Goal: Information Seeking & Learning: Learn about a topic

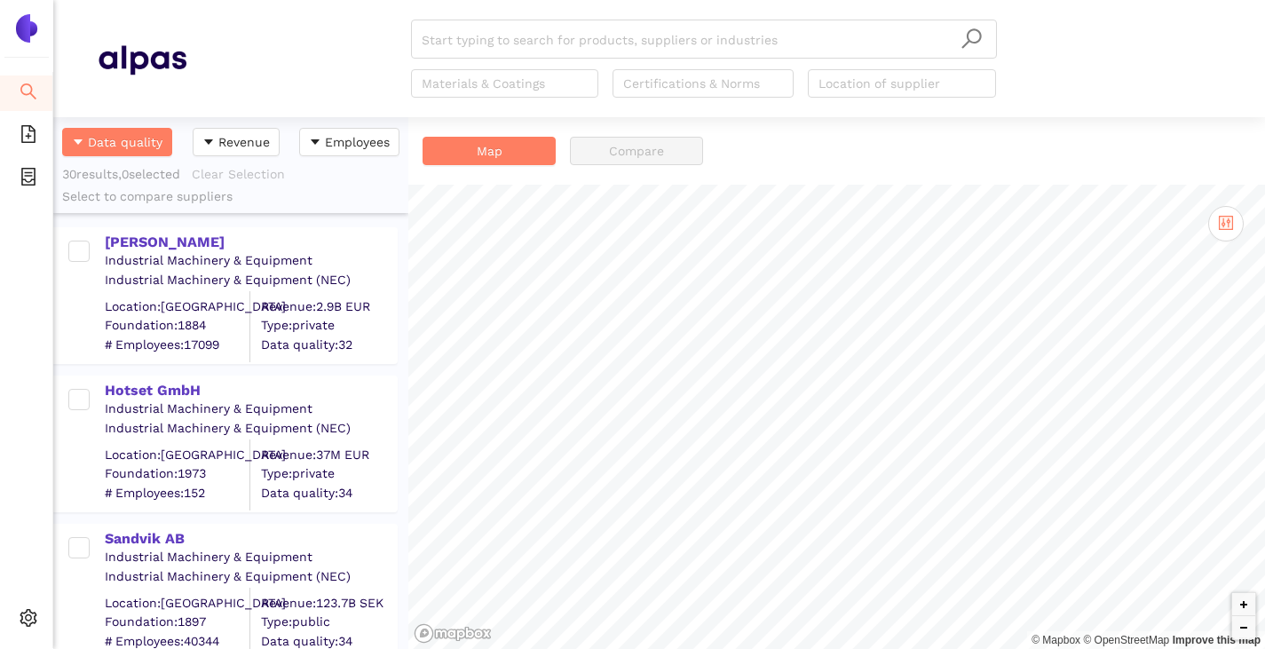
scroll to position [518, 342]
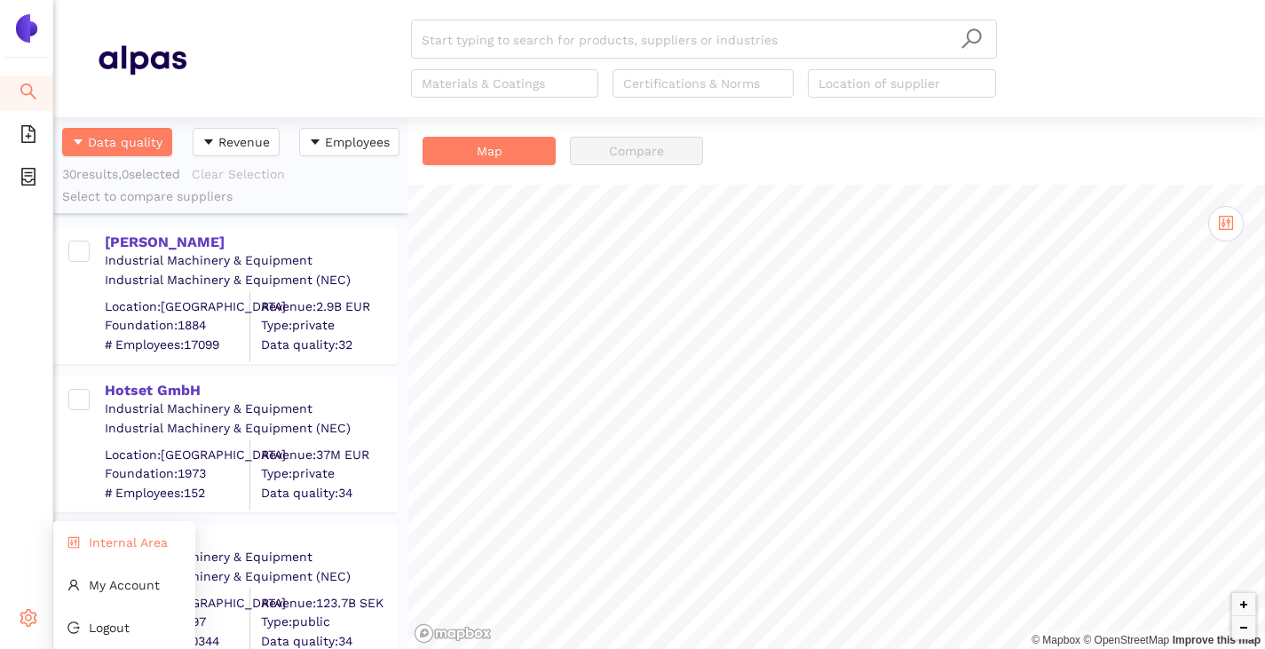
click at [87, 539] on li "Internal Area" at bounding box center [124, 543] width 142 height 36
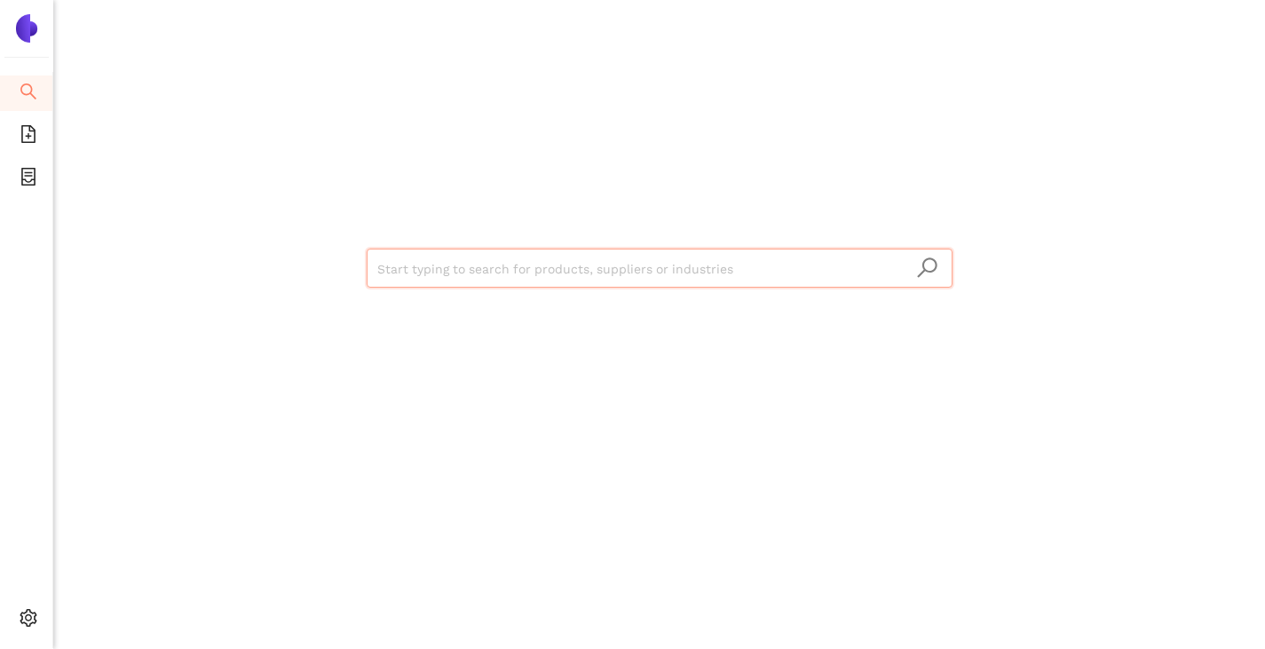
click at [401, 271] on input "search" at bounding box center [659, 268] width 565 height 39
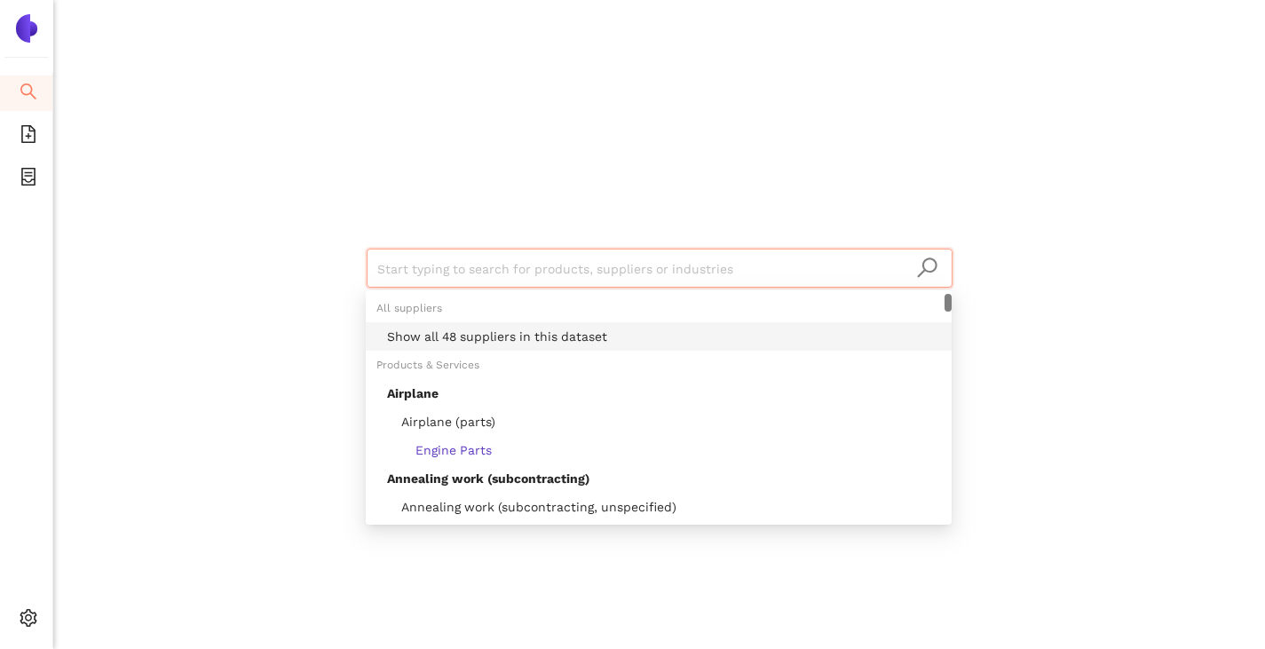
click at [428, 332] on div "Show all 48 suppliers in this dataset" at bounding box center [664, 337] width 554 height 20
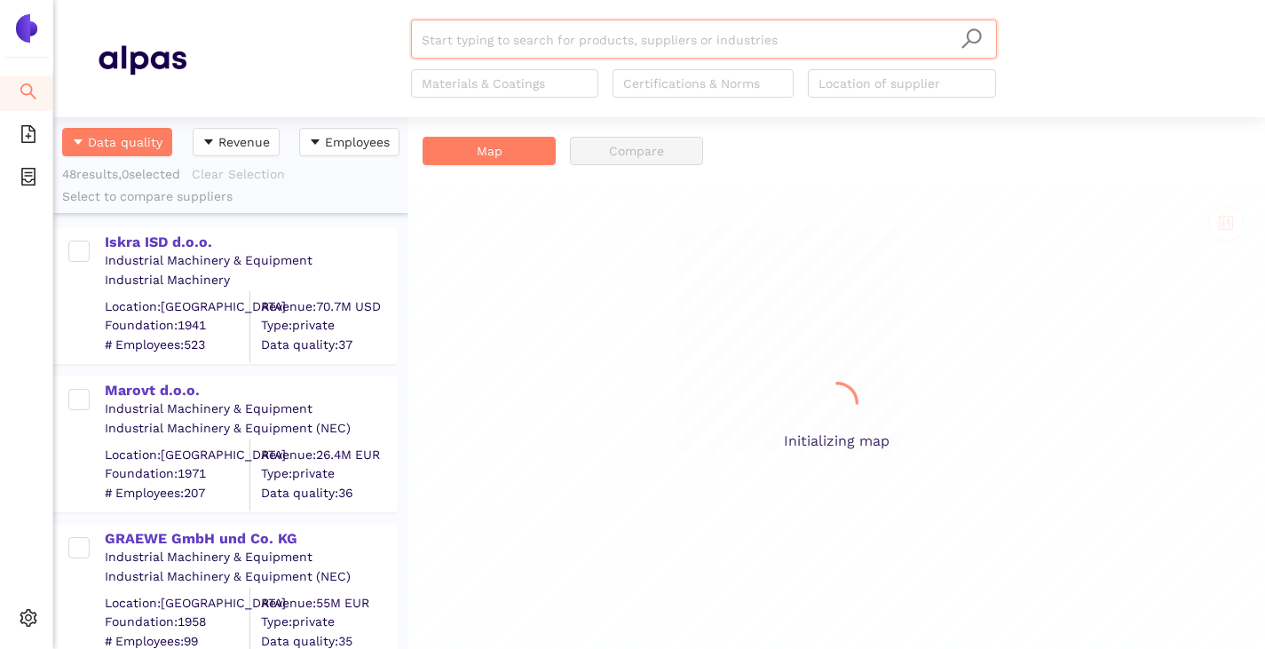
scroll to position [518, 342]
click at [511, 34] on input "search" at bounding box center [704, 39] width 565 height 39
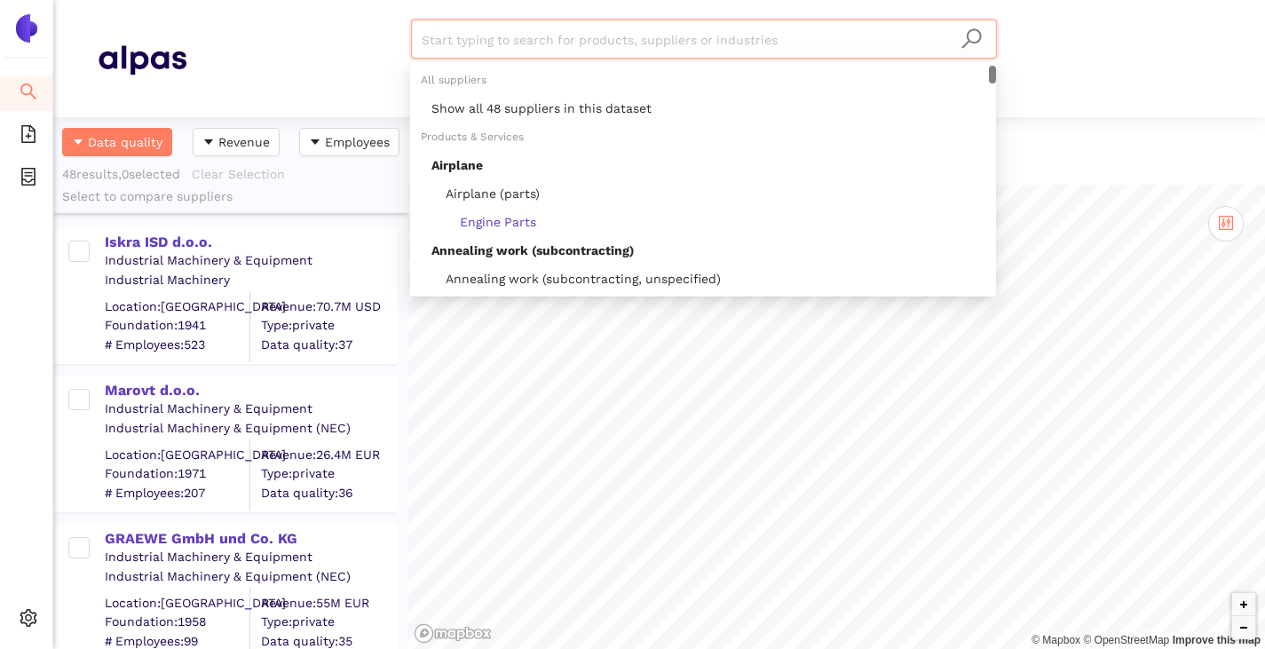
paste input "Zhejiang Feida Precision Manufacturing Co., Ltd."
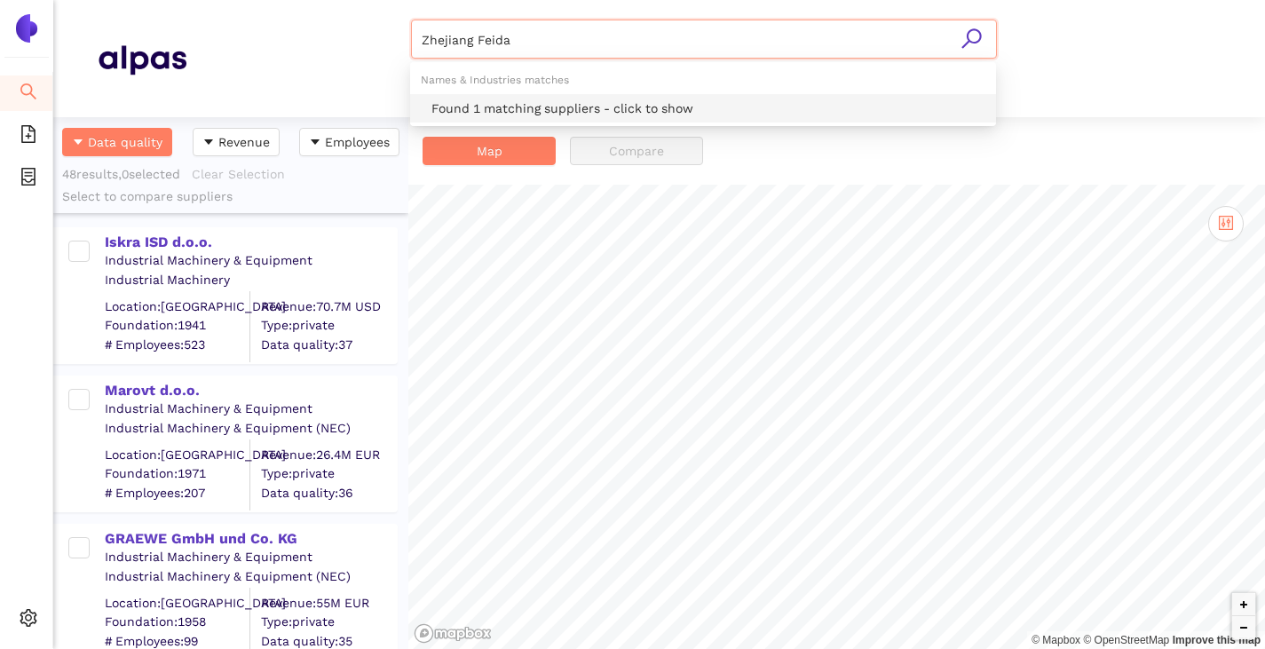
click at [499, 98] on div "Found 1 matching suppliers - click to show" at bounding box center [703, 108] width 586 height 28
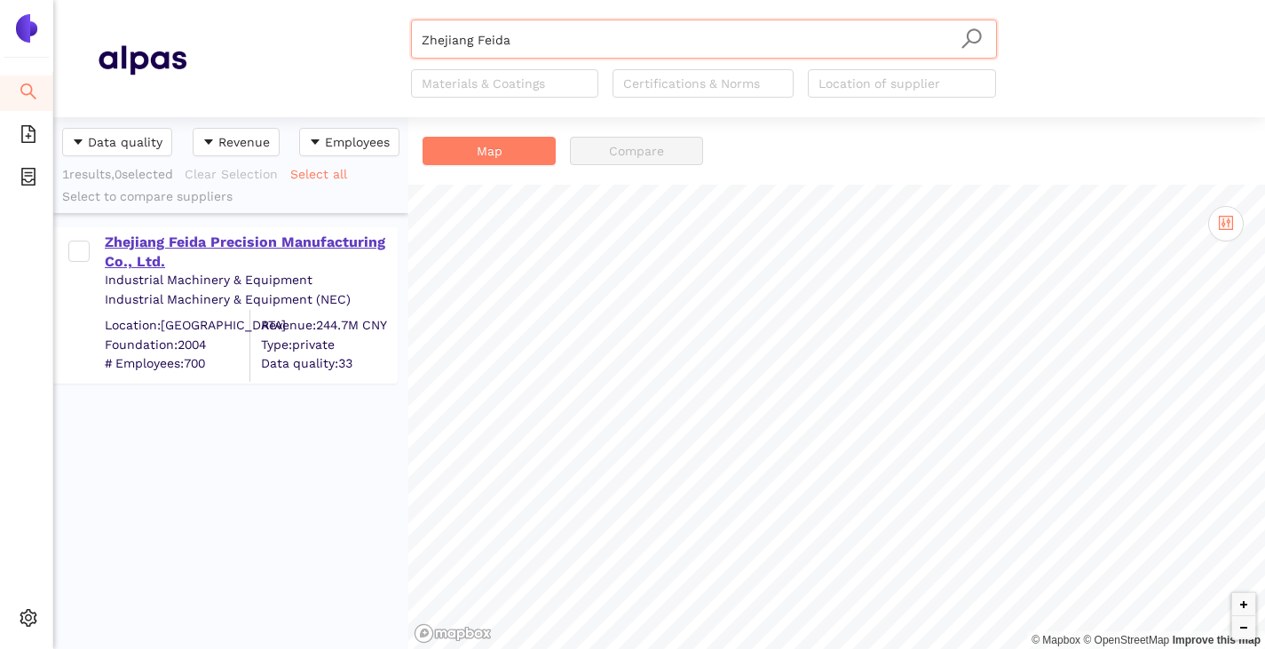
click at [297, 241] on div "Zhejiang Feida Precision Manufacturing Co., Ltd." at bounding box center [250, 253] width 291 height 40
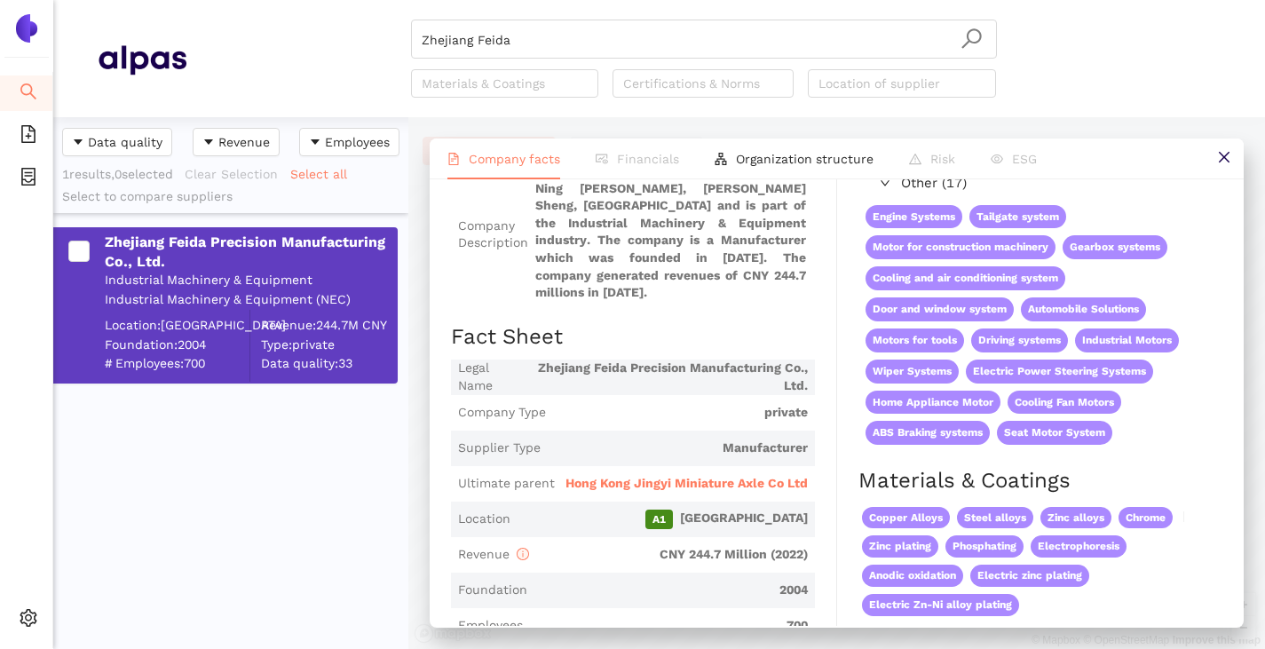
scroll to position [178, 0]
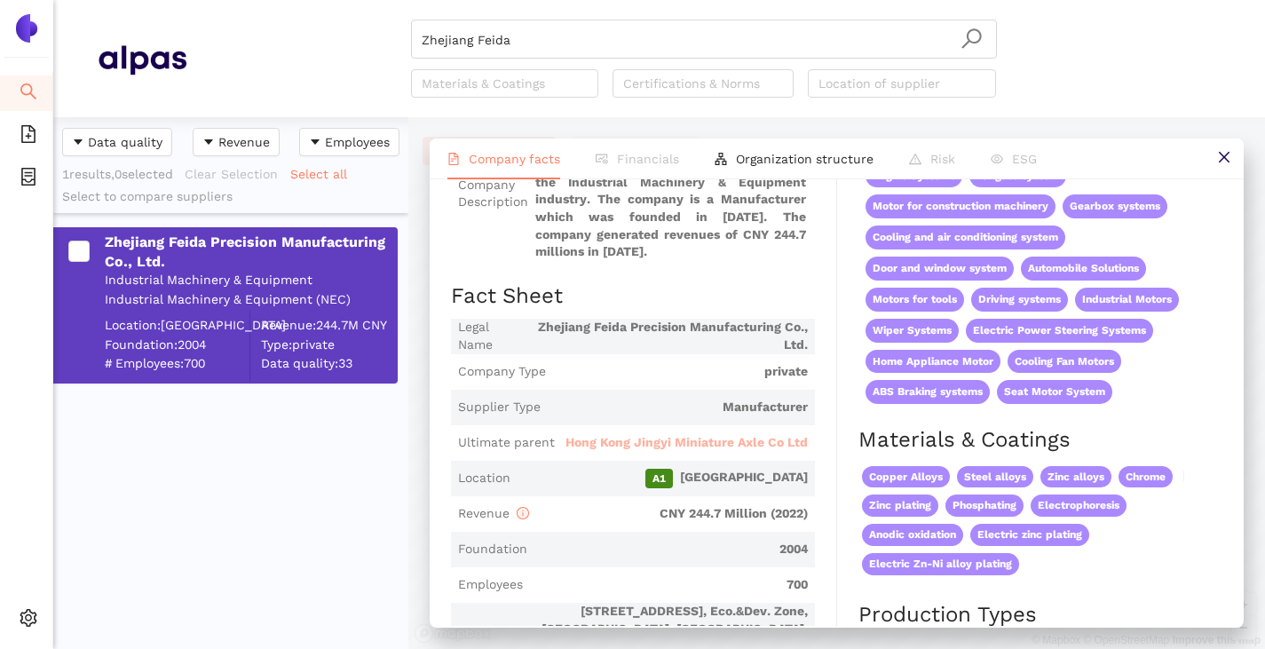
click at [668, 443] on span "Hong Kong Jingyi Miniature Axle Co Ltd" at bounding box center [686, 443] width 242 height 18
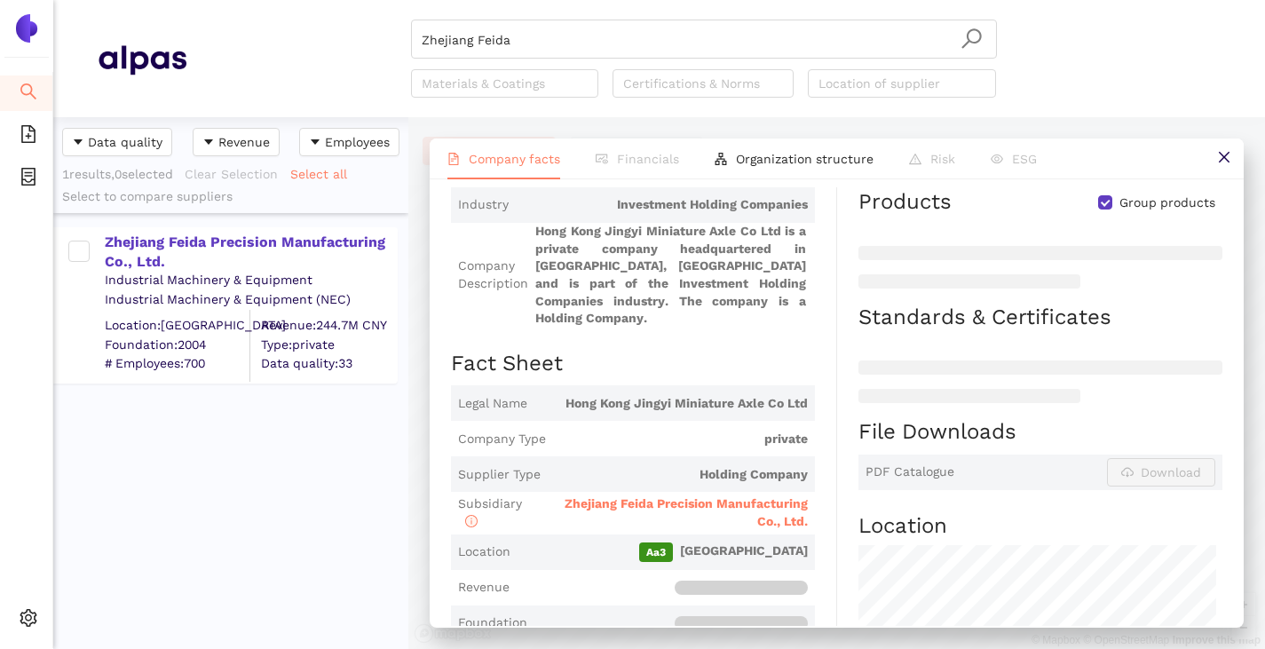
scroll to position [355, 0]
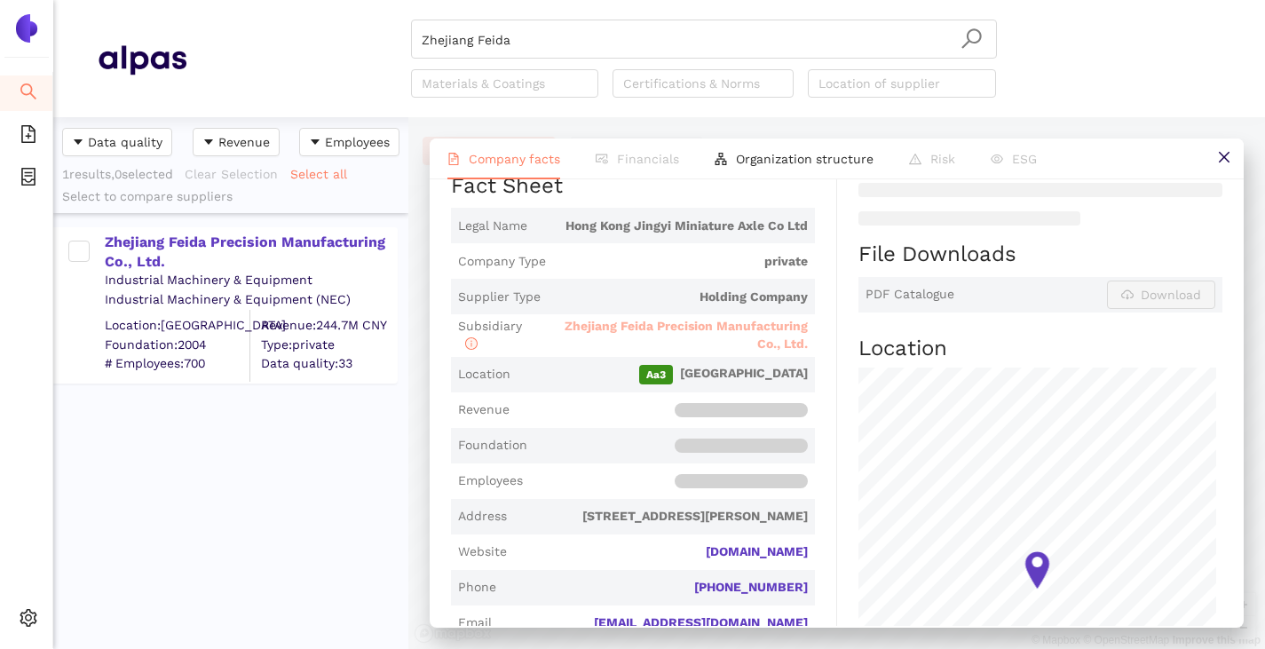
click at [638, 319] on span "Zhejiang Feida Precision Manufacturing Co., Ltd." at bounding box center [686, 335] width 243 height 32
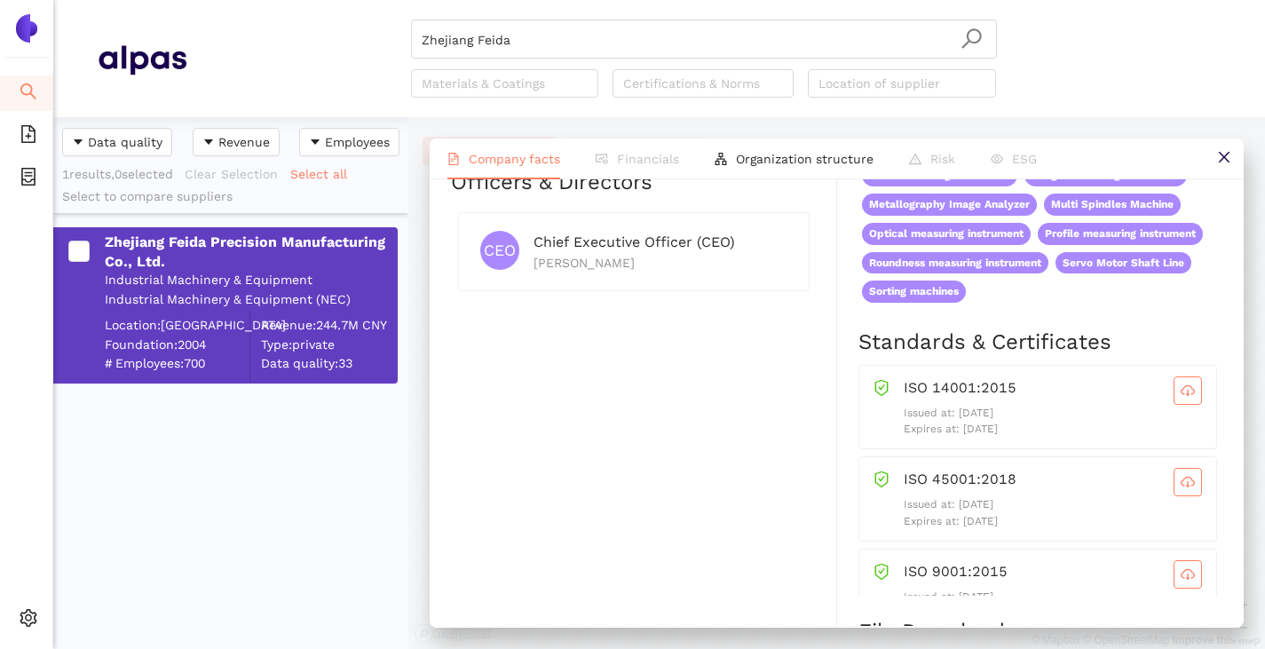
scroll to position [977, 0]
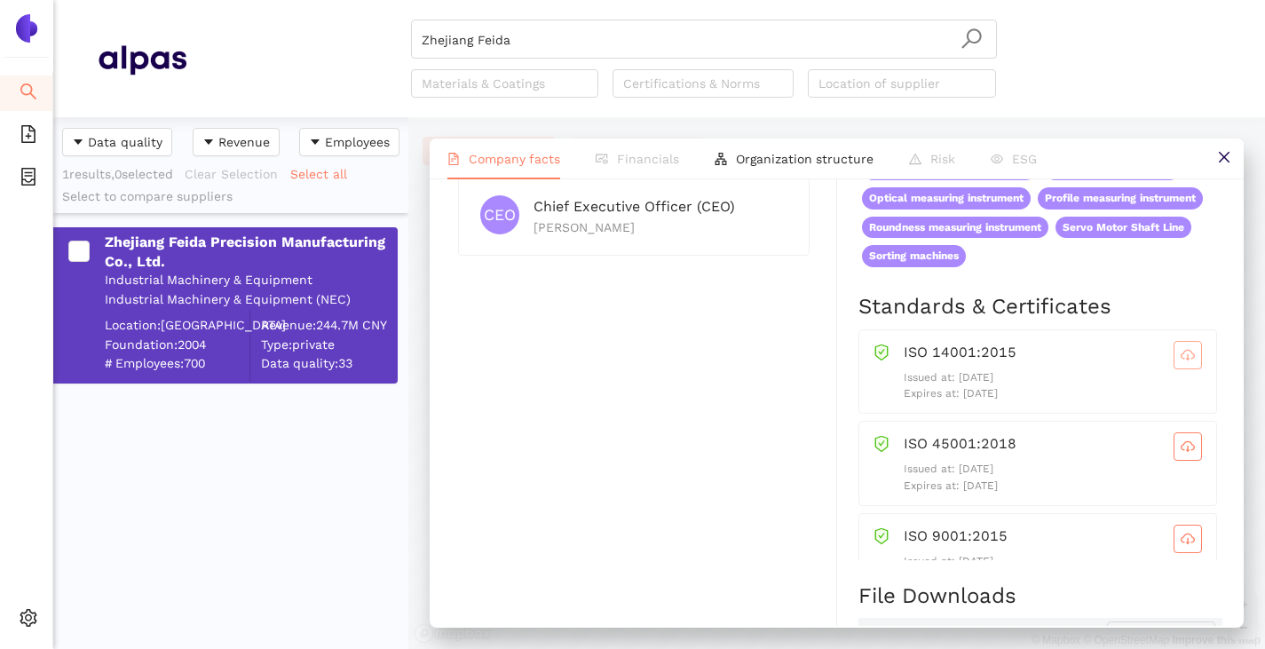
click at [1181, 358] on icon "cloud-download" at bounding box center [1188, 355] width 14 height 14
click at [1181, 453] on icon "cloud-download" at bounding box center [1188, 446] width 14 height 14
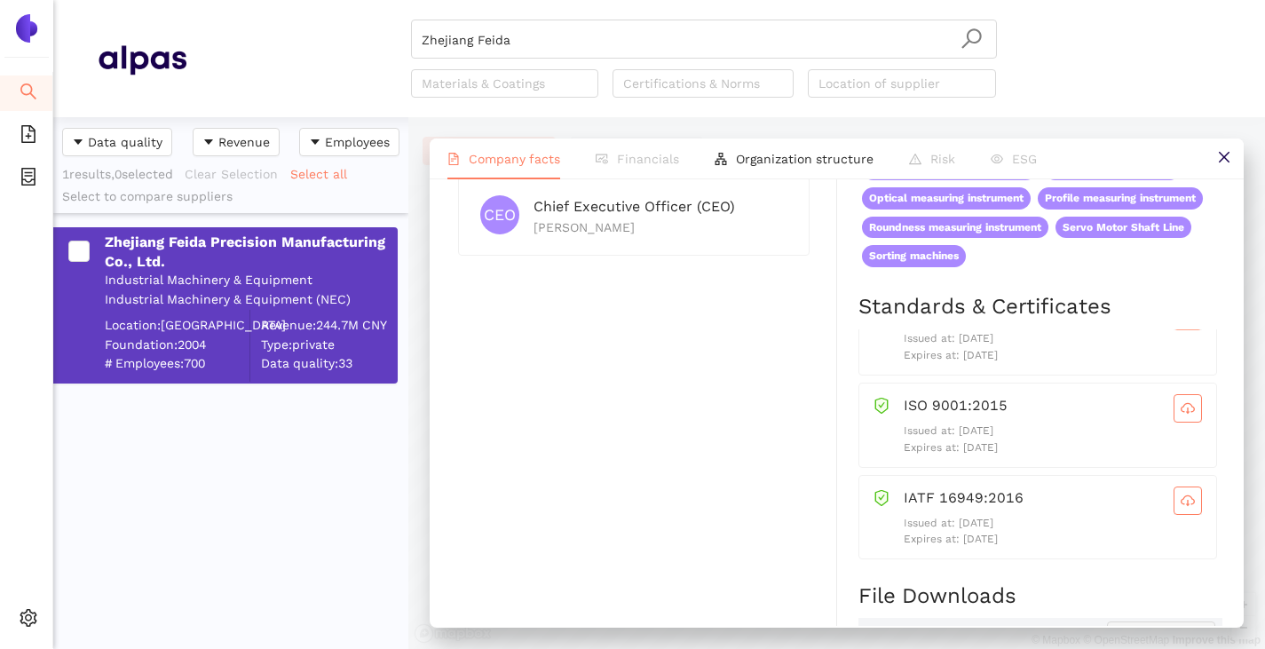
scroll to position [138, 0]
click at [1181, 407] on icon "cloud-download" at bounding box center [1188, 401] width 14 height 14
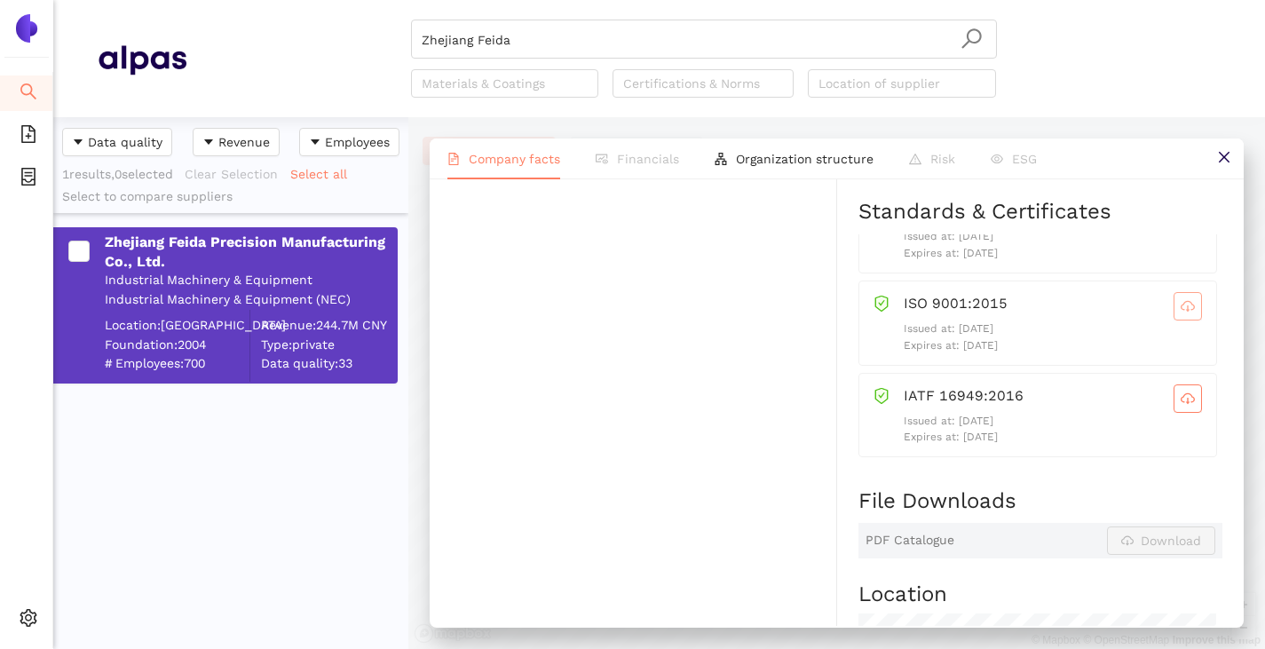
scroll to position [1154, 0]
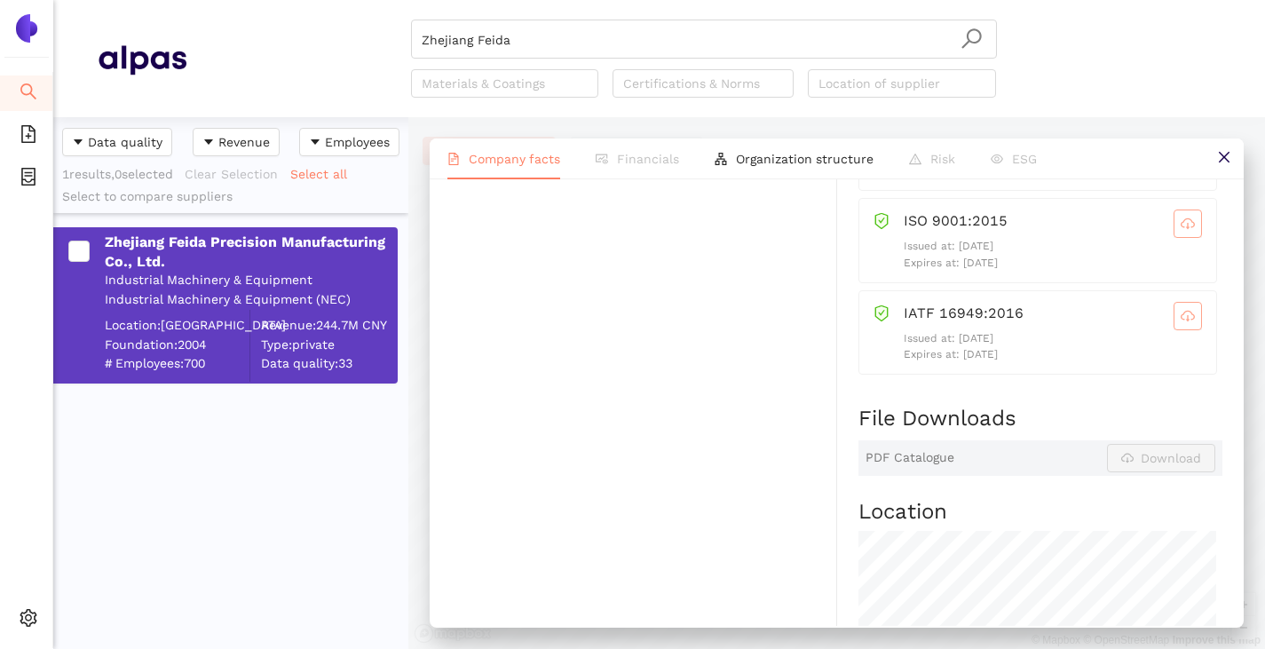
click at [1181, 312] on icon "cloud-download" at bounding box center [1188, 316] width 14 height 14
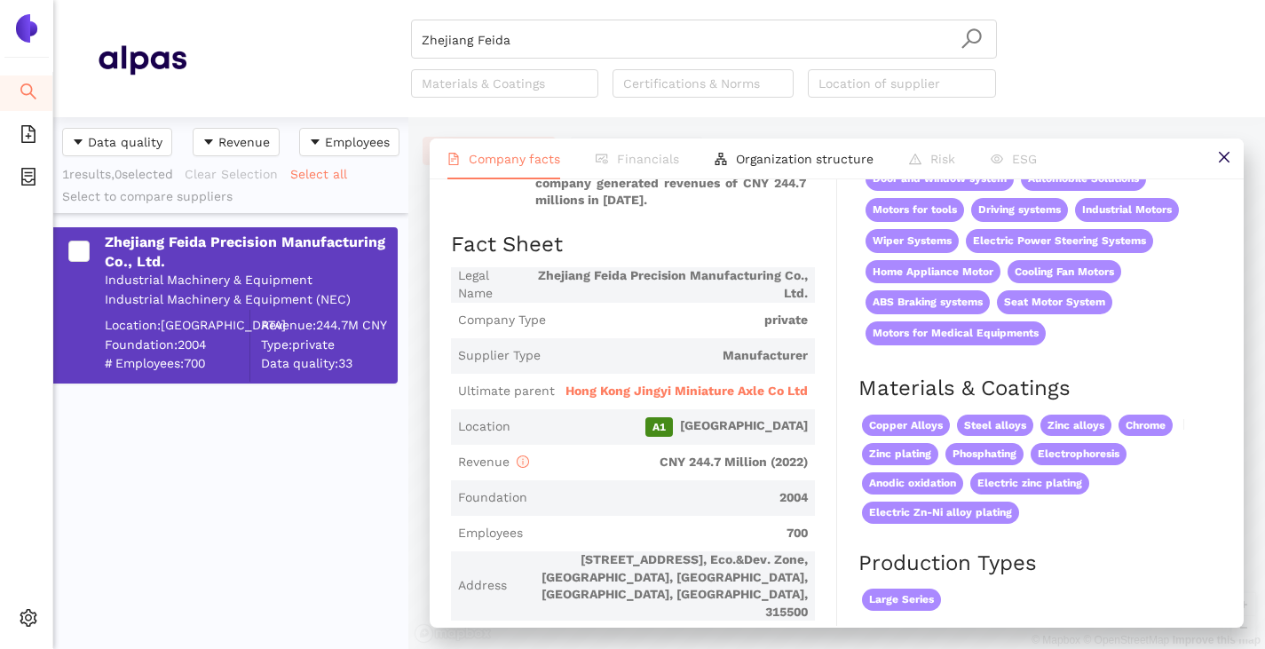
scroll to position [444, 0]
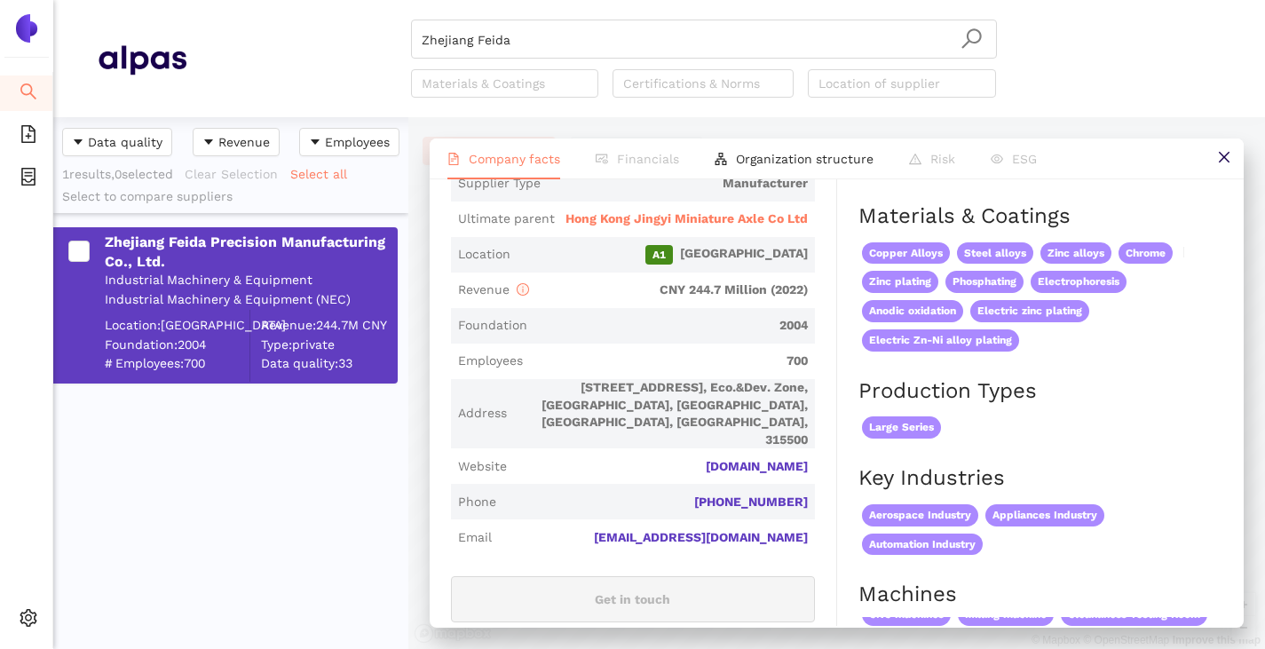
click at [663, 214] on span "Hong Kong Jingyi Miniature Axle Co Ltd" at bounding box center [686, 219] width 242 height 18
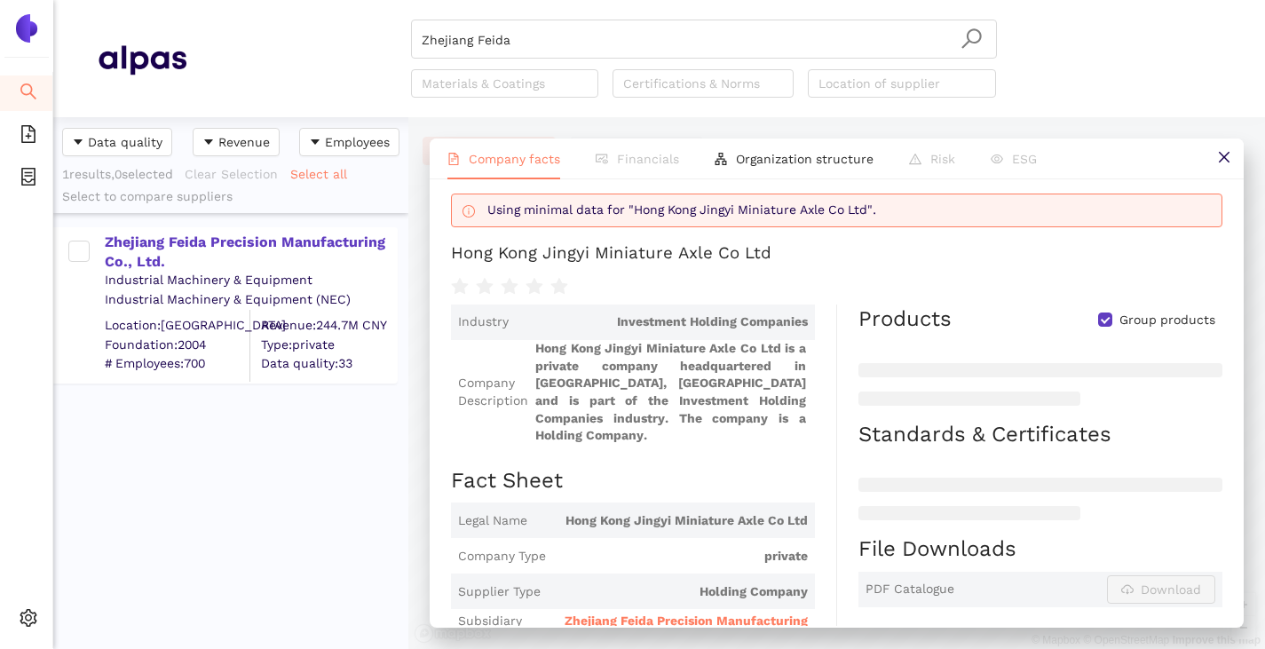
scroll to position [0, 0]
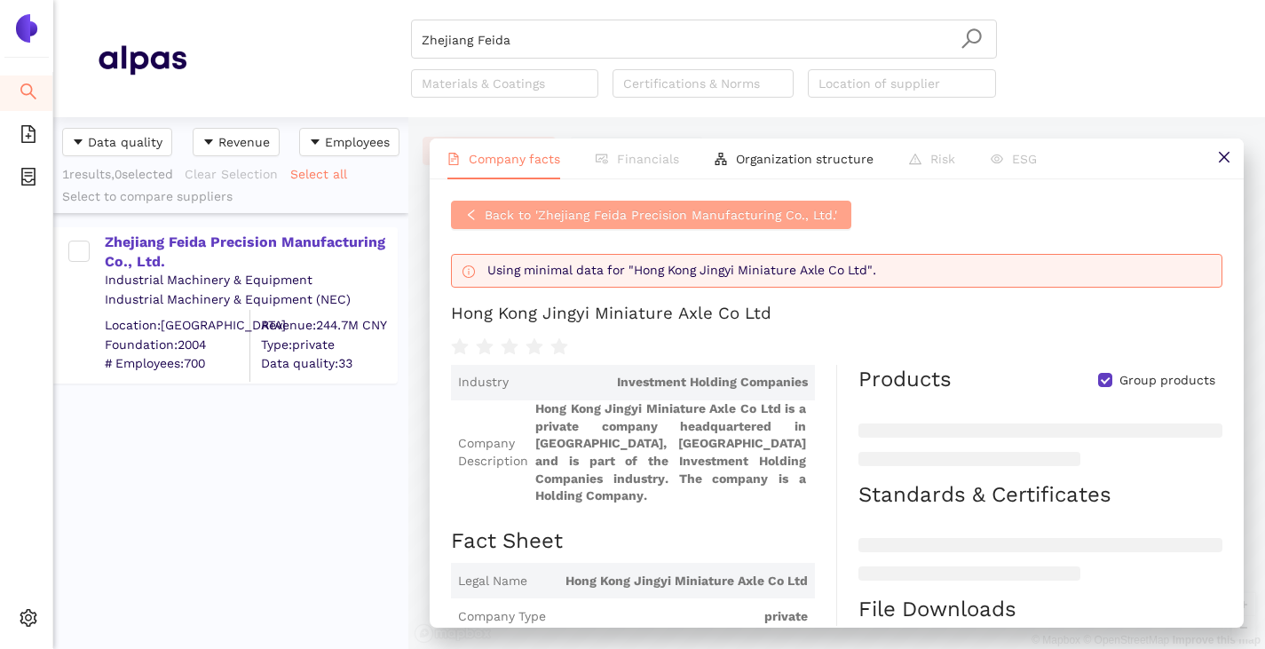
click at [465, 218] on icon "left" at bounding box center [471, 215] width 12 height 12
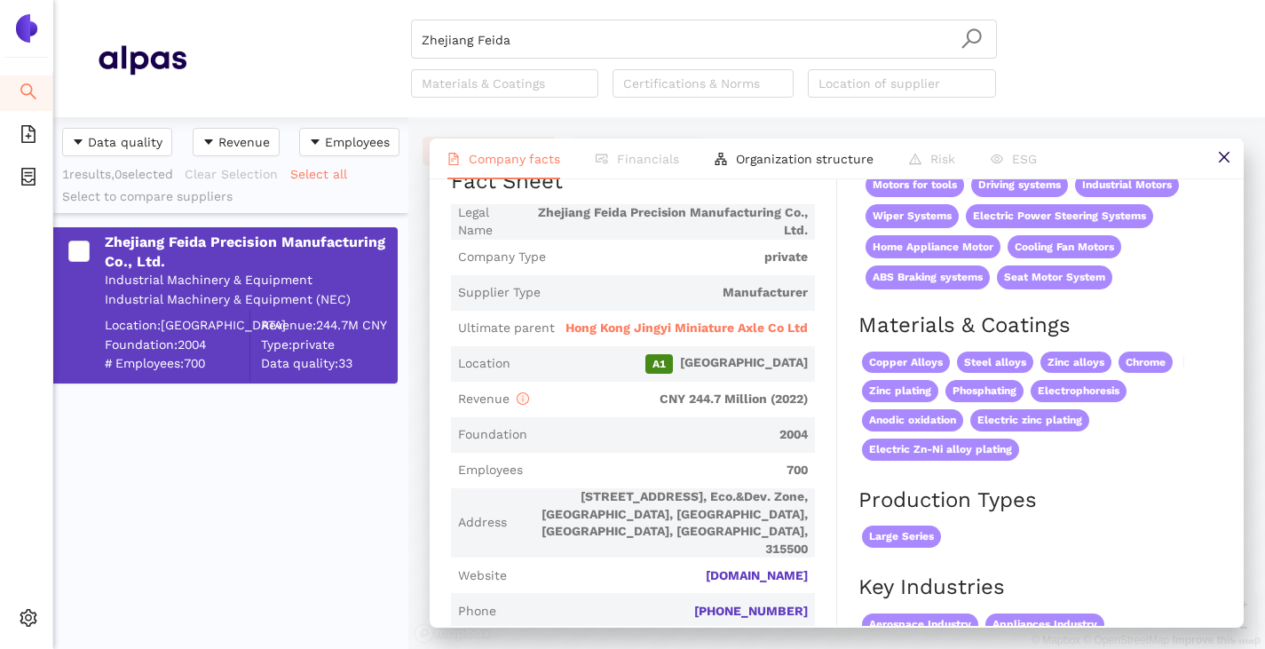
scroll to position [266, 0]
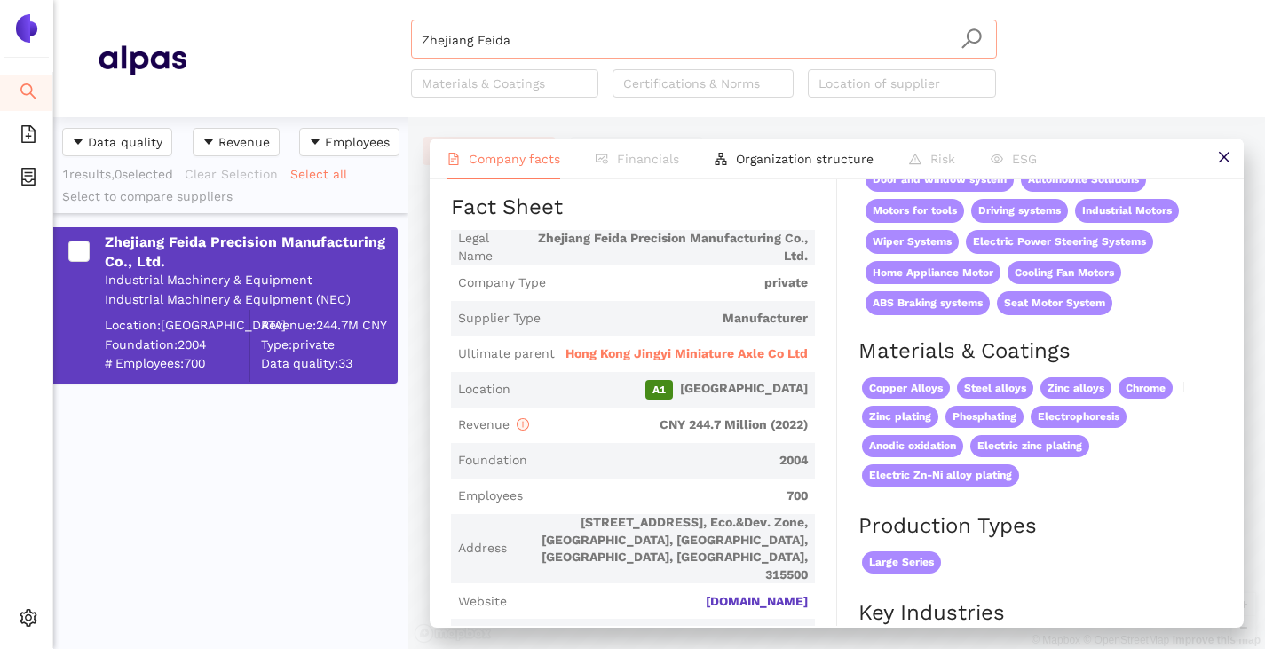
click at [507, 41] on input "Zhejiang Feida" at bounding box center [704, 39] width 565 height 39
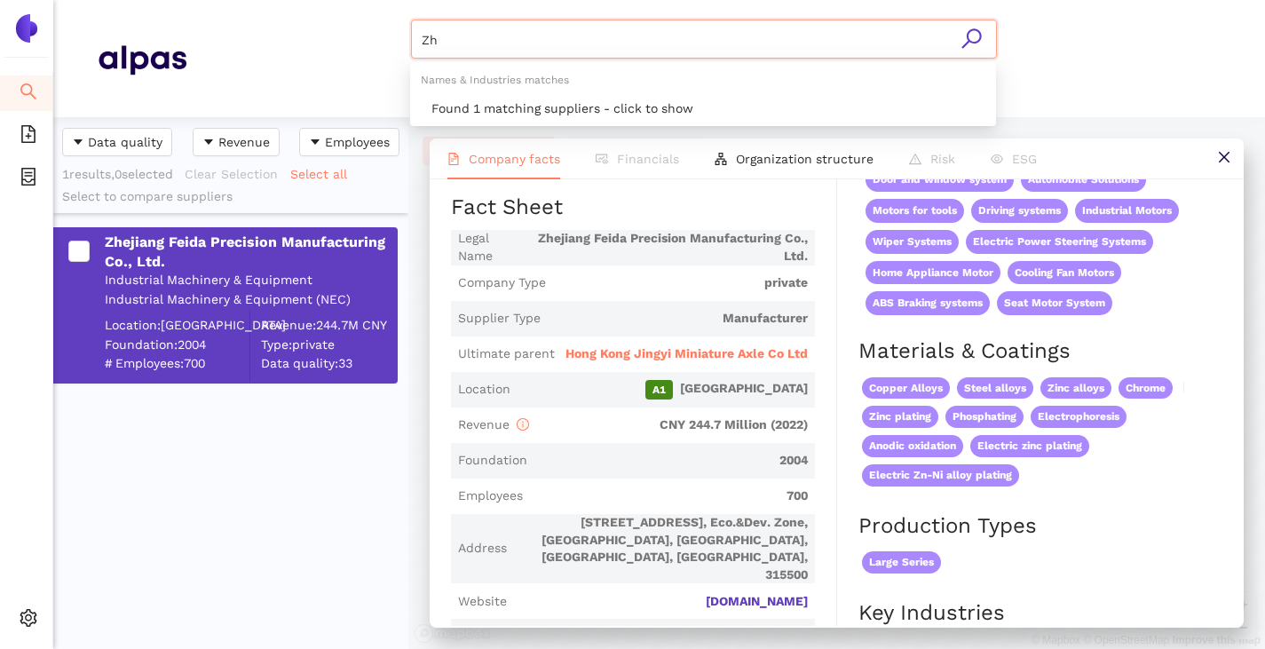
type input "Z"
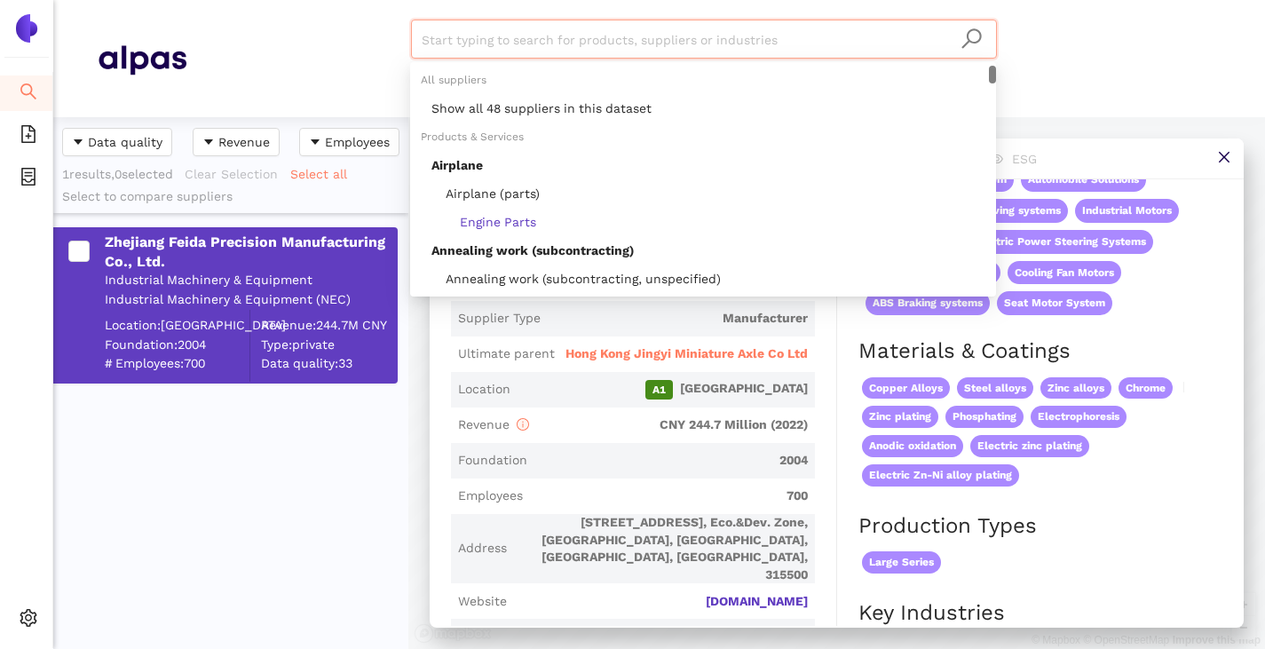
paste input "EC PRECISION Technology (Jiangsu) Corporation"
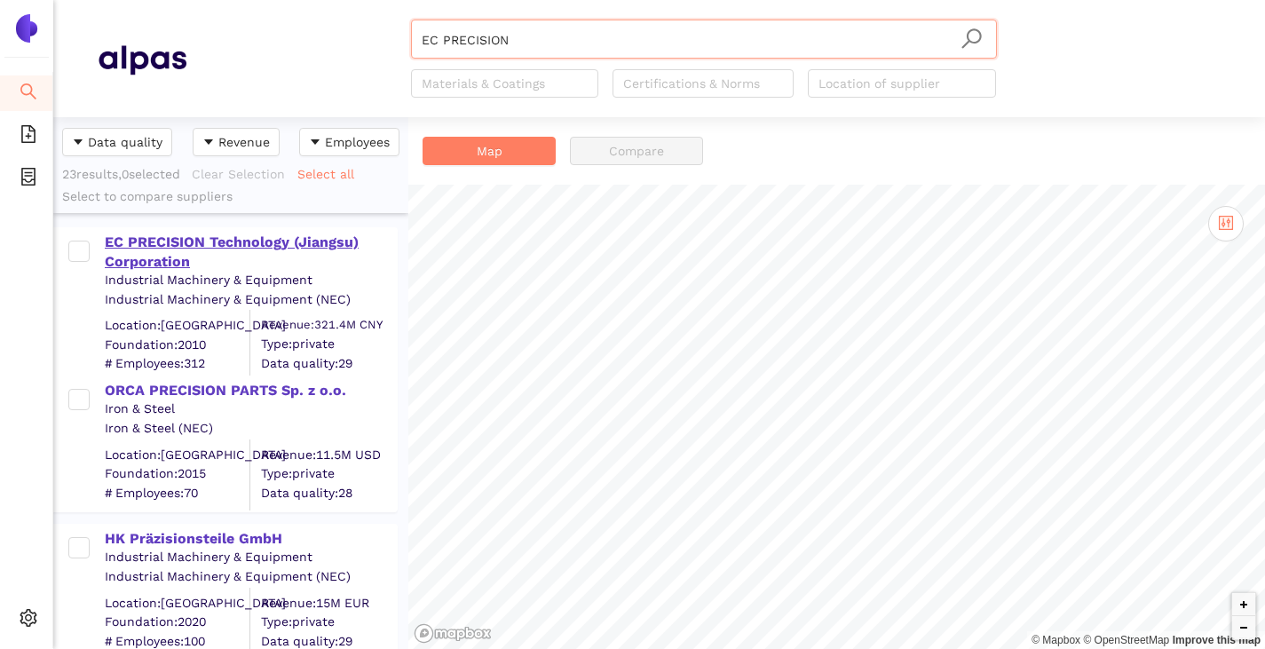
type input "EC PRECISION"
click at [233, 242] on div "EC PRECISION Technology (Jiangsu) Corporation" at bounding box center [250, 253] width 291 height 40
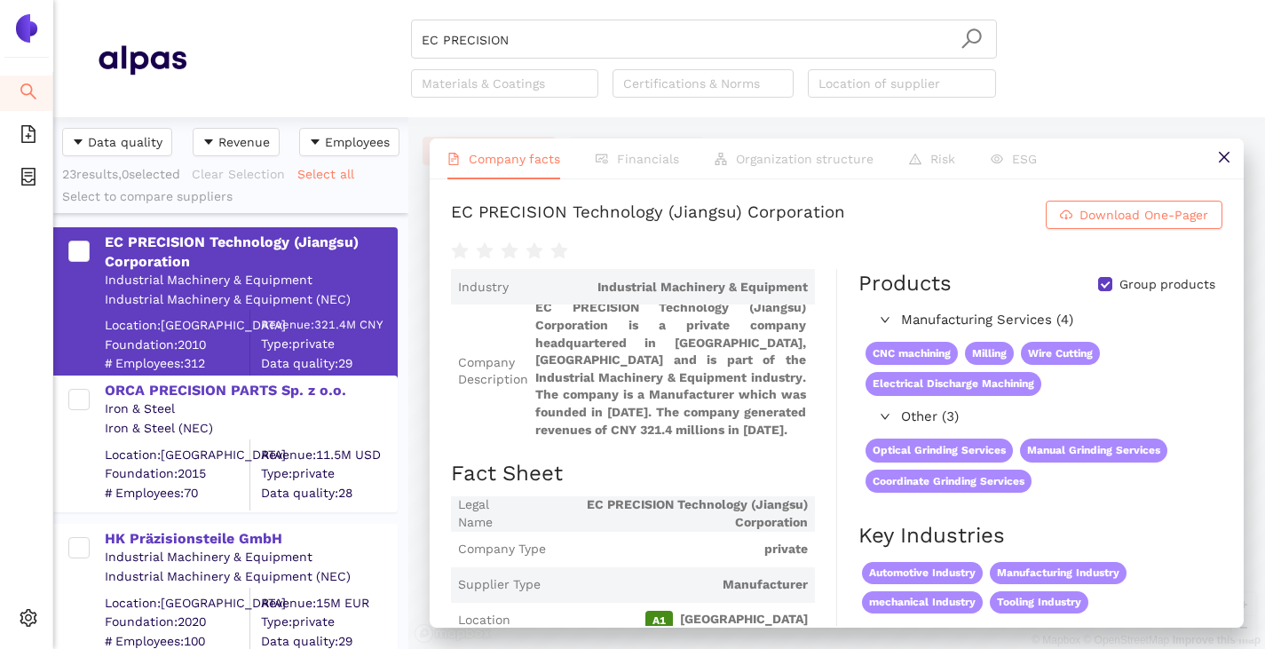
click at [1098, 285] on input "Group products" at bounding box center [1105, 284] width 14 height 14
checkbox input "false"
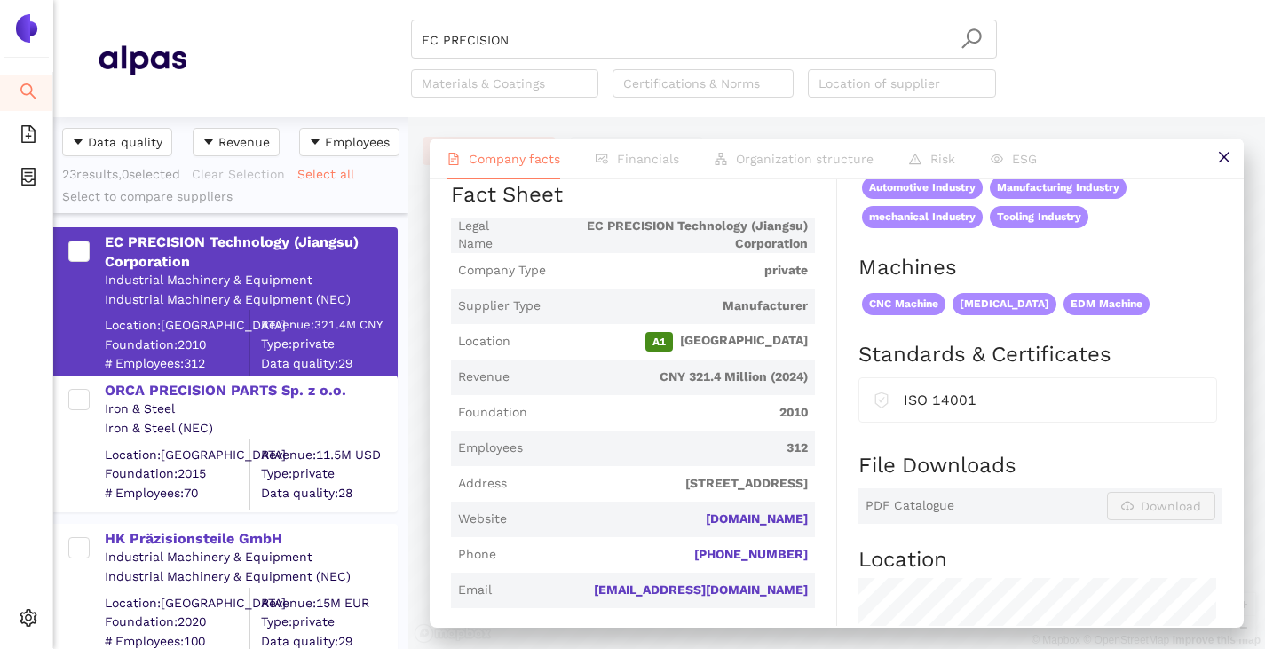
scroll to position [444, 0]
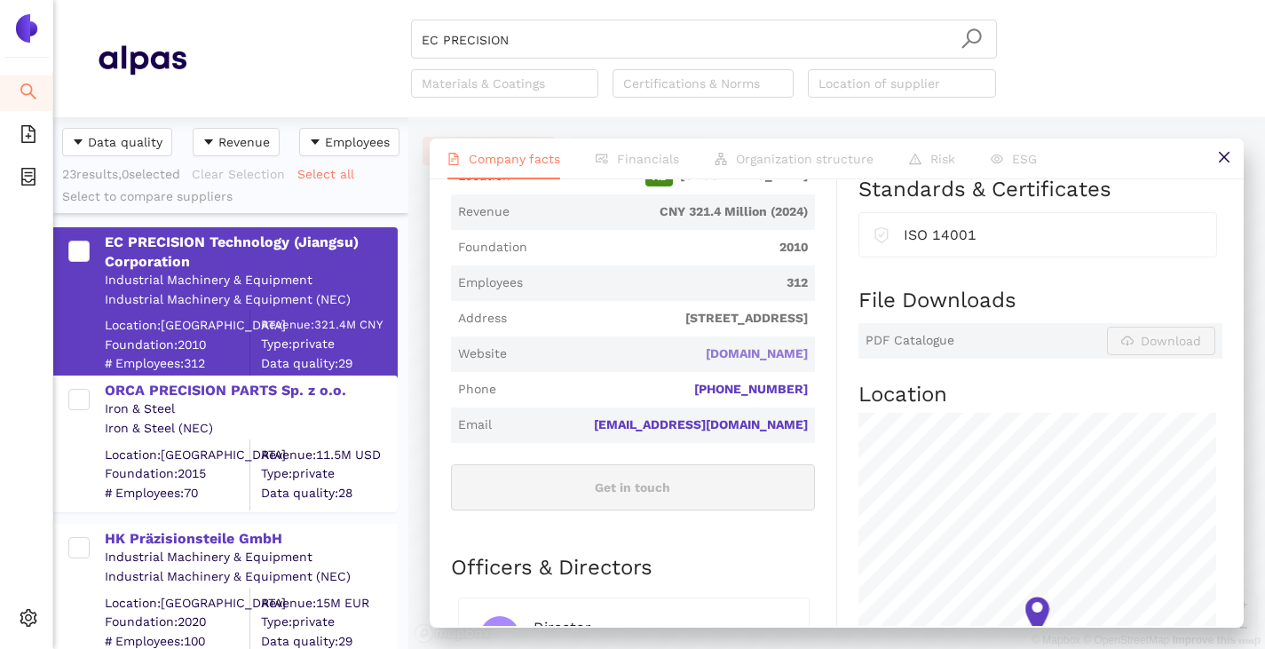
click at [0, 0] on link "ec-tooling.com" at bounding box center [0, 0] width 0 height 0
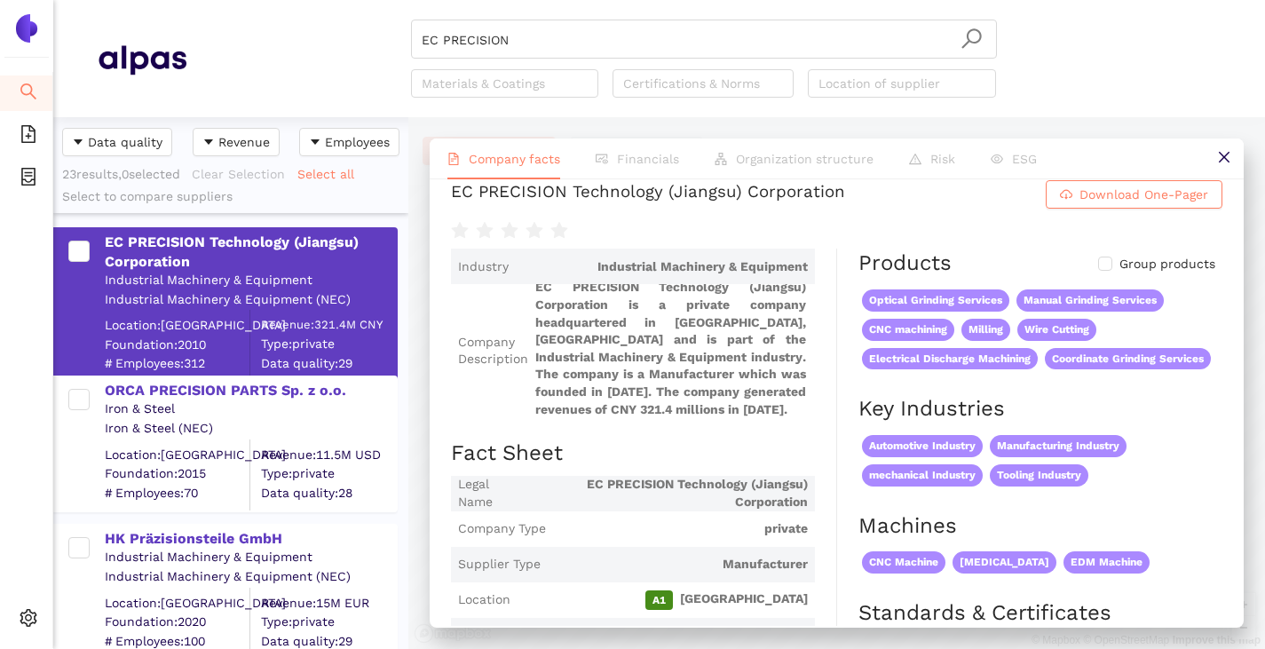
scroll to position [0, 0]
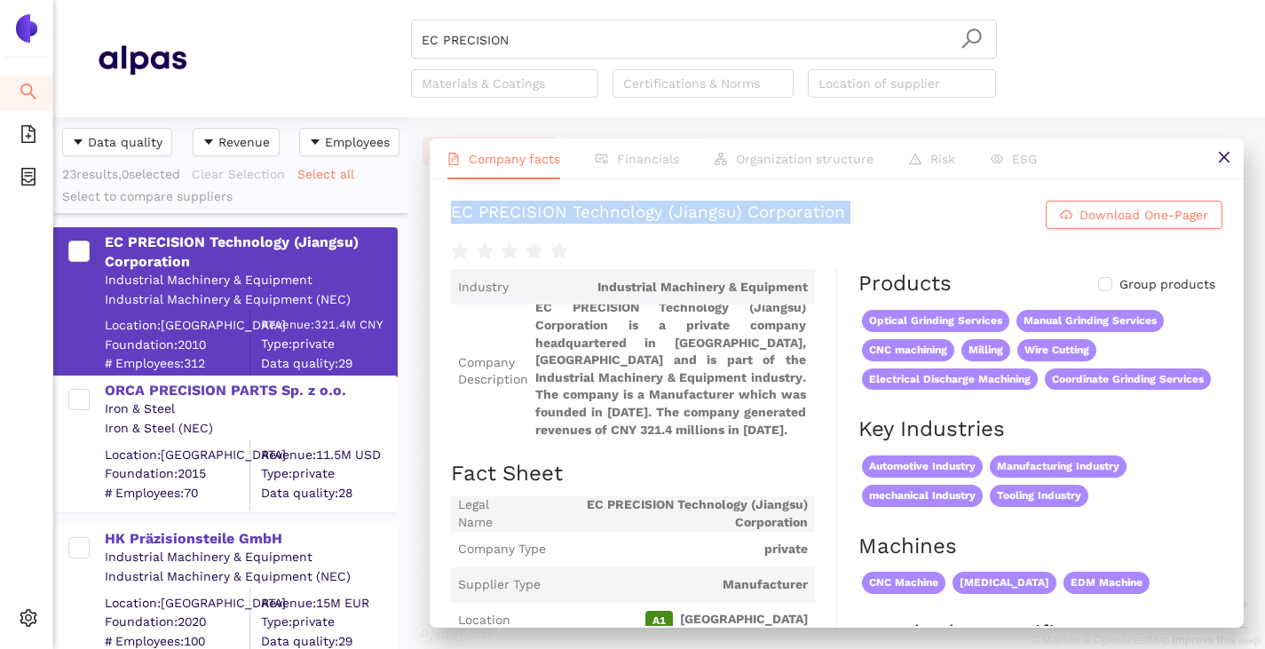
drag, startPoint x: 448, startPoint y: 203, endPoint x: 828, endPoint y: 233, distance: 381.1
click at [828, 233] on div "EC PRECISION Technology (Jiangsu) Corporation Download One-Pager Industry Indus…" at bounding box center [837, 402] width 814 height 447
copy div "EC PRECISION Technology (Jiangsu) Corporation Download One-Pager"
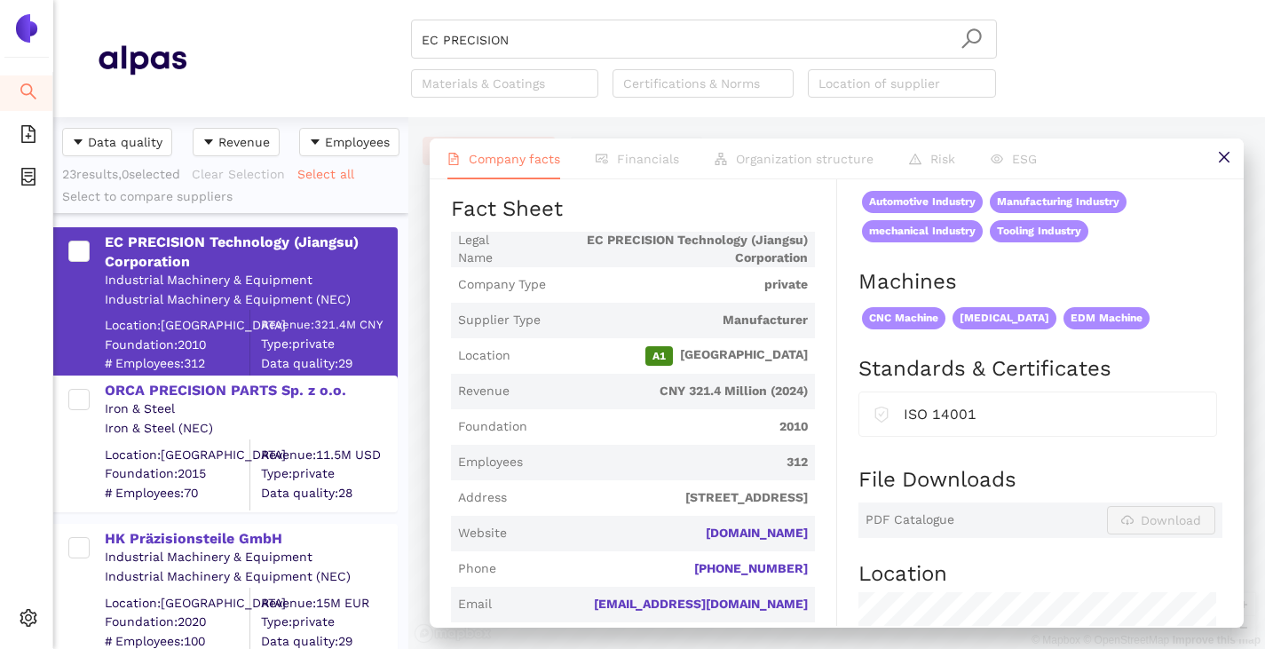
scroll to position [266, 0]
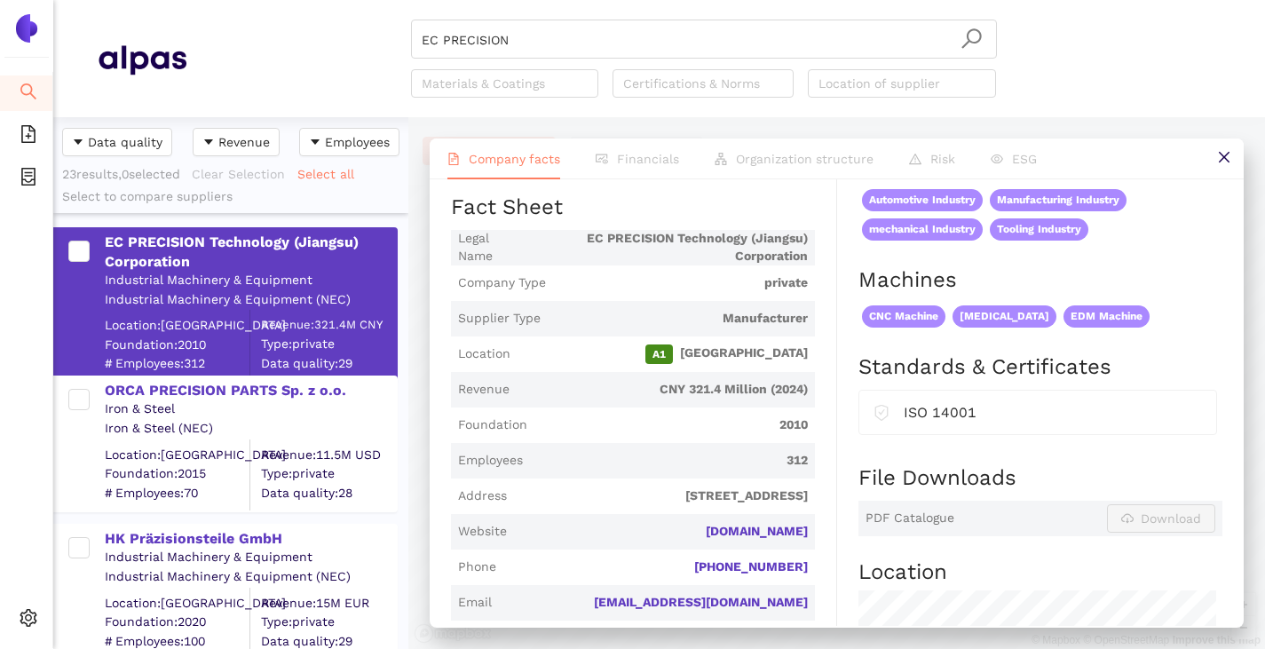
drag, startPoint x: 805, startPoint y: 523, endPoint x: 695, endPoint y: 531, distance: 110.4
click at [695, 531] on span "Website ec-tooling.com" at bounding box center [633, 532] width 364 height 36
copy link "ec-tooling.com"
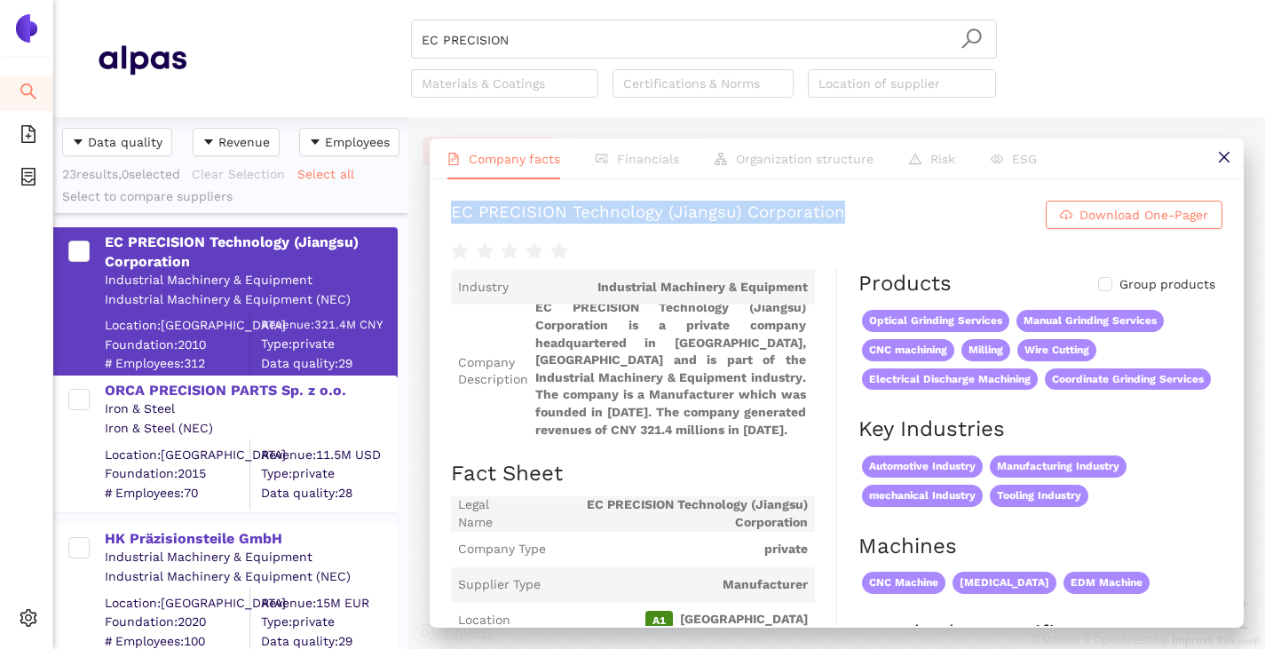
drag, startPoint x: 452, startPoint y: 217, endPoint x: 869, endPoint y: 204, distance: 417.5
click at [869, 204] on h1 "EC PRECISION Technology (Jiangsu) Corporation Download One-Pager" at bounding box center [836, 215] width 771 height 28
copy div "EC PRECISION Technology (Jiangsu) Corporation"
click at [524, 45] on input "EC PRECISION" at bounding box center [704, 39] width 565 height 39
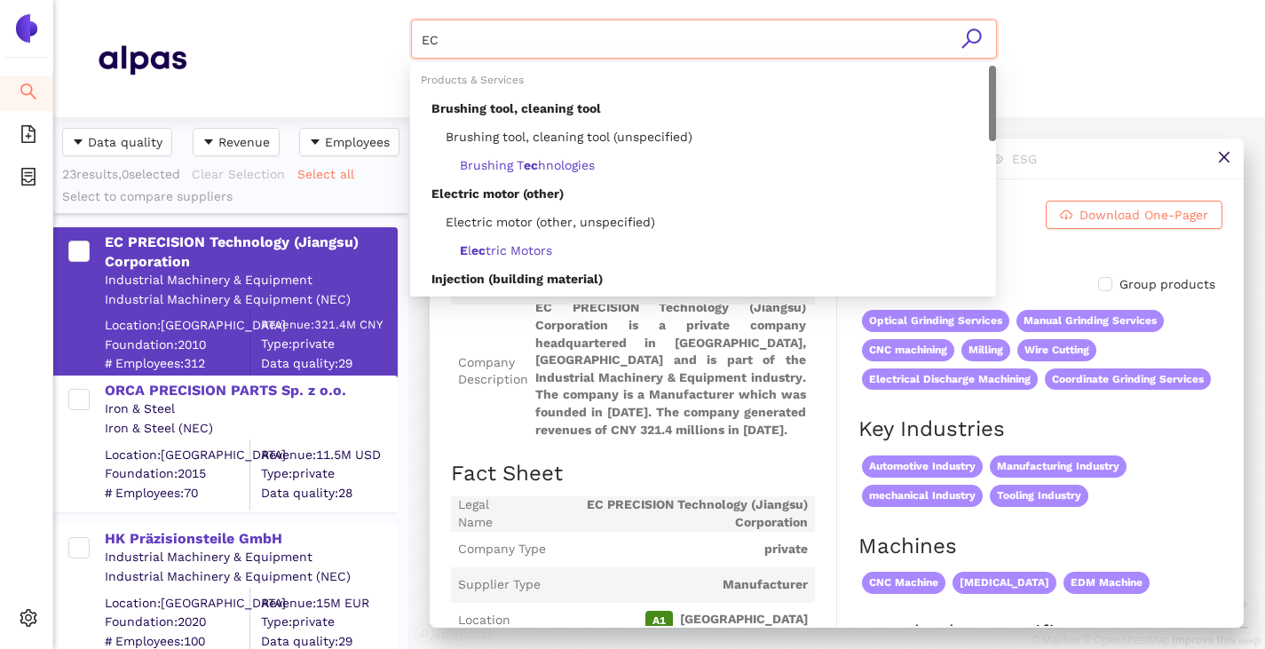
type input "E"
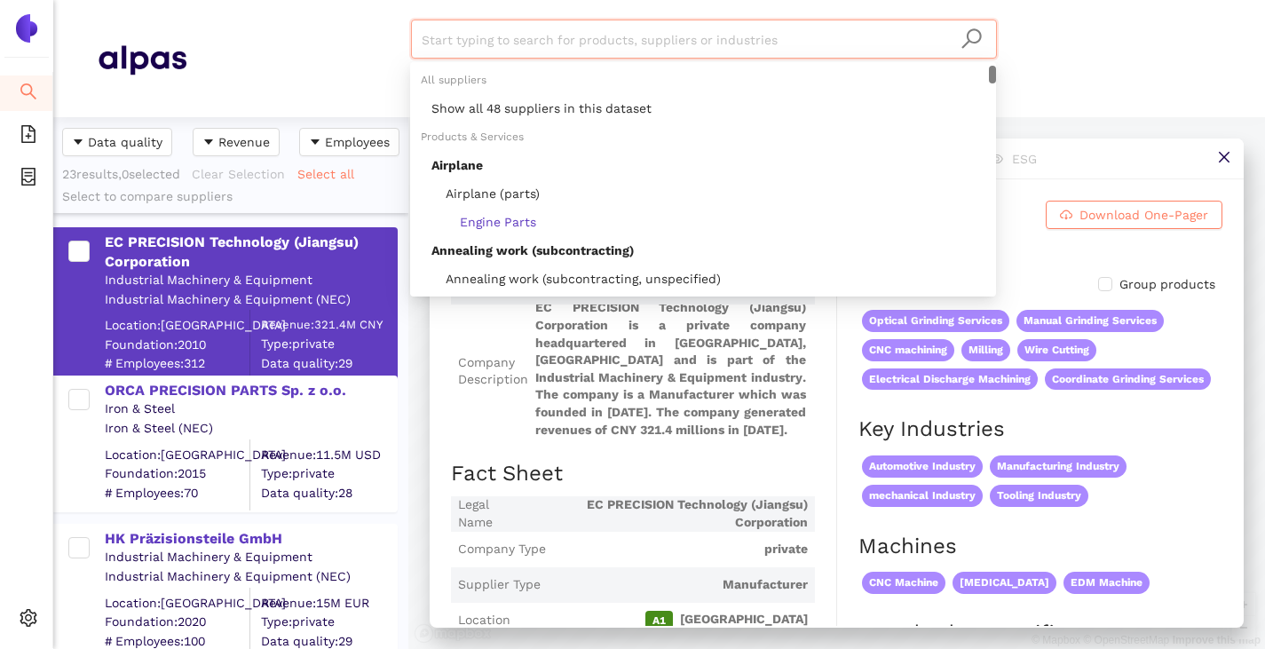
paste input "CoFo PWK GmbH"
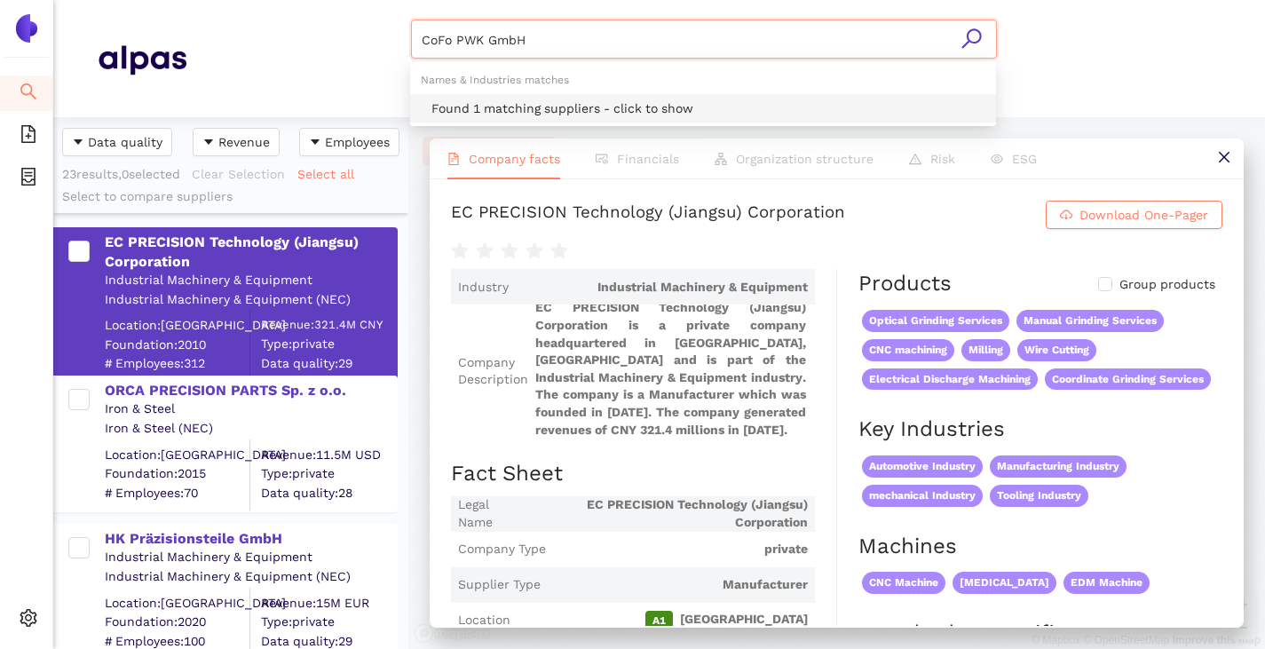
click at [545, 109] on div "Found 1 matching suppliers - click to show" at bounding box center [708, 109] width 554 height 20
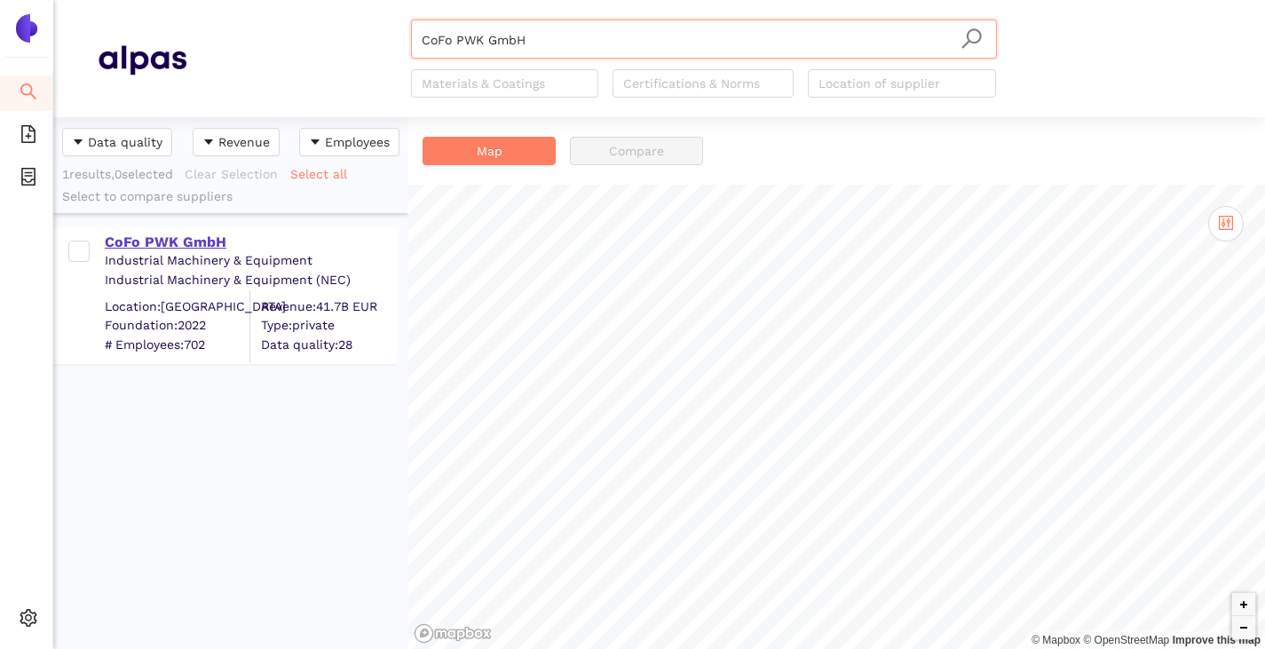
click at [167, 239] on div "CoFo PWK GmbH" at bounding box center [250, 243] width 291 height 20
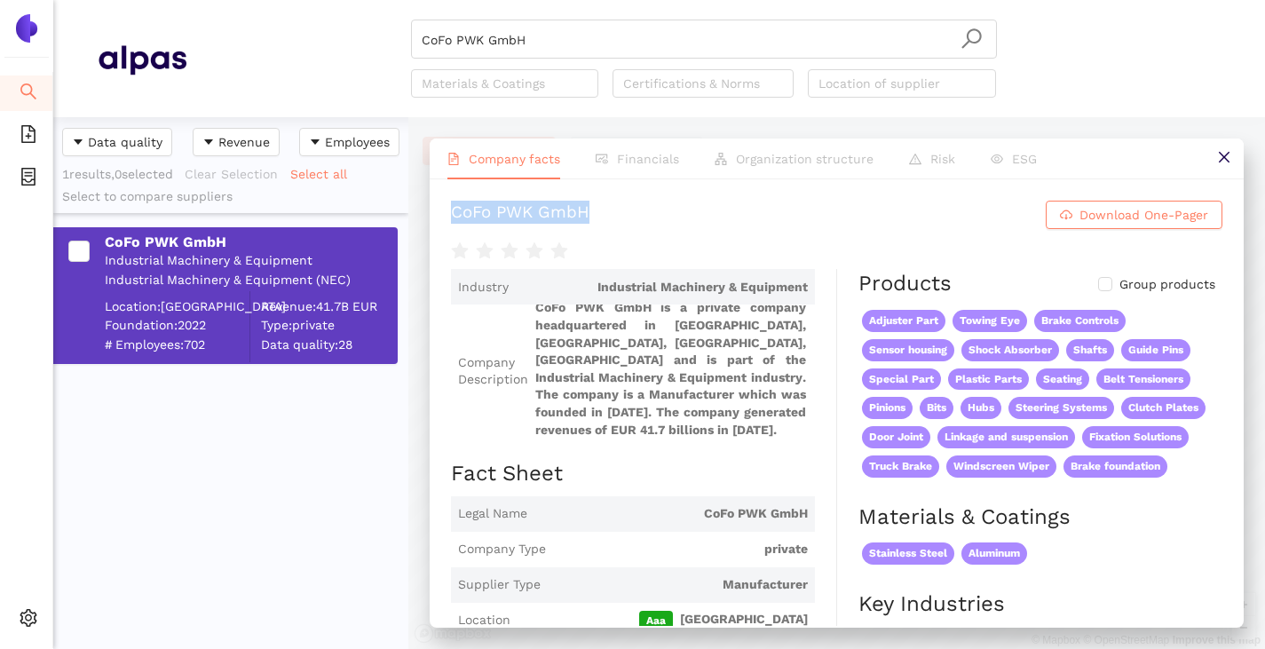
drag, startPoint x: 558, startPoint y: 204, endPoint x: 448, endPoint y: 197, distance: 109.4
click at [448, 197] on div "CoFo PWK GmbH Download One-Pager Industry Industrial Machinery & Equipment Comp…" at bounding box center [837, 402] width 814 height 447
copy div "CoFo PWK GmbH"
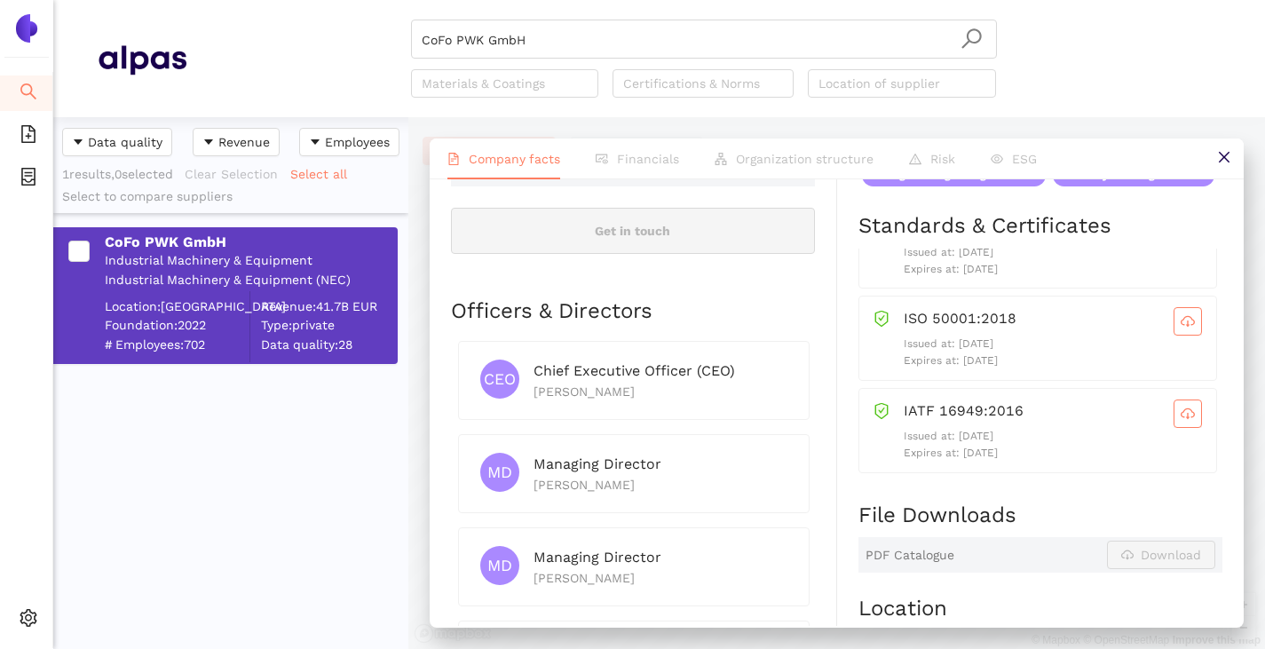
scroll to position [45, 0]
click at [1174, 335] on button "button" at bounding box center [1188, 320] width 28 height 28
click at [1181, 417] on icon "cloud-download" at bounding box center [1188, 412] width 14 height 10
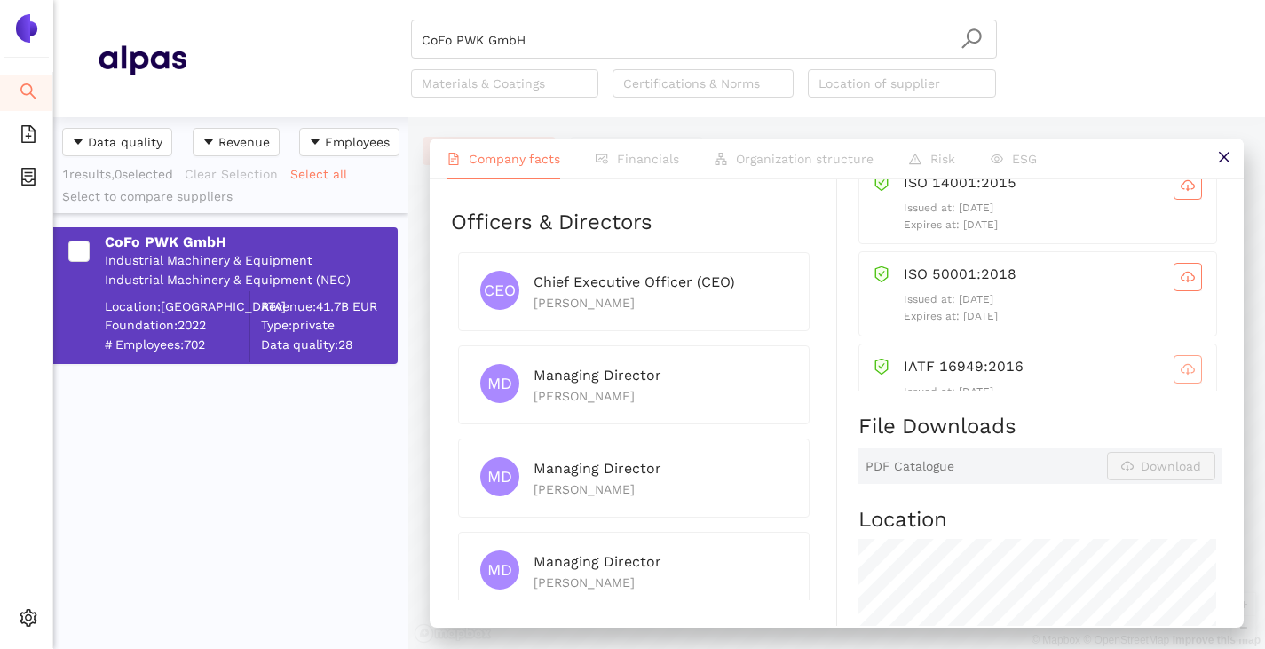
scroll to position [533, 0]
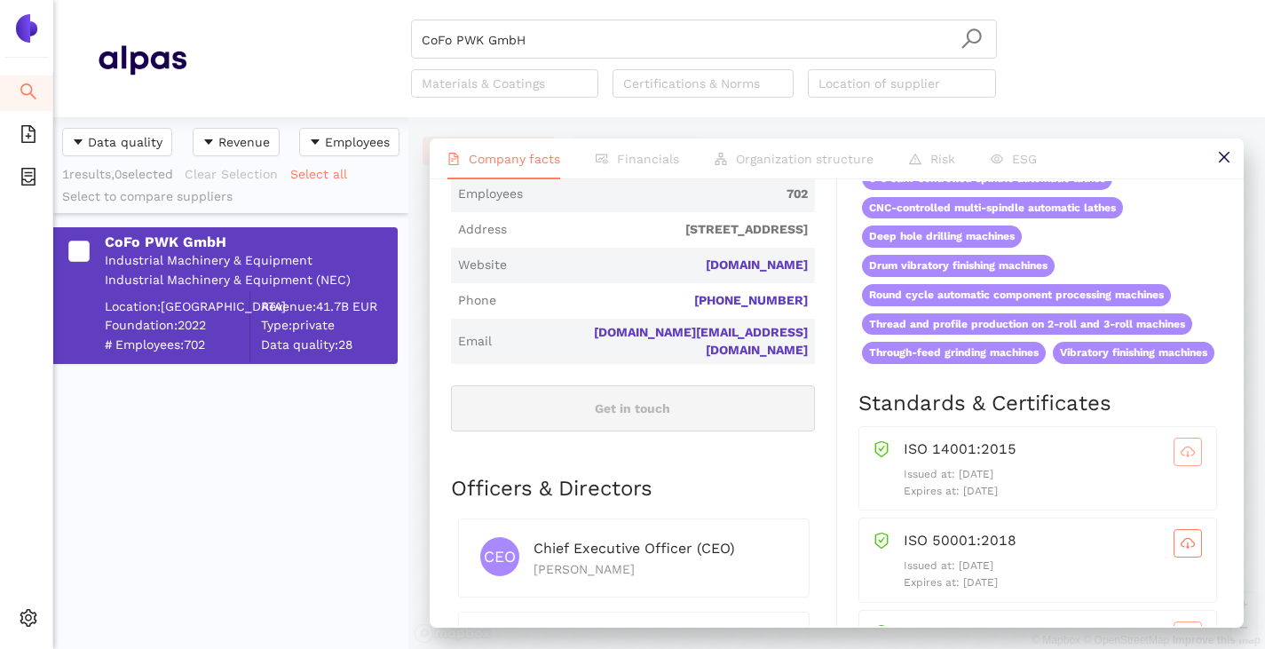
click at [1174, 466] on button "button" at bounding box center [1188, 452] width 28 height 28
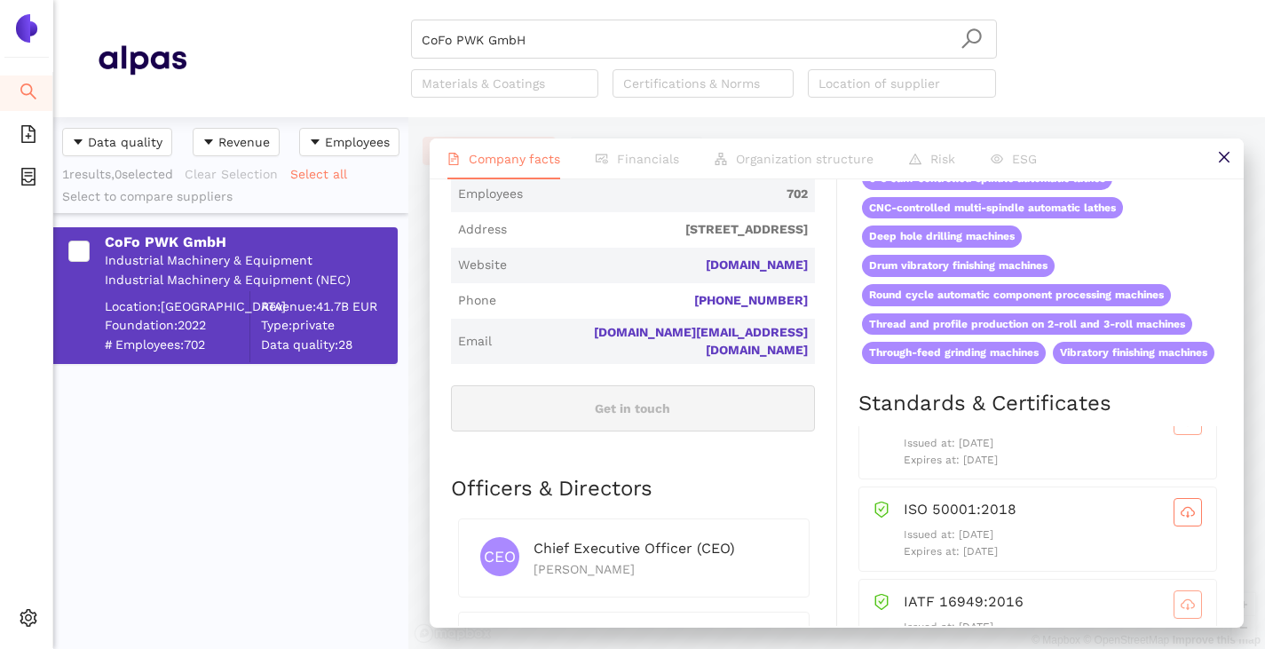
scroll to position [45, 0]
click at [1181, 505] on icon "cloud-download" at bounding box center [1188, 498] width 14 height 14
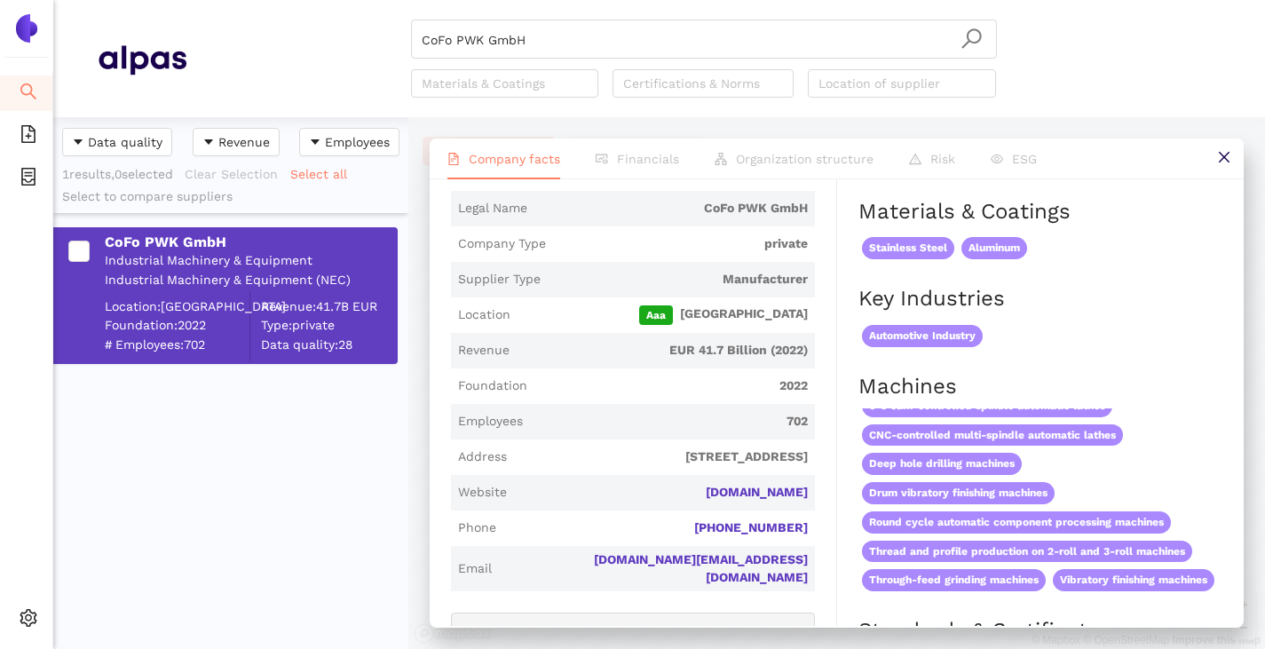
scroll to position [533, 0]
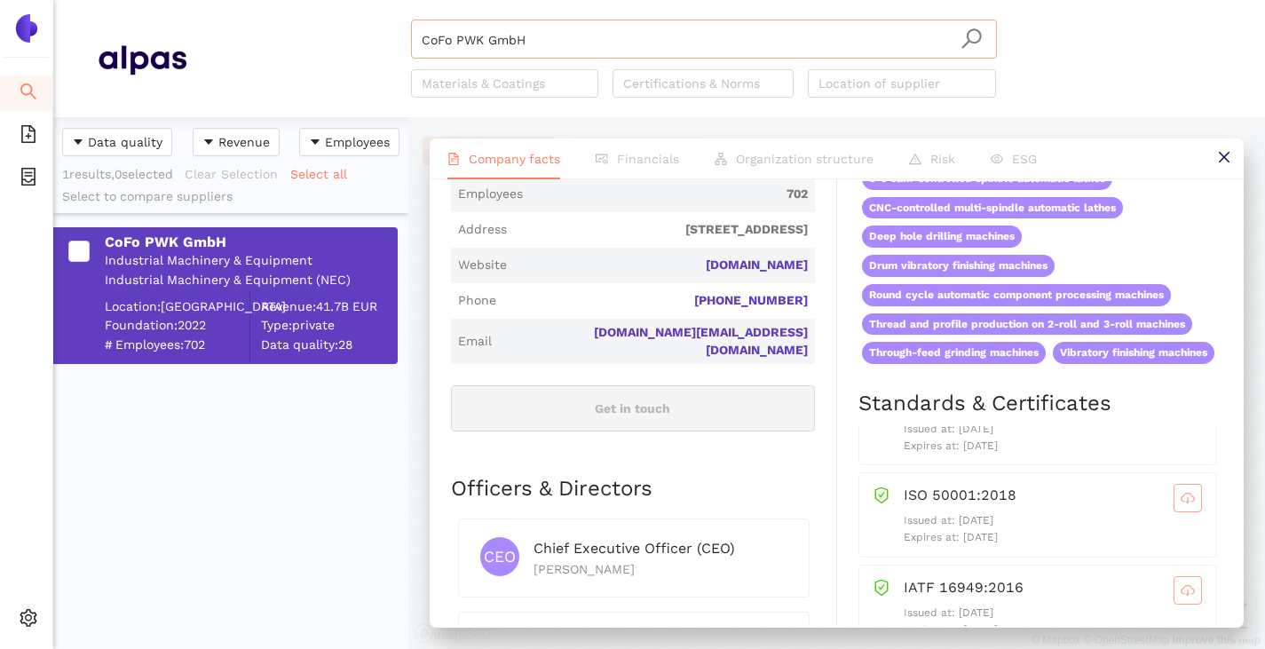
click at [566, 39] on input "CoFo PWK GmbH" at bounding box center [704, 39] width 565 height 39
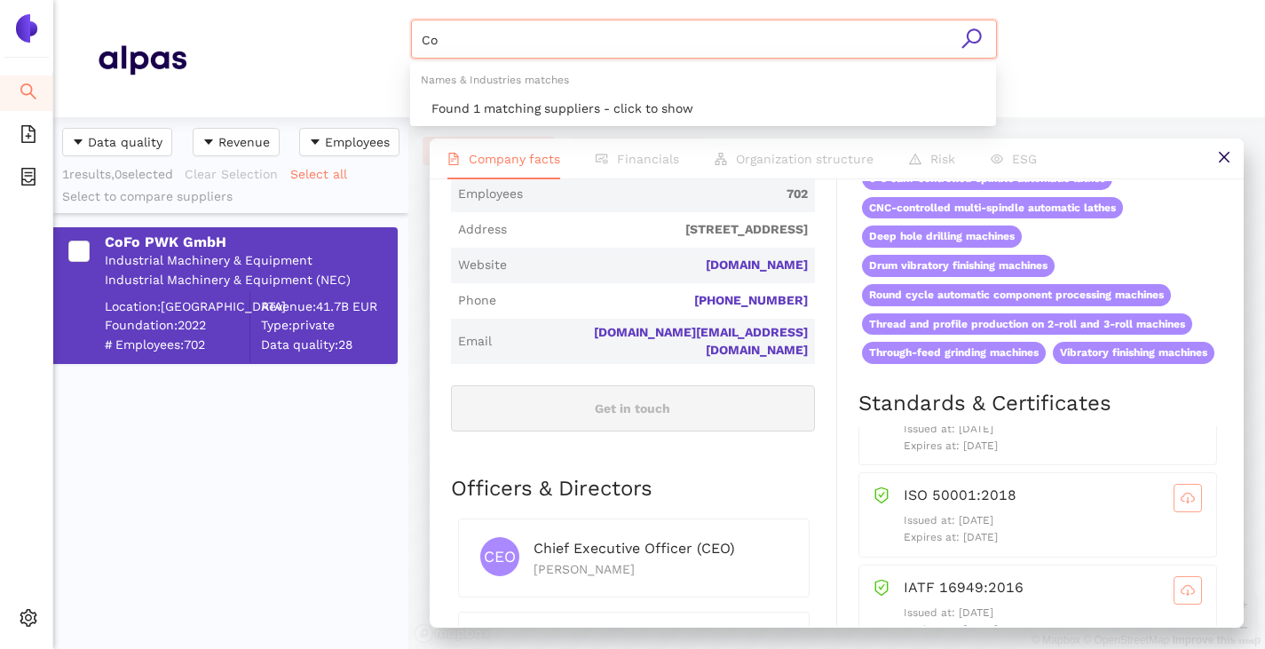
type input "C"
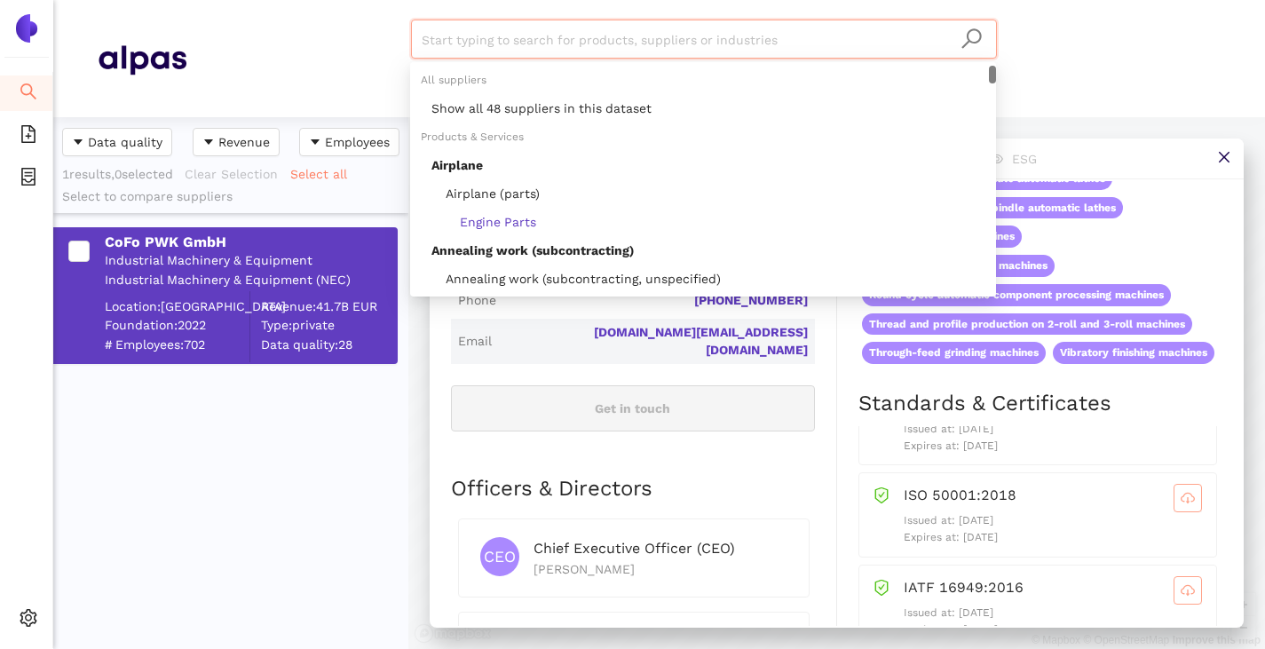
paste input "[PERSON_NAME] Prazisionstechnik KG"
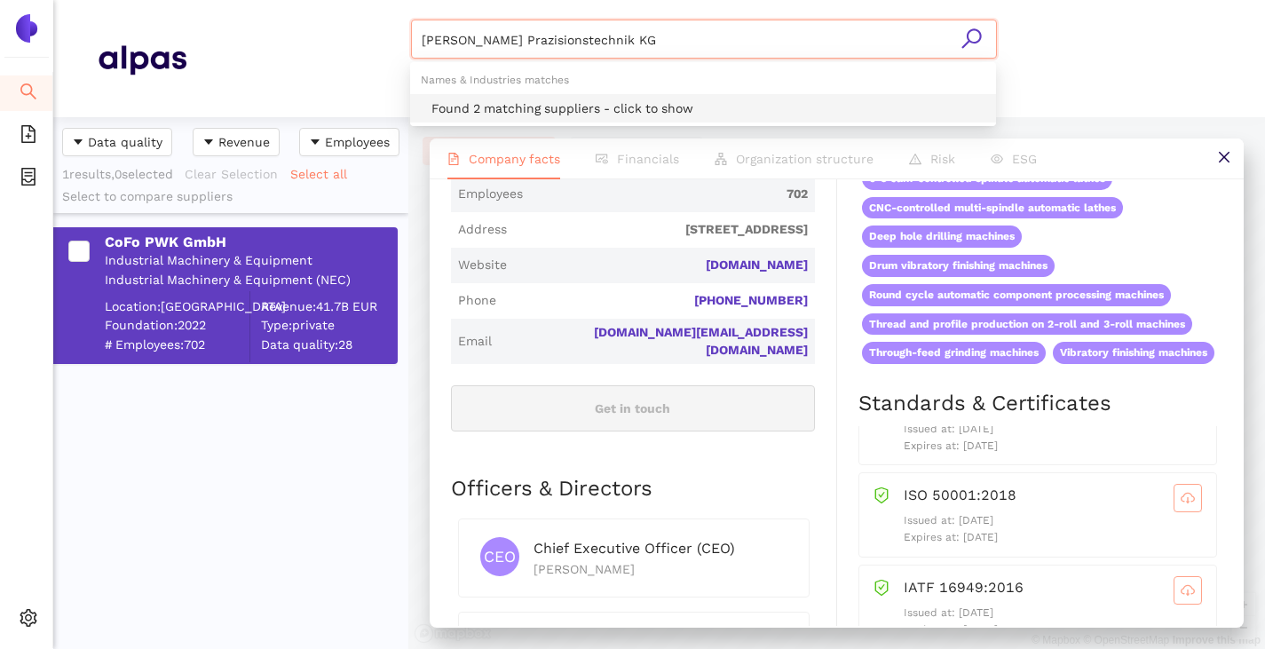
click at [546, 107] on div "Found 2 matching suppliers - click to show" at bounding box center [708, 109] width 554 height 20
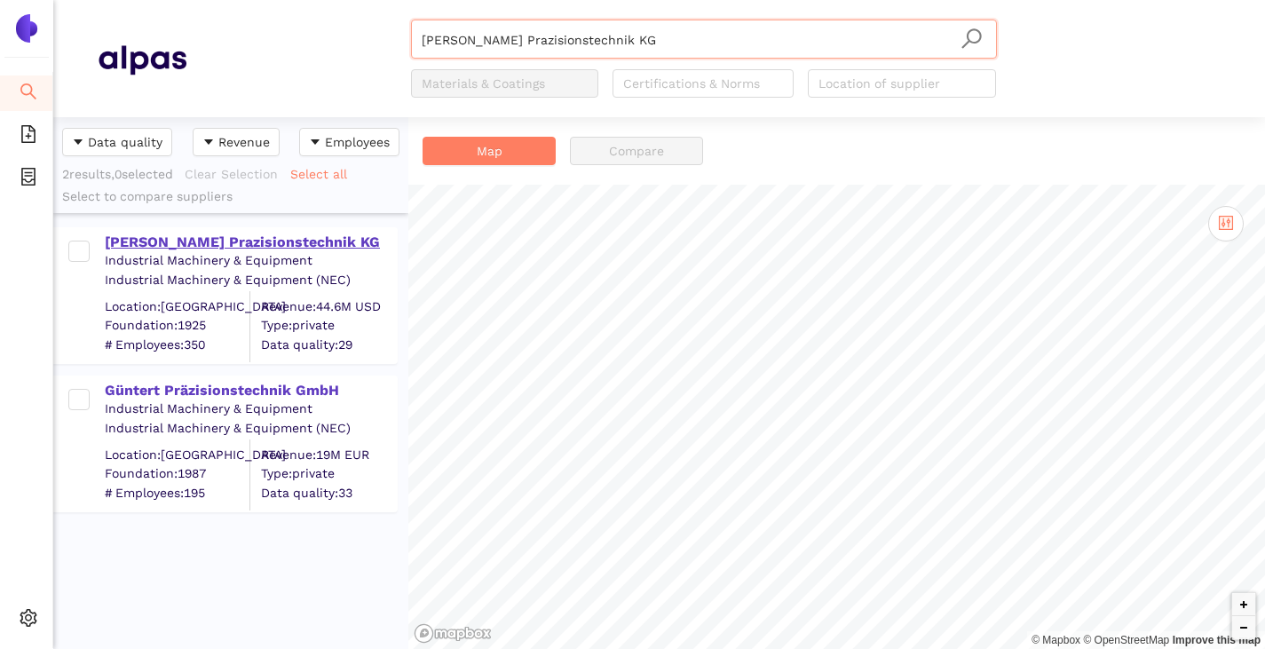
click at [228, 241] on div "[PERSON_NAME] Prazisionstechnik KG" at bounding box center [250, 243] width 291 height 20
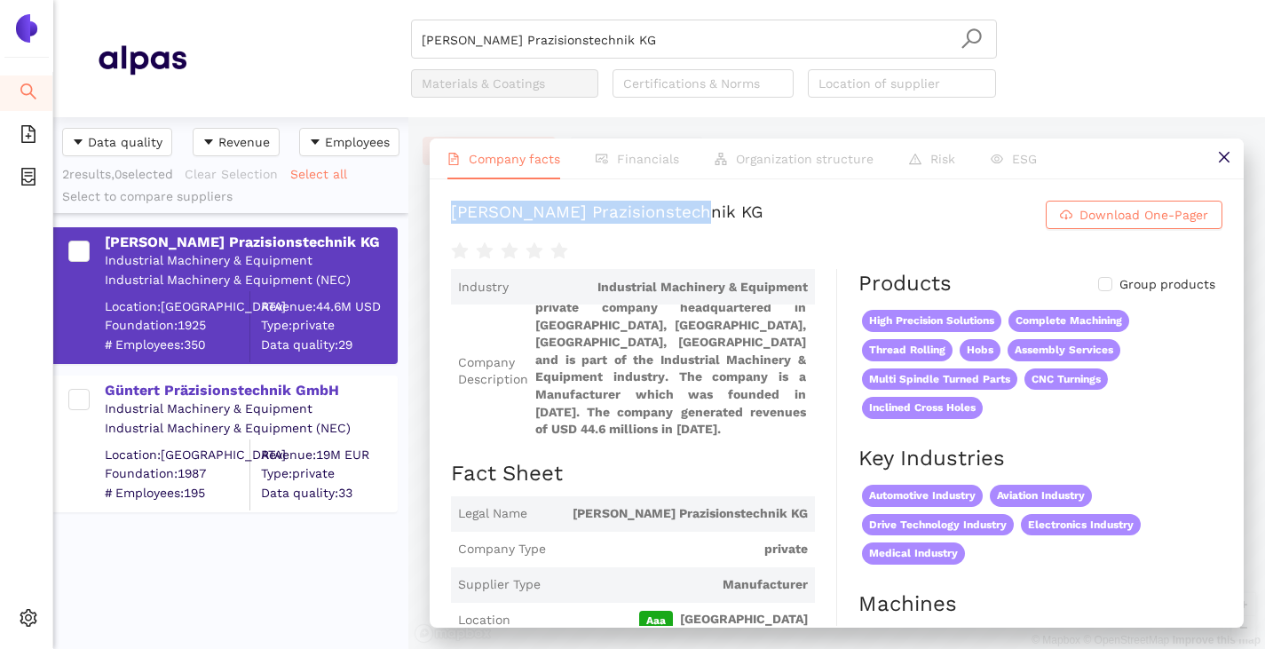
drag, startPoint x: 451, startPoint y: 211, endPoint x: 698, endPoint y: 219, distance: 246.9
click at [698, 219] on h1 "Schuler Prazisionstechnik KG Download One-Pager" at bounding box center [836, 215] width 771 height 28
copy div "[PERSON_NAME] Prazisionstechnik KG"
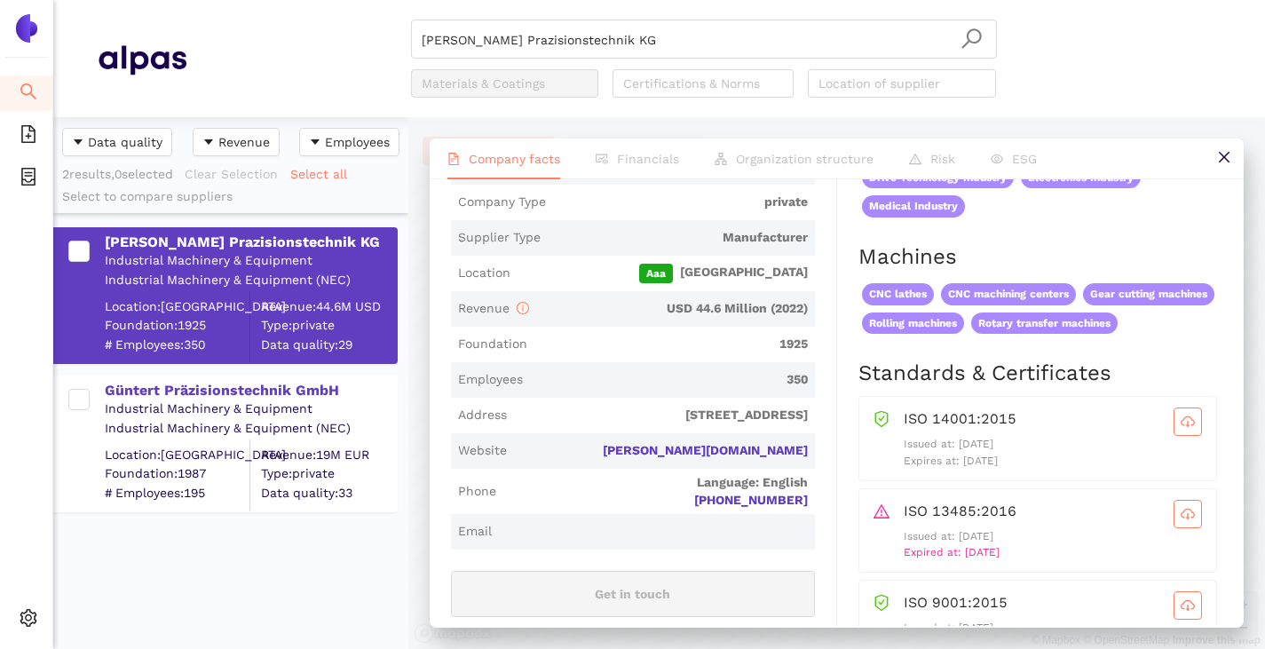
scroll to position [444, 0]
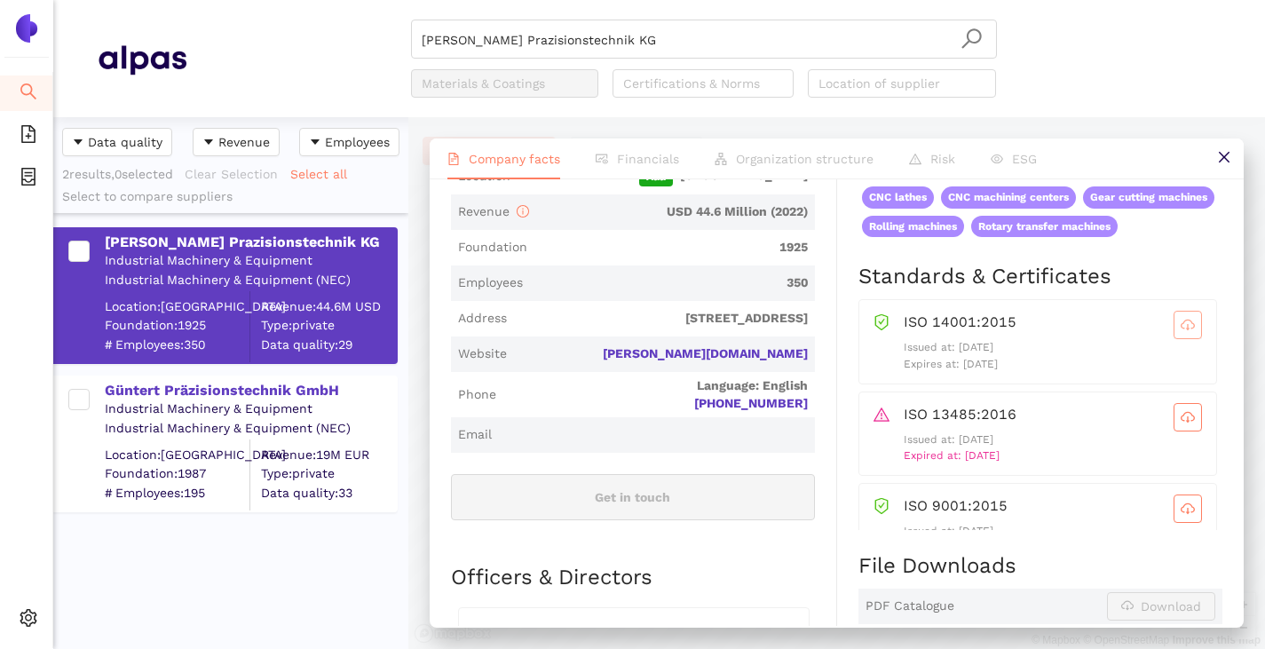
click at [1181, 329] on icon "cloud-download" at bounding box center [1188, 325] width 14 height 10
click at [1181, 421] on icon "cloud-download" at bounding box center [1188, 416] width 14 height 10
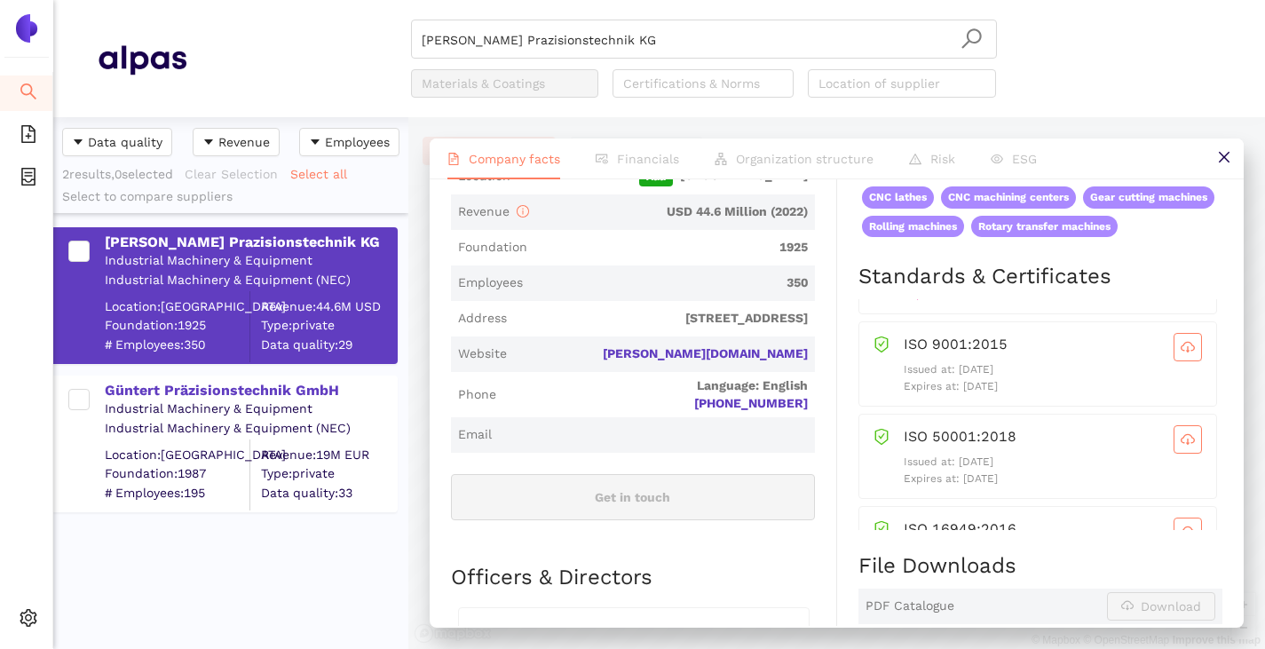
scroll to position [140, 0]
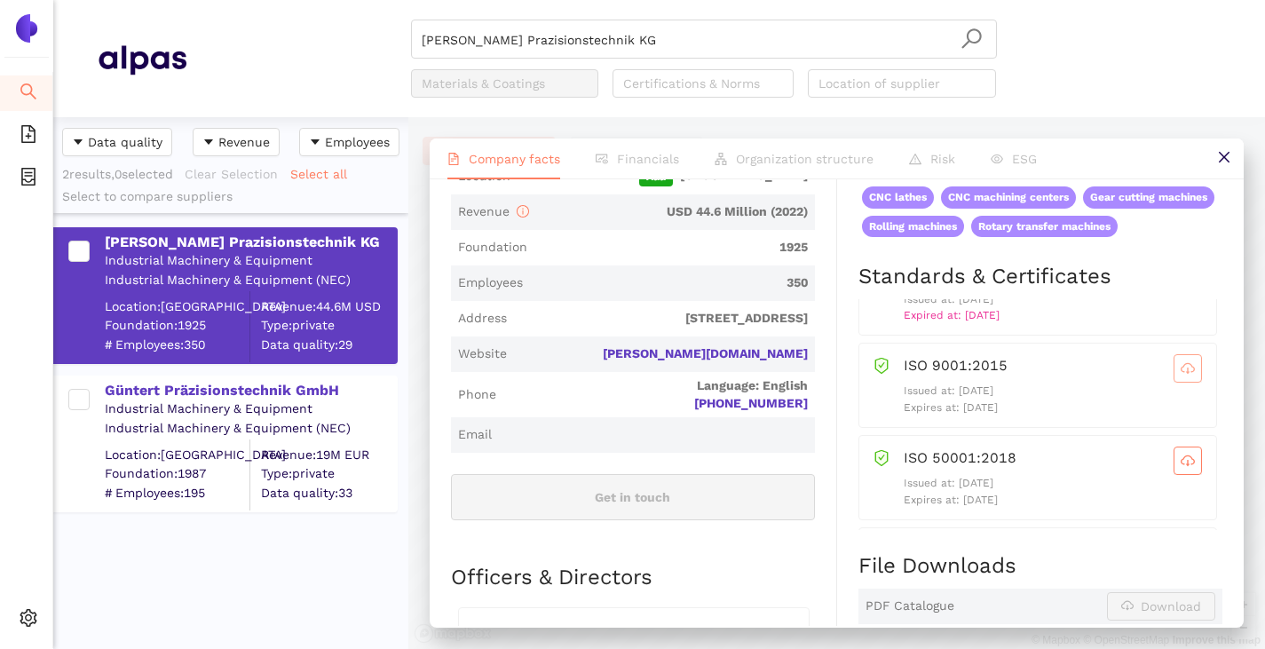
click at [1181, 376] on icon "cloud-download" at bounding box center [1188, 368] width 14 height 14
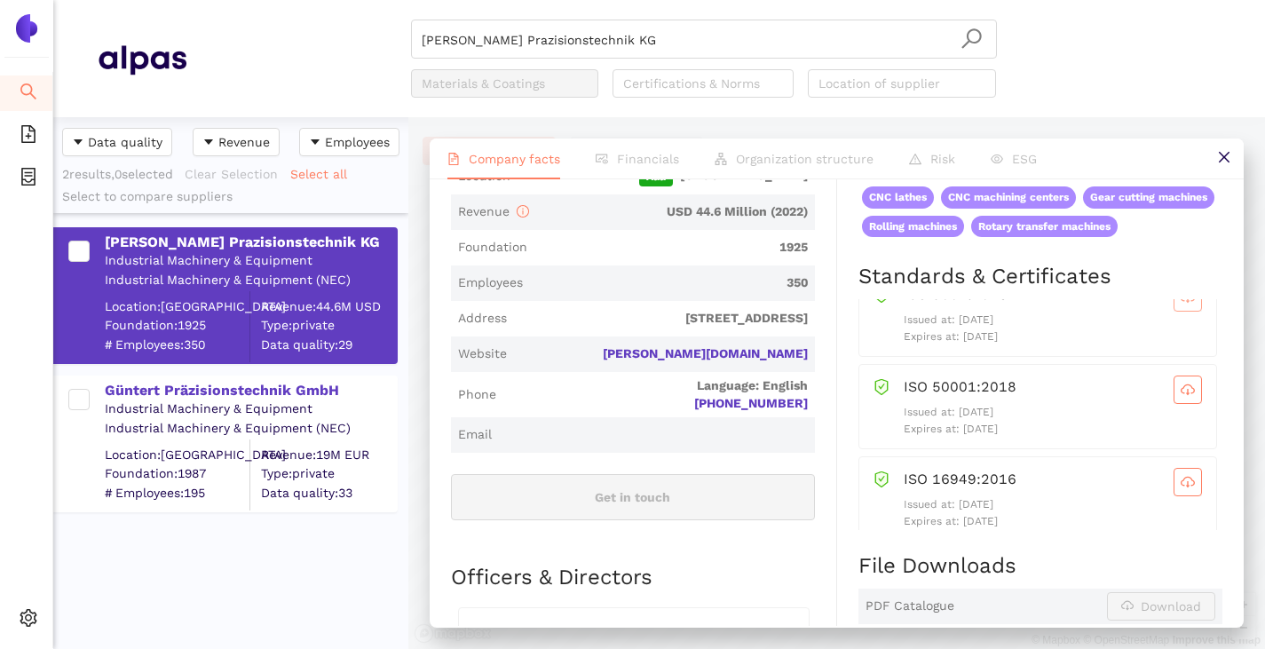
scroll to position [229, 0]
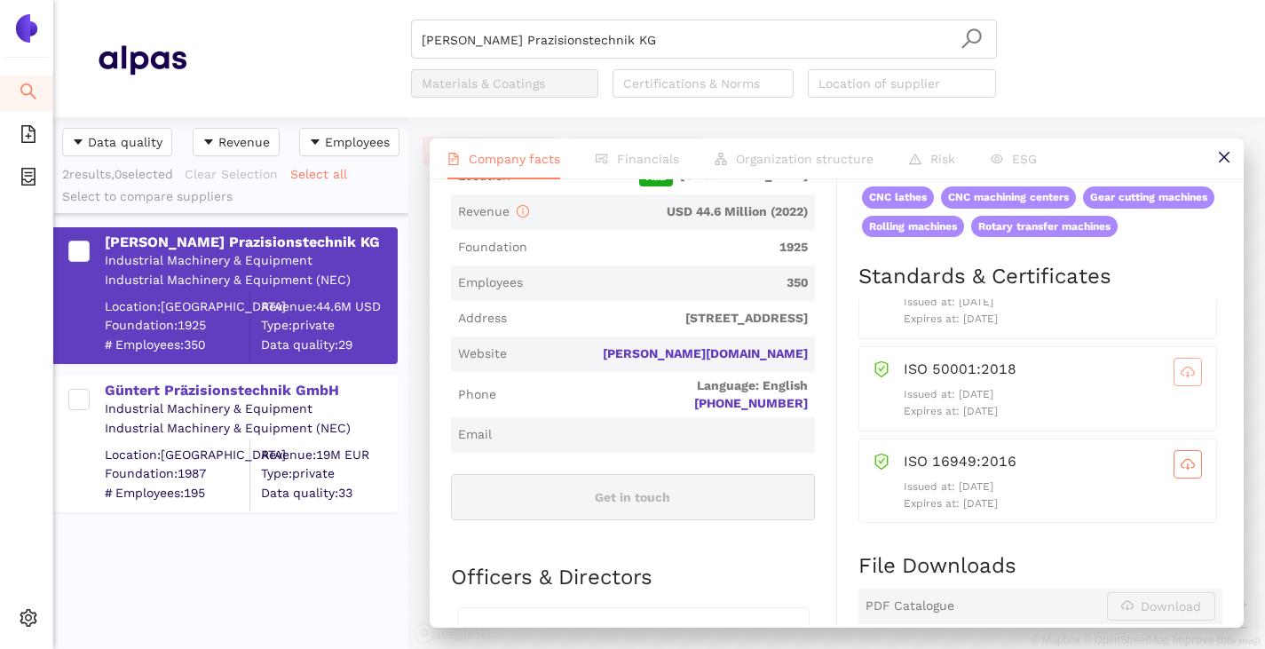
click at [1181, 379] on icon "cloud-download" at bounding box center [1188, 372] width 14 height 14
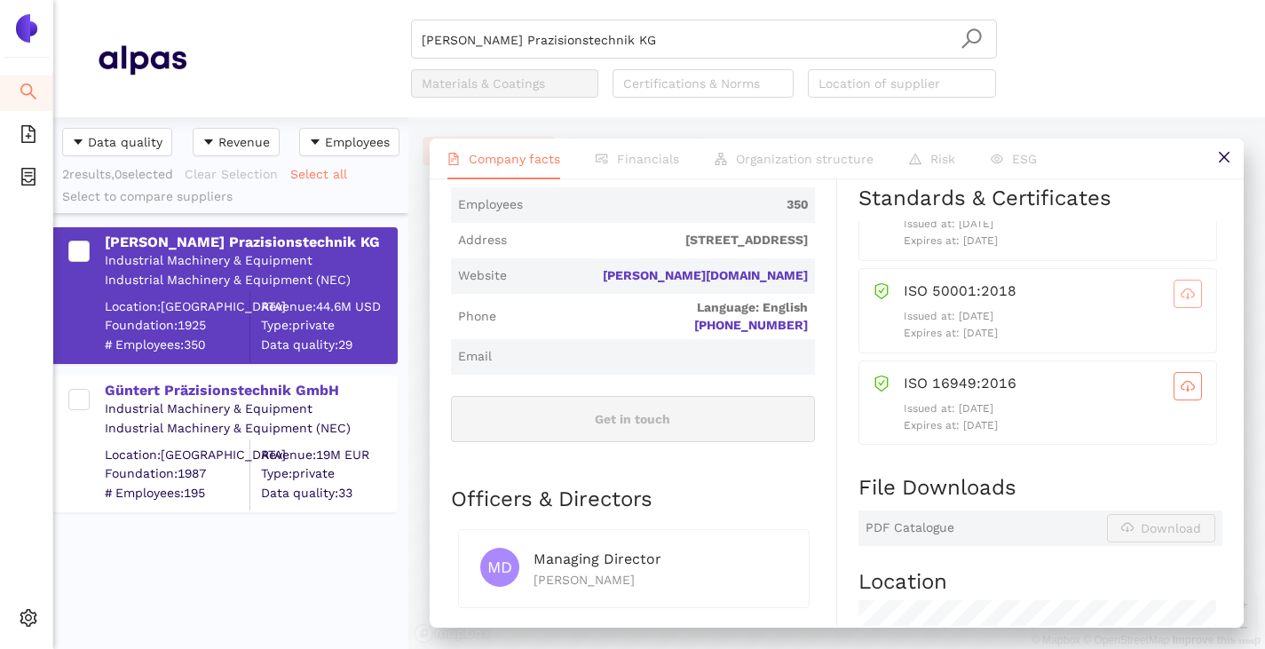
scroll to position [533, 0]
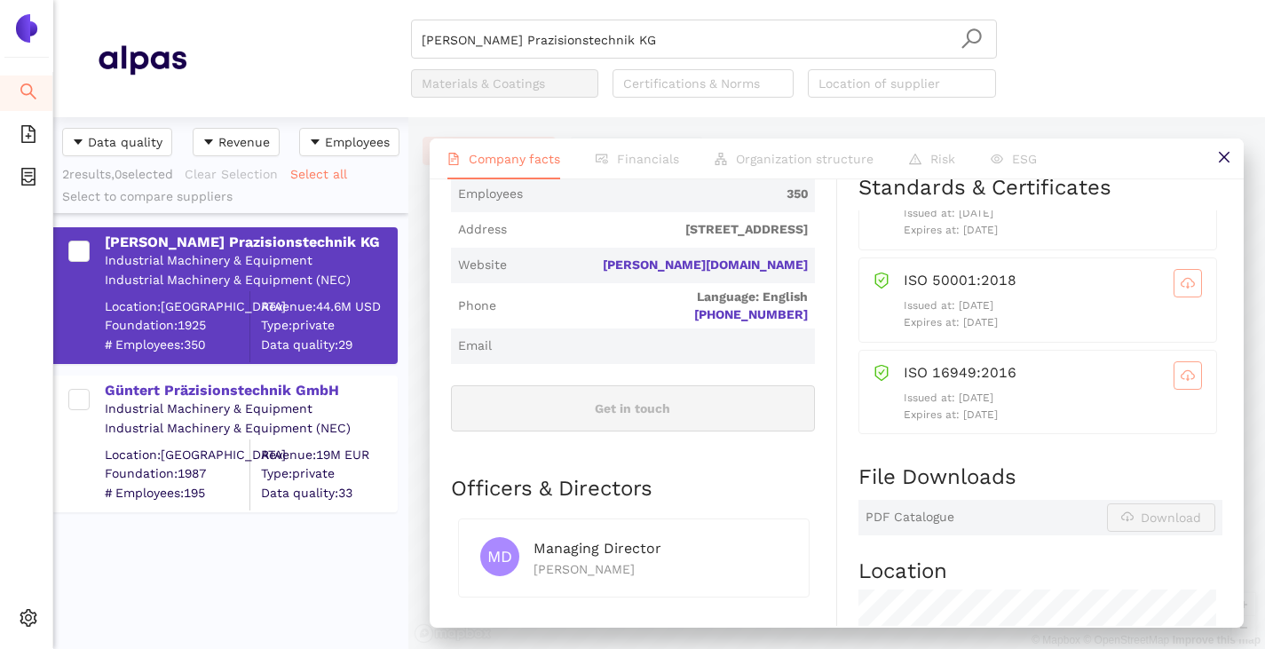
click at [1174, 383] on span "cloud-download" at bounding box center [1187, 375] width 27 height 14
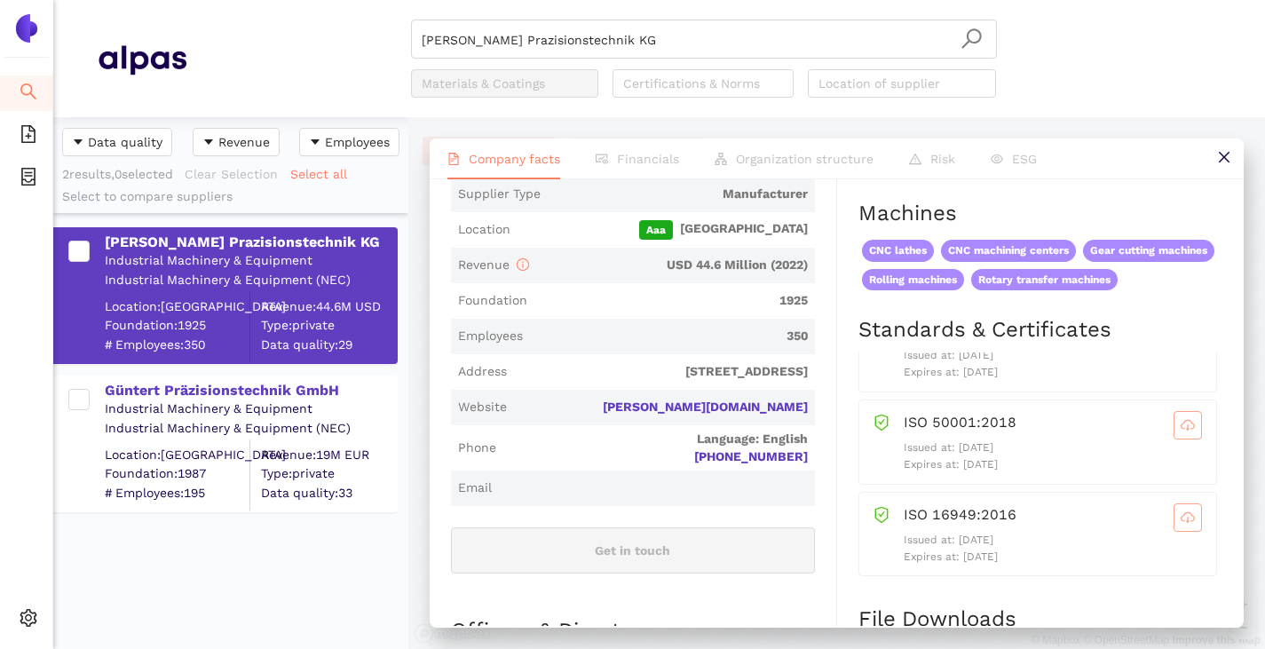
scroll to position [370, 0]
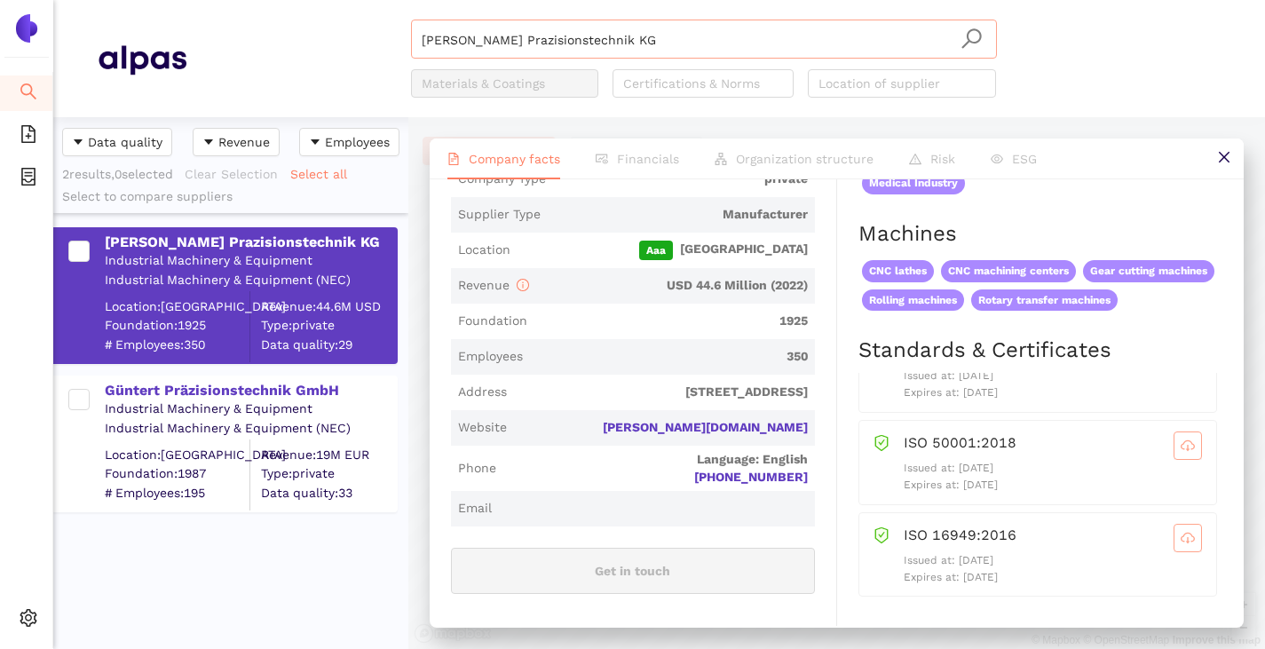
click at [611, 41] on input "[PERSON_NAME] Prazisionstechnik KG" at bounding box center [704, 39] width 565 height 39
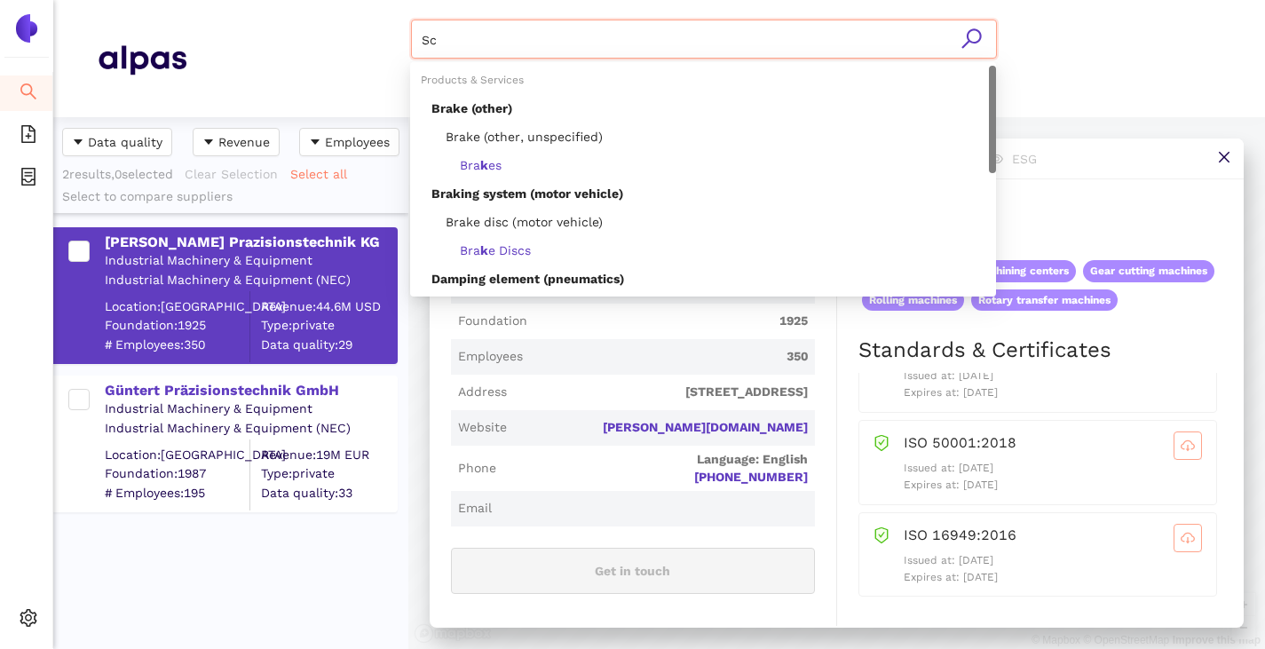
type input "S"
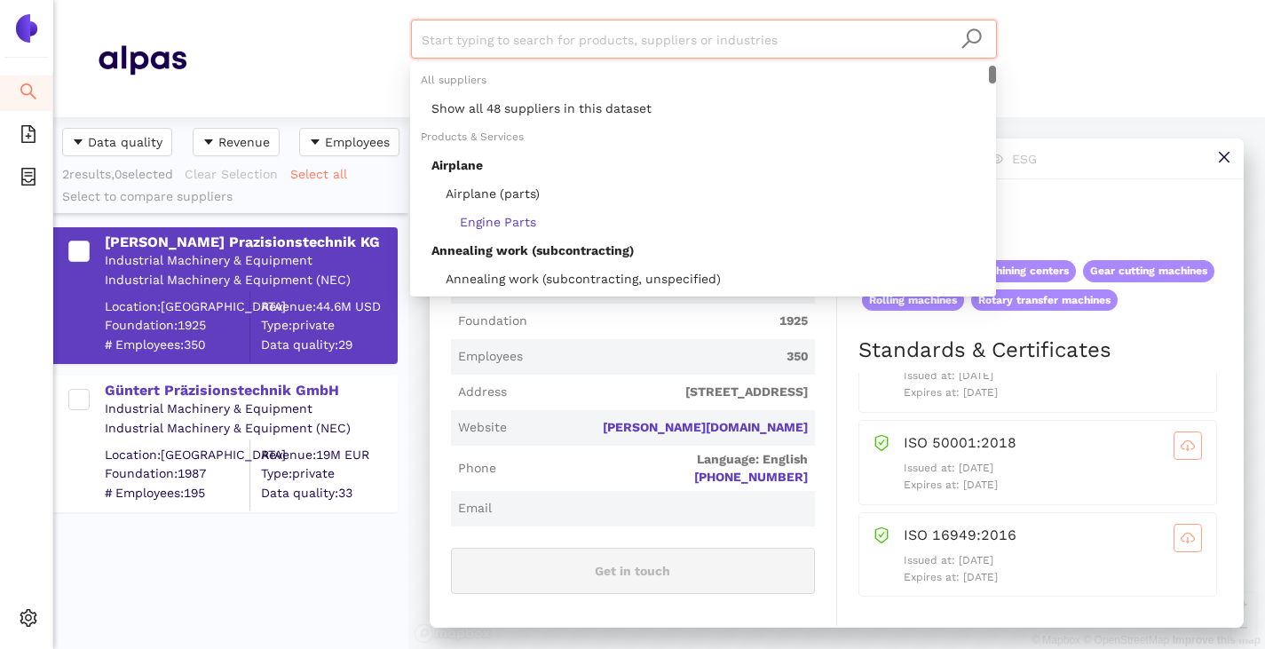
paste input "INVENIO AG"
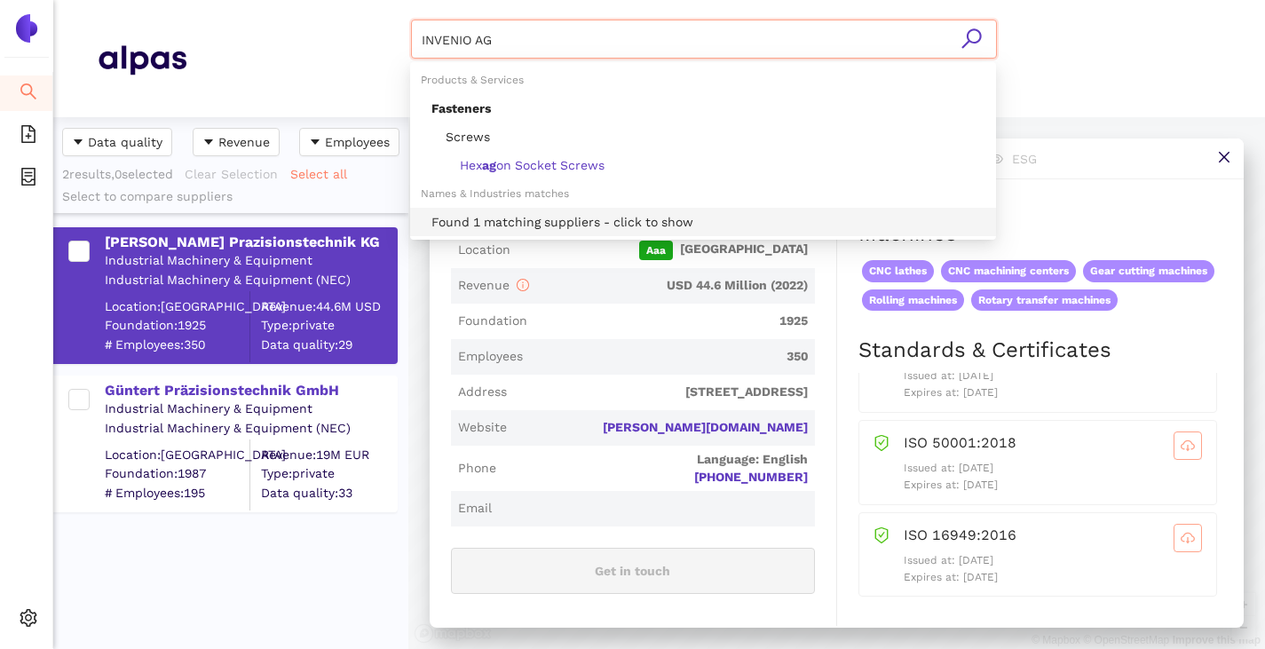
click at [565, 221] on div "Found 1 matching suppliers - click to show" at bounding box center [708, 222] width 554 height 20
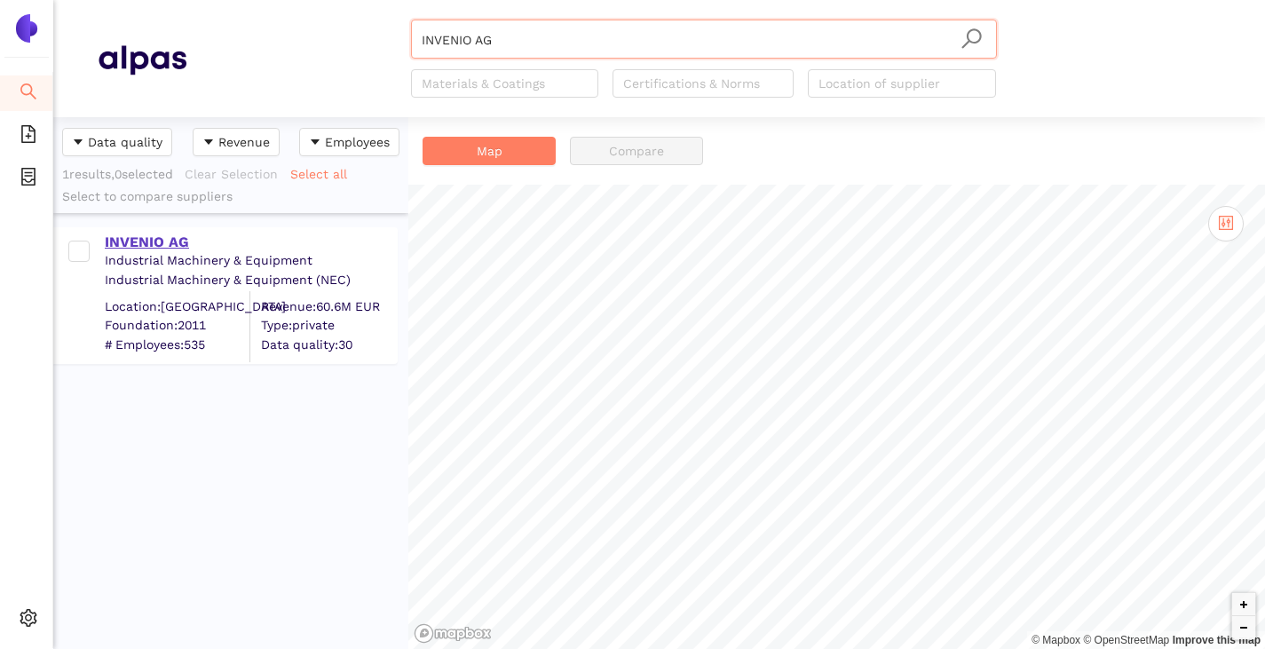
click at [183, 240] on div "INVENIO AG" at bounding box center [250, 243] width 291 height 20
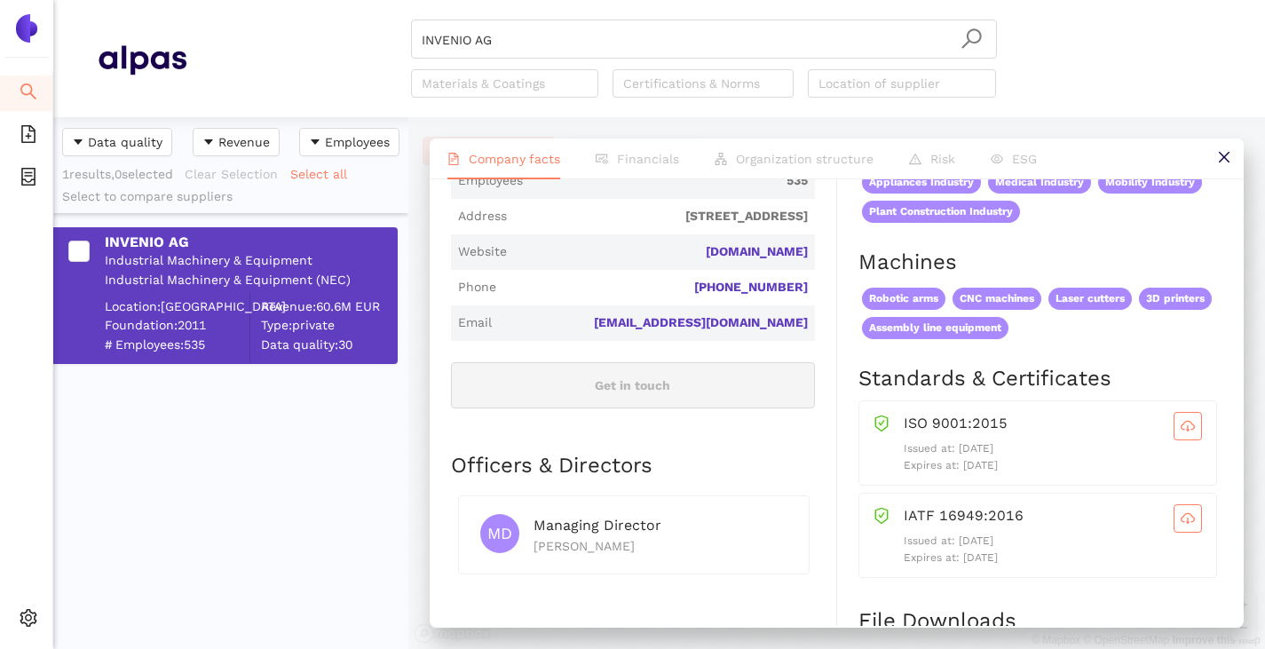
scroll to position [621, 0]
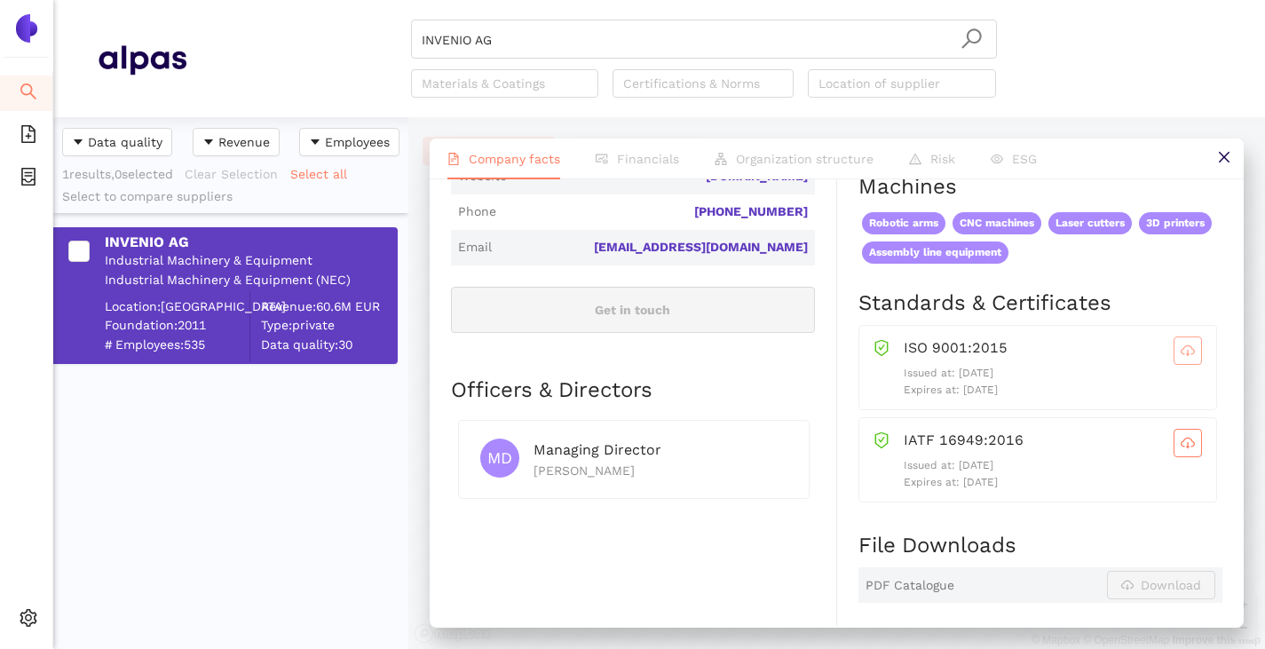
click at [1181, 349] on icon "cloud-download" at bounding box center [1188, 351] width 14 height 14
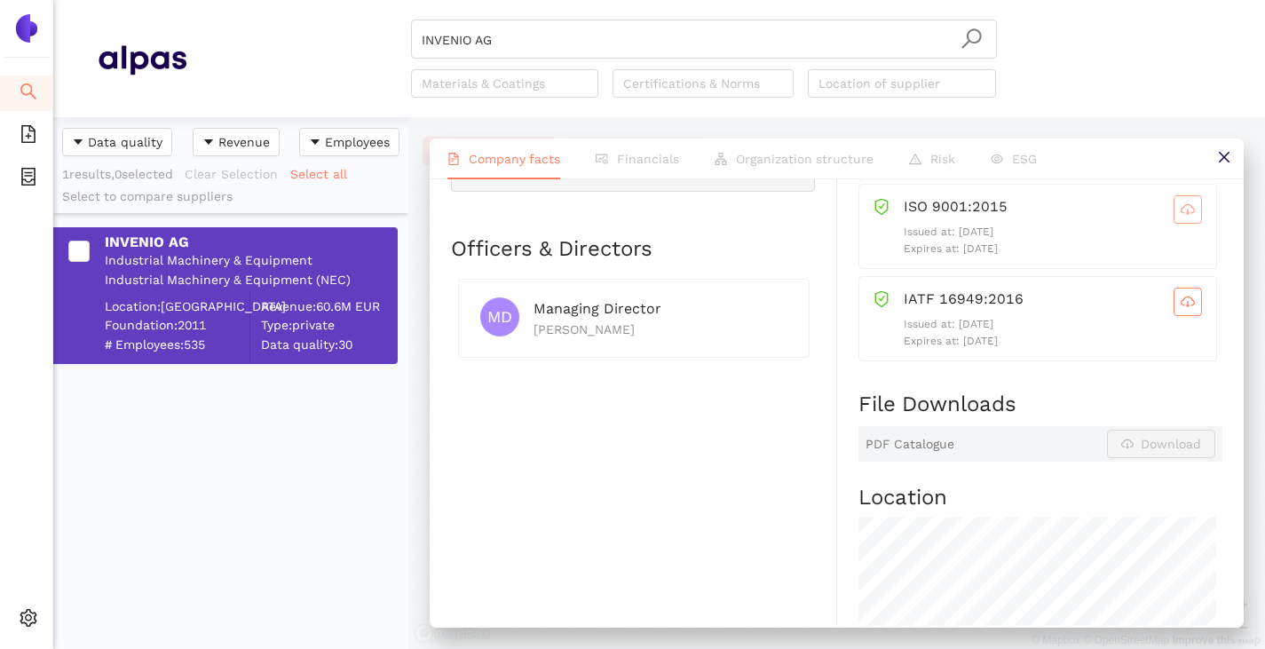
scroll to position [799, 0]
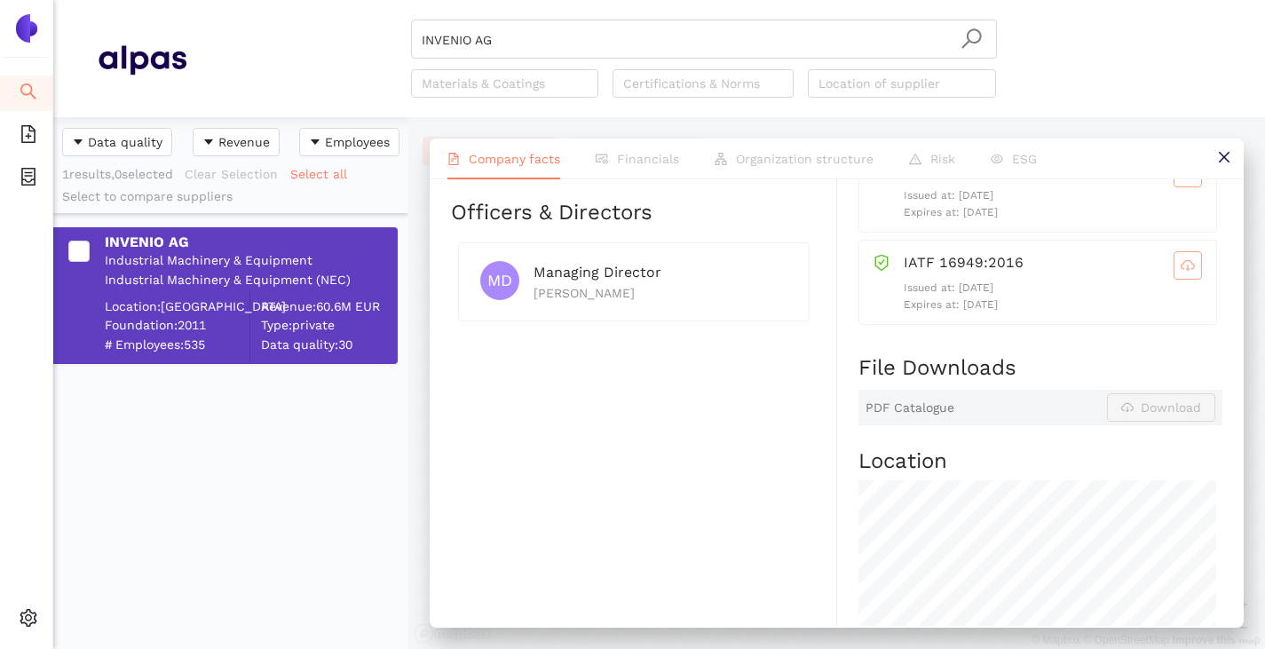
click at [1174, 267] on span "cloud-download" at bounding box center [1187, 265] width 27 height 14
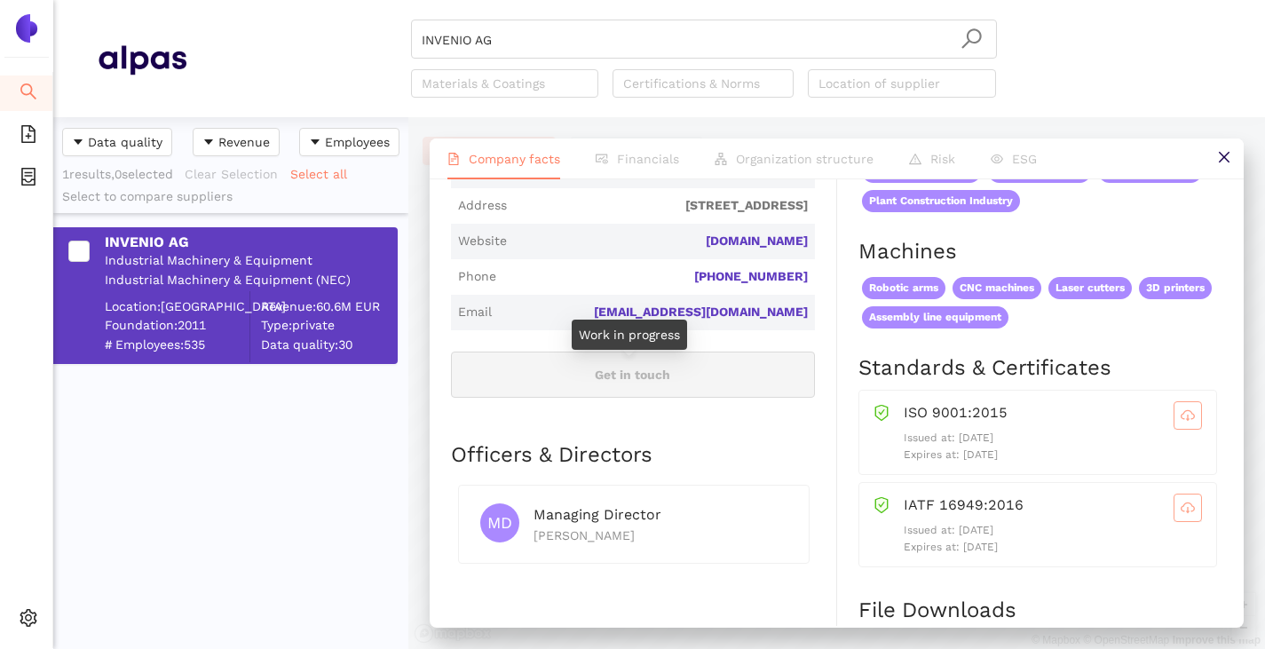
scroll to position [379, 0]
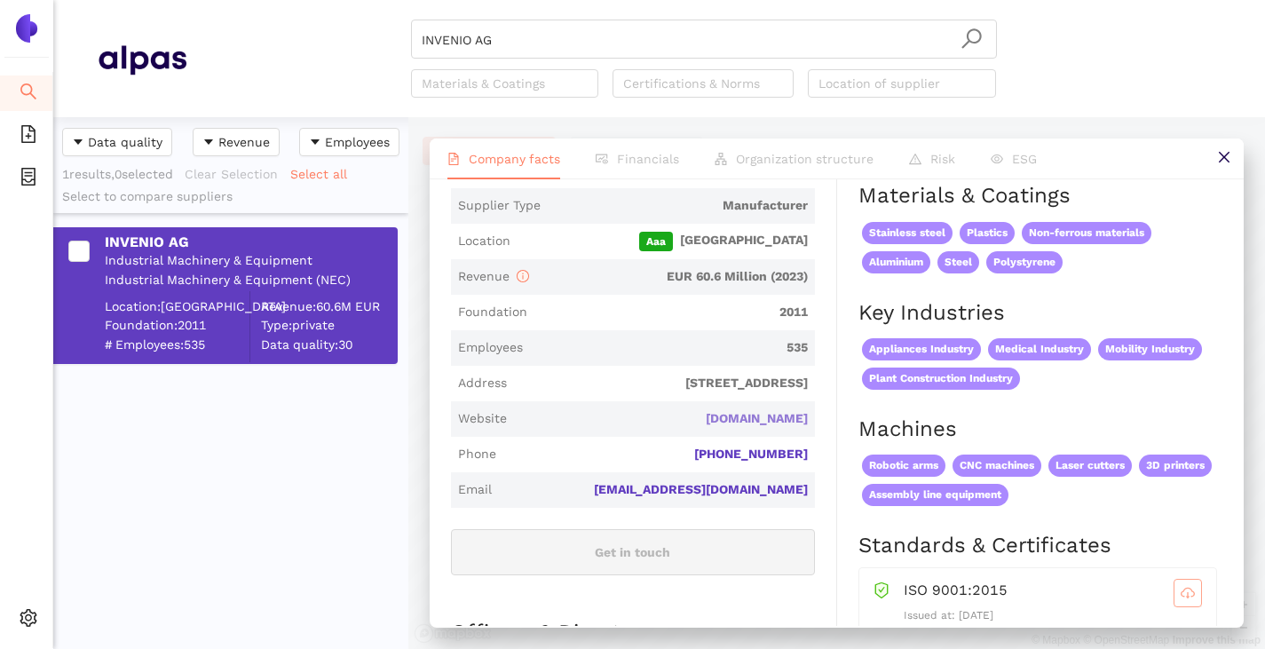
click at [0, 0] on link "invenio.net" at bounding box center [0, 0] width 0 height 0
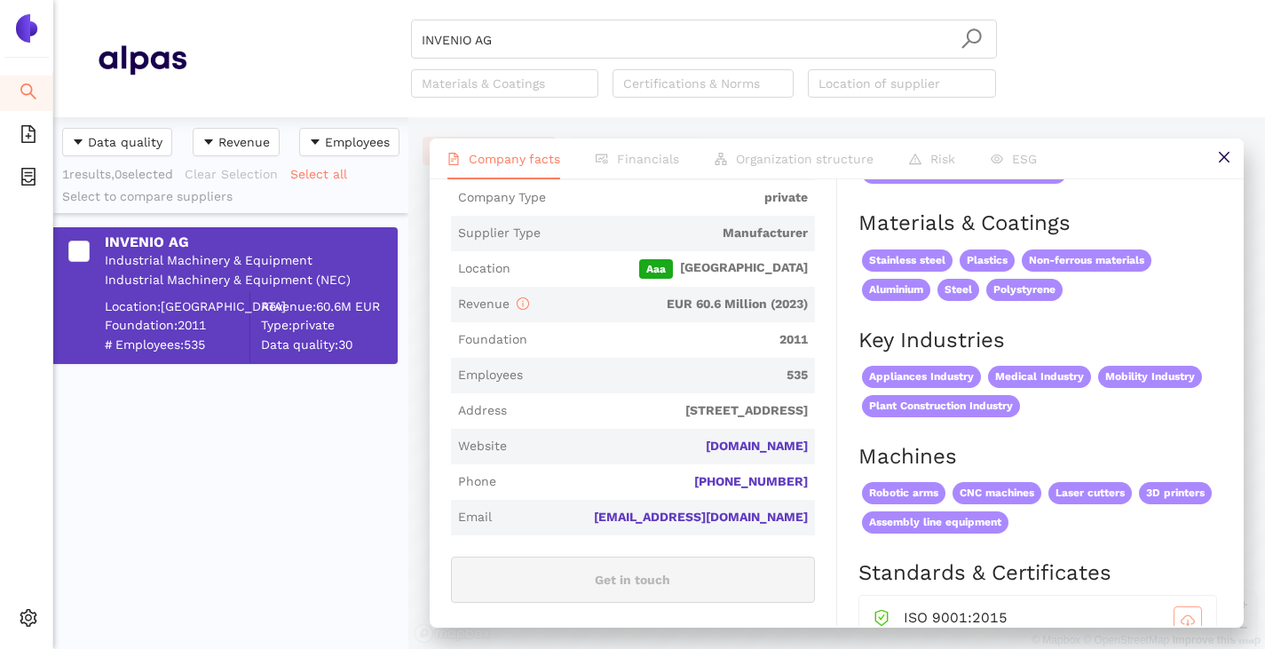
scroll to position [266, 0]
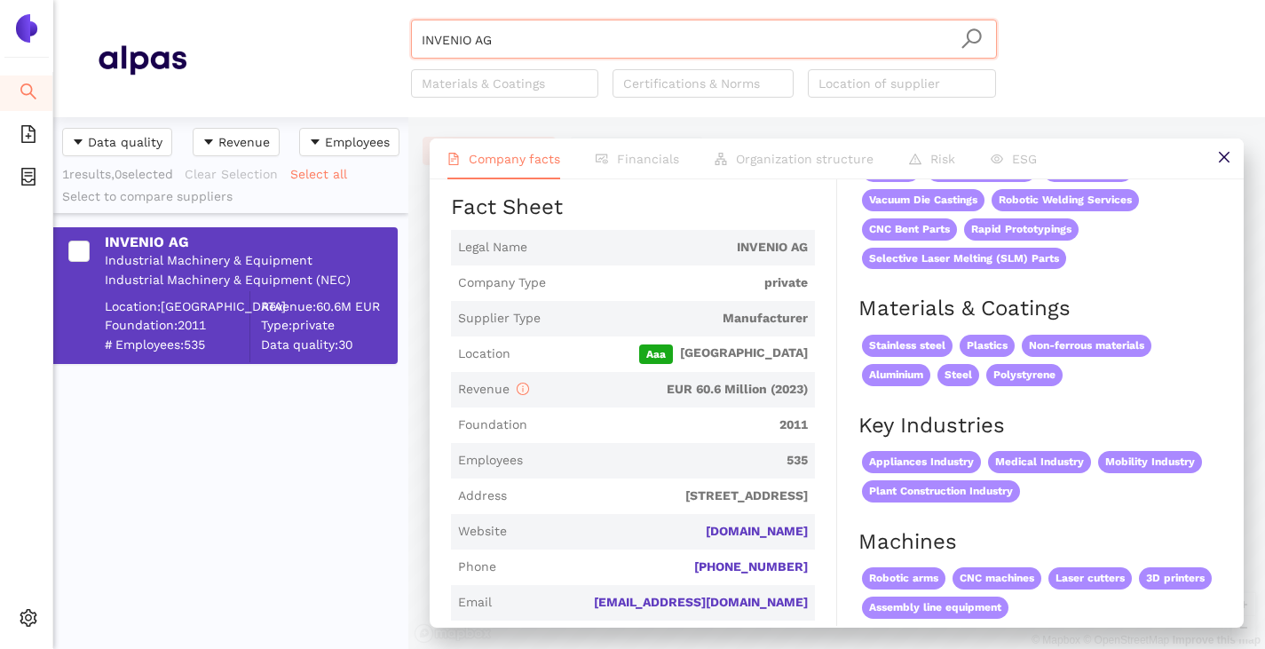
click at [519, 43] on input "INVENIO AG" at bounding box center [704, 39] width 565 height 39
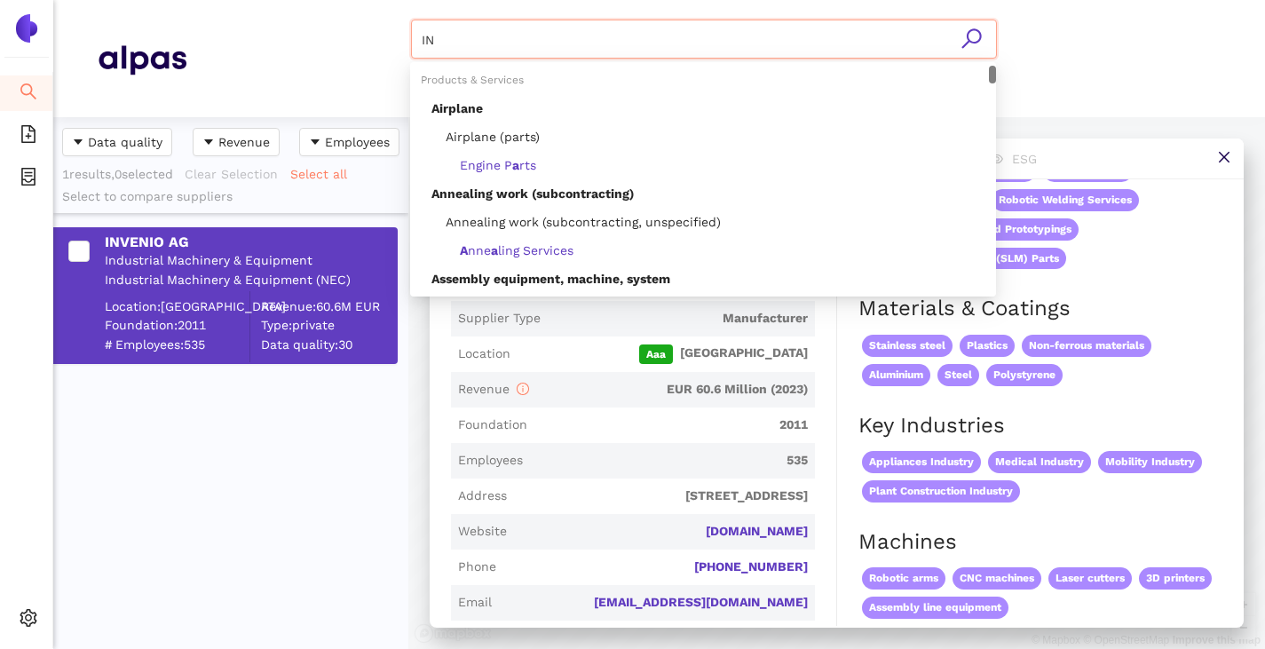
type input "I"
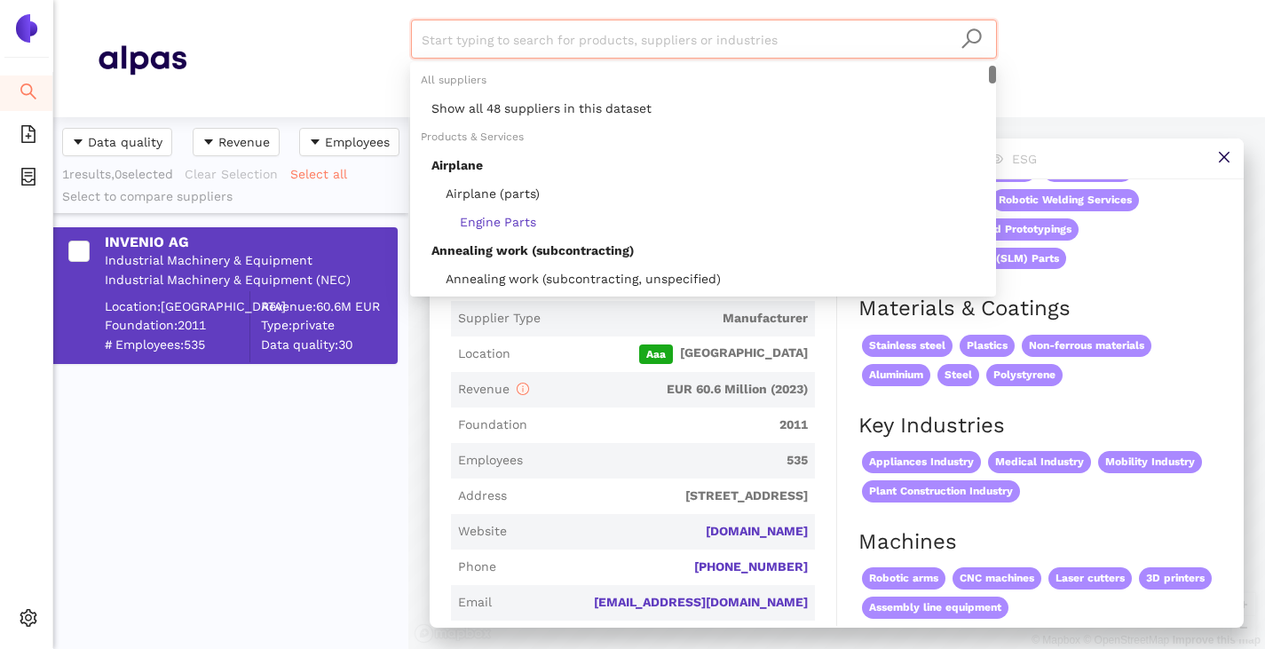
paste input "ORCA PRECISION PARTS Sp. z o.o."
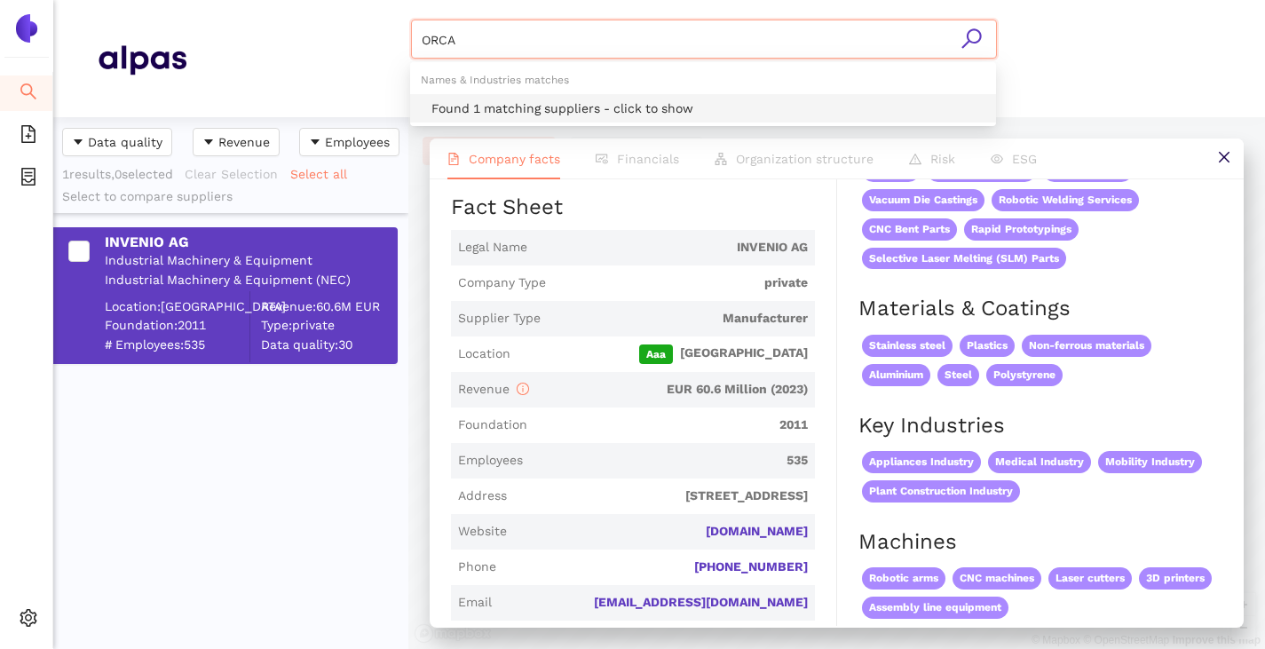
click at [481, 104] on div "Found 1 matching suppliers - click to show" at bounding box center [708, 109] width 554 height 20
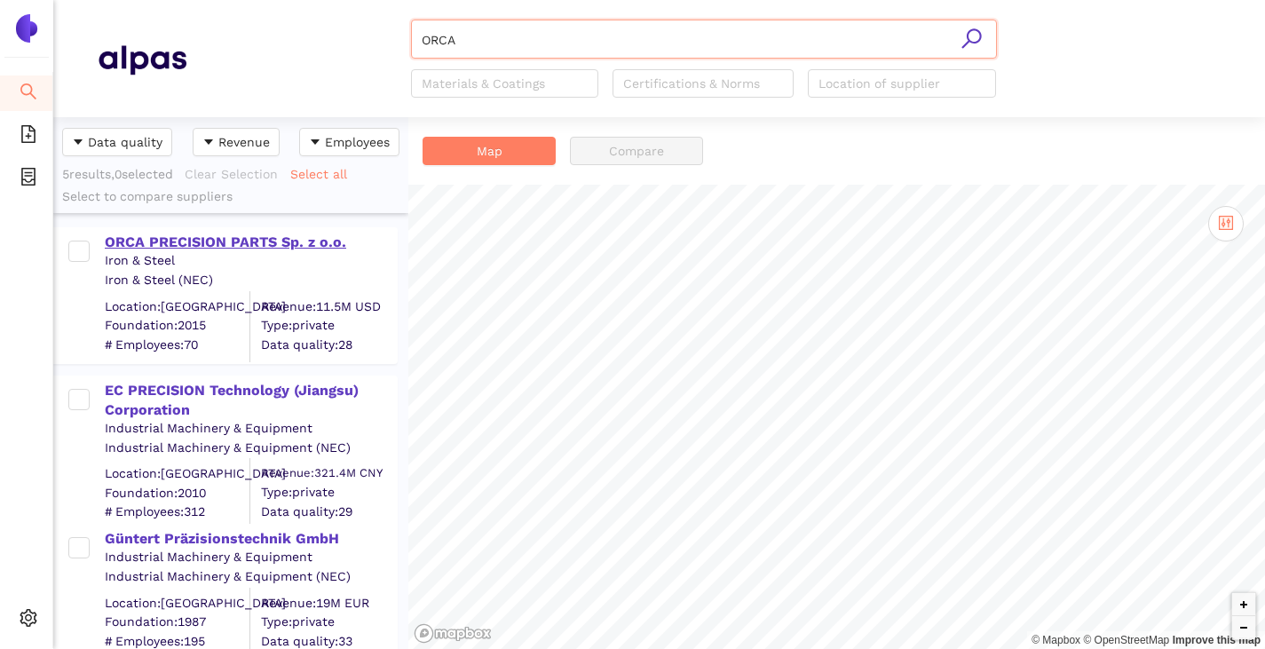
click at [216, 238] on div "ORCA PRECISION PARTS Sp. z o.o." at bounding box center [250, 243] width 291 height 20
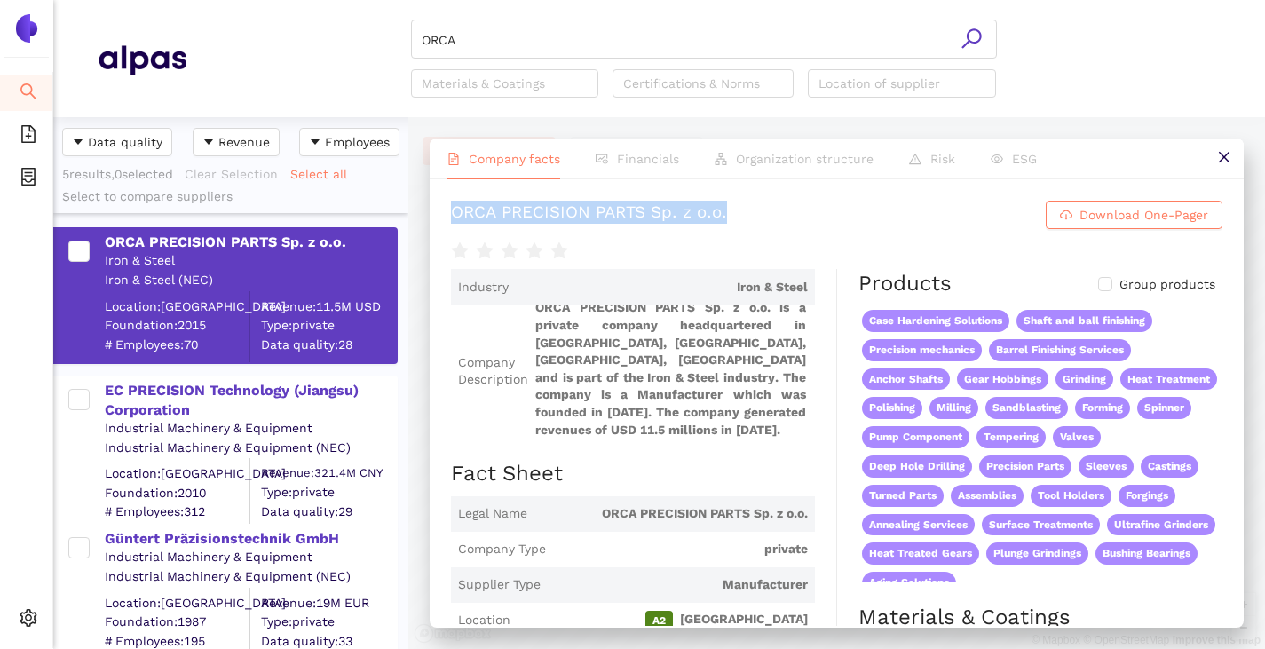
drag, startPoint x: 447, startPoint y: 208, endPoint x: 773, endPoint y: 225, distance: 327.2
click at [773, 225] on div "ORCA PRECISION PARTS Sp. z o.o. Download One-Pager Industry Iron & Steel Compan…" at bounding box center [837, 402] width 814 height 447
copy div "ORCA PRECISION PARTS Sp. z o.o."
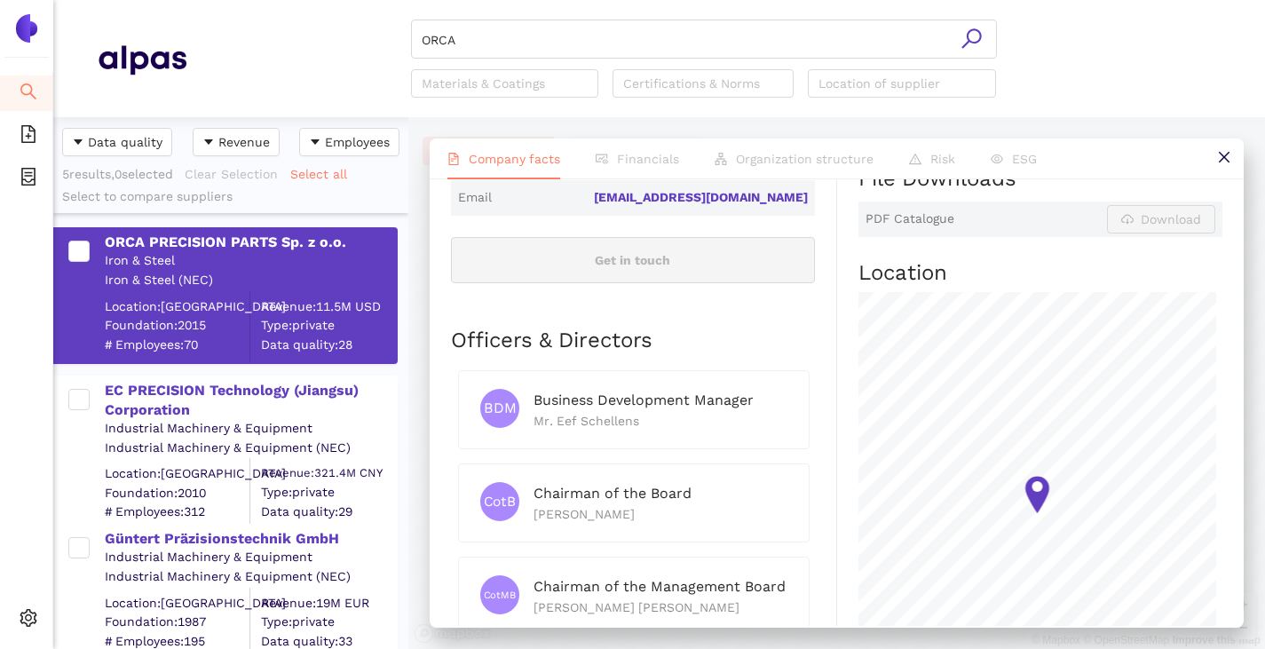
scroll to position [621, 0]
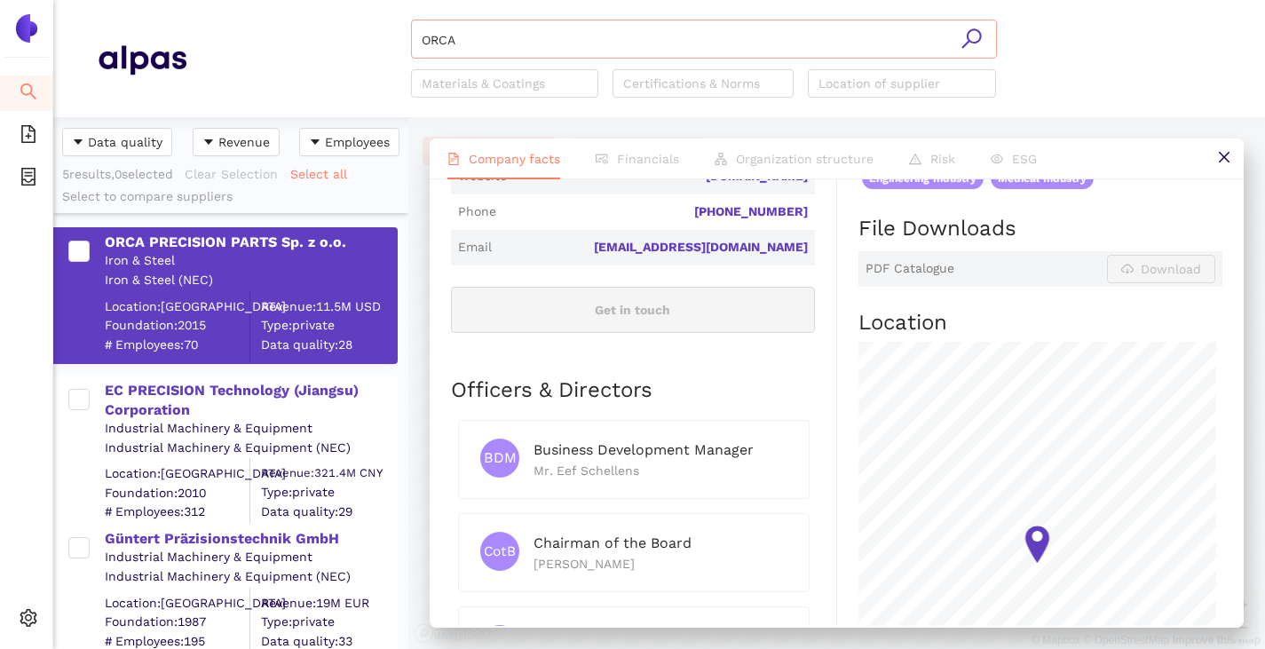
click at [475, 28] on input "ORCA" at bounding box center [704, 39] width 565 height 39
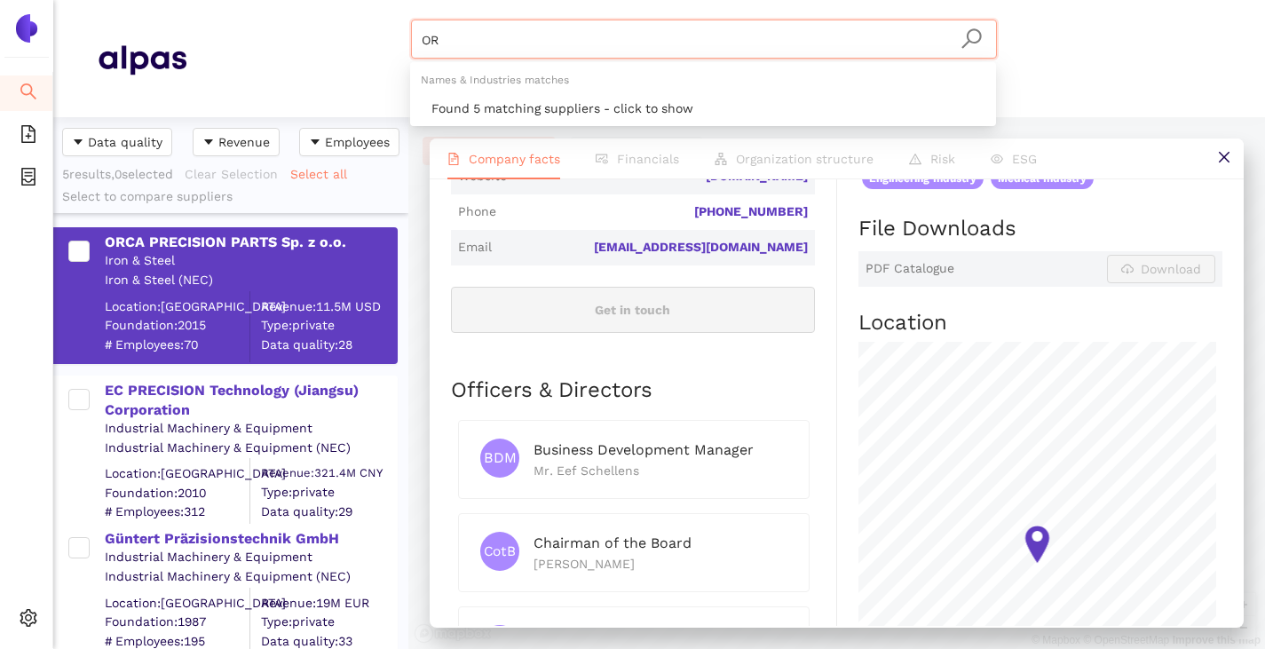
type input "O"
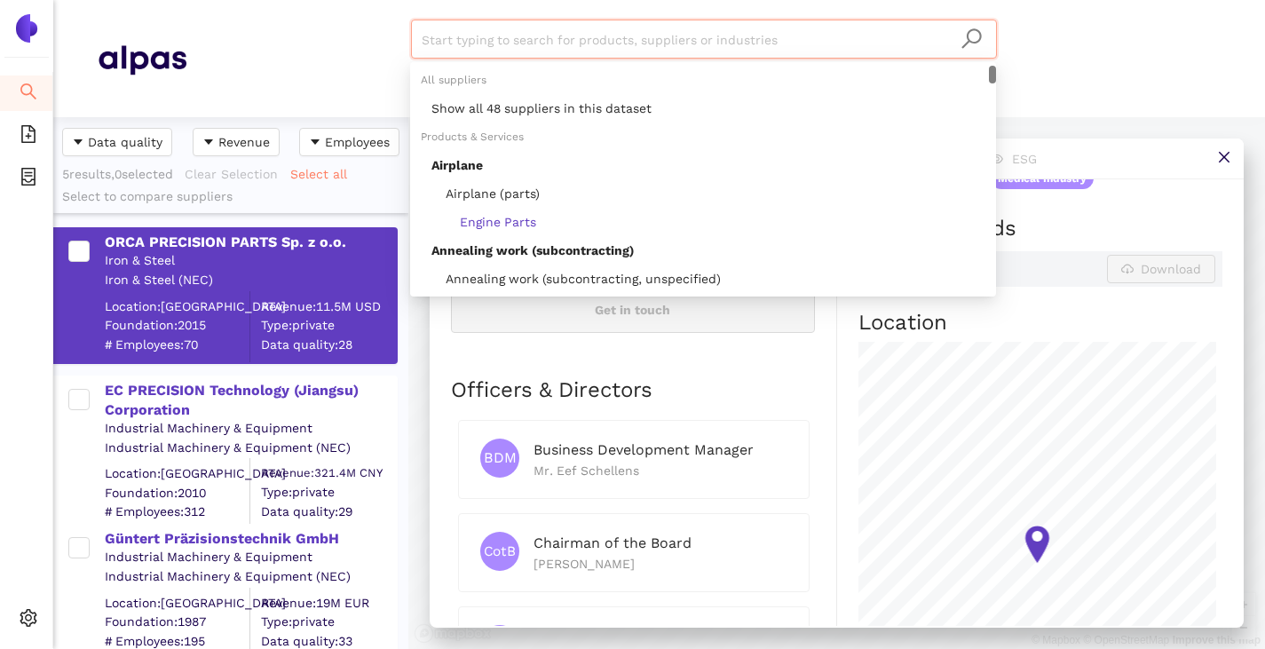
paste input "[PERSON_NAME] Polska Sp. z o.o."
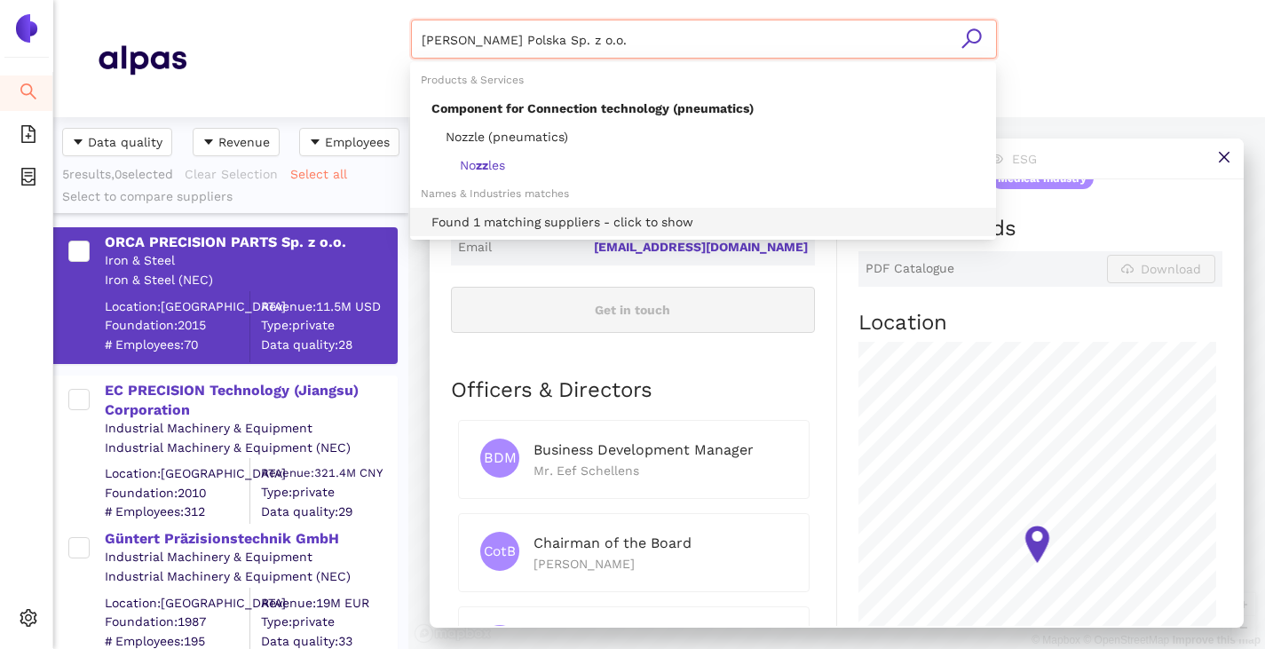
click at [518, 221] on div "Found 1 matching suppliers - click to show" at bounding box center [708, 222] width 554 height 20
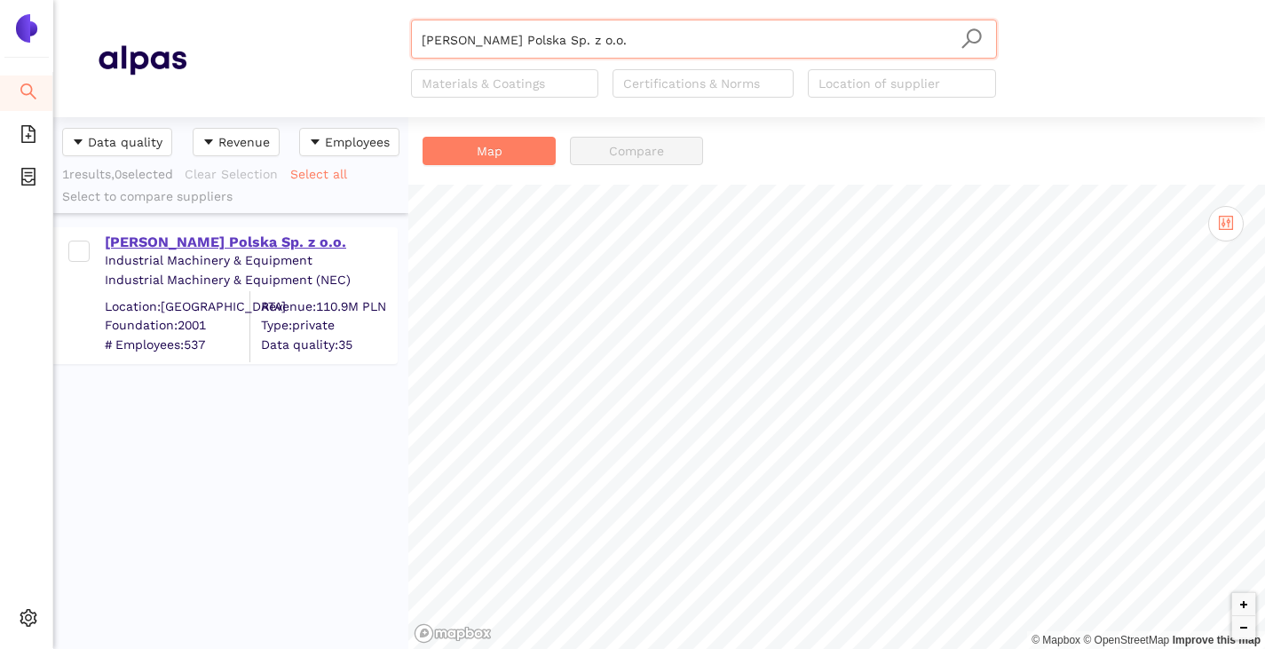
click at [235, 241] on div "[PERSON_NAME] Polska Sp. z o.o." at bounding box center [250, 243] width 291 height 20
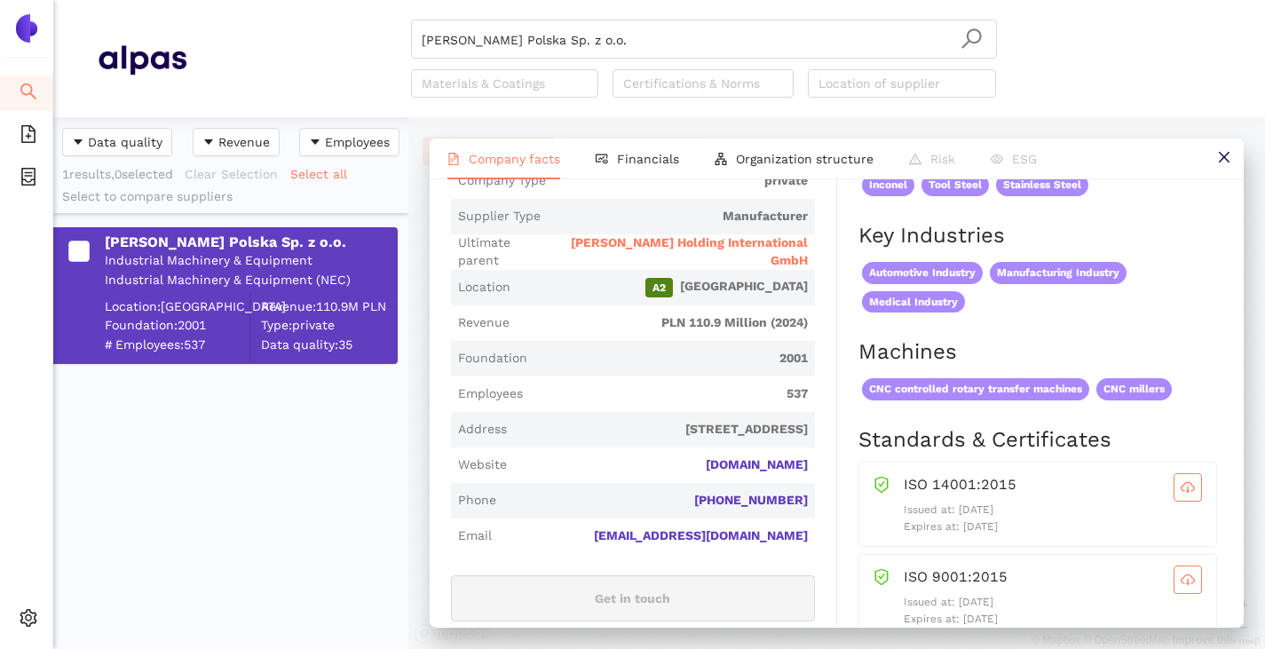
scroll to position [444, 0]
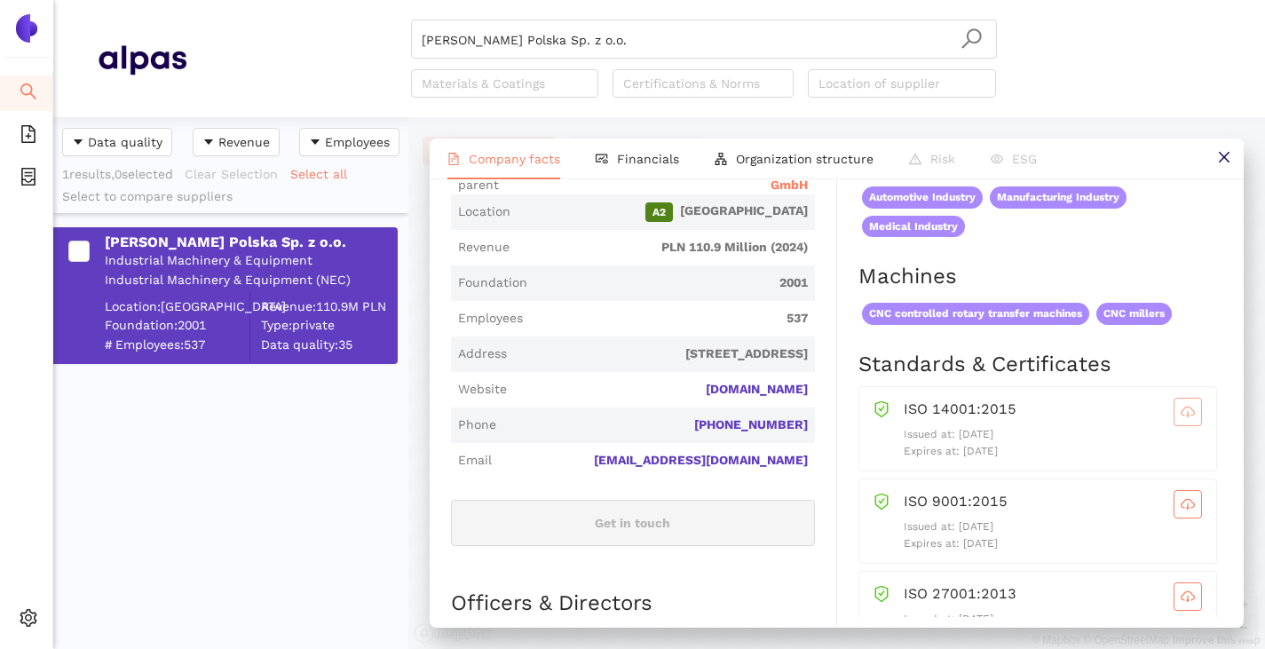
click at [1181, 407] on icon "cloud-download" at bounding box center [1188, 412] width 14 height 10
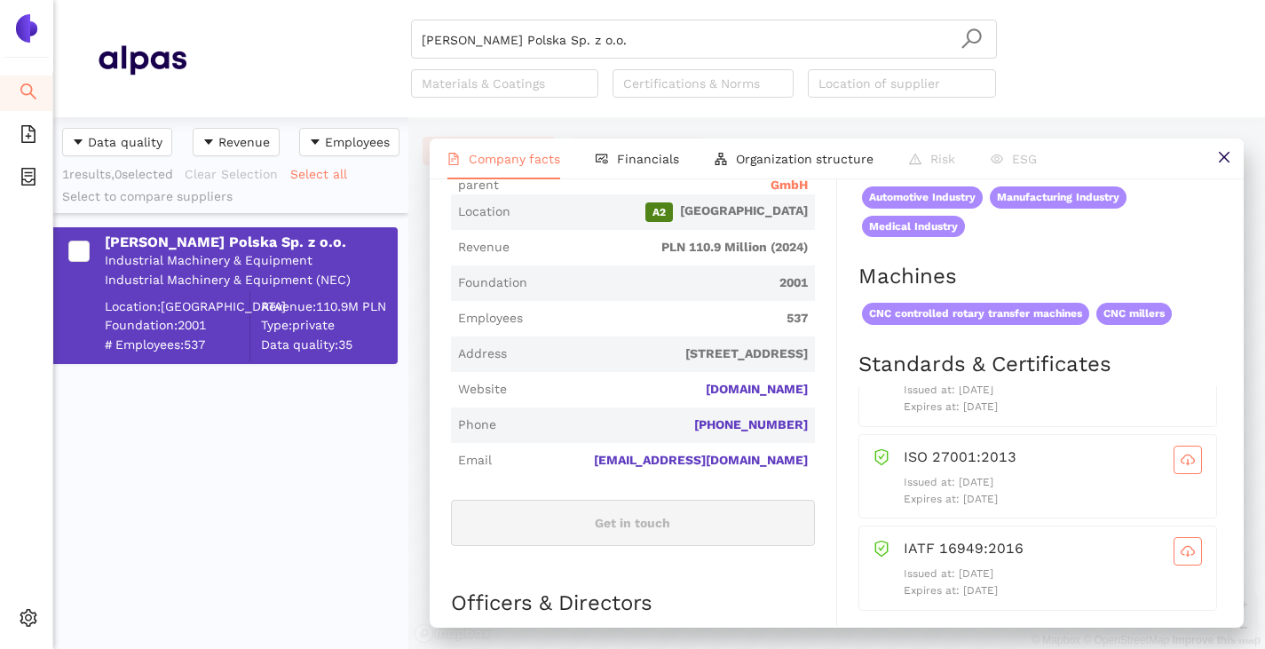
scroll to position [48, 0]
click at [1181, 456] on icon "cloud-download" at bounding box center [1188, 456] width 14 height 14
click at [1181, 457] on icon "cloud-download" at bounding box center [1188, 460] width 14 height 14
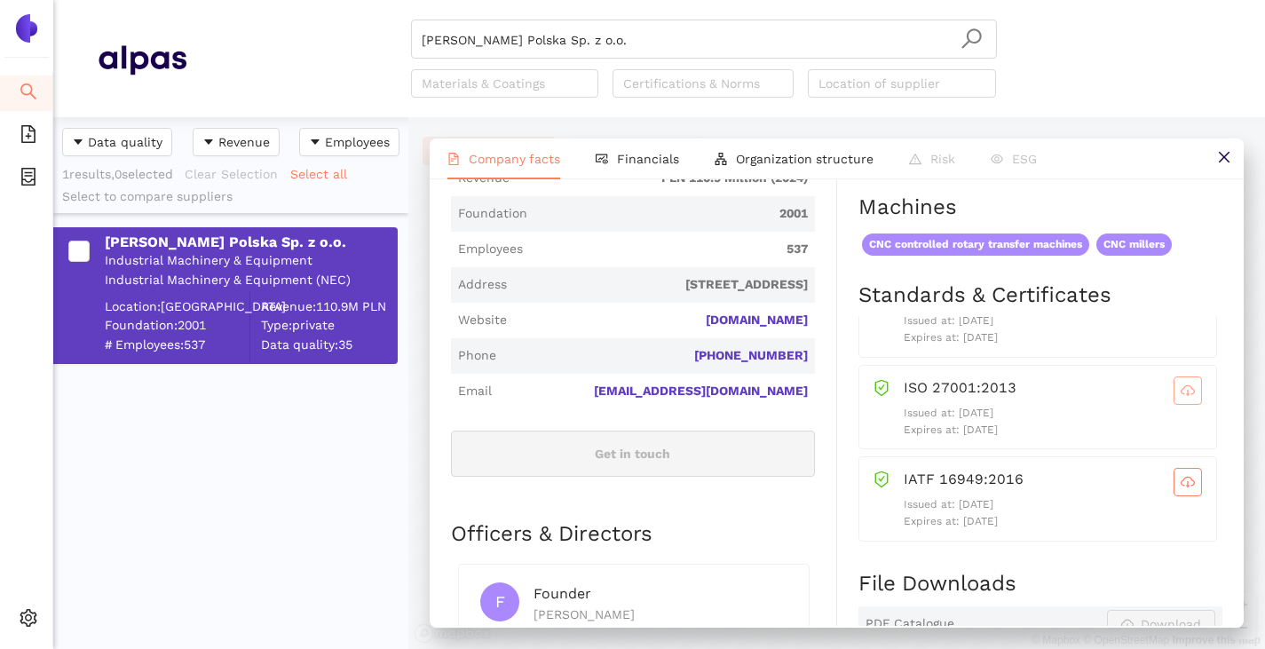
scroll to position [533, 0]
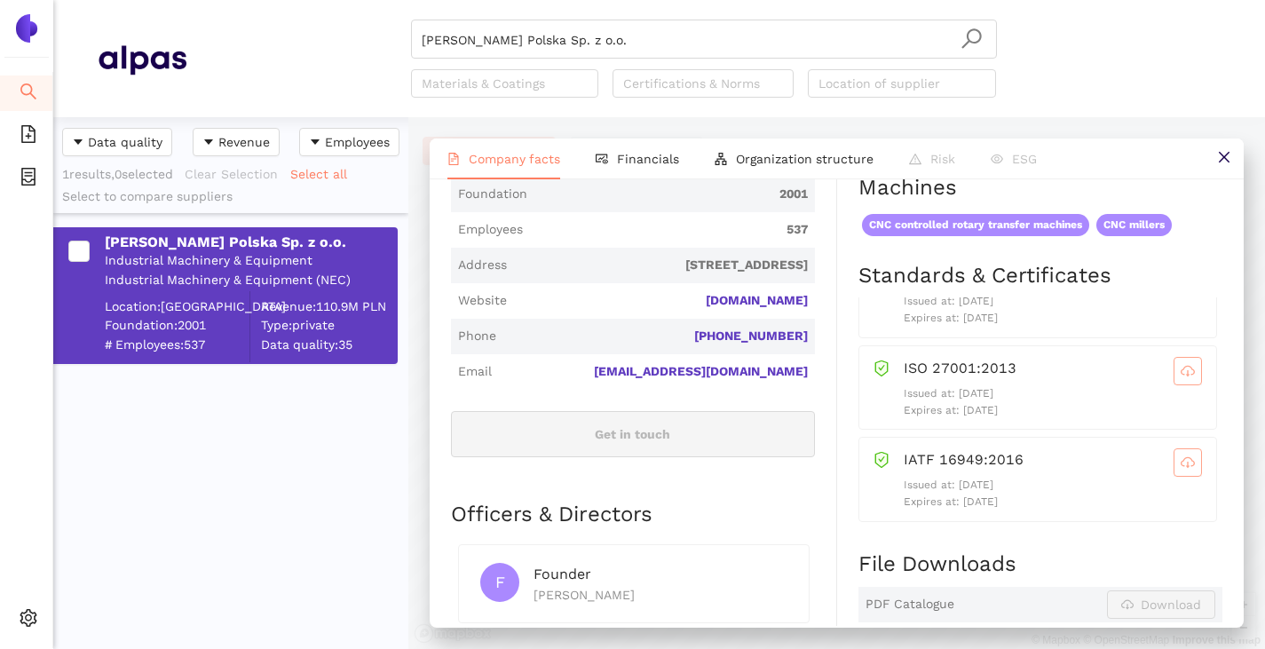
click at [1181, 457] on icon "cloud-download" at bounding box center [1188, 462] width 14 height 14
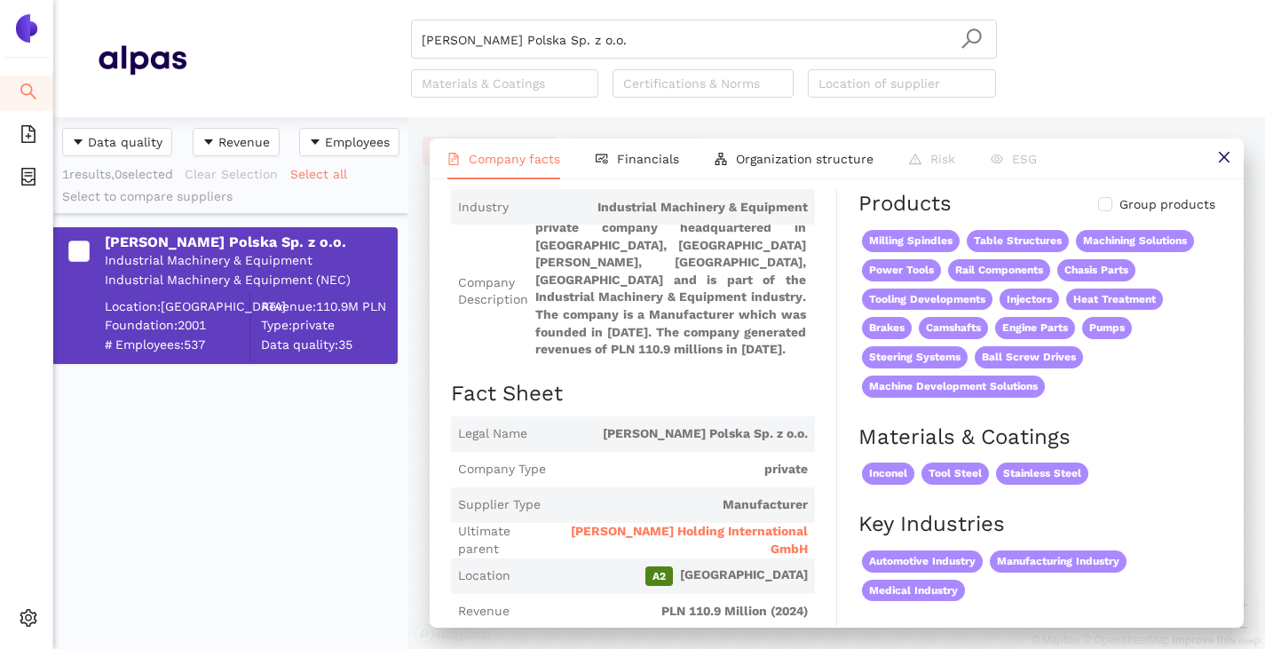
scroll to position [178, 0]
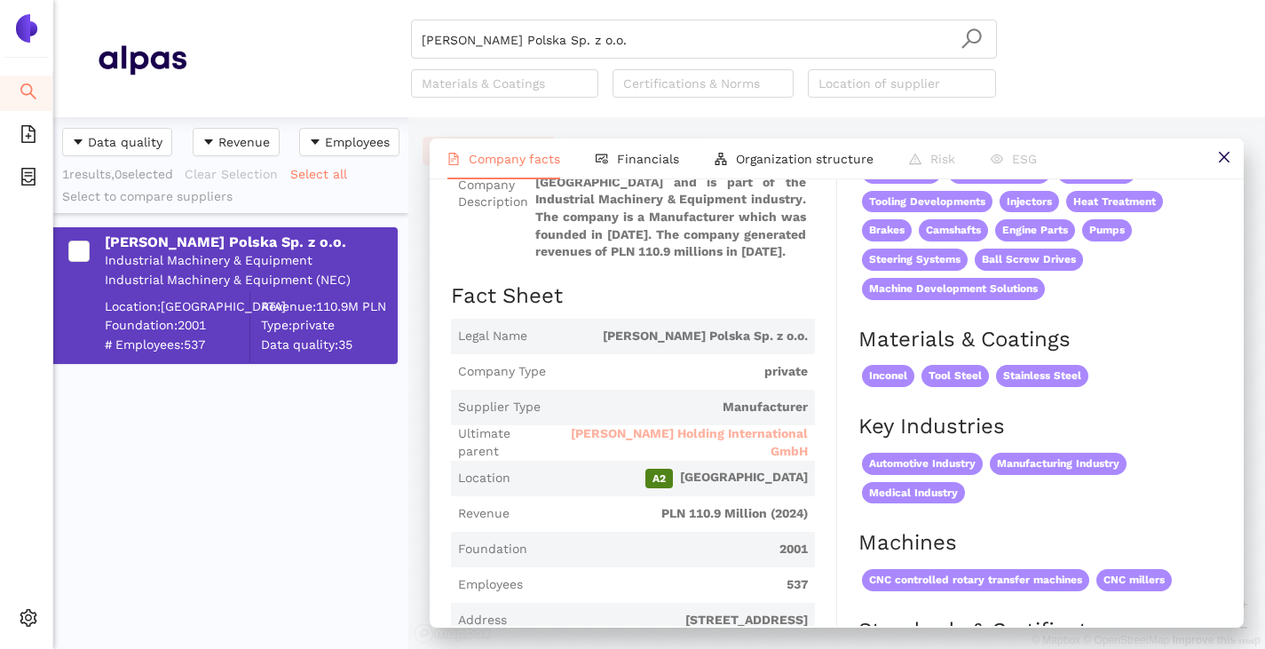
click at [648, 442] on span "[PERSON_NAME] Holding International GmbH" at bounding box center [681, 442] width 254 height 35
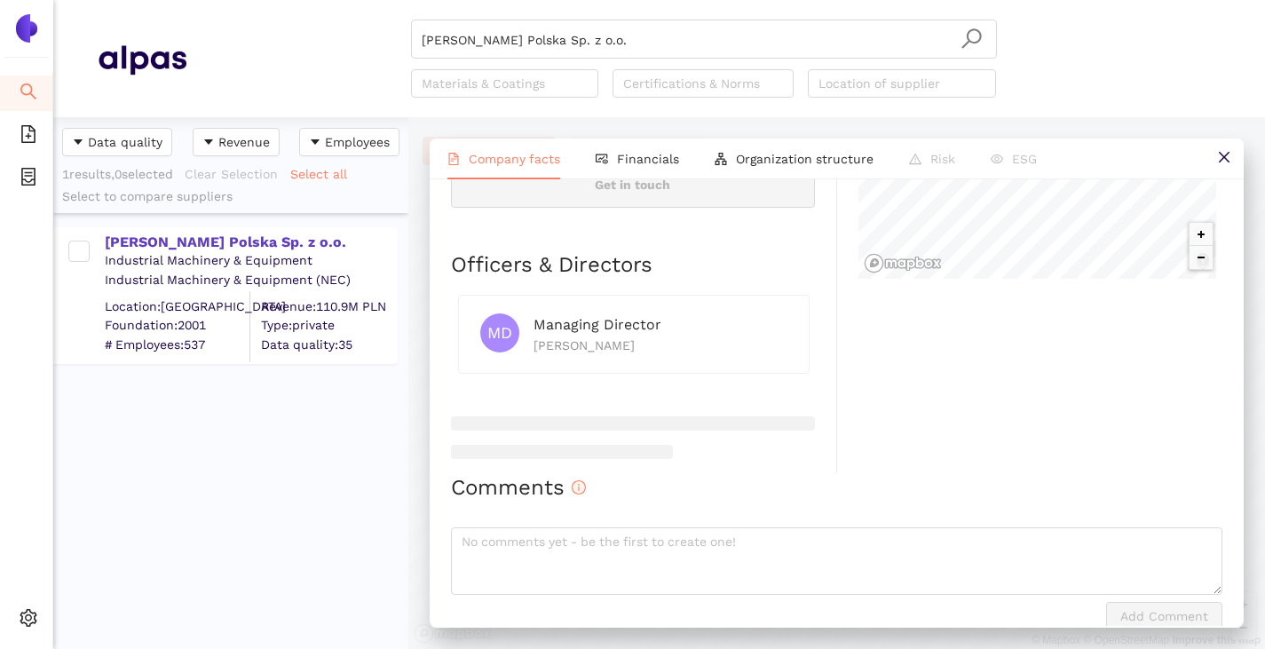
scroll to position [904, 0]
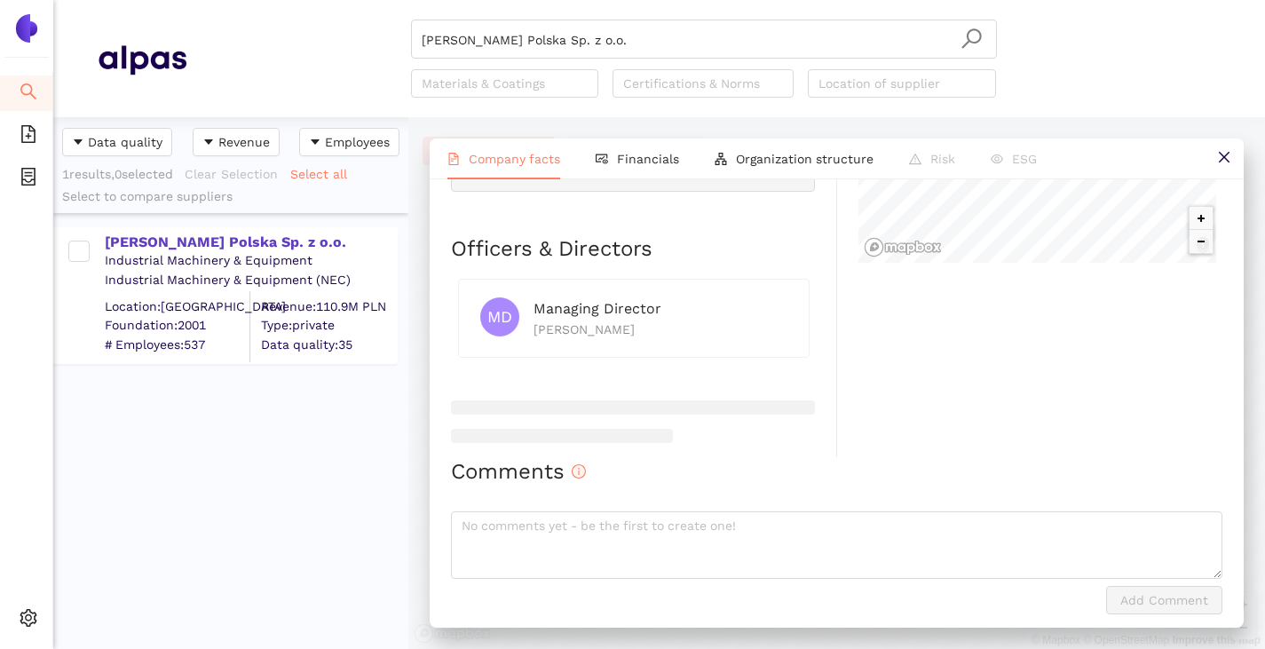
drag, startPoint x: 651, startPoint y: 318, endPoint x: 536, endPoint y: 322, distance: 114.6
click at [536, 322] on div "Klaus Rudolf Mäusl" at bounding box center [661, 330] width 254 height 20
click at [230, 241] on div "[PERSON_NAME] Polska Sp. z o.o." at bounding box center [250, 243] width 291 height 20
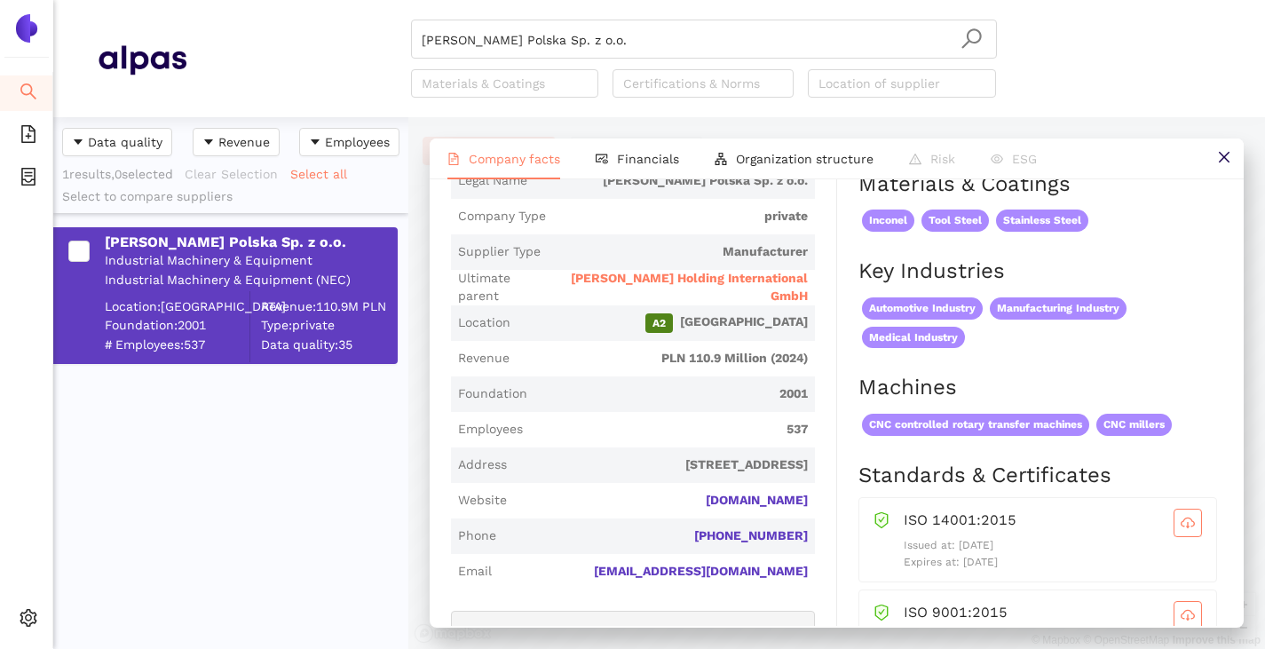
scroll to position [266, 0]
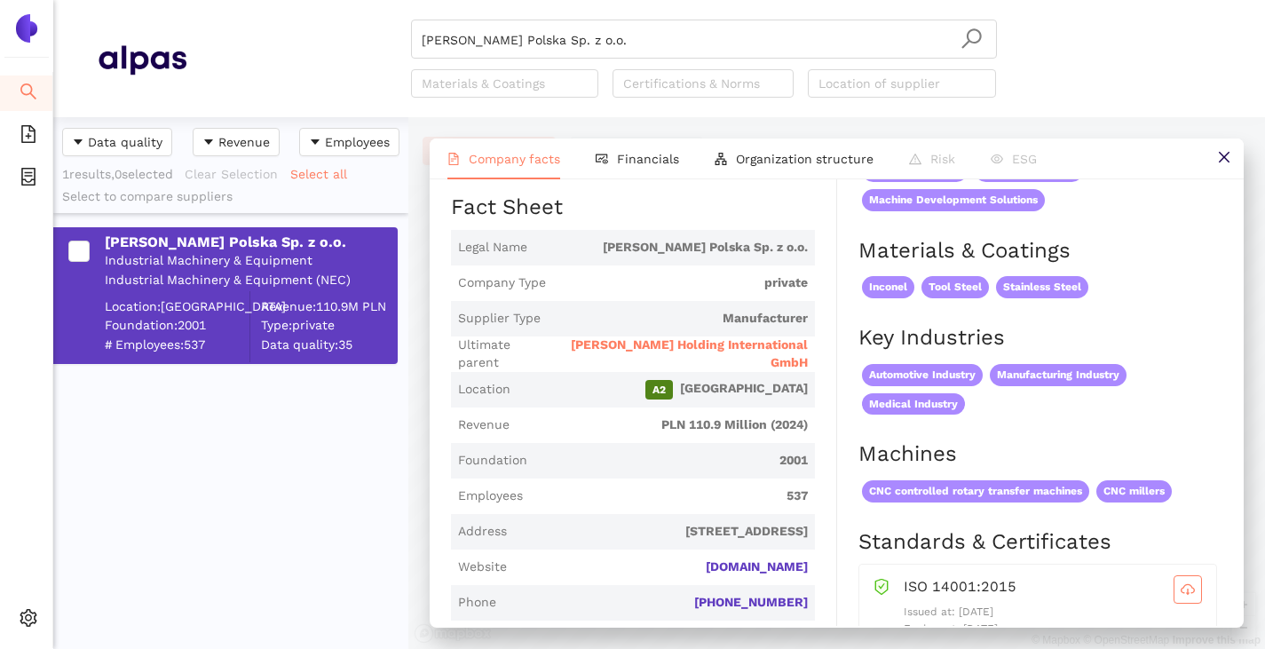
click at [645, 348] on span "[PERSON_NAME] Holding International GmbH" at bounding box center [681, 353] width 254 height 35
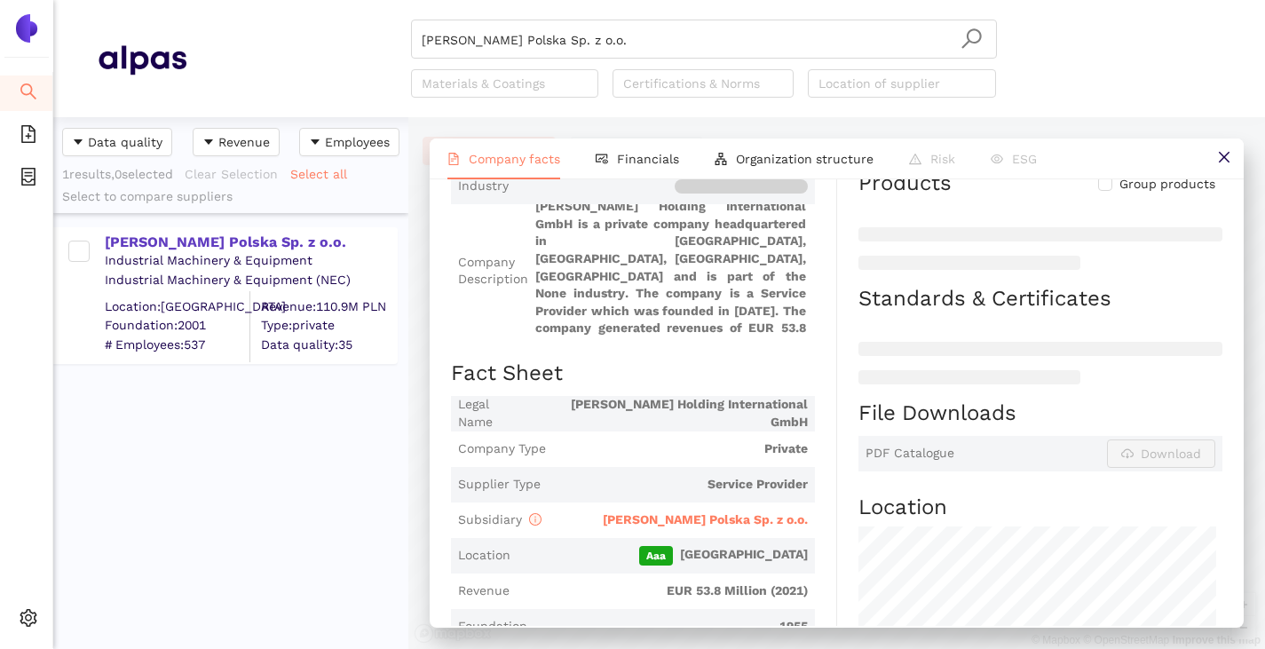
scroll to position [0, 0]
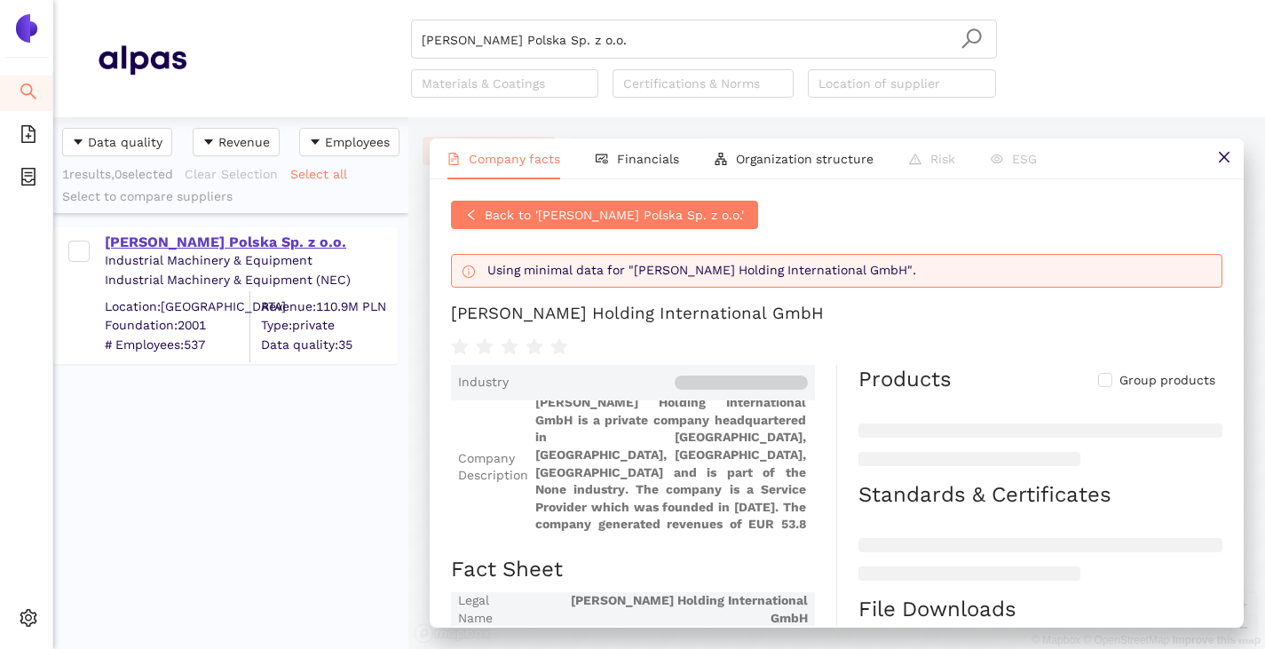
click at [174, 249] on div "[PERSON_NAME] Polska Sp. z o.o." at bounding box center [250, 243] width 291 height 20
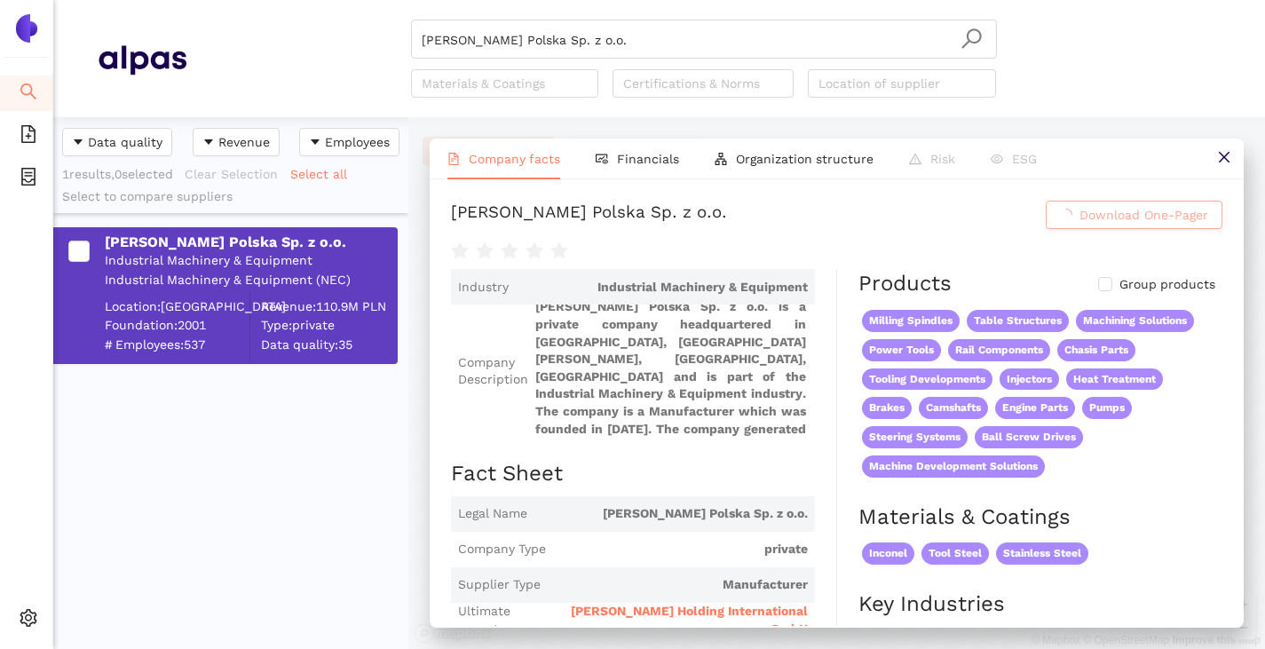
scroll to position [23, 0]
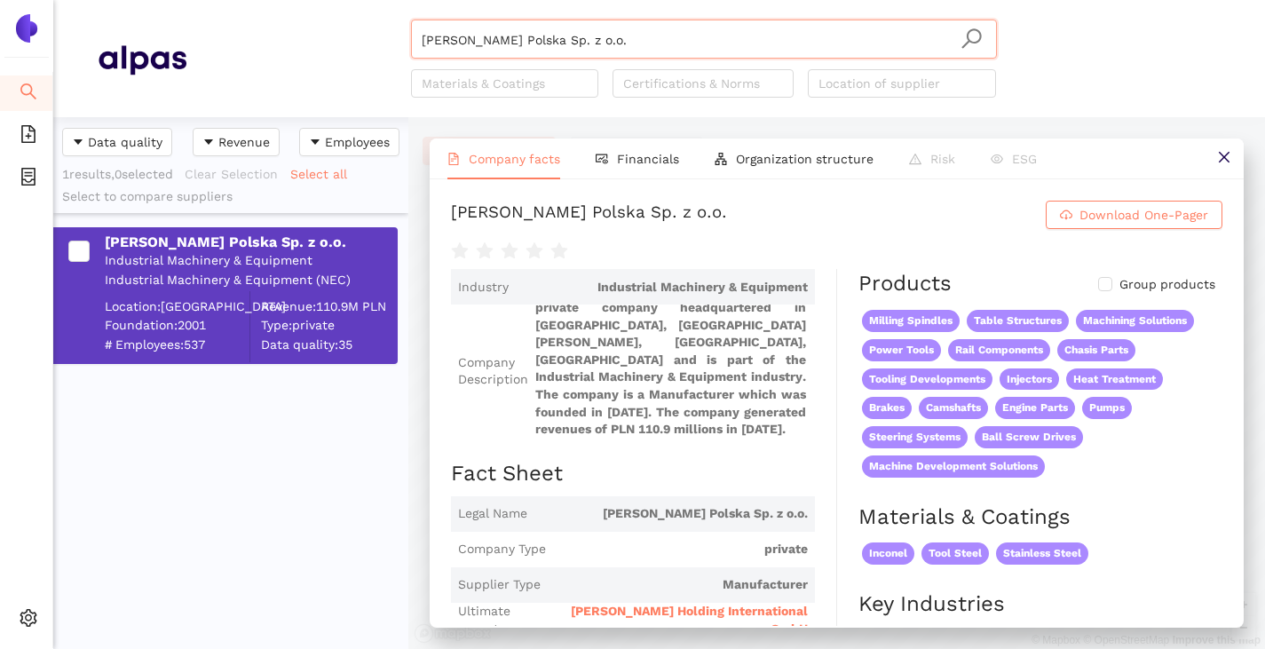
click at [628, 41] on input "[PERSON_NAME] Polska Sp. z o.o." at bounding box center [704, 39] width 565 height 39
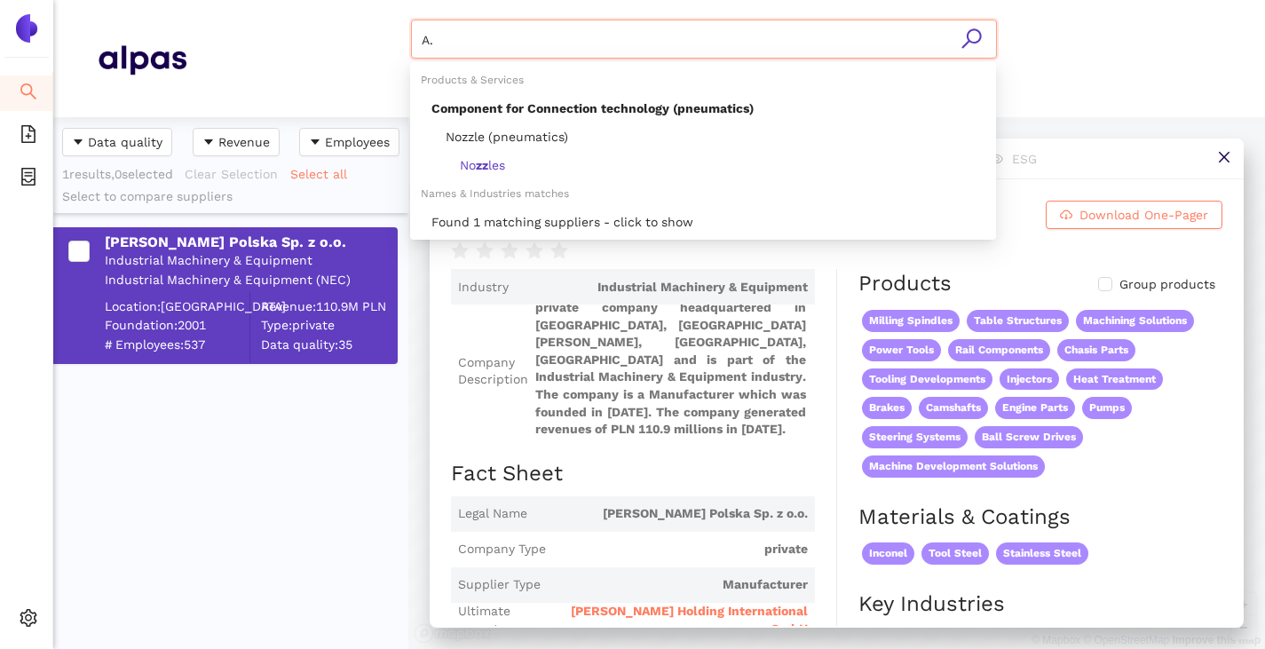
type input "A"
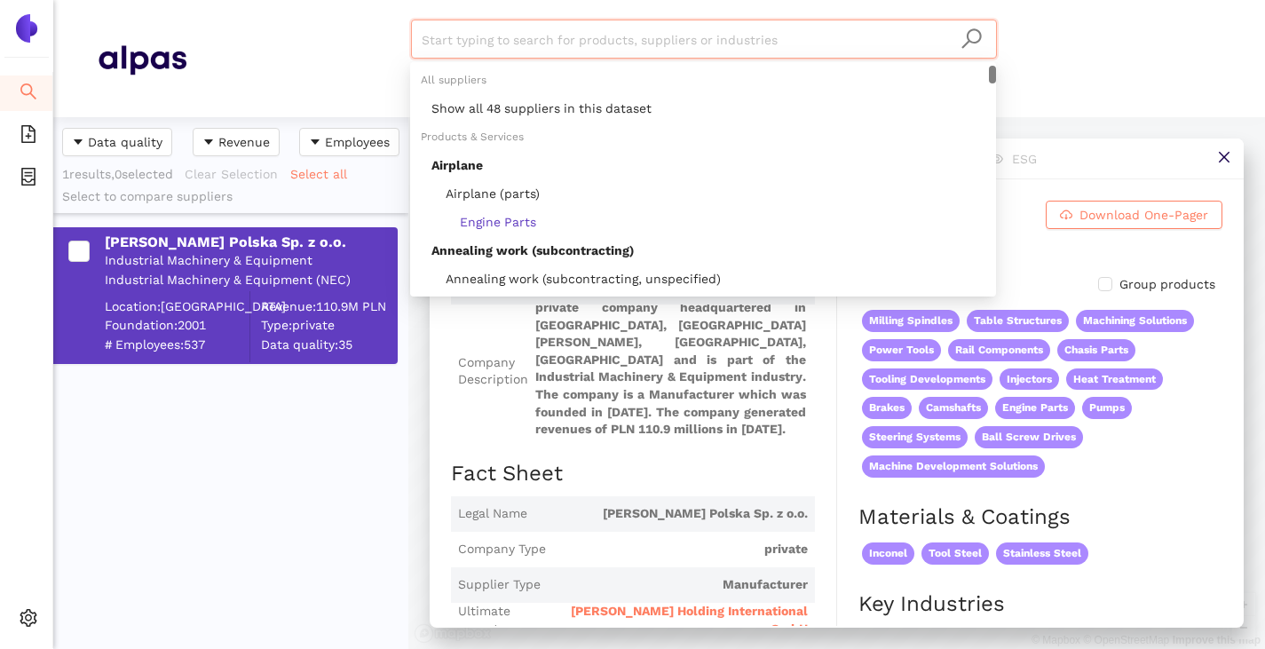
paste input "Anton Tränkle GmbH & Co KG"
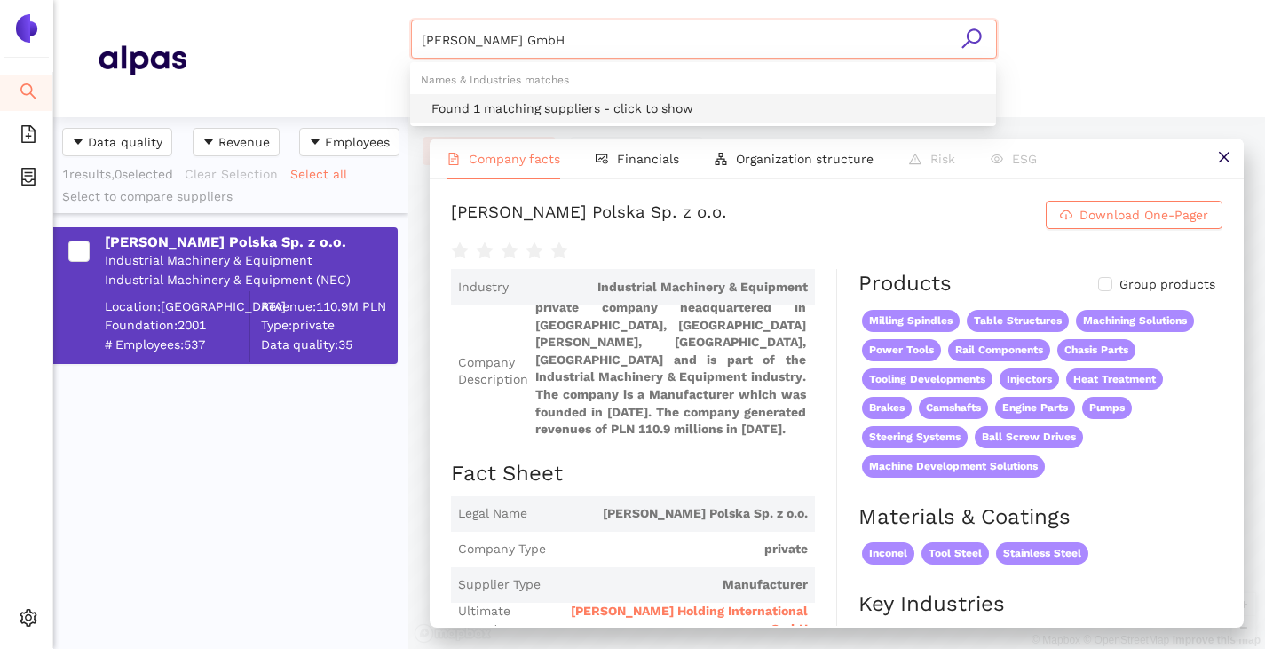
click at [557, 99] on div "Found 1 matching suppliers - click to show" at bounding box center [708, 109] width 554 height 20
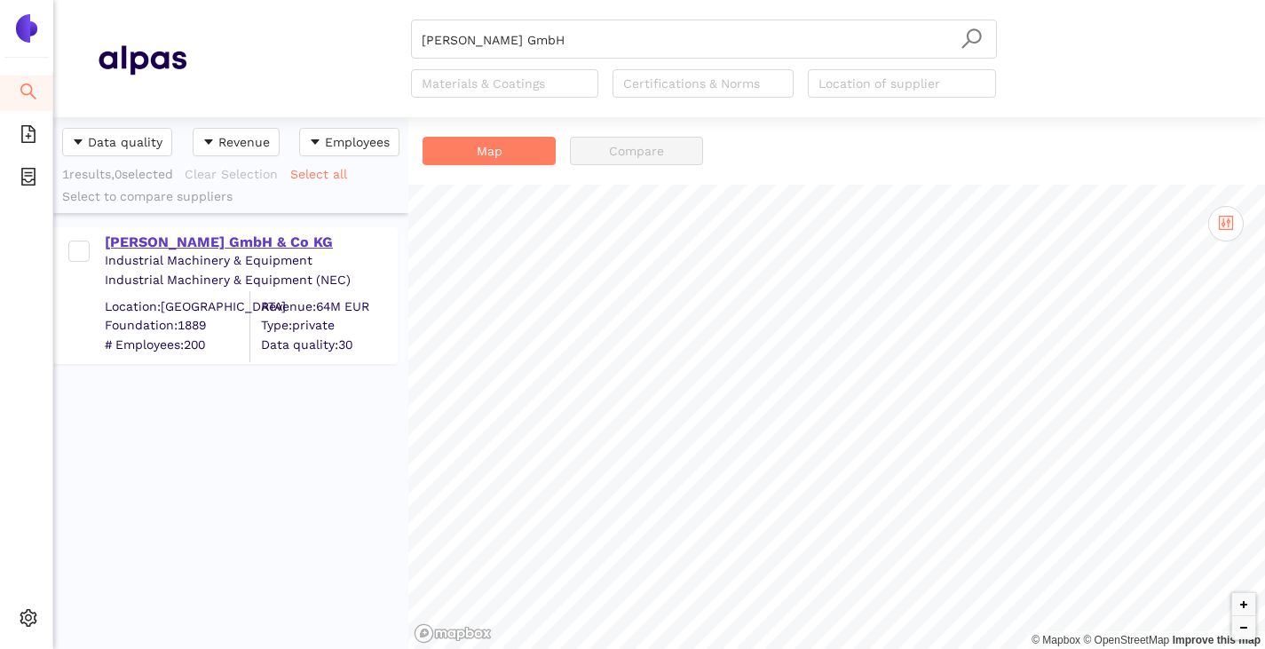
click at [188, 244] on div "Anton Tränkle GmbH & Co KG" at bounding box center [250, 243] width 291 height 20
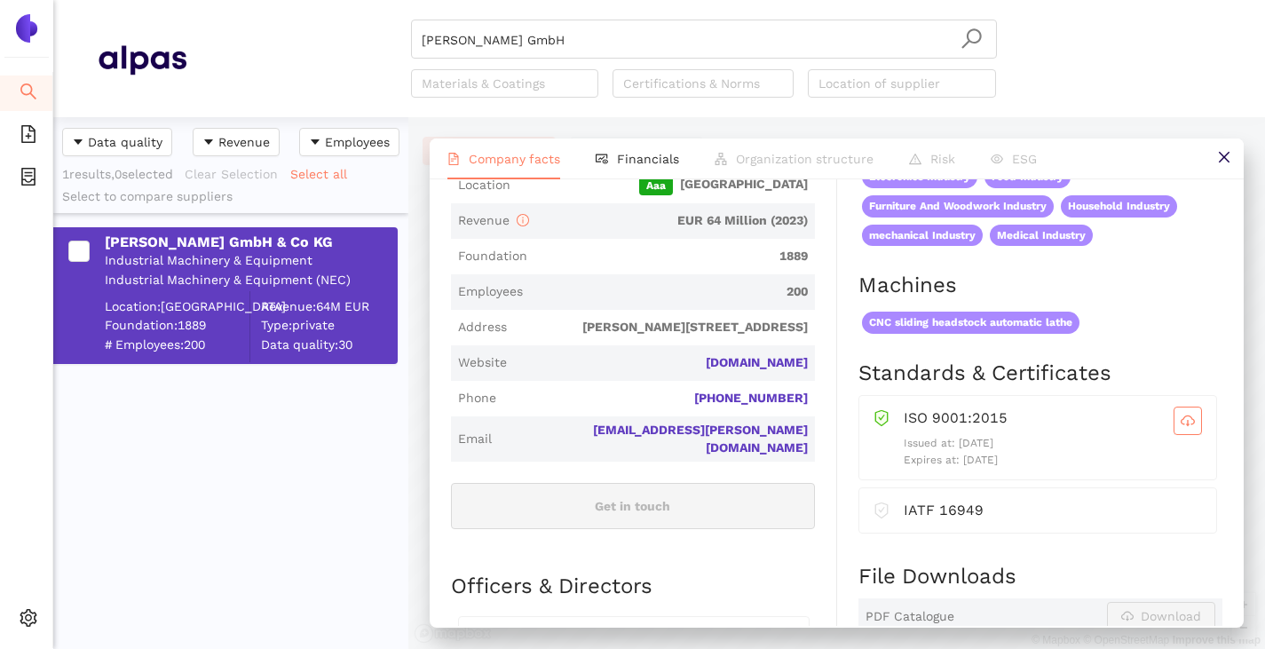
scroll to position [533, 0]
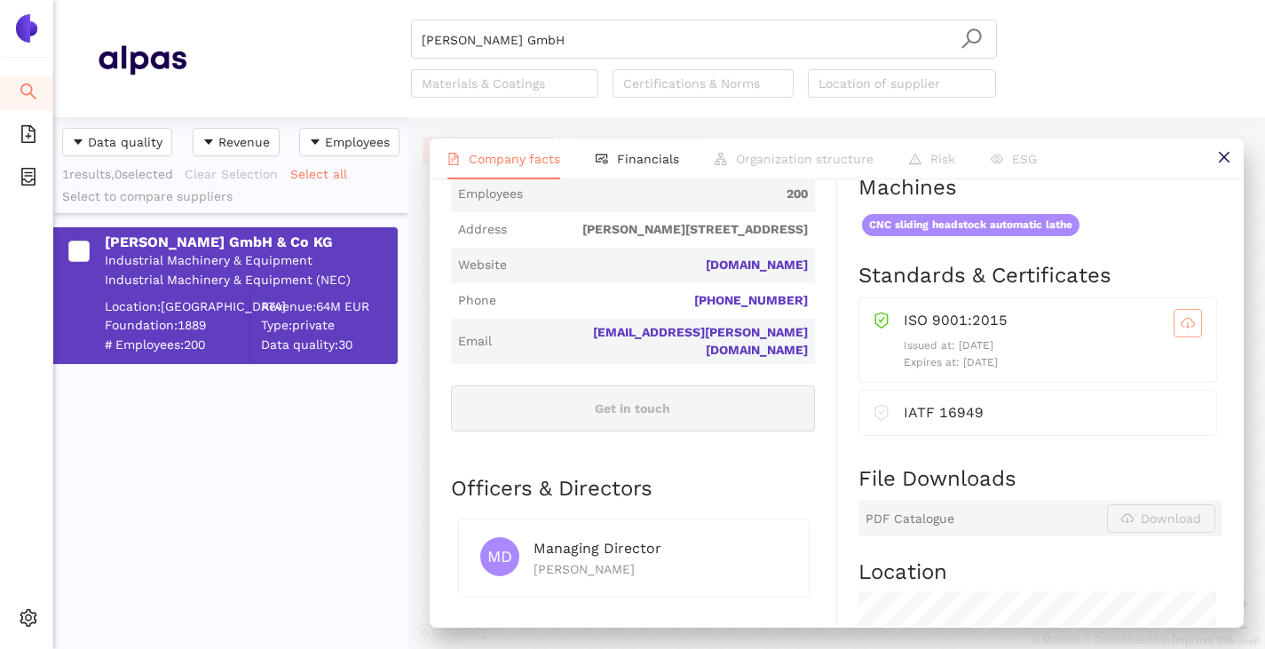
click at [1186, 327] on icon "cloud-download" at bounding box center [1188, 325] width 4 height 6
drag, startPoint x: 814, startPoint y: 265, endPoint x: 663, endPoint y: 258, distance: 151.0
click at [664, 258] on div "Industry Industrial Machinery & Equipment Company Description Anton Tränkle Gmb…" at bounding box center [644, 396] width 386 height 1320
copy link "anton-traenkle.com"
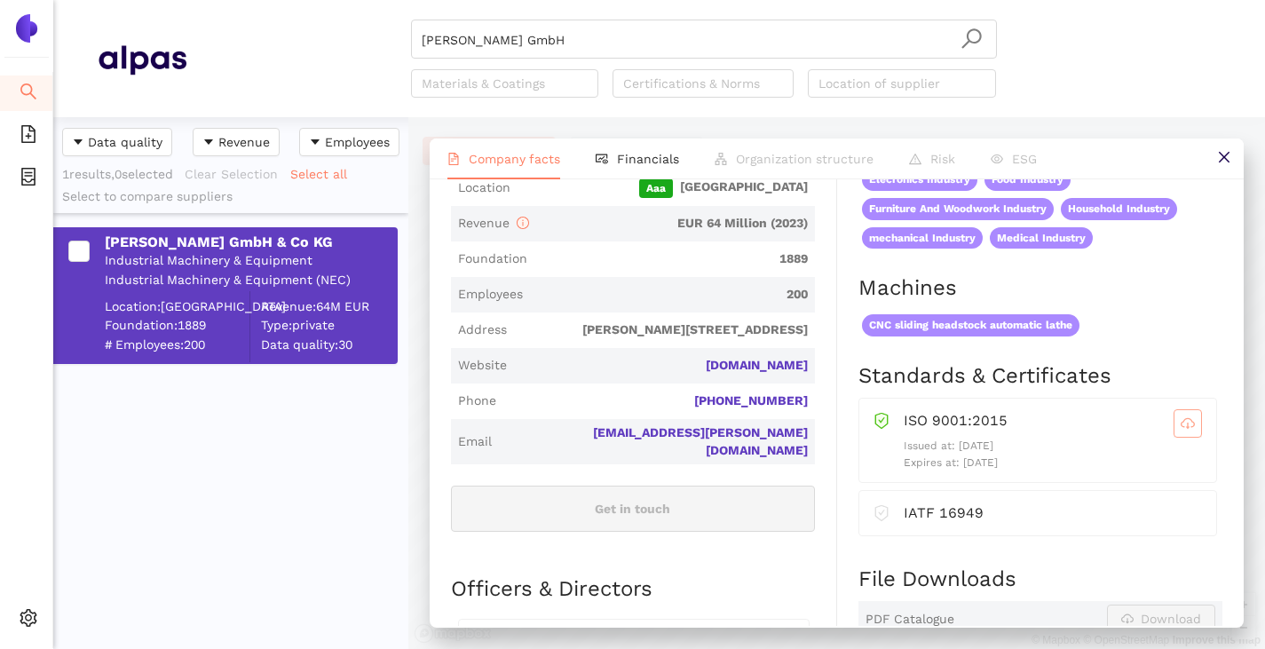
scroll to position [0, 0]
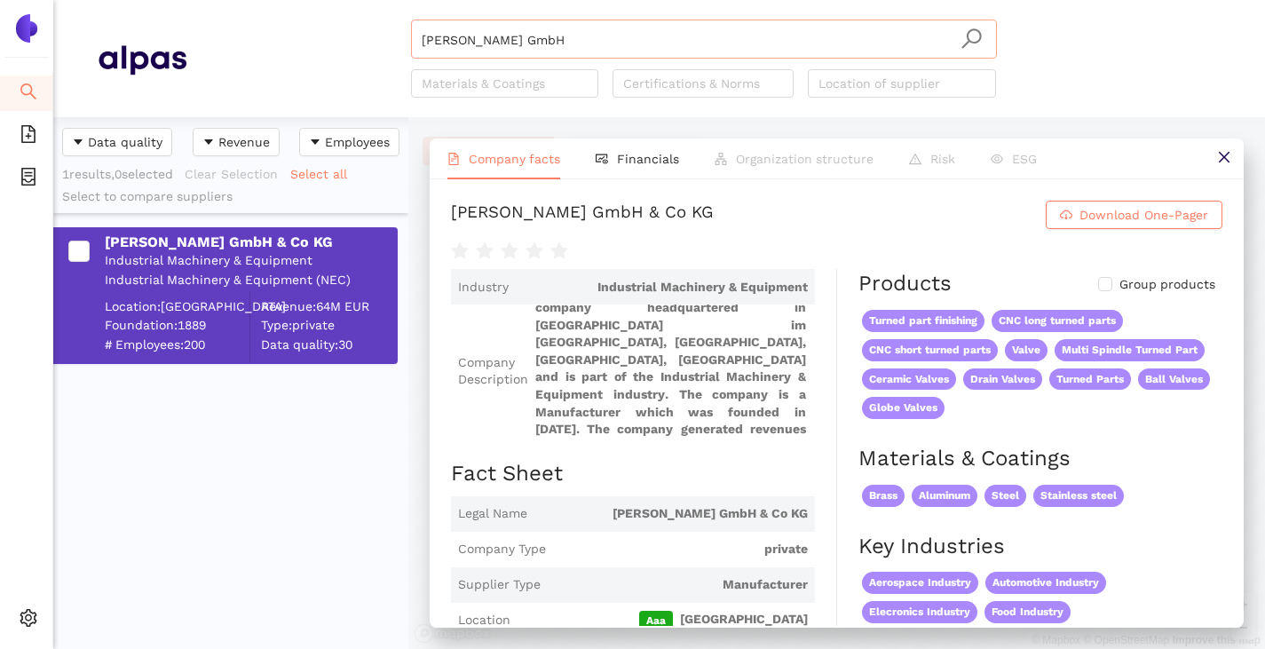
click at [562, 43] on input "Anton Tränkle GmbH" at bounding box center [704, 39] width 565 height 39
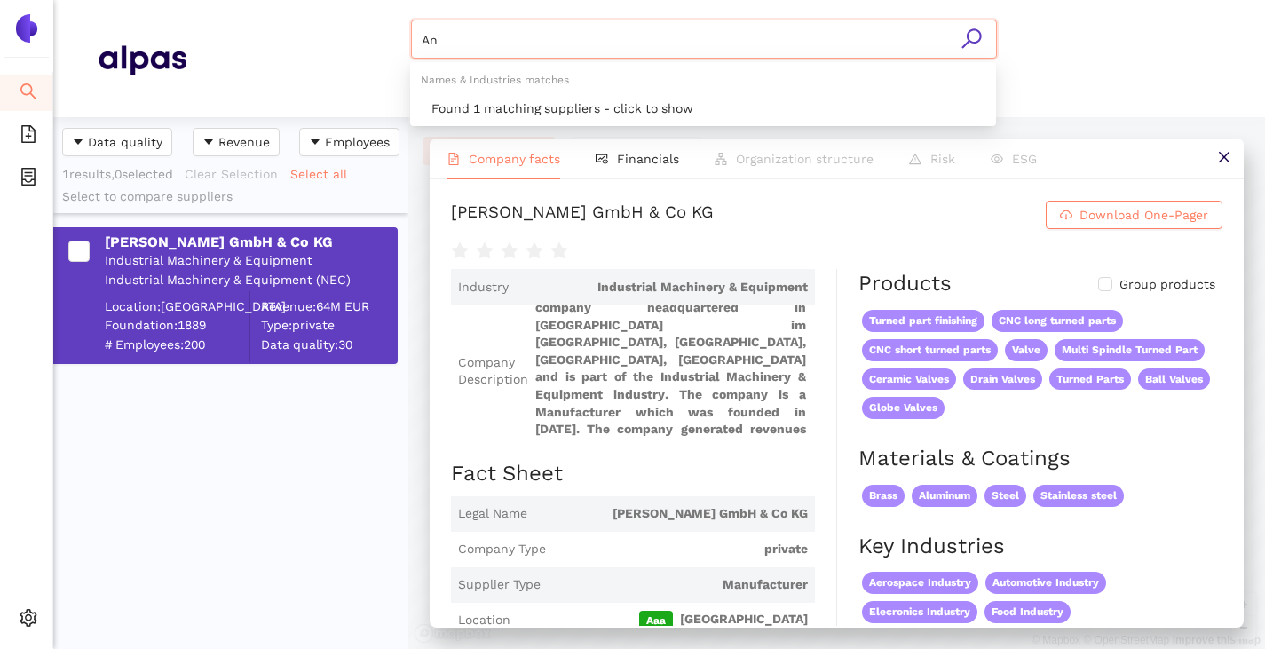
type input "A"
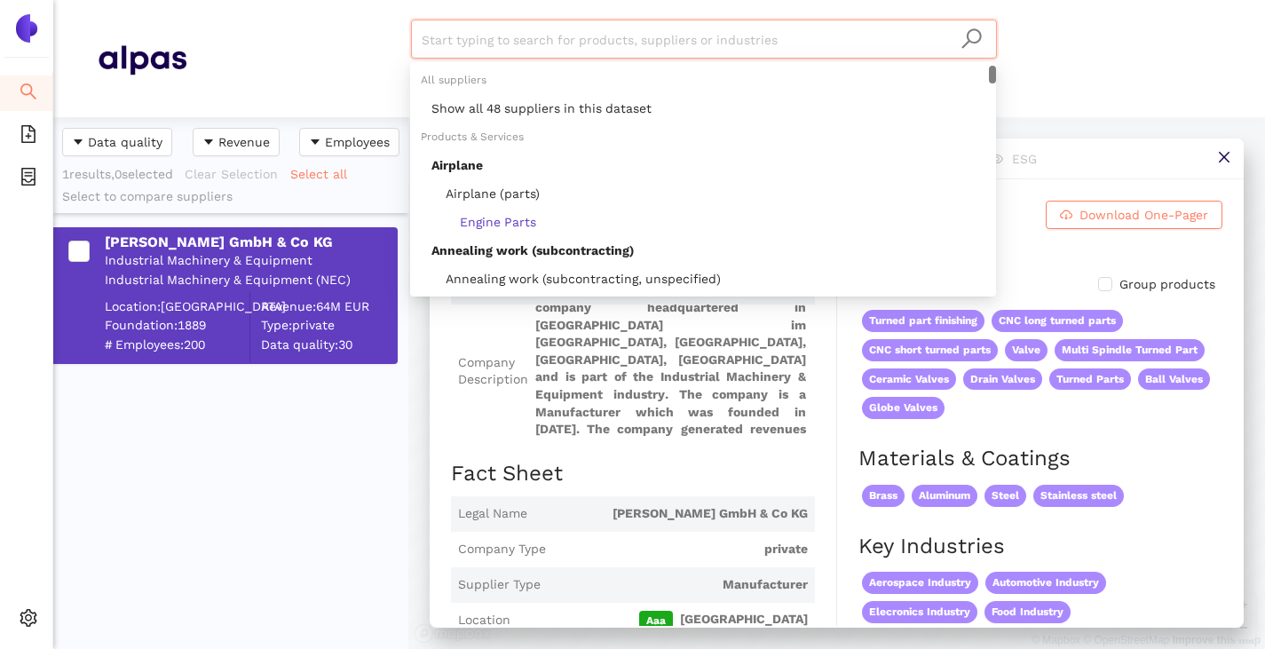
paste input "CWG [PERSON_NAME] GmbH & Co. KG"
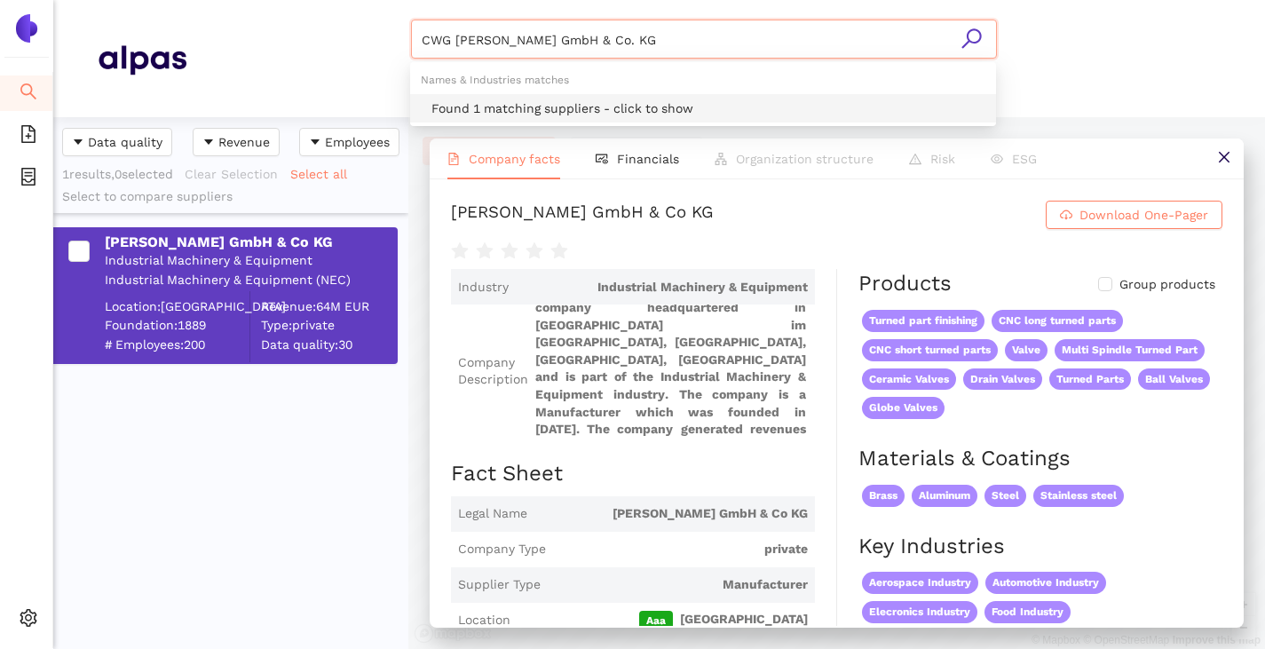
click at [554, 99] on div "Found 1 matching suppliers - click to show" at bounding box center [708, 109] width 554 height 20
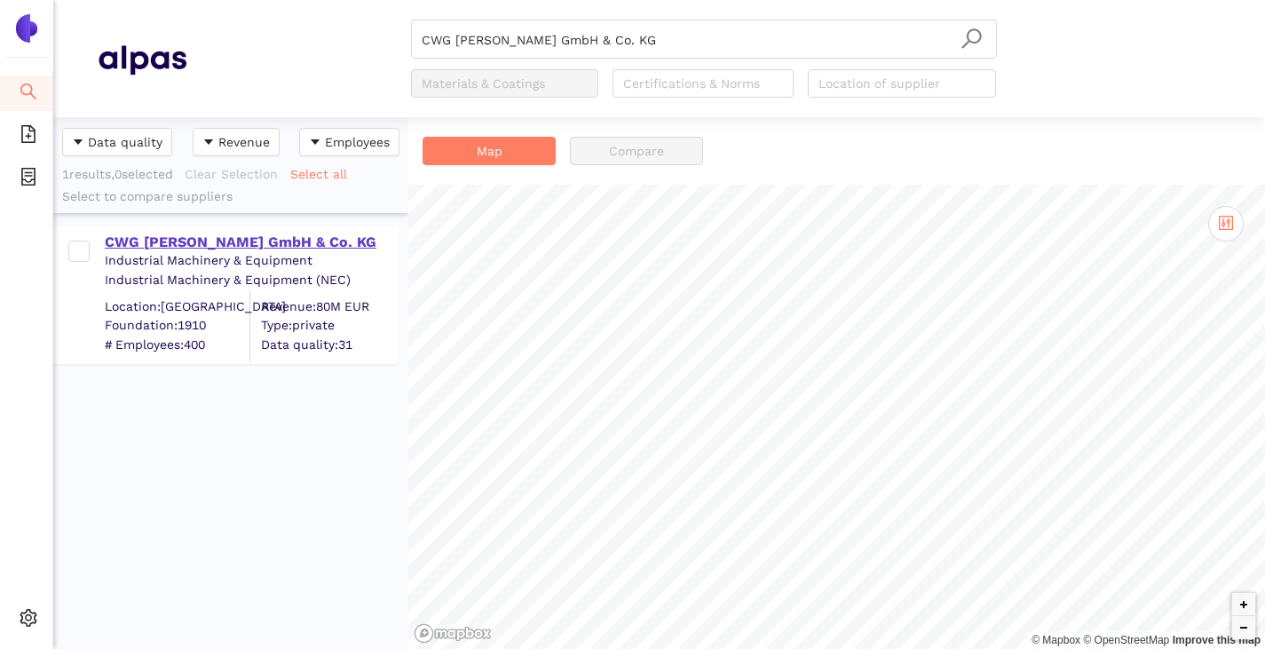
click at [279, 237] on div "CWG [PERSON_NAME] GmbH & Co. KG" at bounding box center [250, 243] width 291 height 20
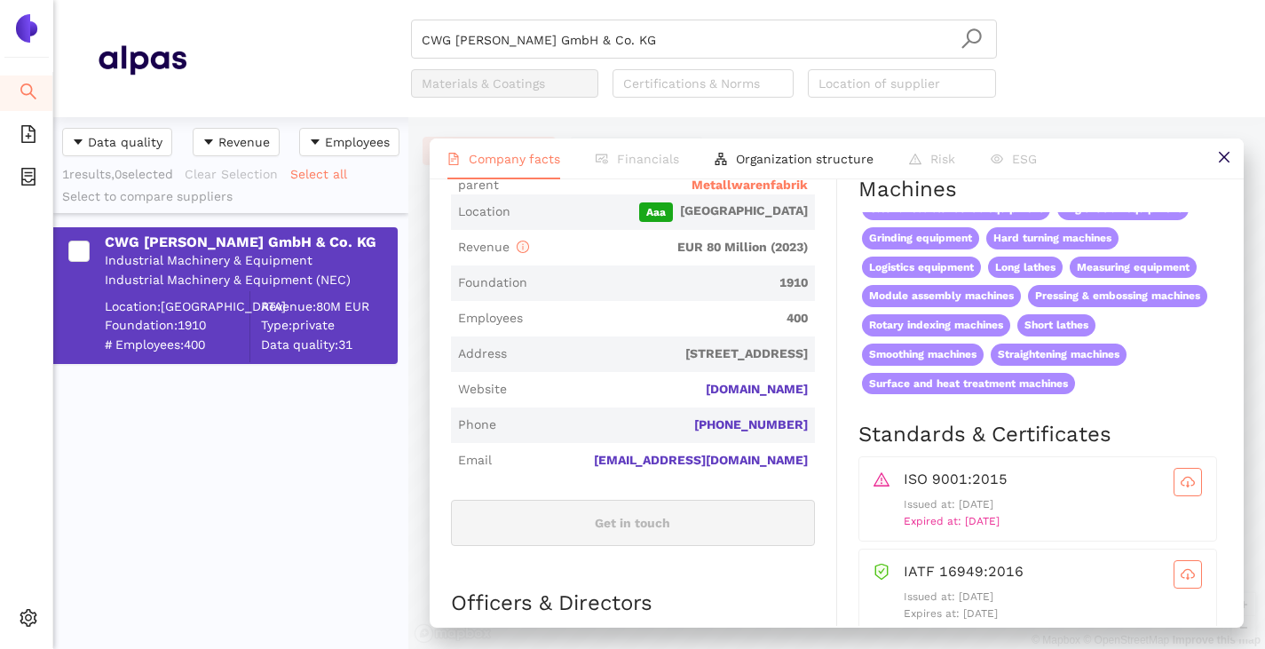
scroll to position [621, 0]
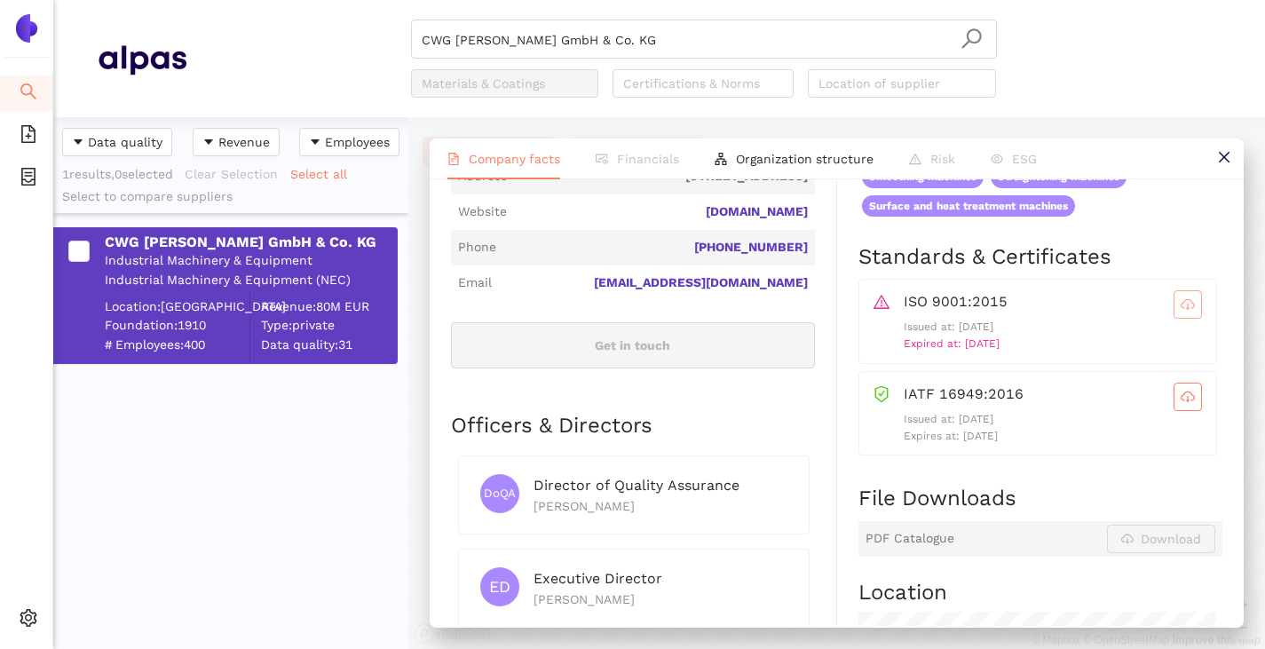
click at [1181, 312] on icon "cloud-download" at bounding box center [1188, 304] width 14 height 14
click at [1181, 404] on icon "cloud-download" at bounding box center [1188, 397] width 14 height 14
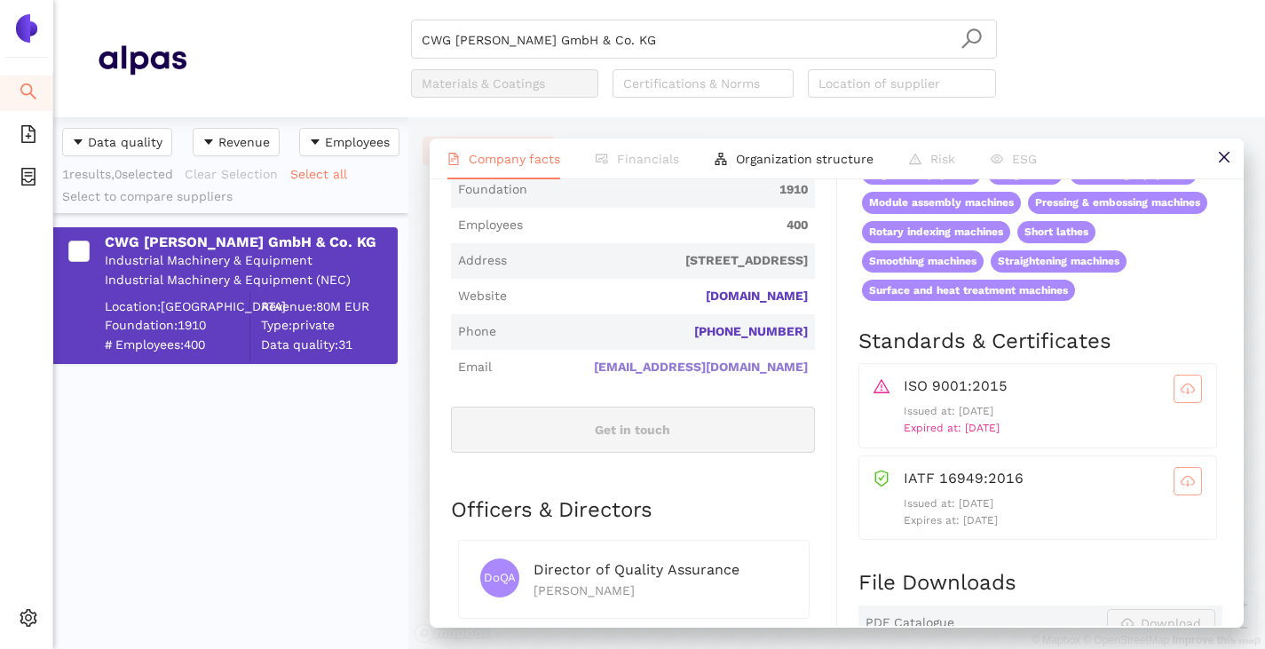
scroll to position [533, 0]
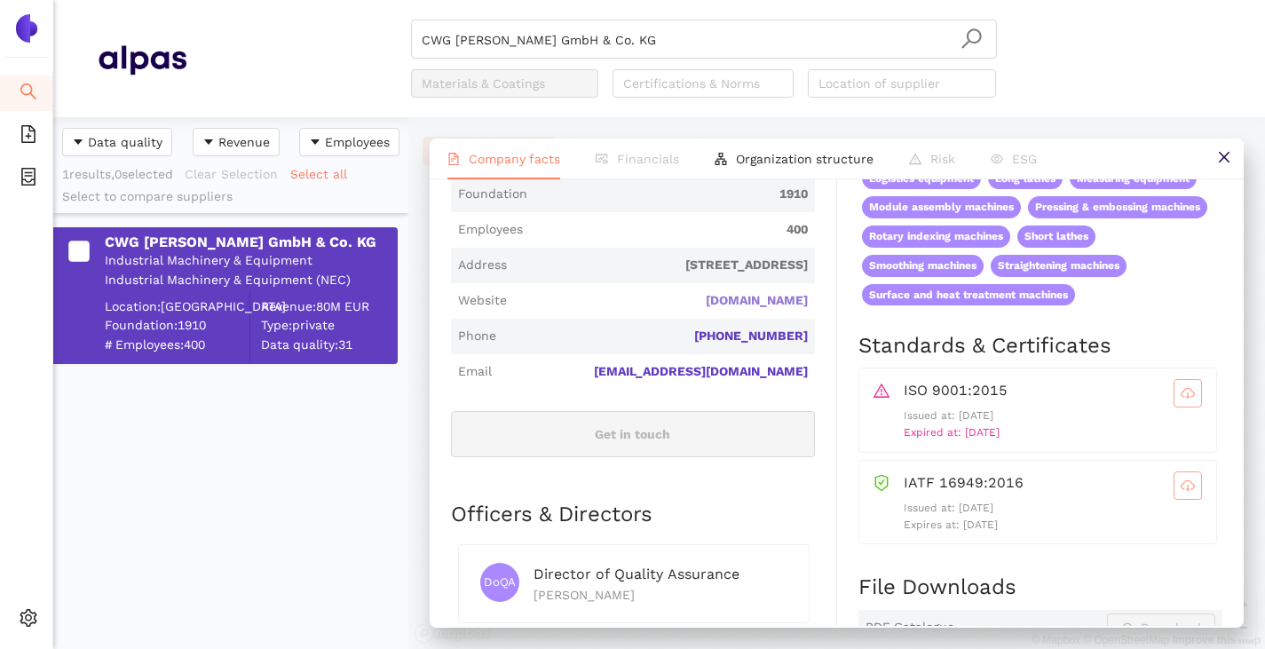
click at [0, 0] on link "premium-precision.com" at bounding box center [0, 0] width 0 height 0
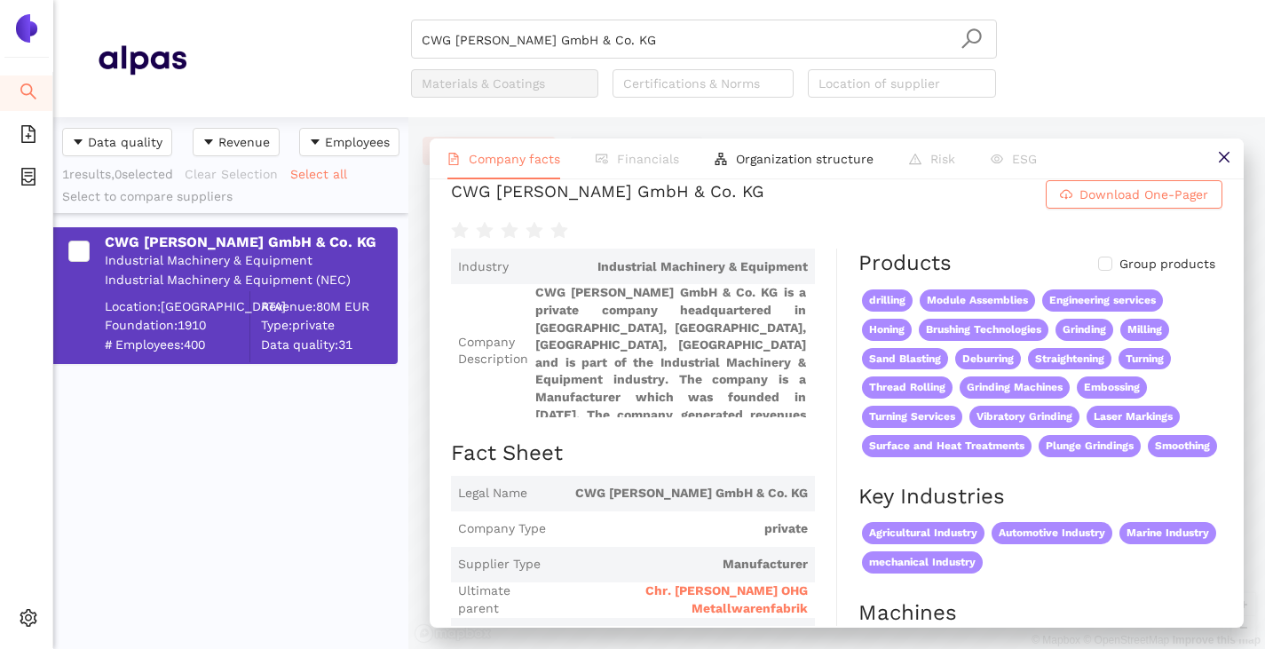
scroll to position [0, 0]
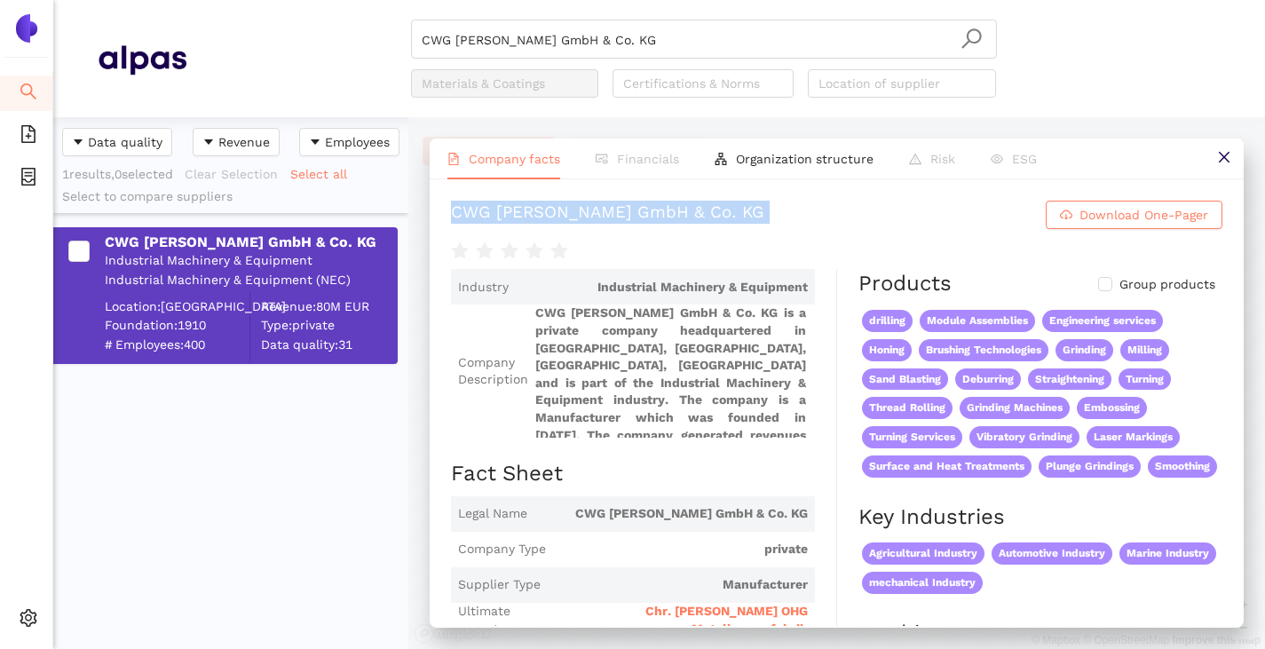
drag, startPoint x: 446, startPoint y: 202, endPoint x: 765, endPoint y: 241, distance: 321.9
click at [765, 241] on div "CWG Christian Weber GmbH & Co. KG Download One-Pager Industry Industrial Machin…" at bounding box center [837, 402] width 814 height 447
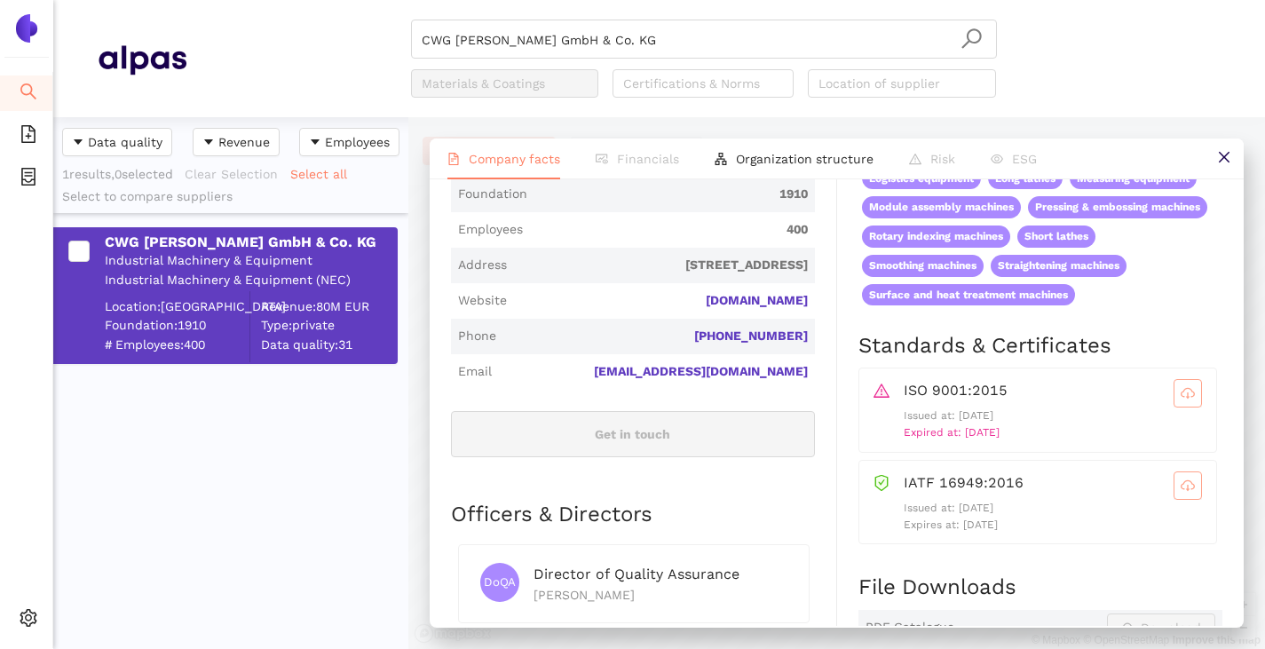
scroll to position [621, 0]
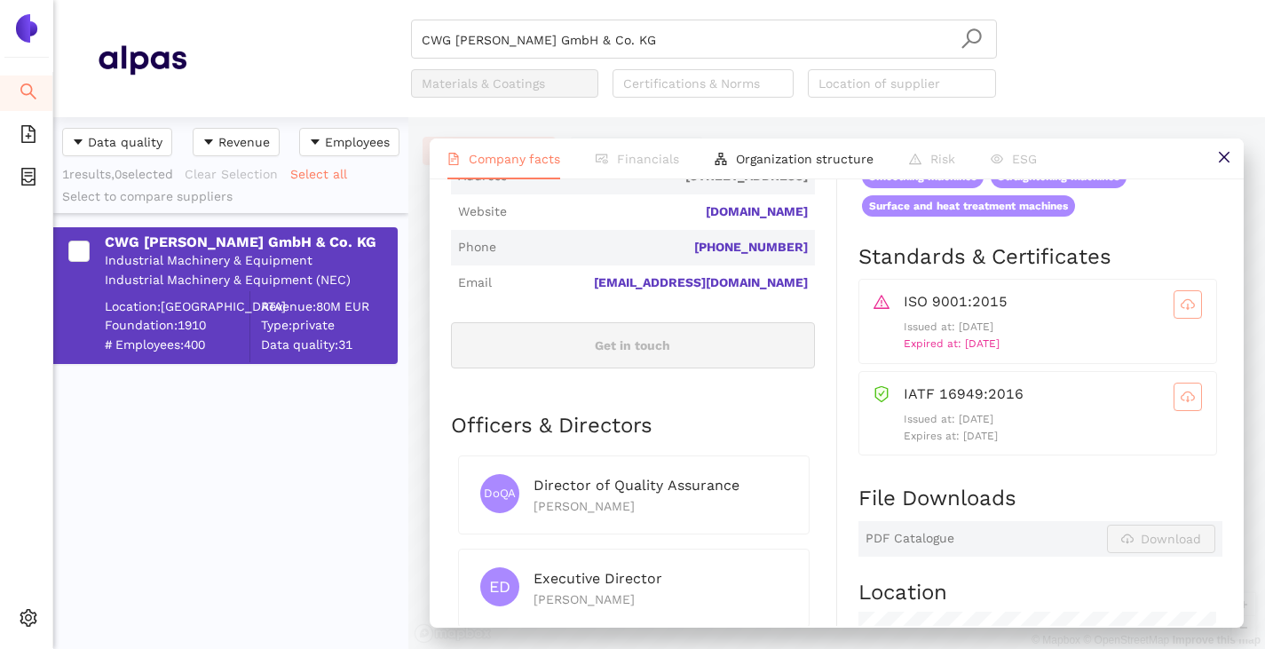
click at [1181, 312] on icon "cloud-download" at bounding box center [1188, 304] width 14 height 14
click at [675, 40] on input "CWG [PERSON_NAME] GmbH & Co. KG" at bounding box center [704, 39] width 565 height 39
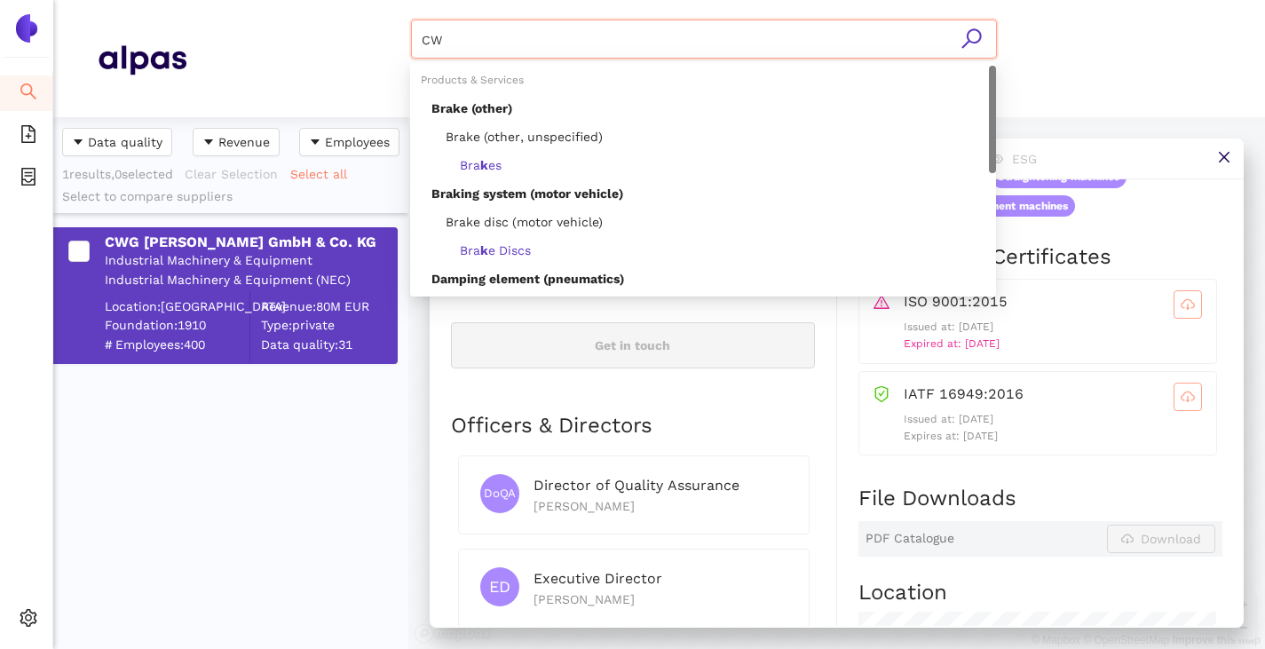
type input "C"
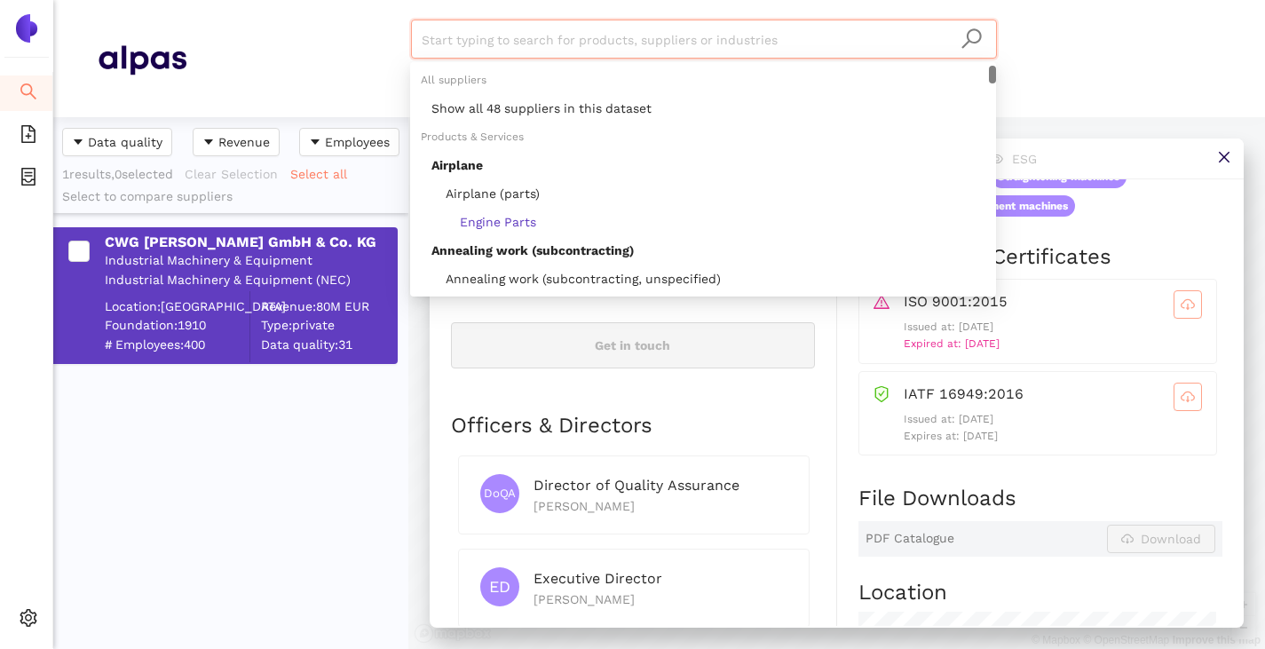
paste input "DJC DECOLLETAGE [PERSON_NAME]"
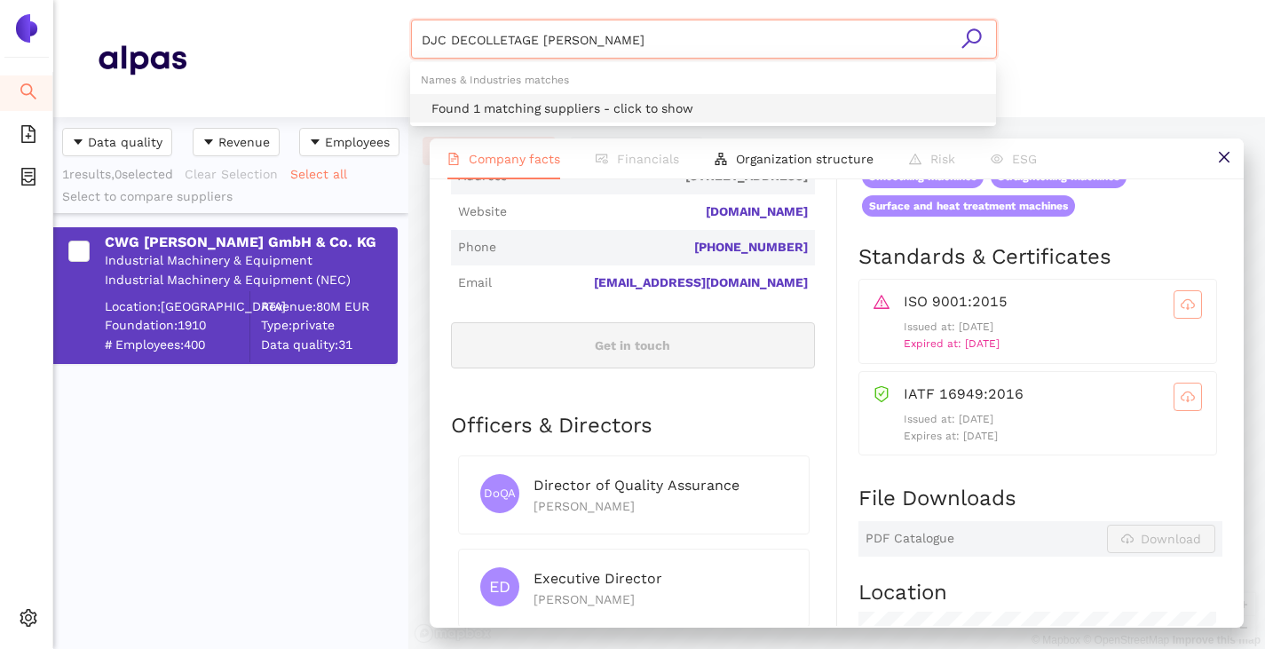
click at [627, 107] on div "Found 1 matching suppliers - click to show" at bounding box center [708, 109] width 554 height 20
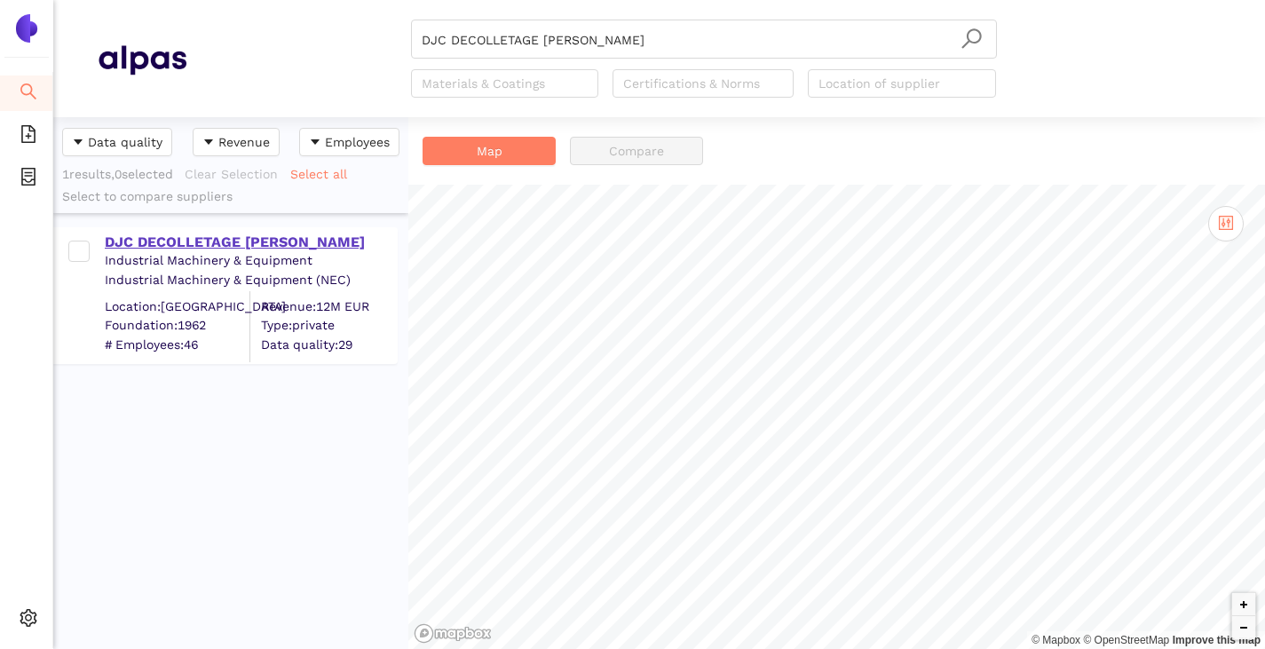
click at [254, 234] on div "DJC DECOLLETAGE [PERSON_NAME]" at bounding box center [250, 243] width 291 height 20
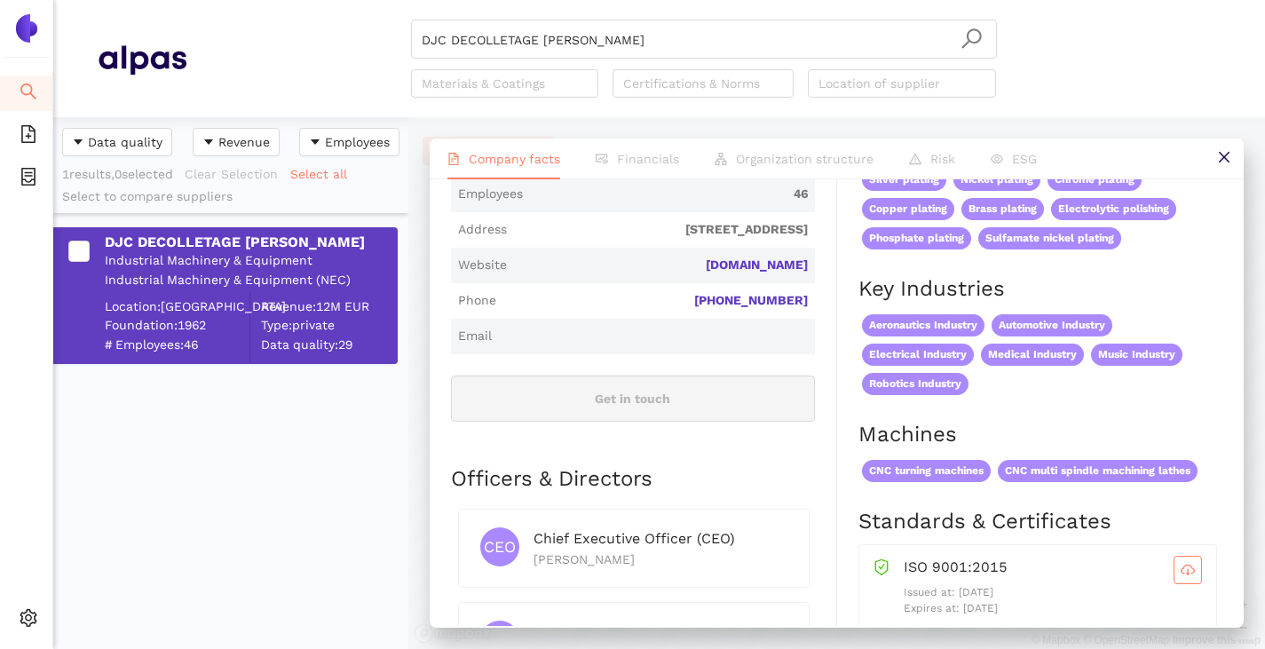
scroll to position [799, 0]
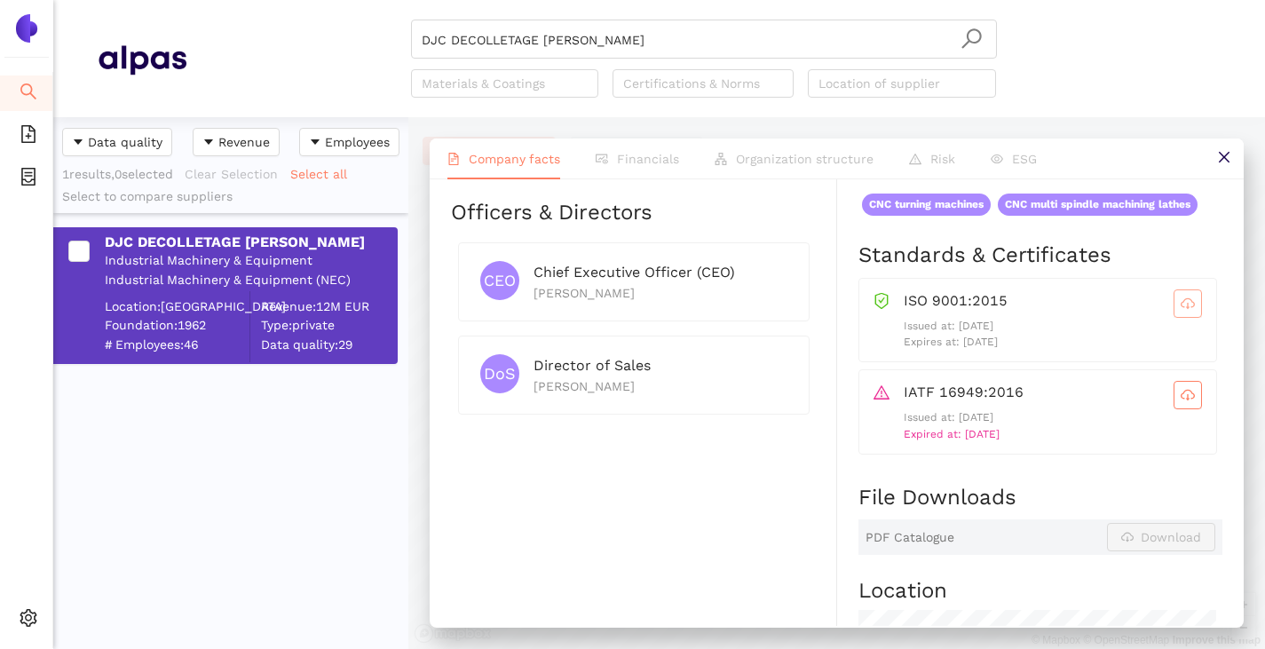
click at [1181, 305] on icon "cloud-download" at bounding box center [1188, 302] width 14 height 10
click at [1181, 391] on icon "cloud-download" at bounding box center [1188, 395] width 14 height 10
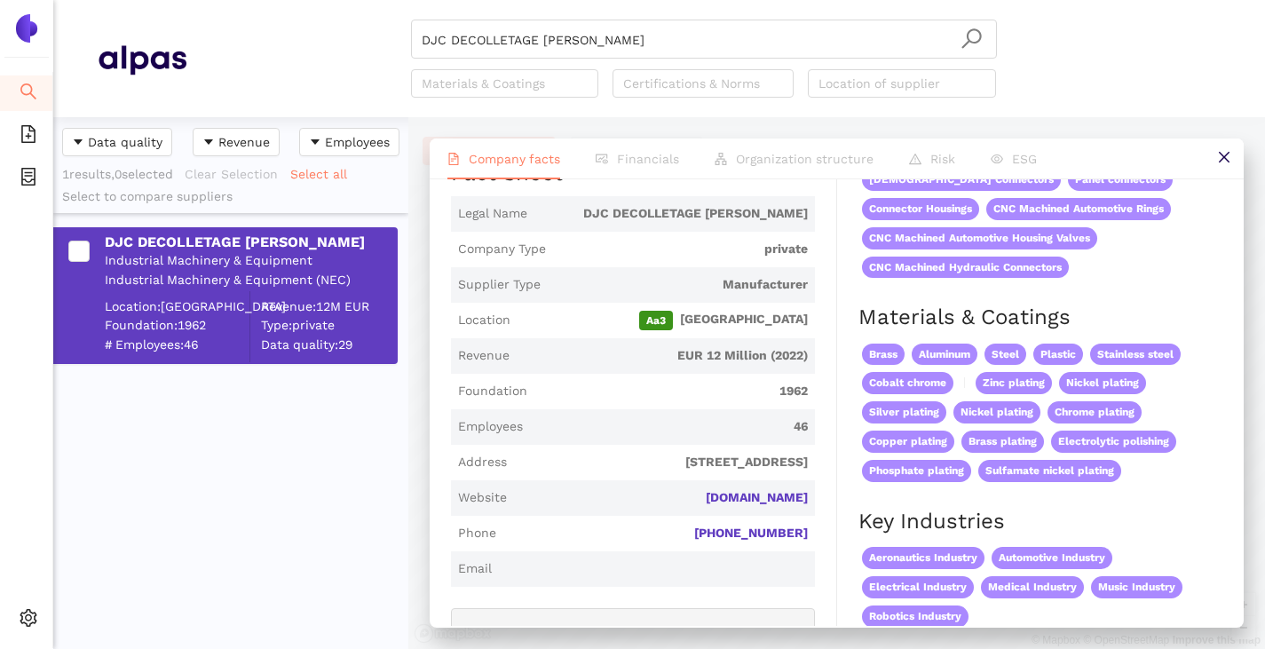
scroll to position [450, 0]
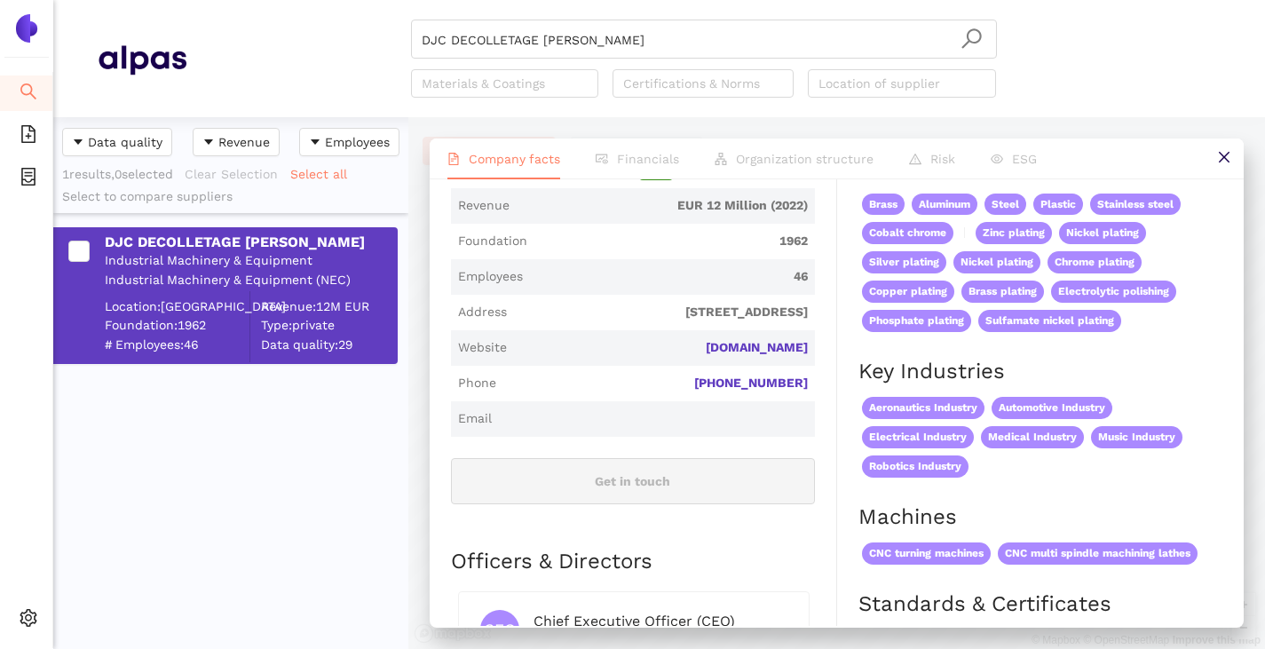
click at [735, 339] on span "djc-cnc-machining.com" at bounding box center [661, 348] width 294 height 18
click at [0, 0] on link "djc-cnc-machining.com" at bounding box center [0, 0] width 0 height 0
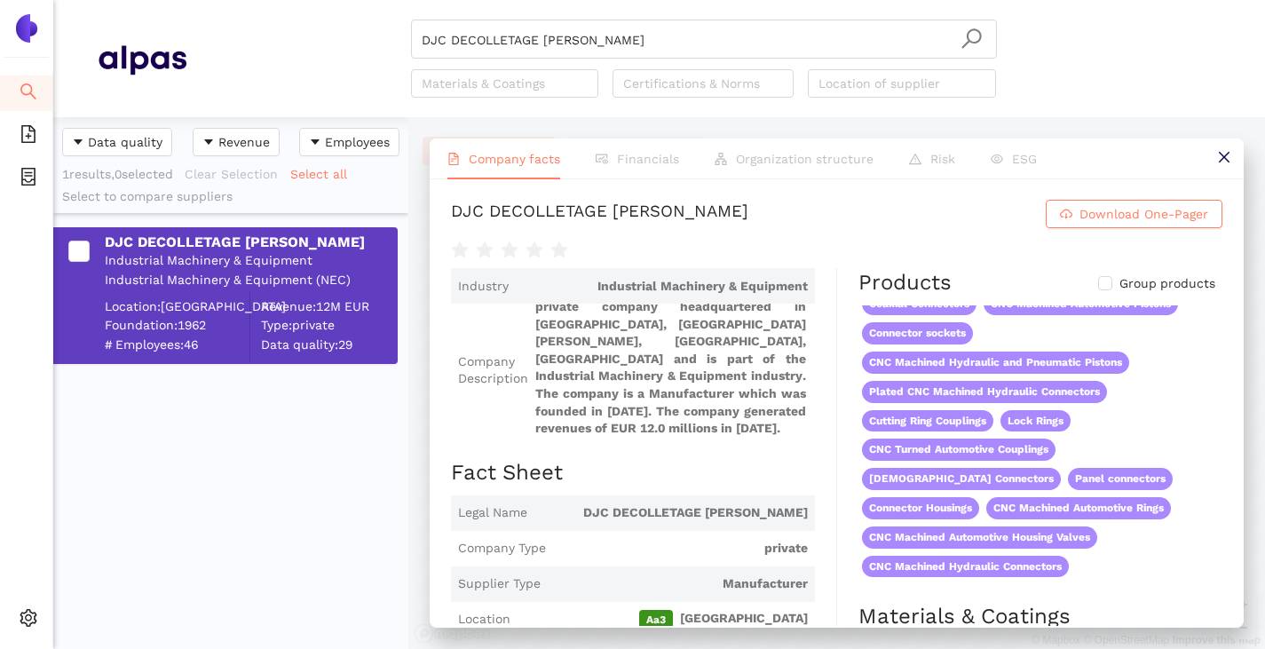
scroll to position [0, 0]
drag, startPoint x: 713, startPoint y: 204, endPoint x: 440, endPoint y: 185, distance: 273.2
click at [440, 185] on div "DJC DECOLLETAGE JEAN CORDIER Download One-Pager Industry Industrial Machinery &…" at bounding box center [837, 402] width 814 height 447
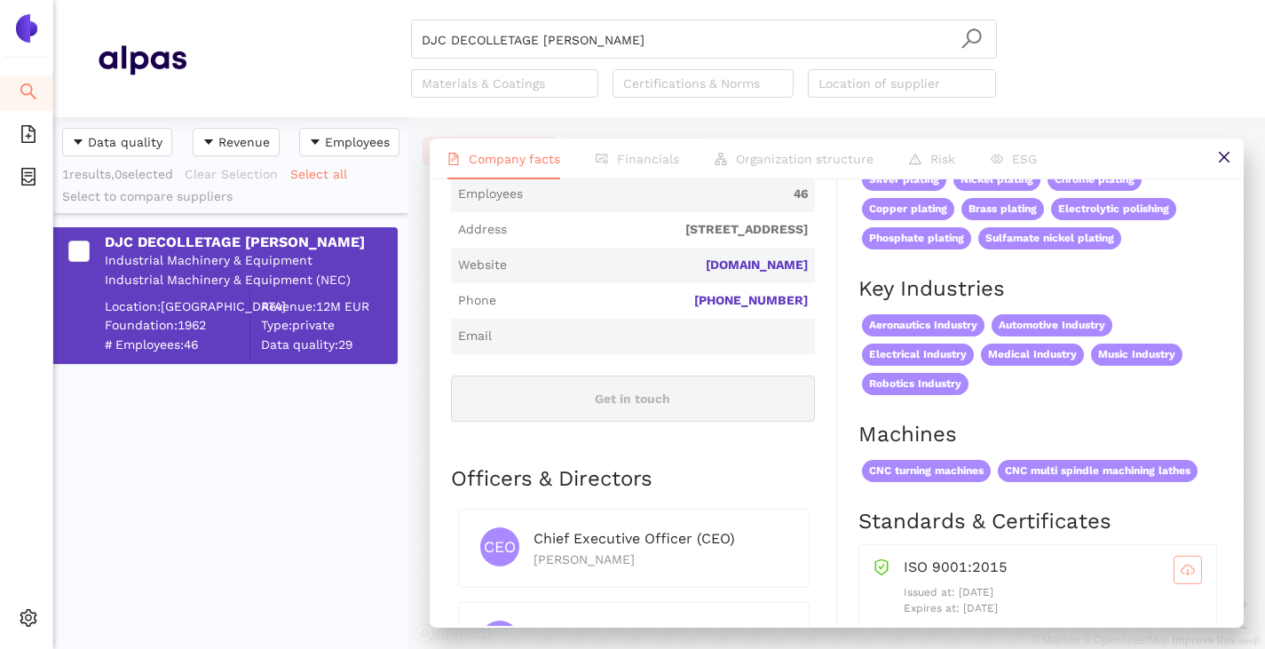
scroll to position [710, 0]
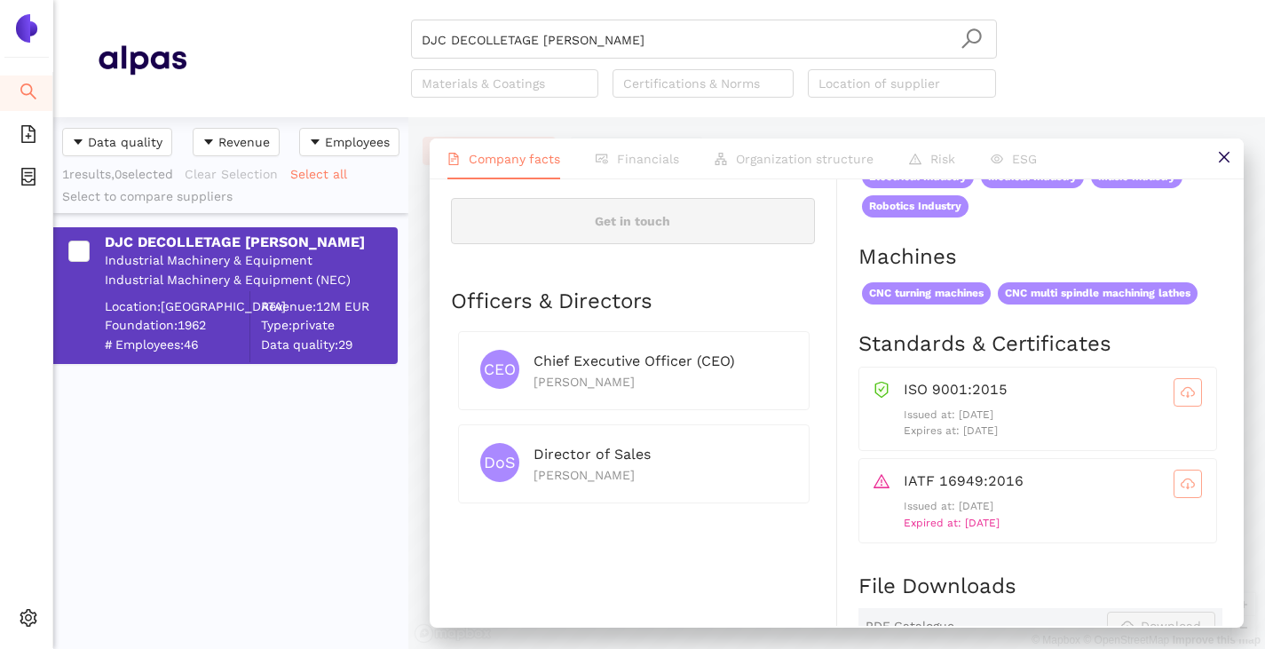
click at [1181, 396] on icon "cloud-download" at bounding box center [1188, 392] width 14 height 14
click at [638, 38] on input "DJC DECOLLETAGE [PERSON_NAME]" at bounding box center [704, 39] width 565 height 39
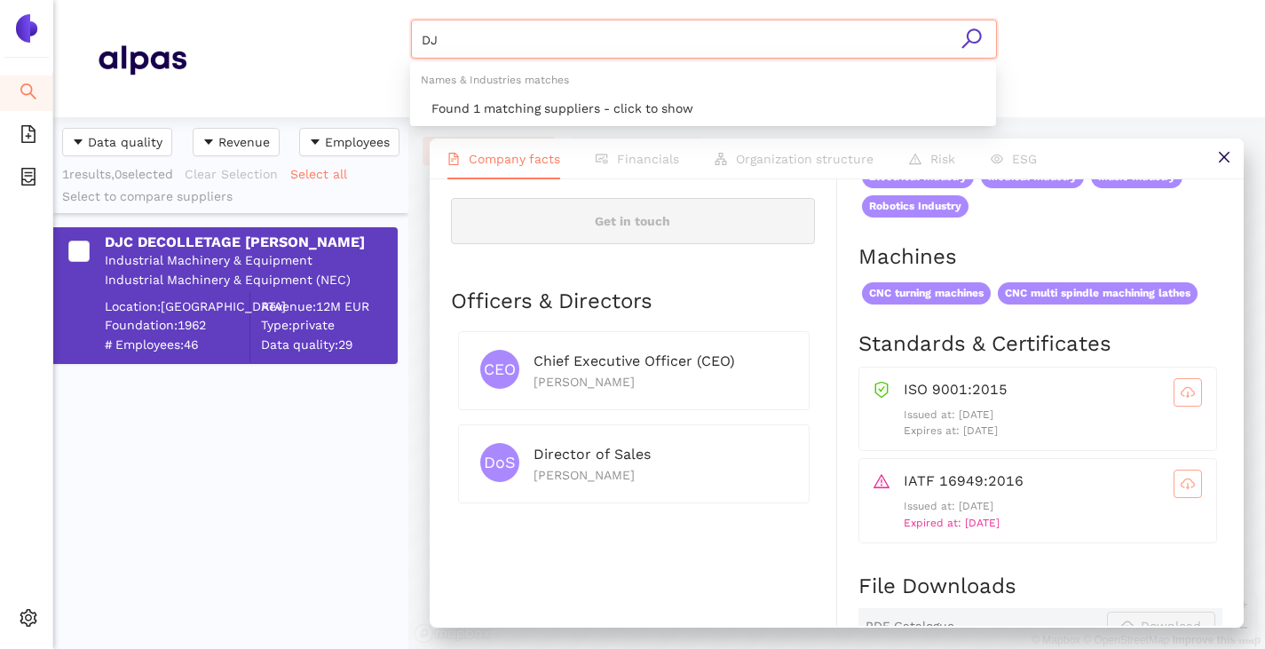
type input "D"
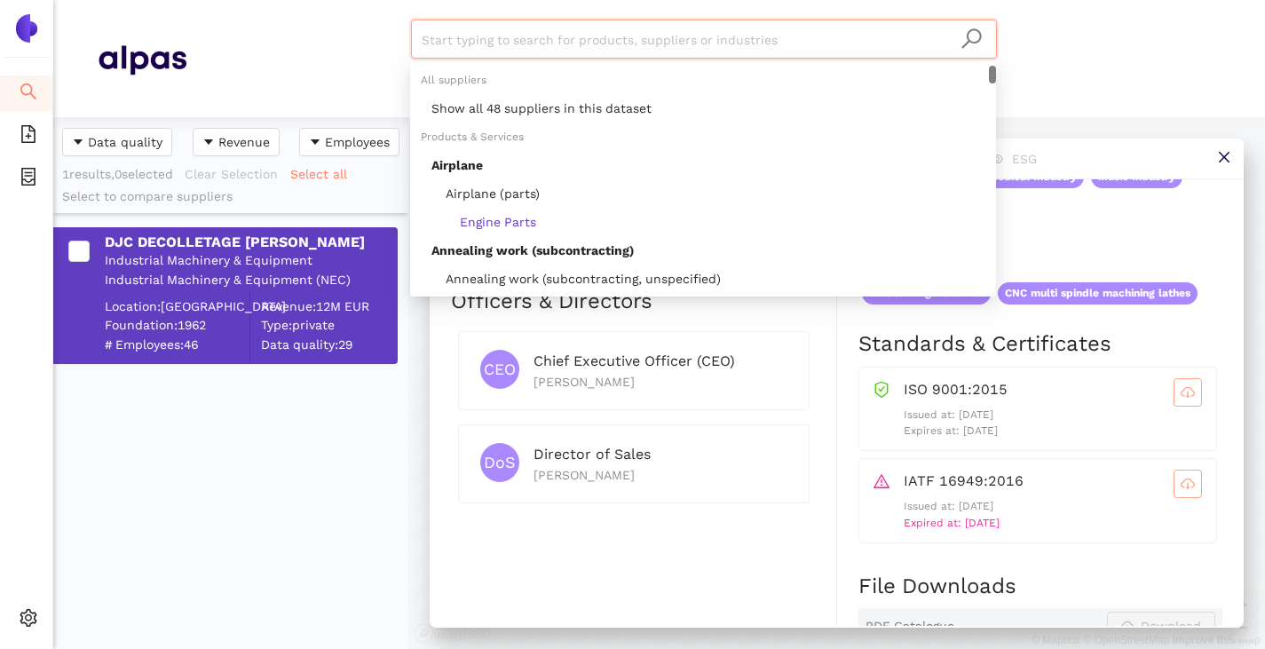
paste input "CWG [PERSON_NAME] GmbH & Co. KG"
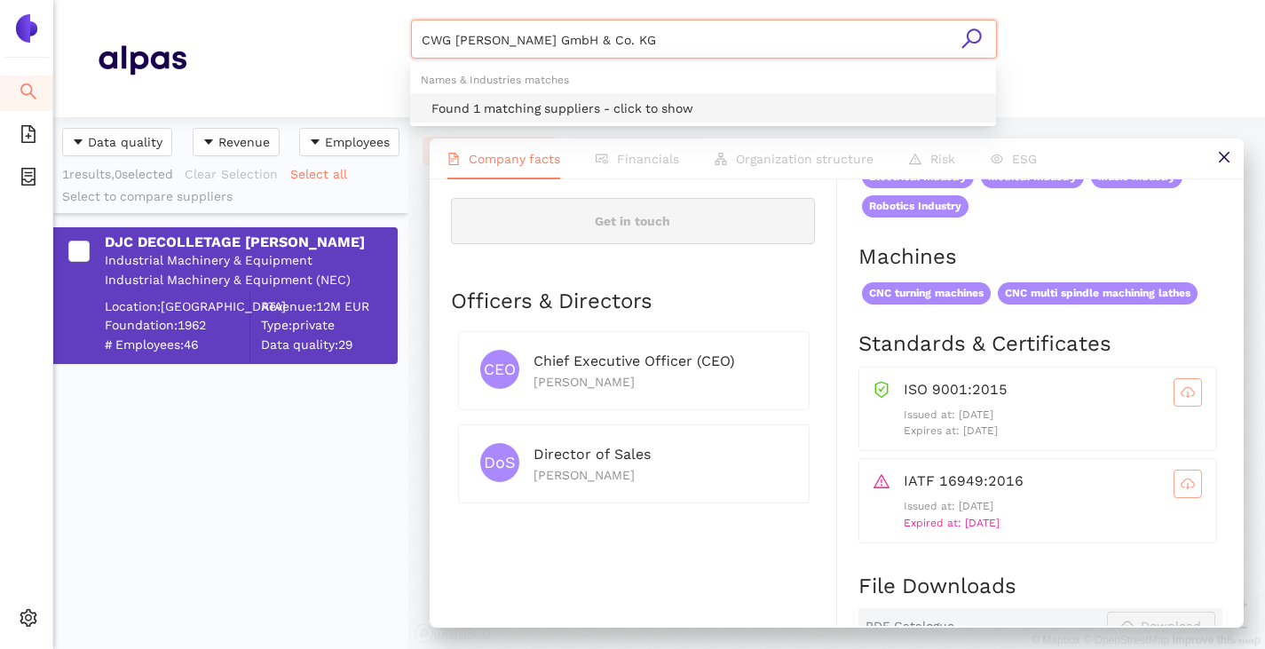
click at [613, 105] on div "Found 1 matching suppliers - click to show" at bounding box center [708, 109] width 554 height 20
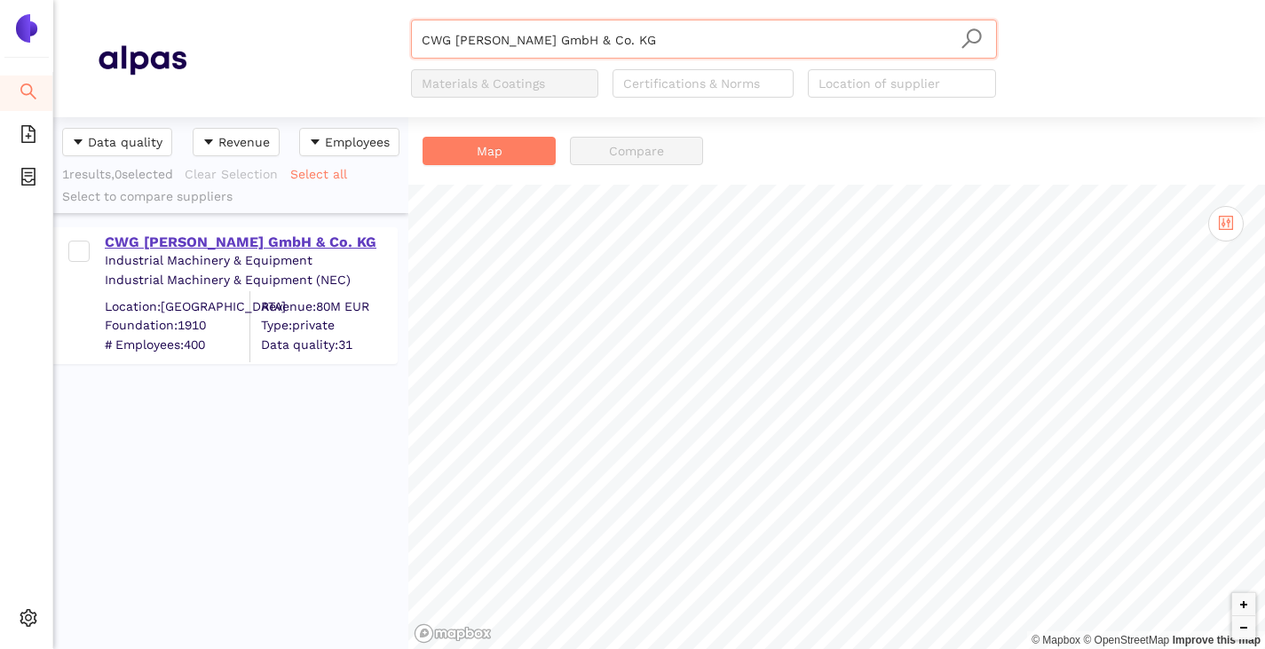
click at [299, 246] on div "CWG [PERSON_NAME] GmbH & Co. KG" at bounding box center [250, 243] width 291 height 20
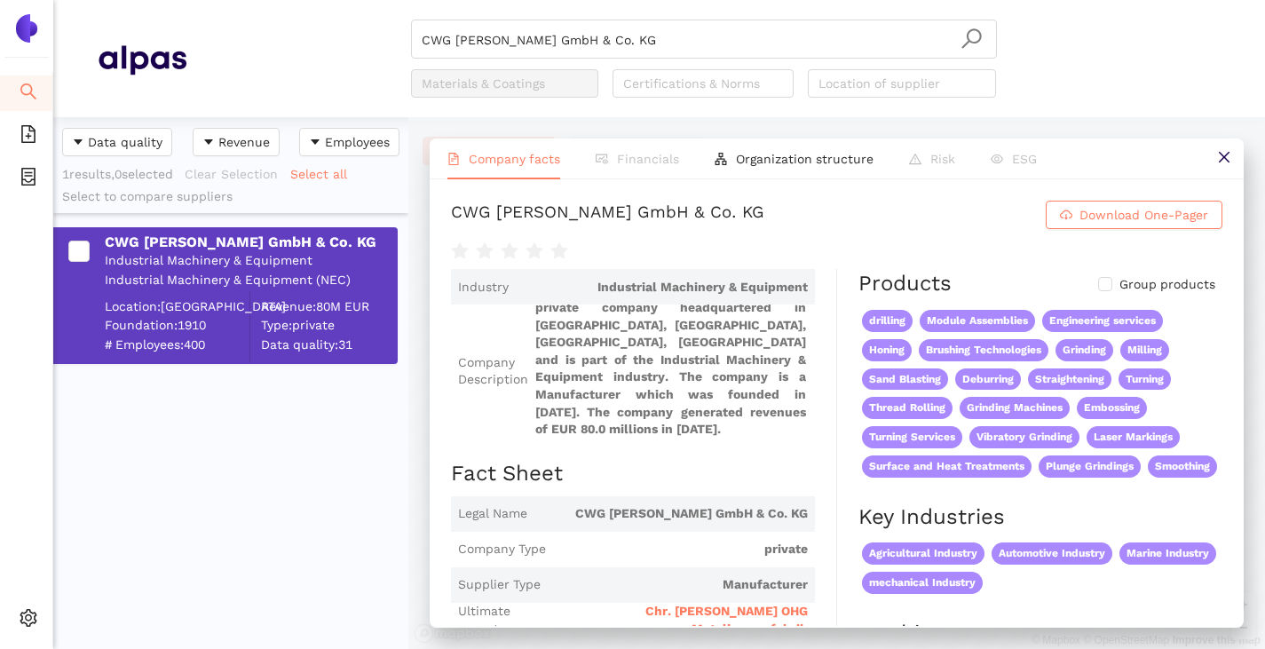
scroll to position [178, 0]
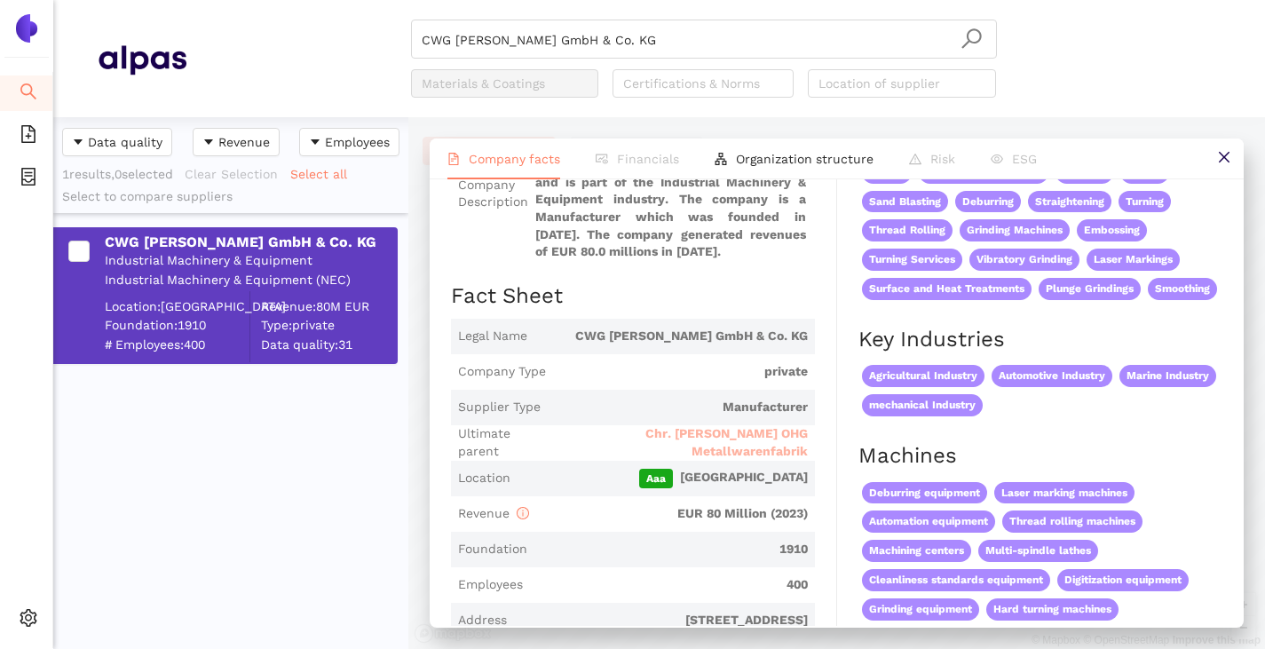
click at [670, 437] on span "Chr. [PERSON_NAME] OHG Metallwarenfabrik" at bounding box center [679, 442] width 255 height 35
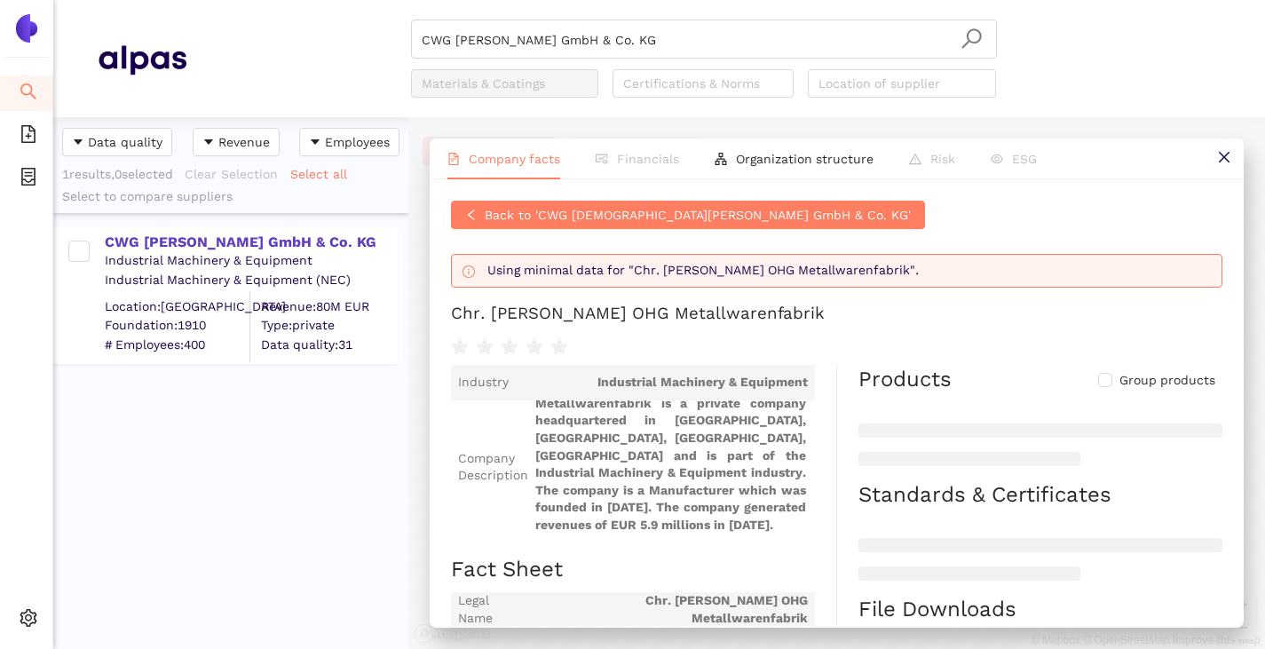
click at [298, 468] on div "CWG Christian Weber GmbH & Co. KG Industrial Machinery & Equipment Industrial M…" at bounding box center [230, 431] width 355 height 437
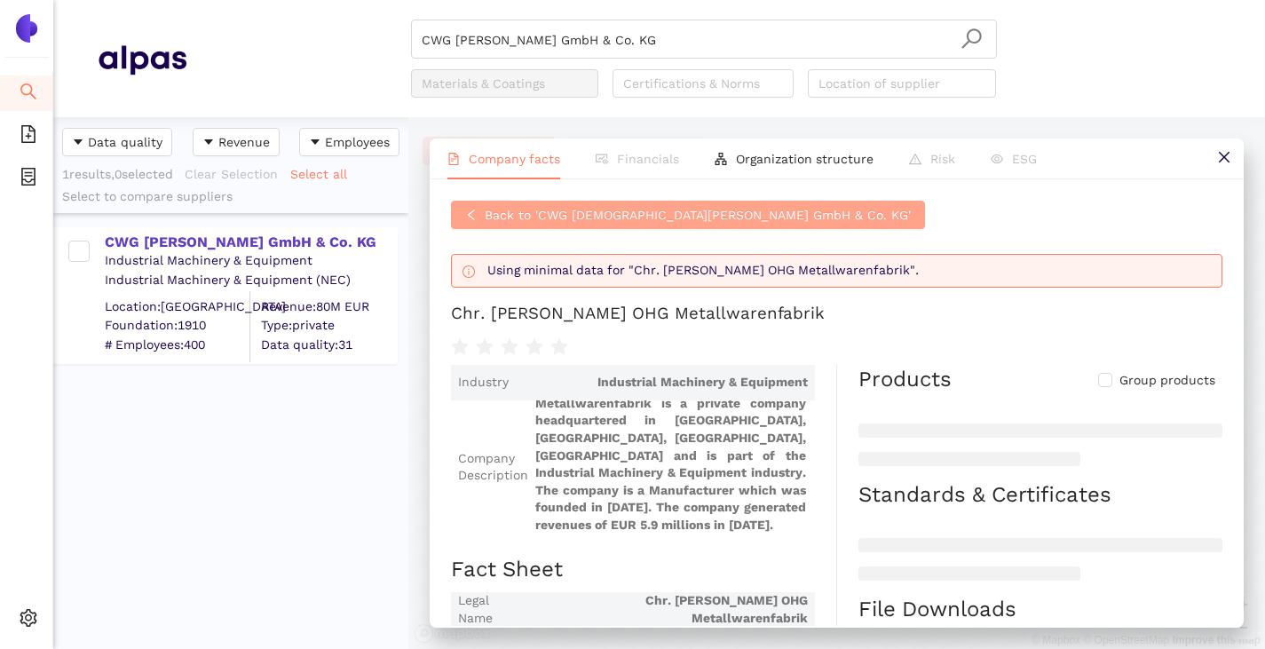
click at [496, 209] on span "Back to 'CWG Christian Weber GmbH & Co. KG'" at bounding box center [698, 215] width 426 height 20
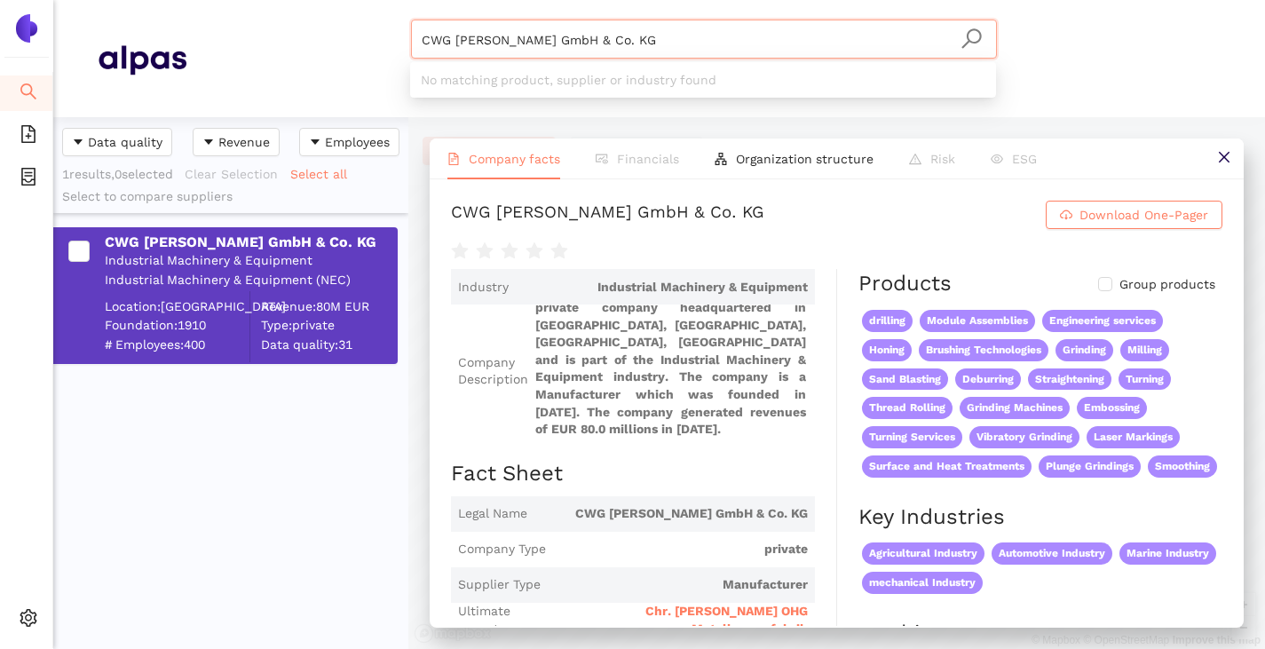
click at [669, 44] on input "CWG [PERSON_NAME] GmbH & Co. KG" at bounding box center [704, 39] width 565 height 39
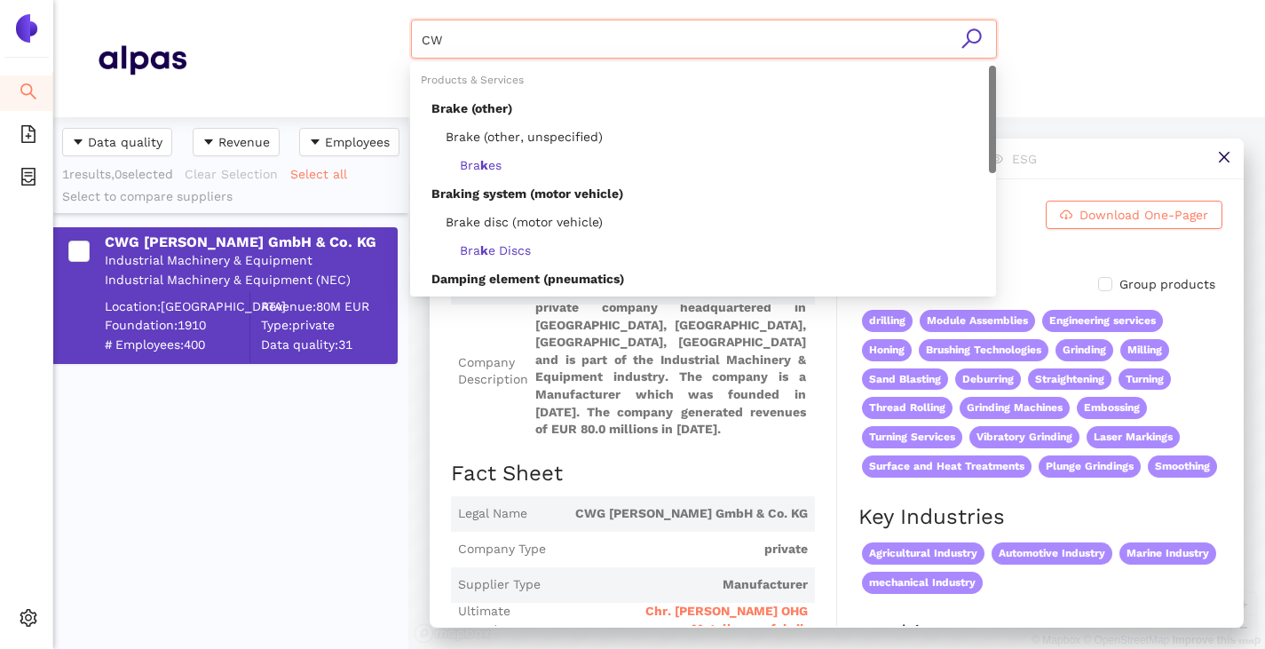
type input "C"
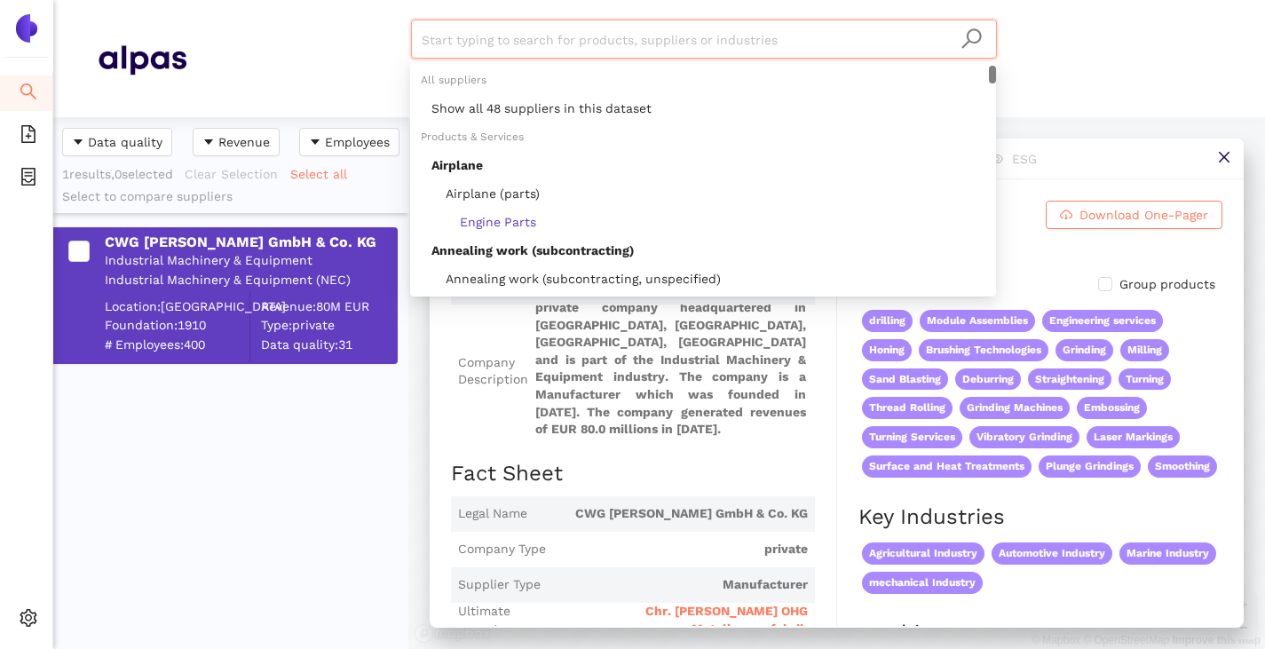
click at [315, 89] on div "Start typing to search for products, suppliers or industries Materials & Coatin…" at bounding box center [703, 59] width 1034 height 78
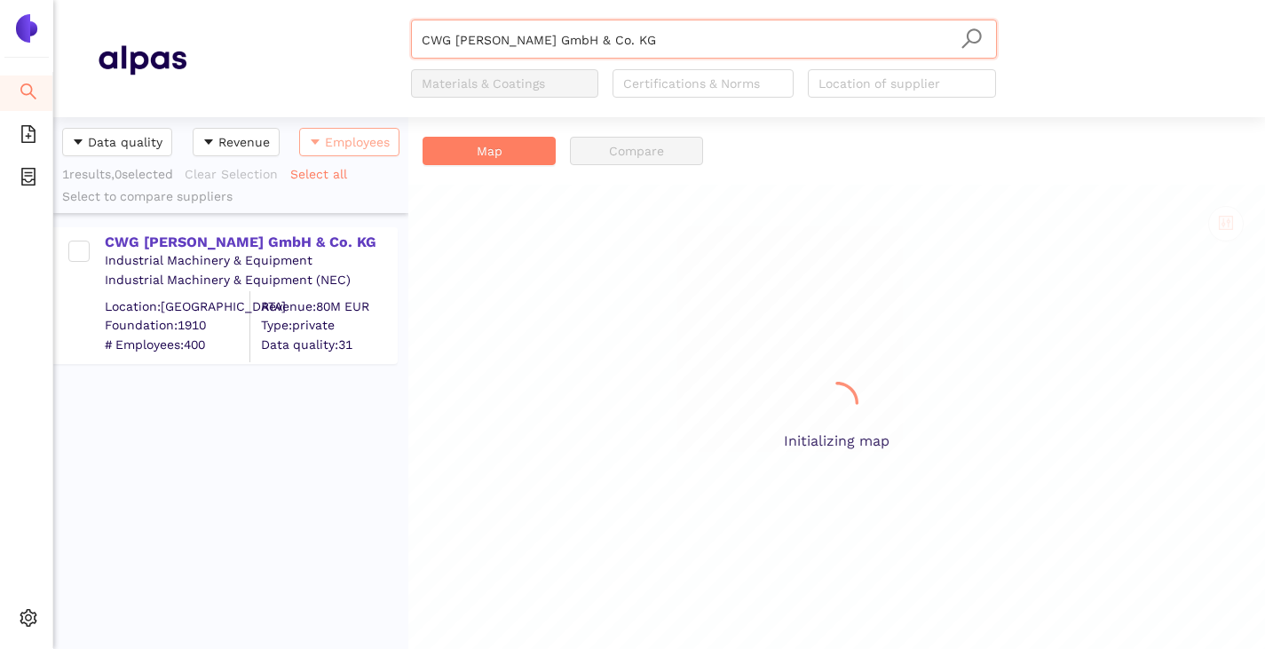
scroll to position [518, 342]
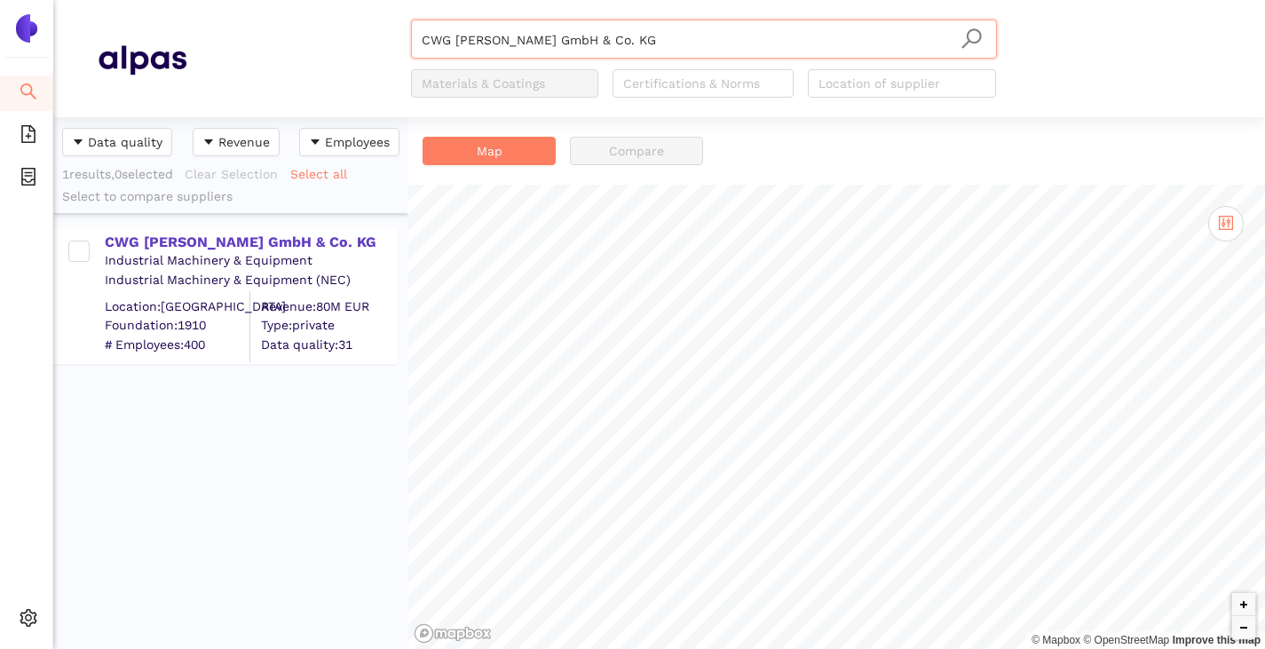
click at [671, 56] on input "CWG [PERSON_NAME] GmbH & Co. KG" at bounding box center [704, 39] width 565 height 39
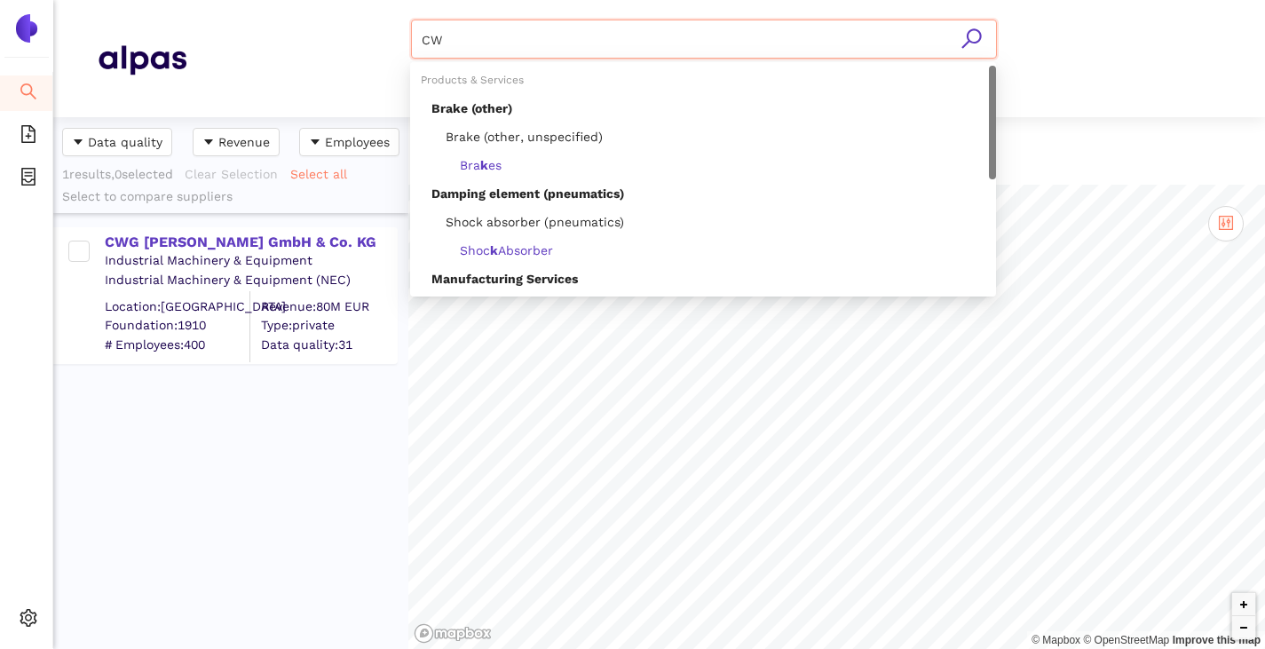
type input "C"
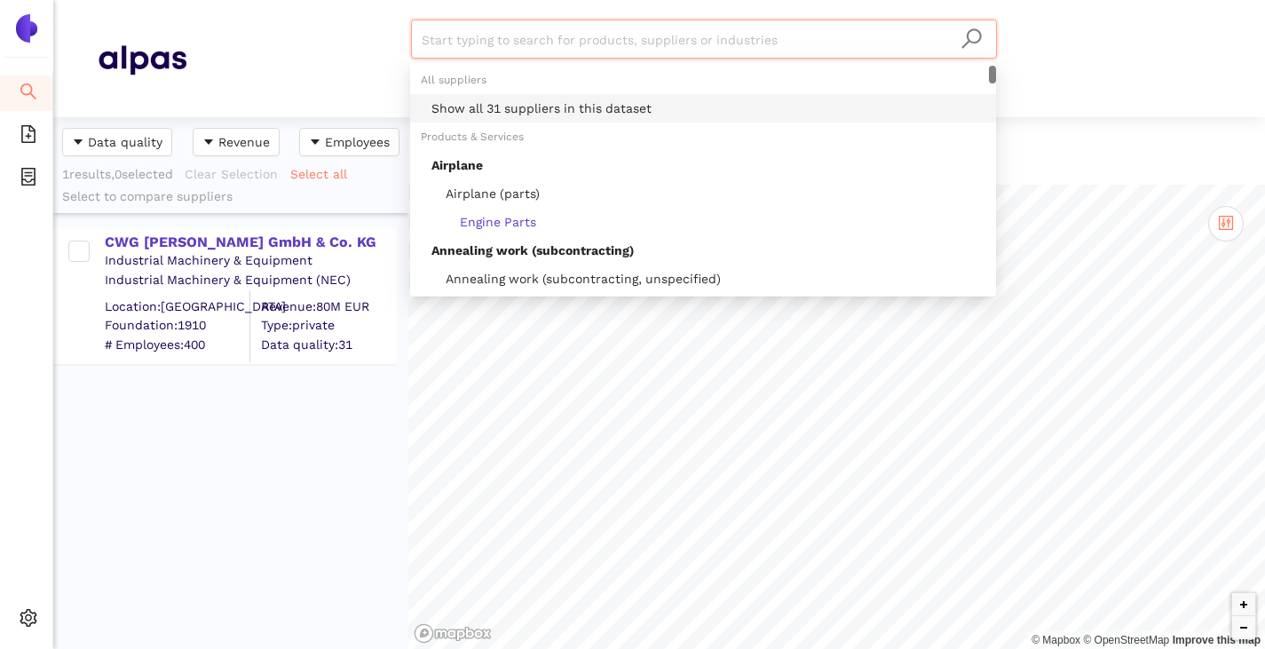
click at [576, 98] on div "Show all 31 suppliers in this dataset" at bounding box center [703, 108] width 586 height 28
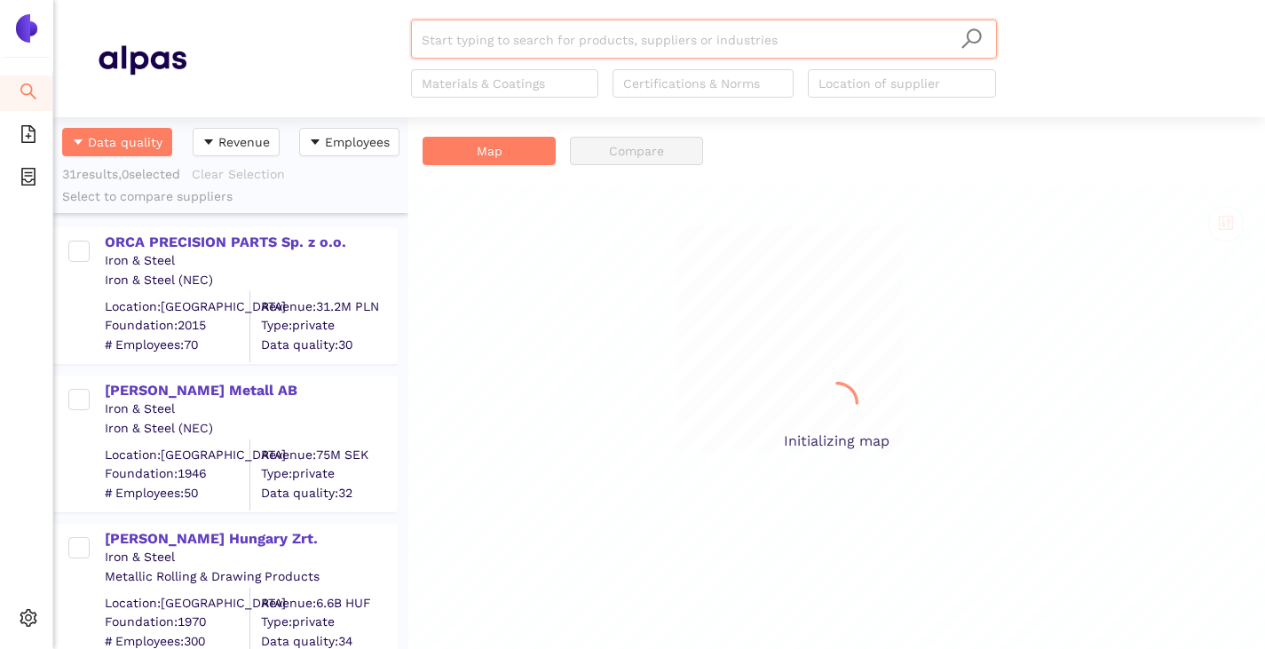
scroll to position [518, 342]
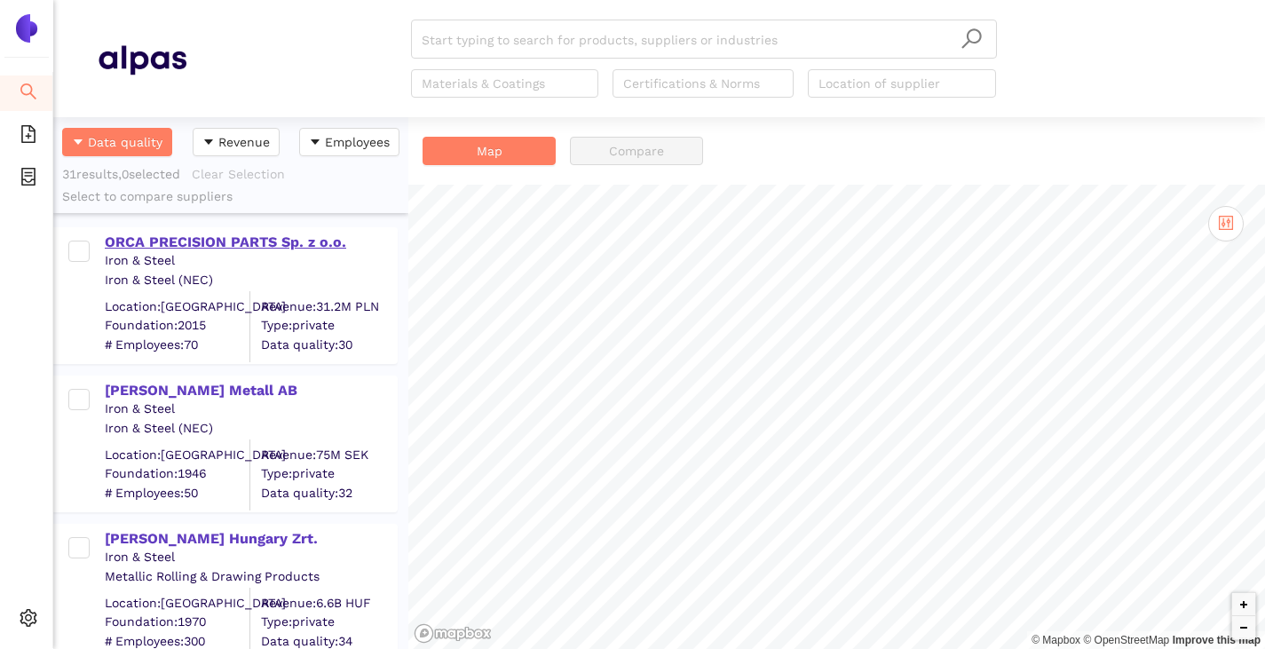
click at [150, 239] on div "ORCA PRECISION PARTS Sp. z o.o." at bounding box center [250, 243] width 291 height 20
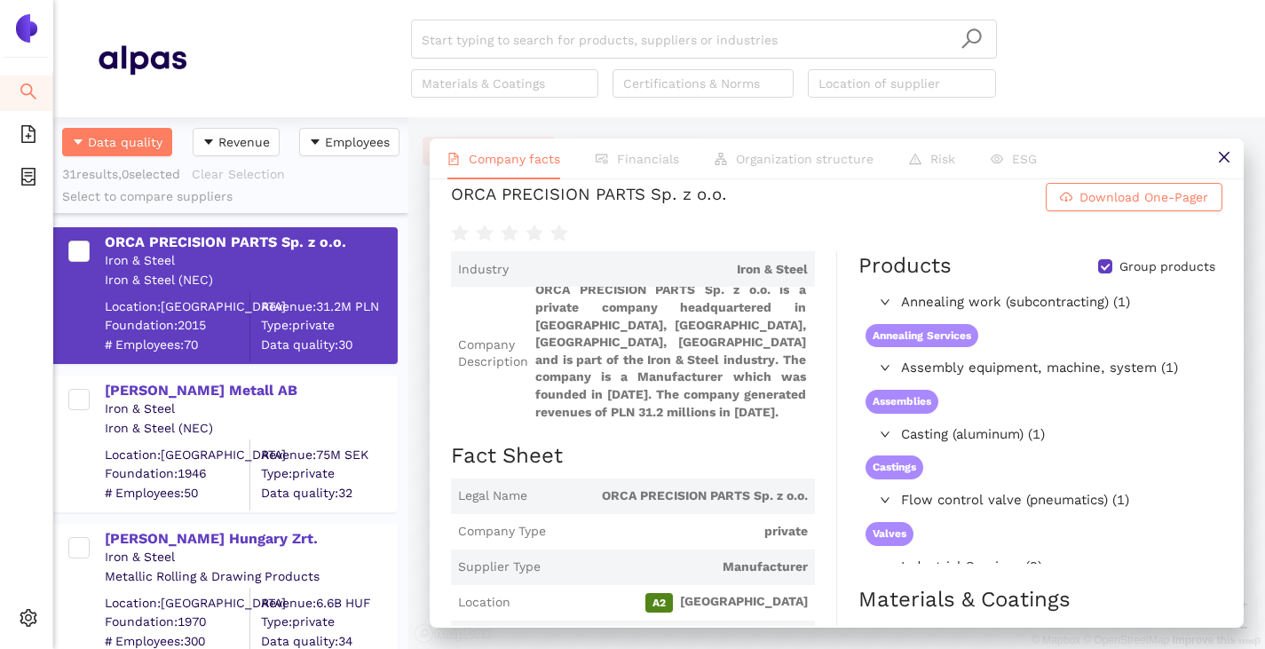
scroll to position [0, 0]
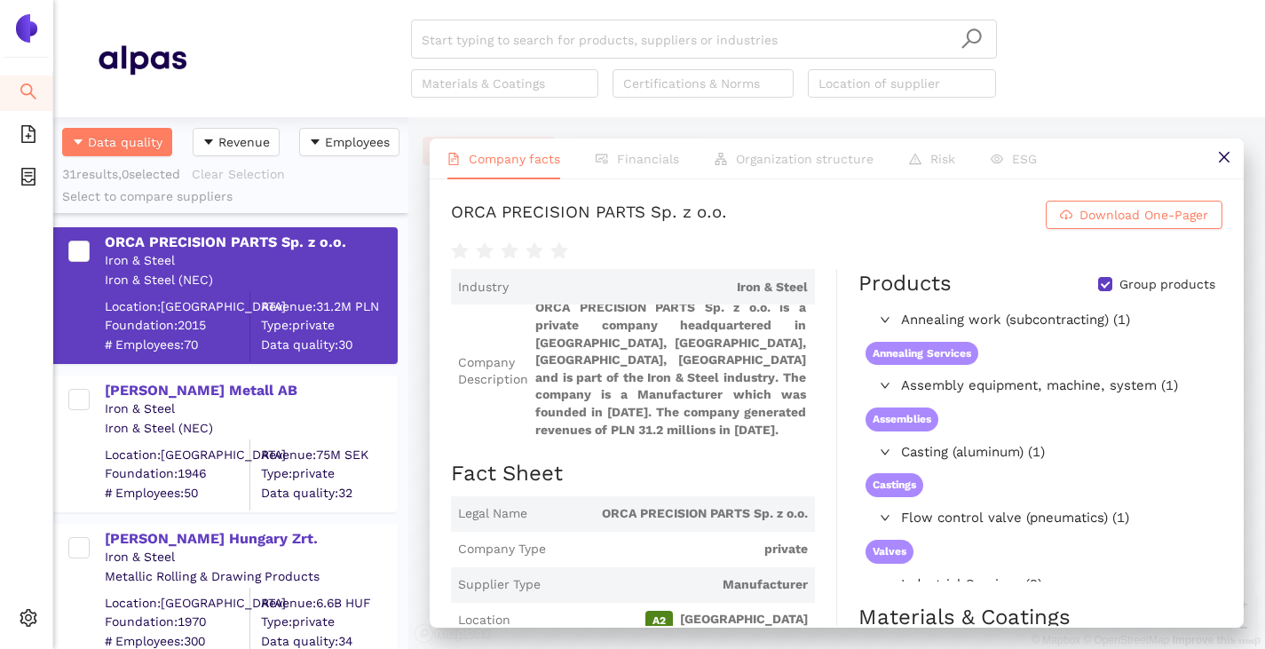
click at [1098, 281] on input "Group products" at bounding box center [1105, 284] width 14 height 14
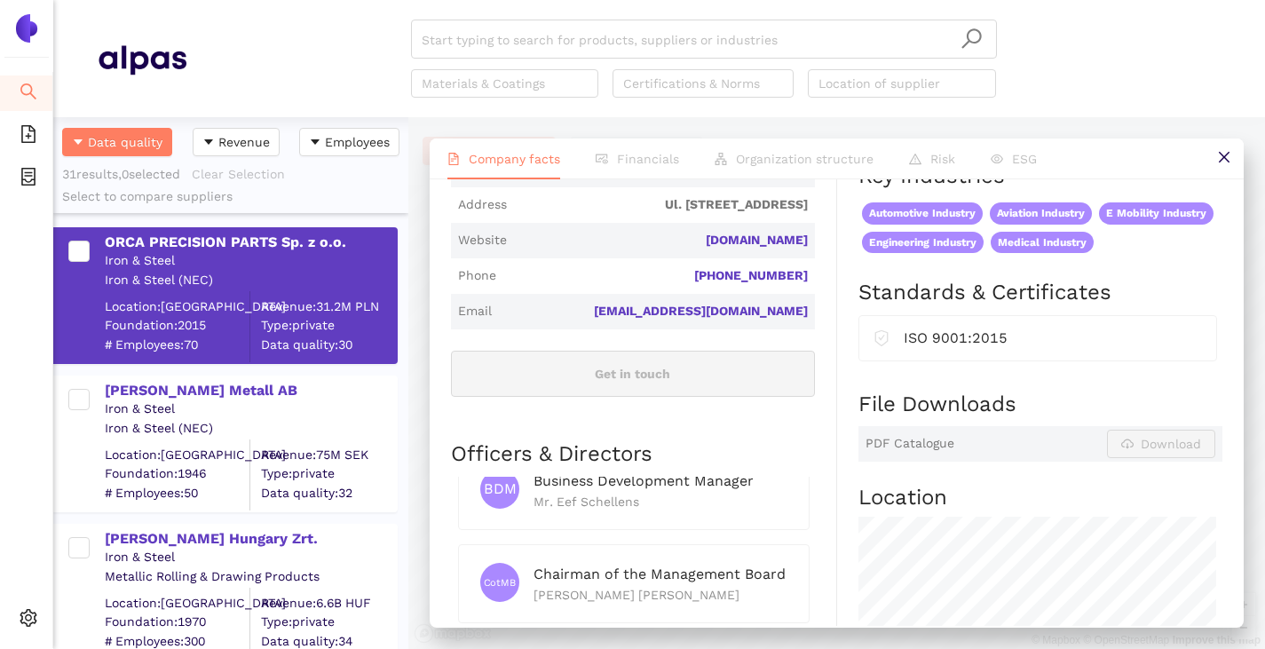
scroll to position [470, 0]
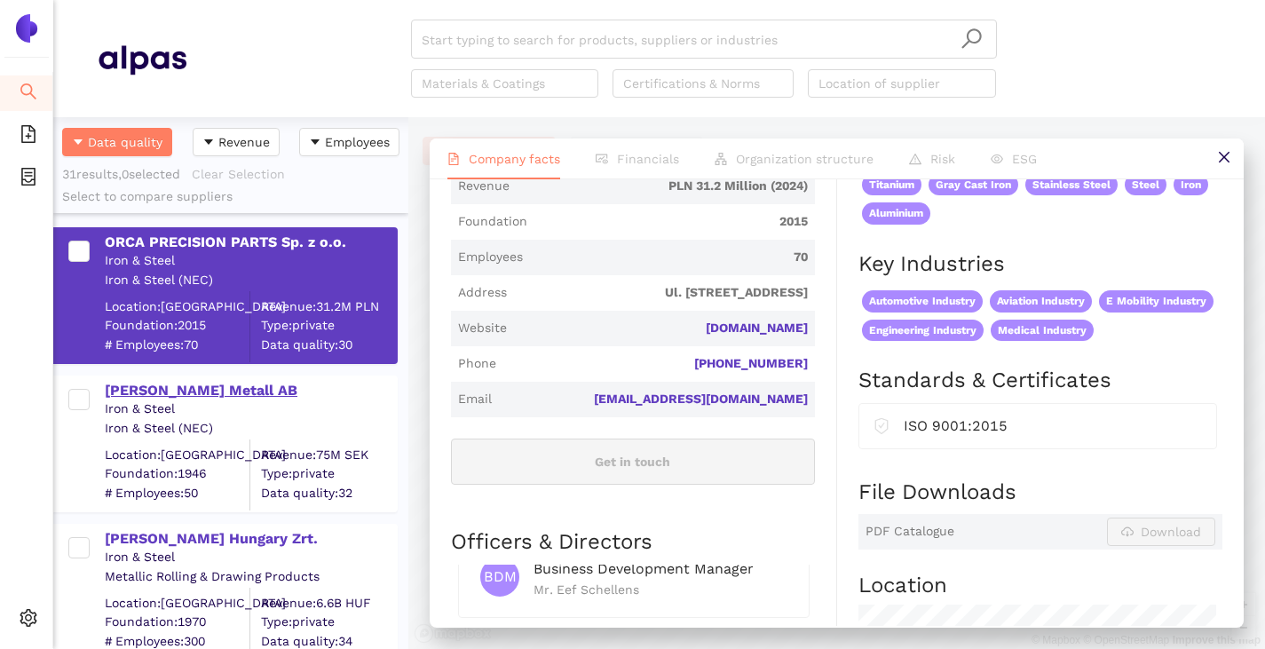
click at [157, 392] on div "Falks Metall AB" at bounding box center [250, 391] width 291 height 20
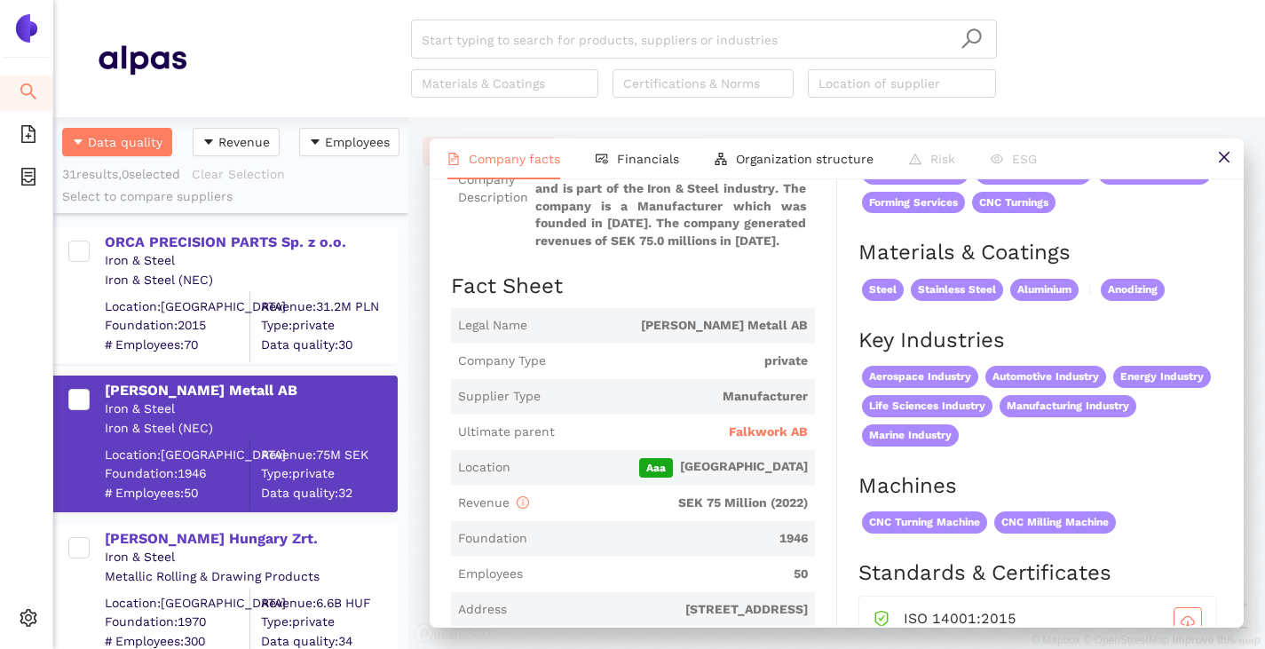
scroll to position [266, 0]
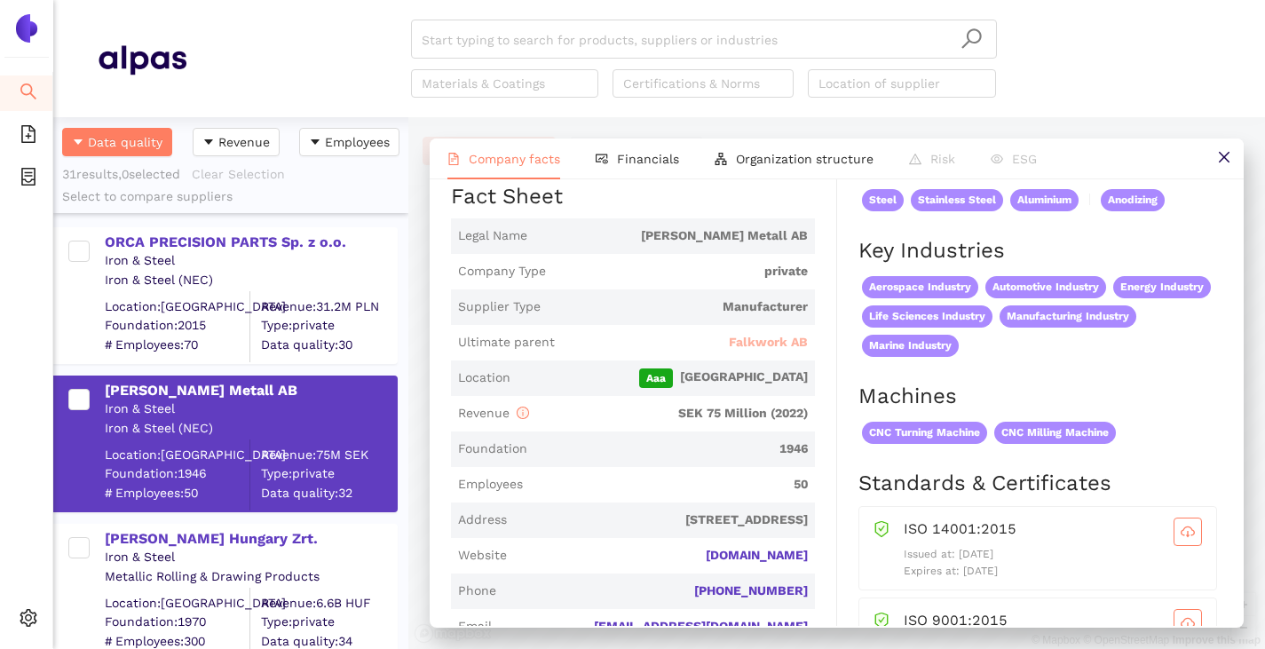
click at [785, 334] on span "Falkwork AB" at bounding box center [768, 343] width 79 height 18
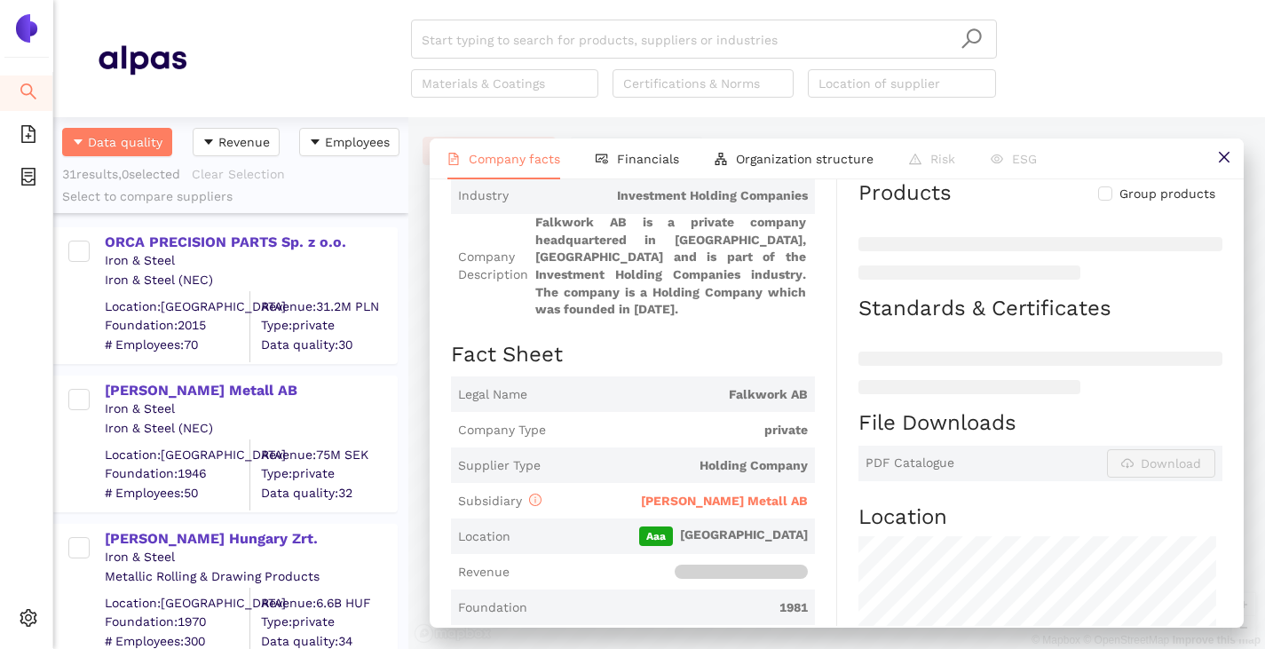
scroll to position [355, 0]
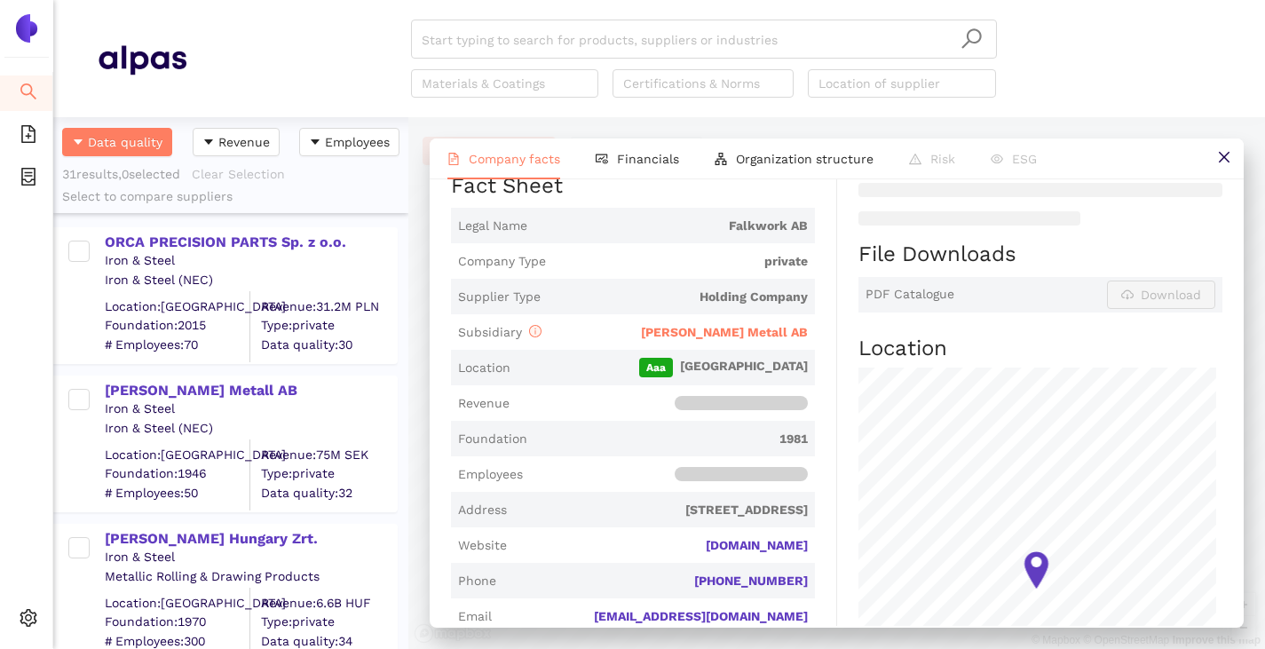
click at [763, 334] on span "Falks Metall AB" at bounding box center [724, 332] width 167 height 14
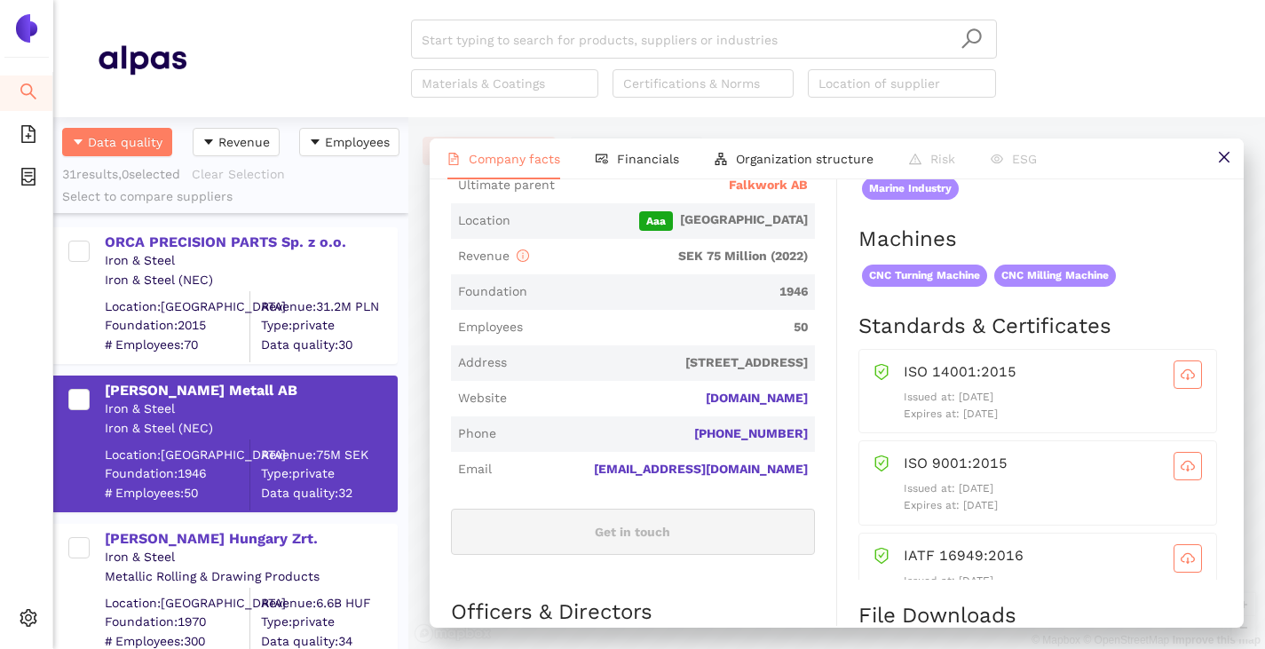
scroll to position [533, 0]
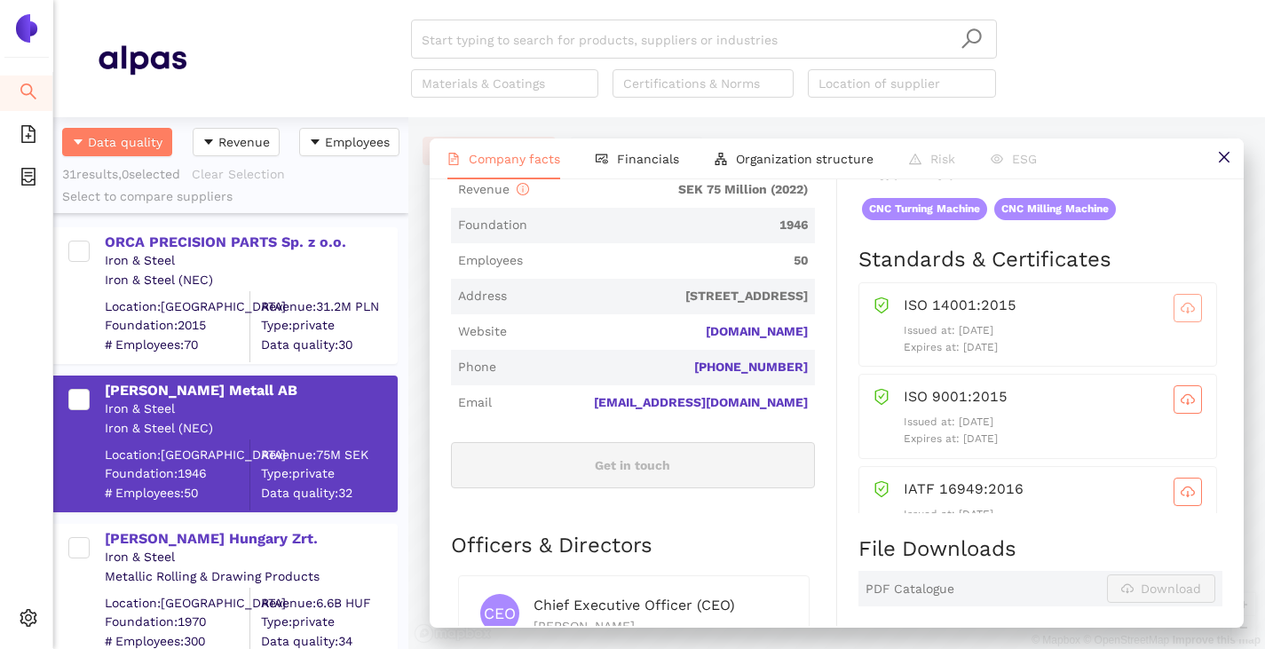
click at [1174, 315] on button "button" at bounding box center [1188, 308] width 28 height 28
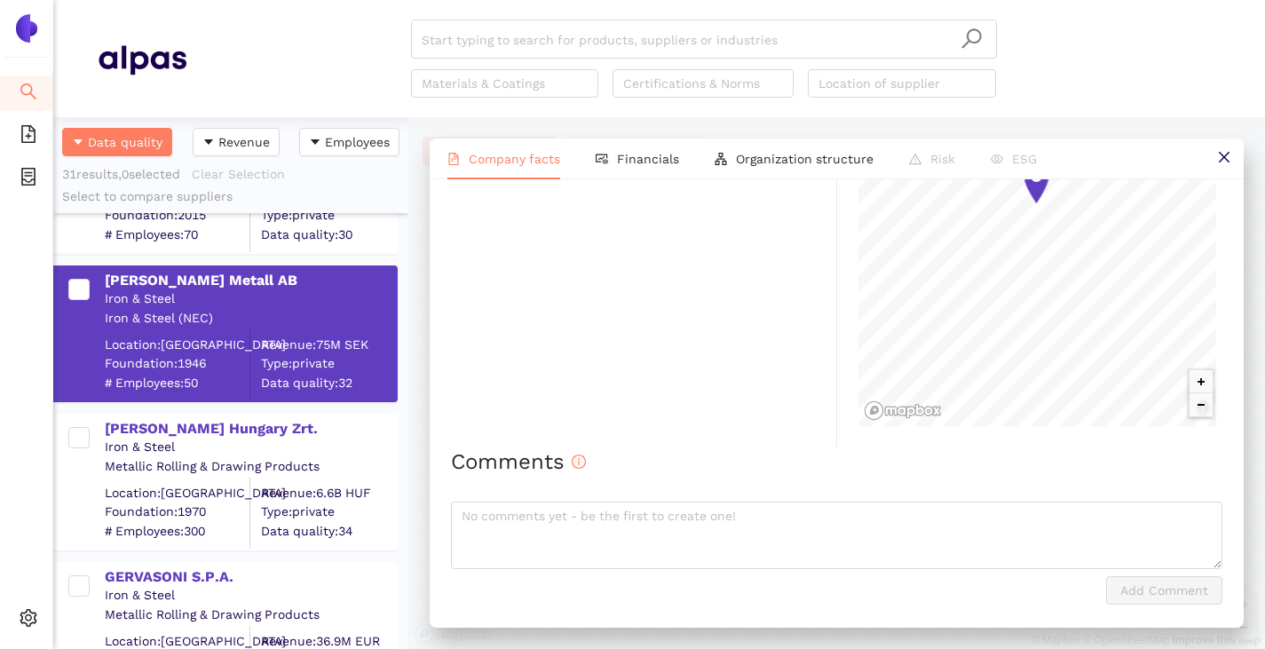
scroll to position [266, 0]
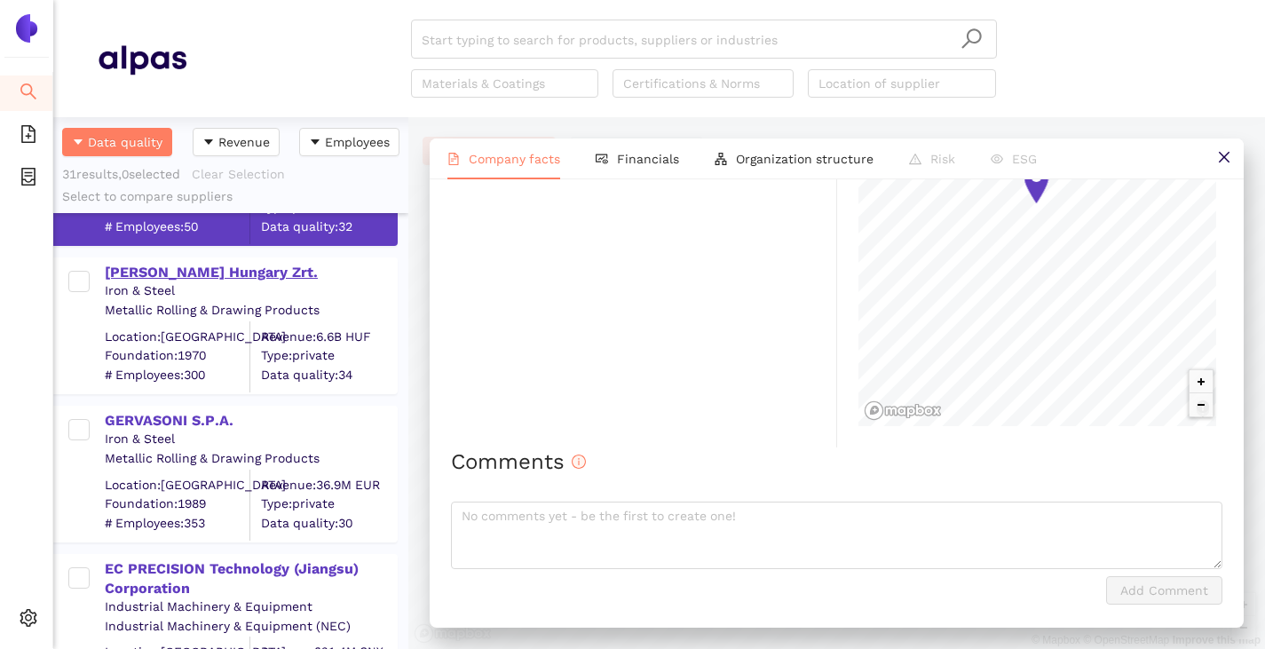
click at [146, 275] on div "[PERSON_NAME] Hungary Zrt." at bounding box center [250, 273] width 291 height 20
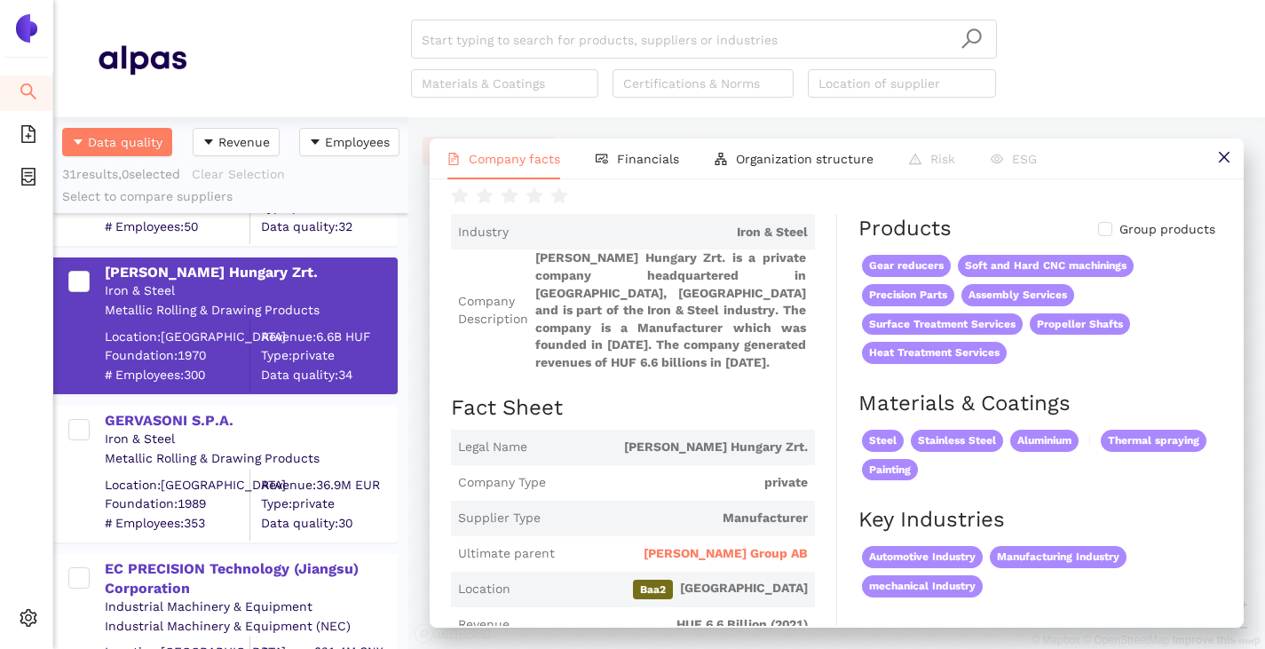
scroll to position [89, 0]
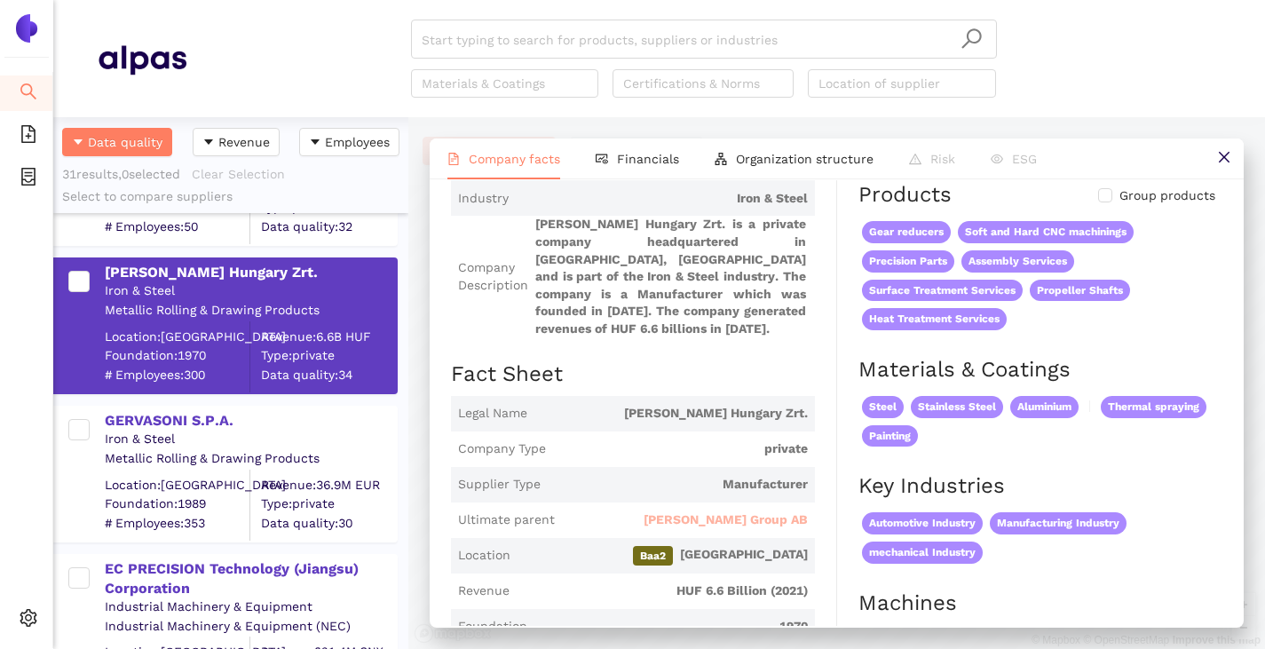
click at [736, 511] on span "[PERSON_NAME] Group AB" at bounding box center [726, 520] width 164 height 18
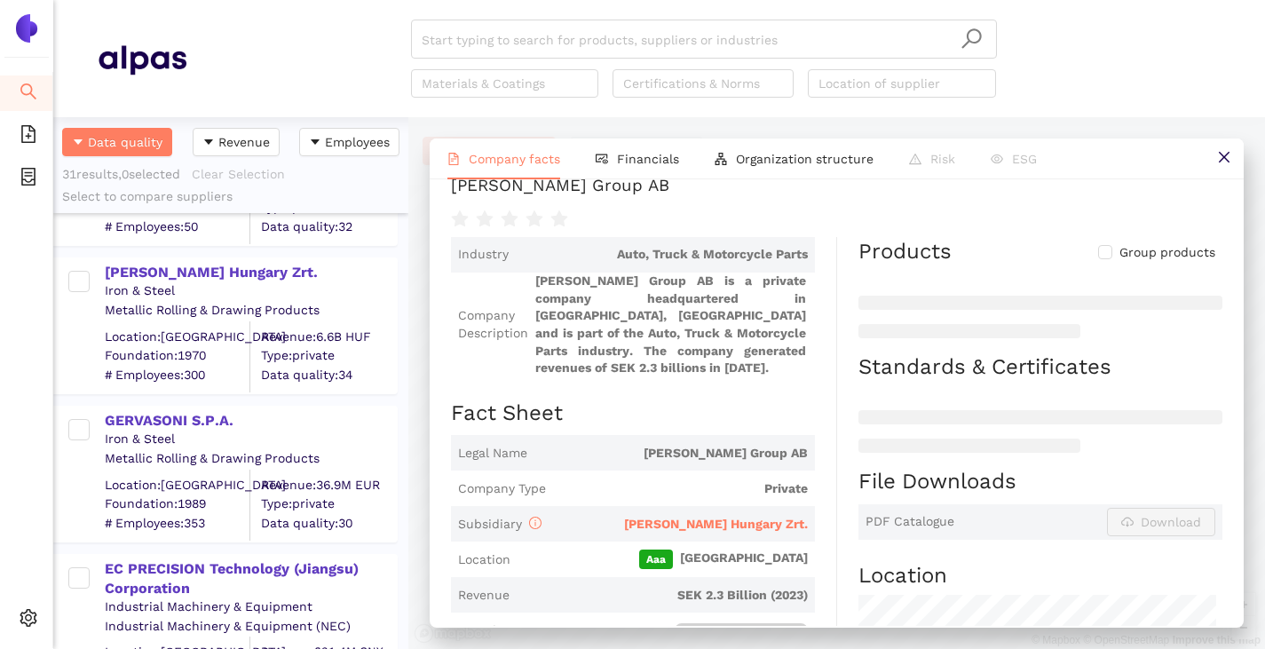
scroll to position [0, 0]
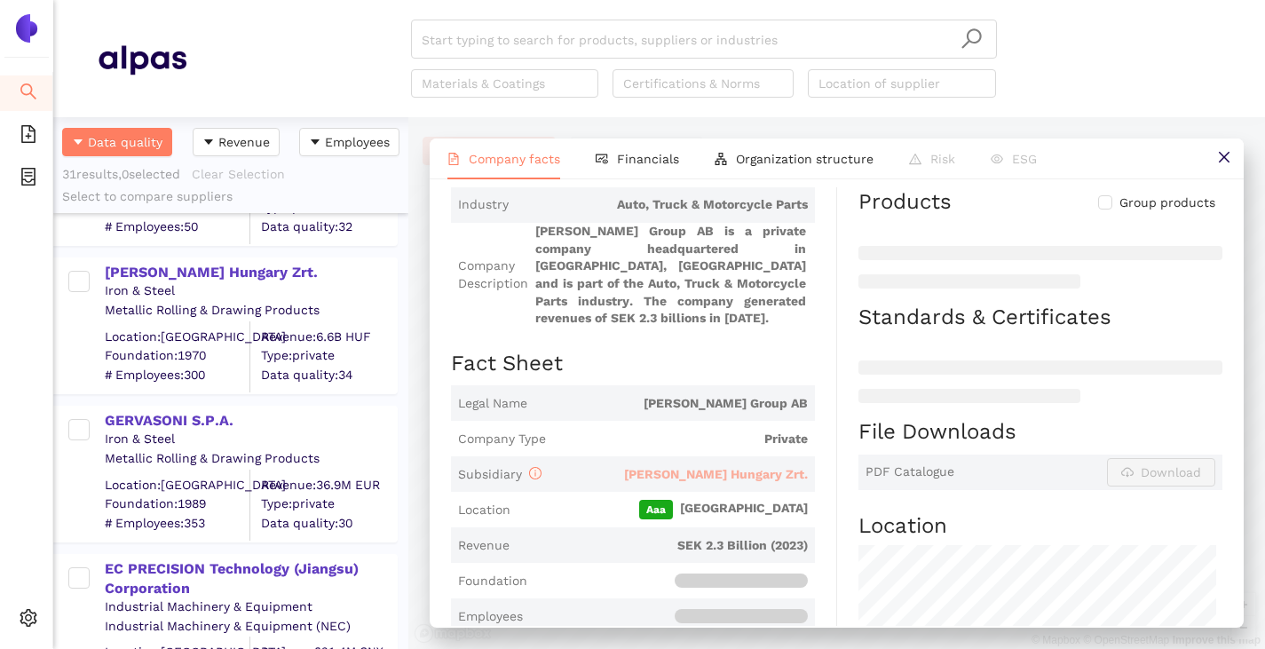
click at [705, 471] on span "[PERSON_NAME] Hungary Zrt." at bounding box center [716, 474] width 184 height 14
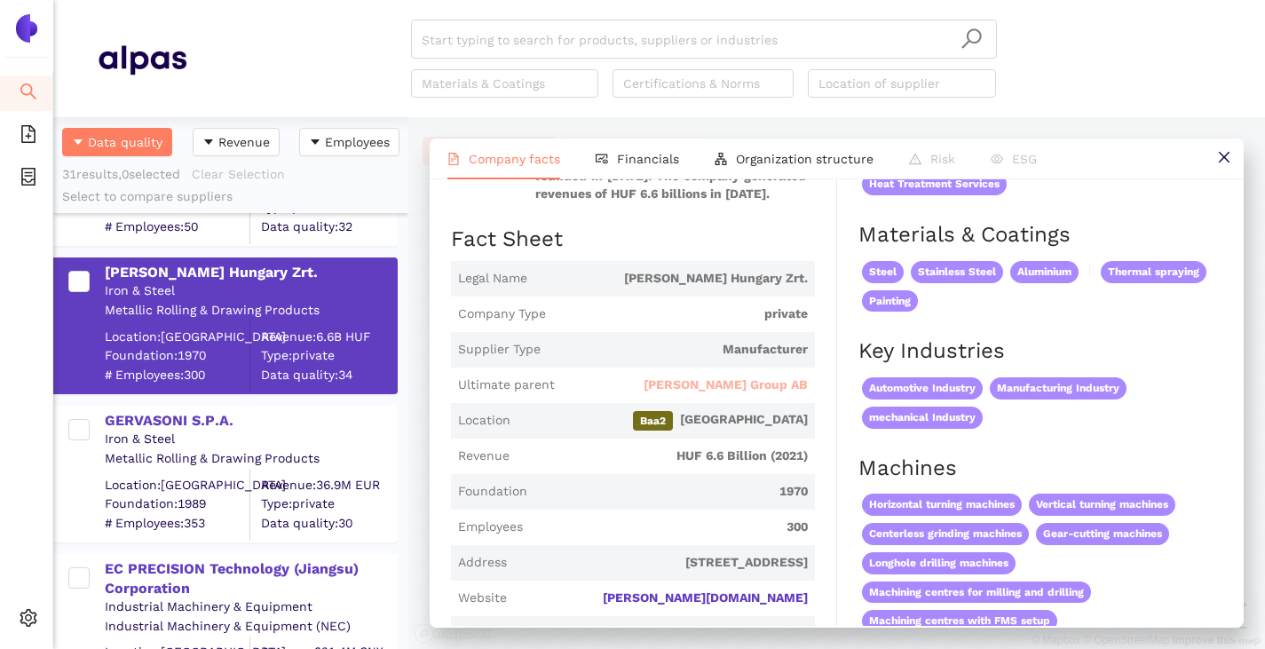
click at [773, 376] on span "[PERSON_NAME] Group AB" at bounding box center [726, 385] width 164 height 18
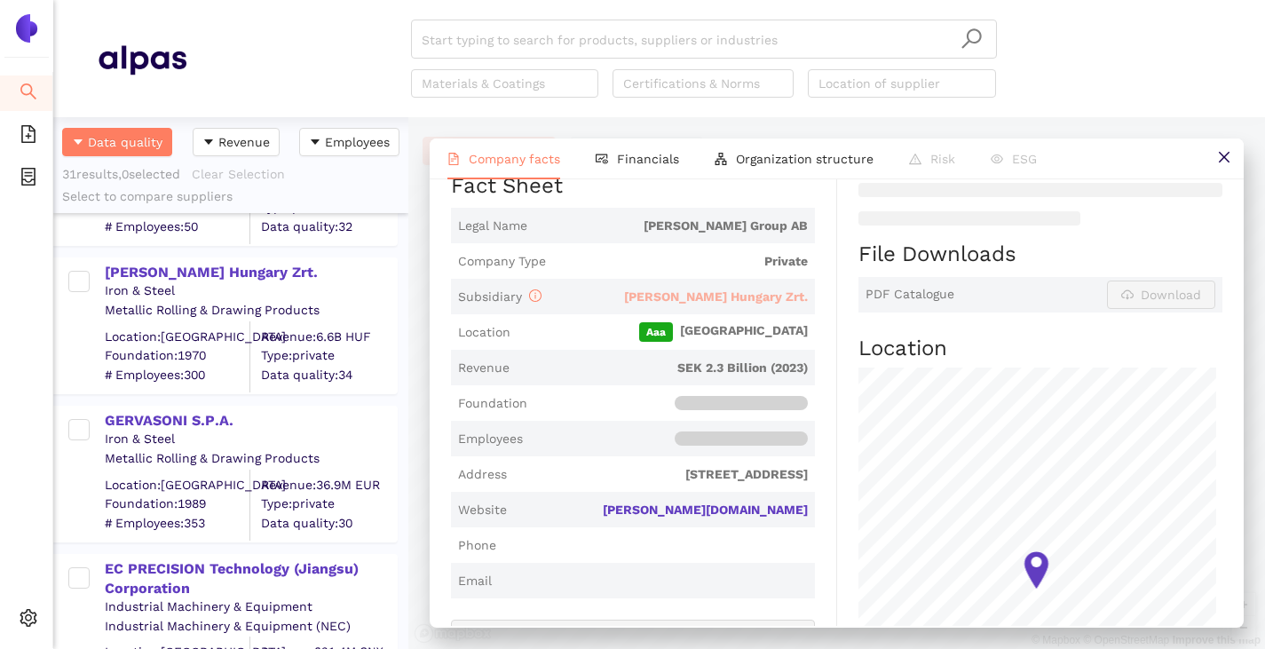
click at [720, 300] on span "[PERSON_NAME] Hungary Zrt." at bounding box center [716, 296] width 184 height 14
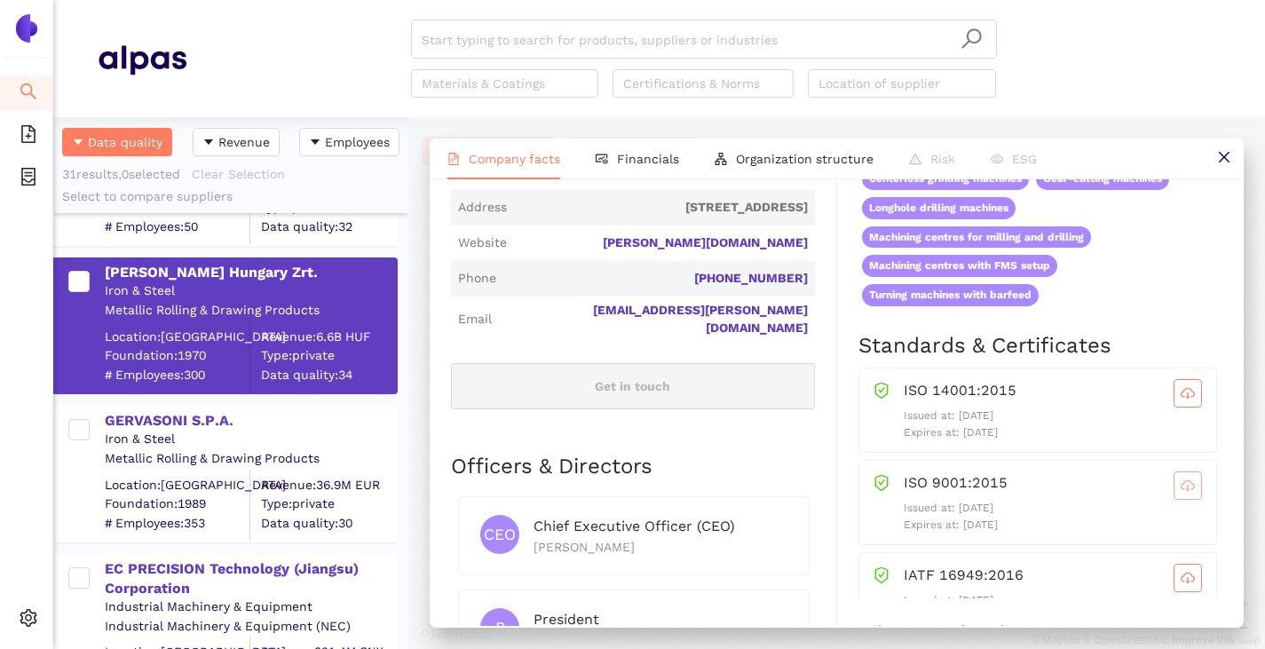
click at [1181, 492] on icon "cloud-download" at bounding box center [1188, 485] width 14 height 14
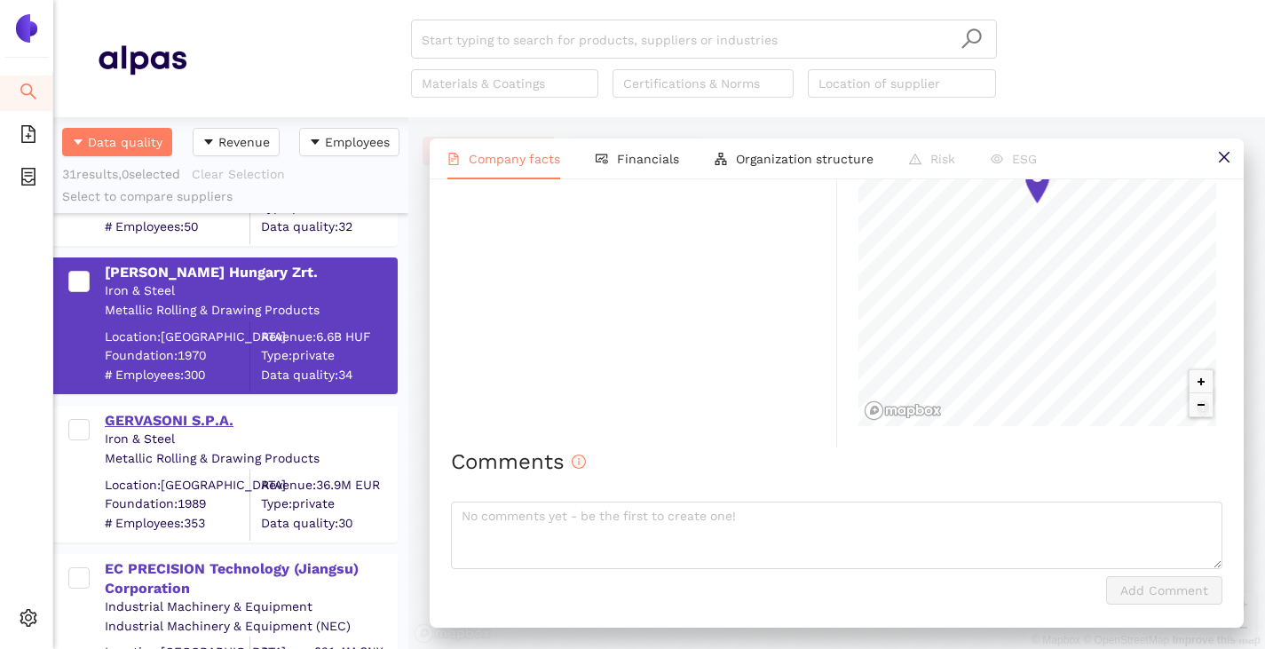
click at [127, 422] on div "GERVASONI S.P.A." at bounding box center [250, 421] width 291 height 20
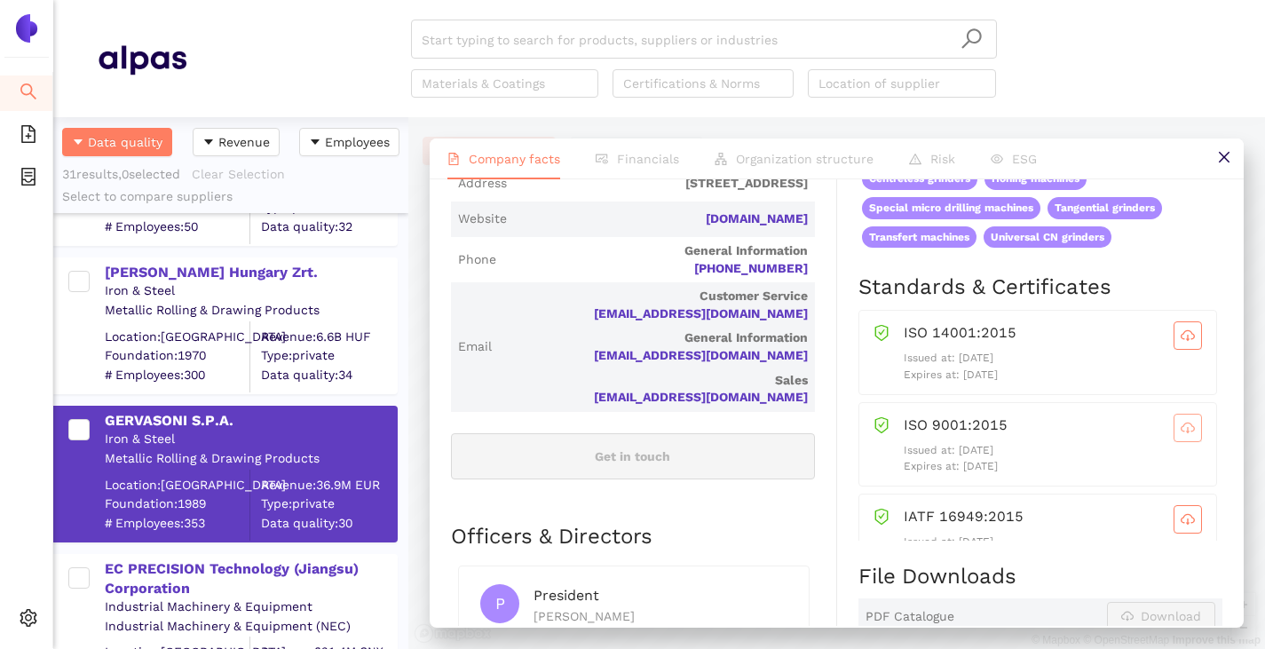
scroll to position [621, 0]
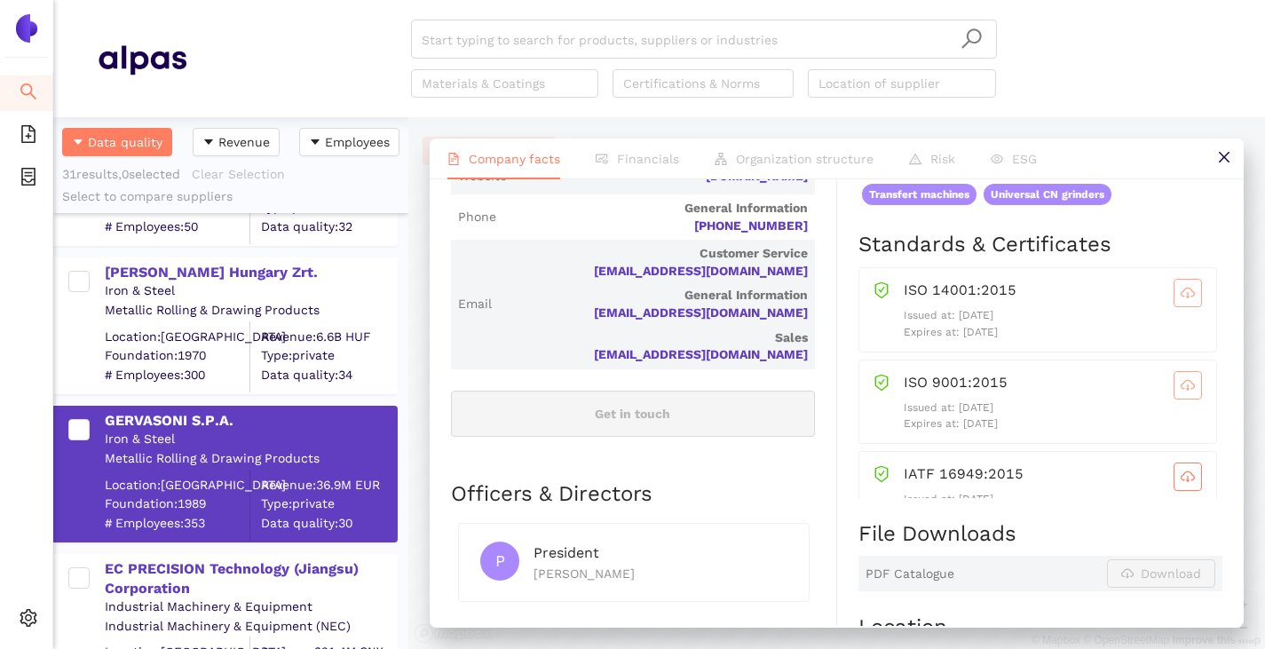
click at [1181, 300] on icon "cloud-download" at bounding box center [1188, 293] width 14 height 14
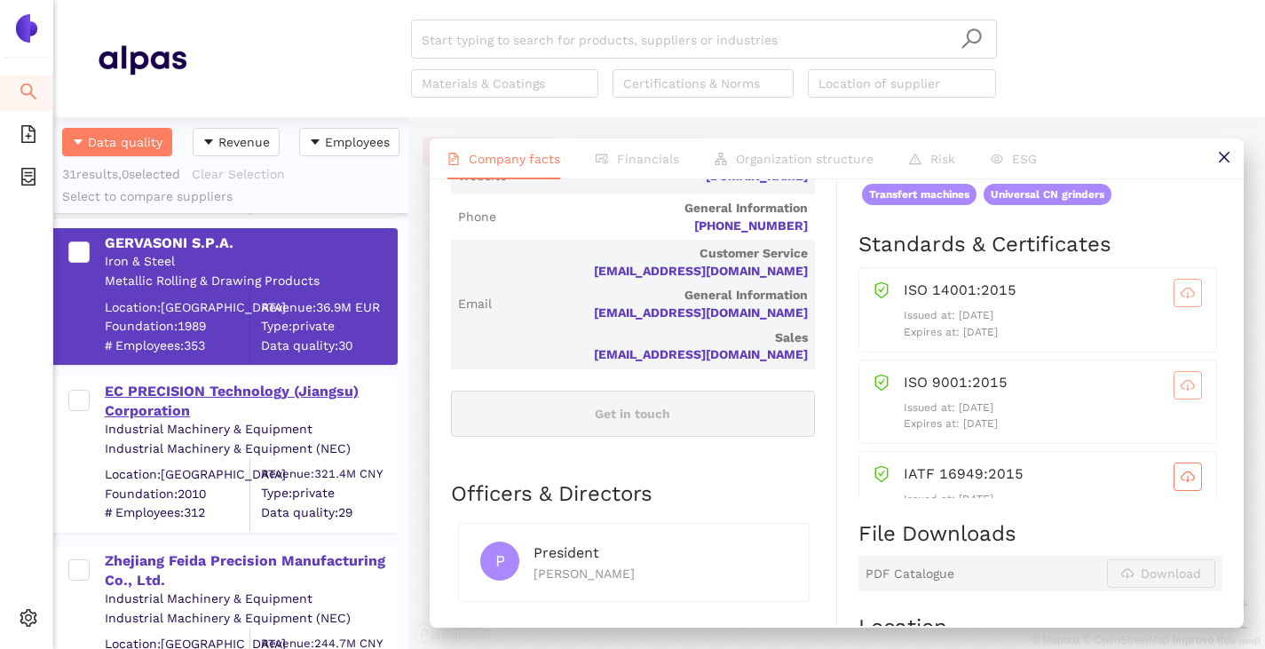
click at [175, 392] on div "EC PRECISION Technology (Jiangsu) Corporation" at bounding box center [250, 402] width 291 height 40
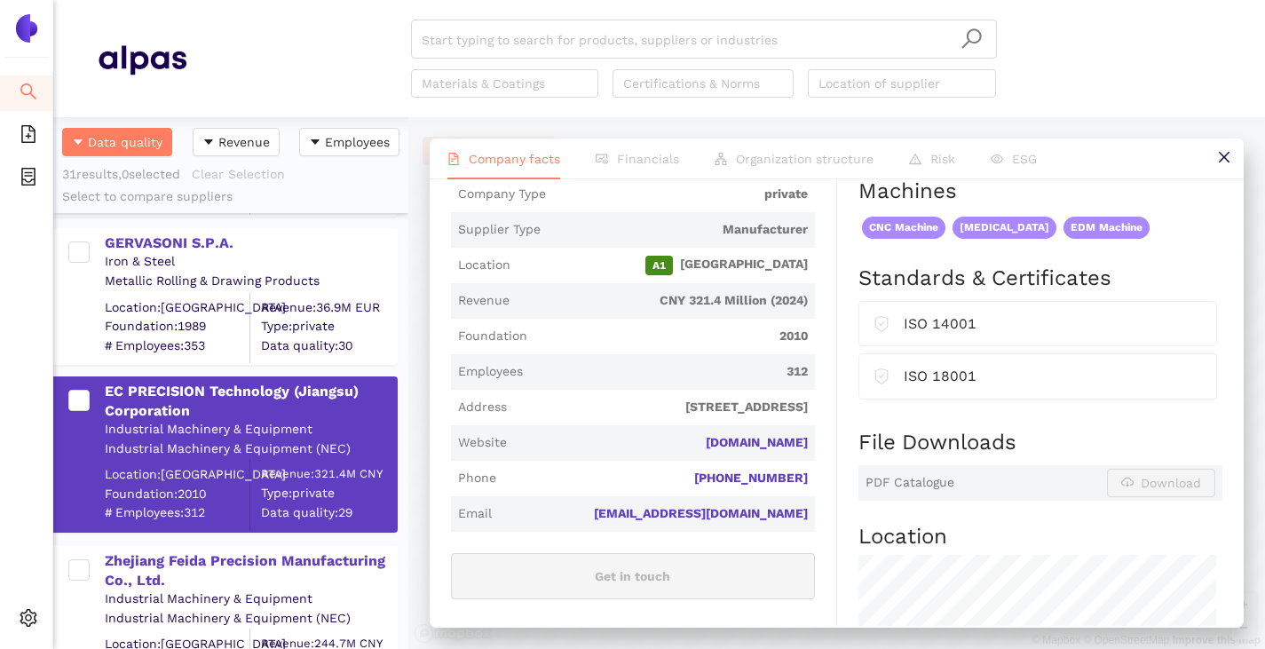
scroll to position [533, 0]
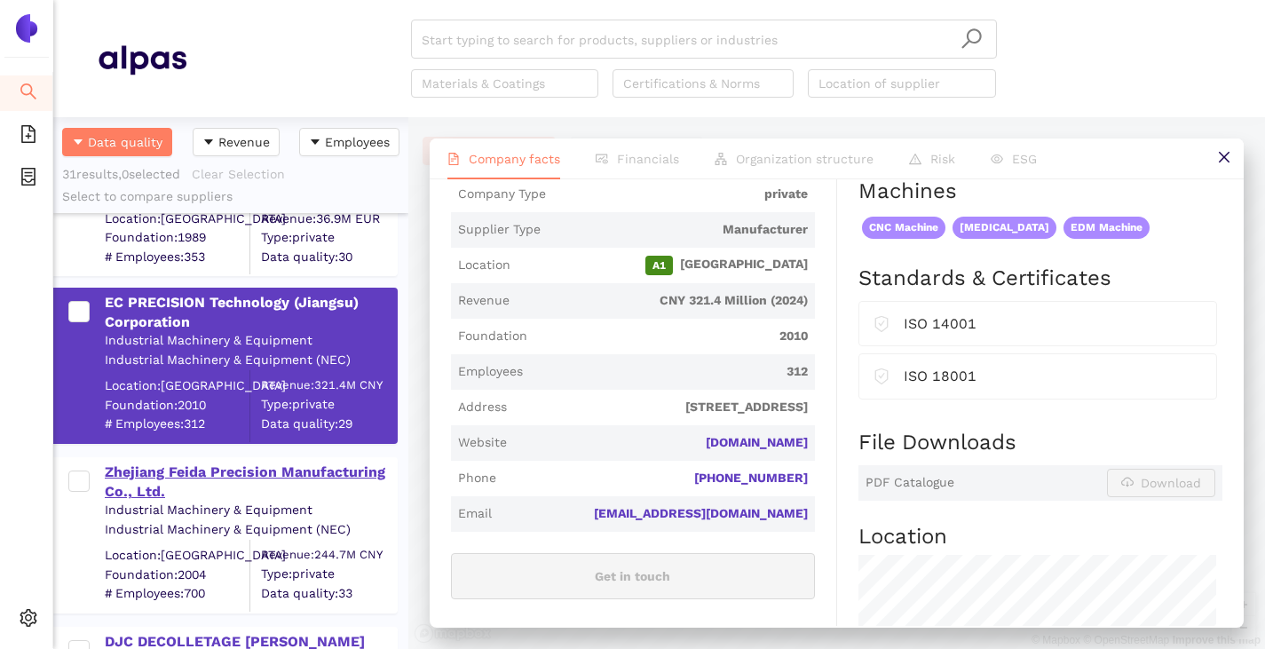
click at [210, 483] on div "Zhejiang Feida Precision Manufacturing Co., Ltd." at bounding box center [250, 483] width 291 height 40
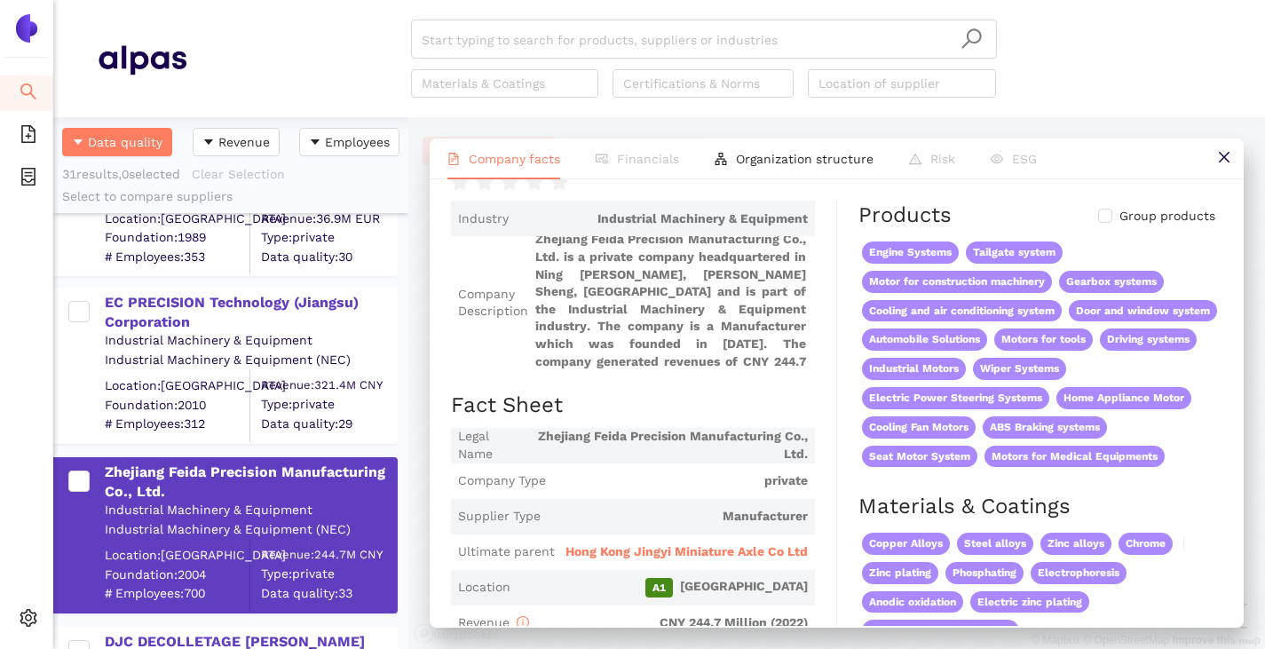
scroll to position [89, 0]
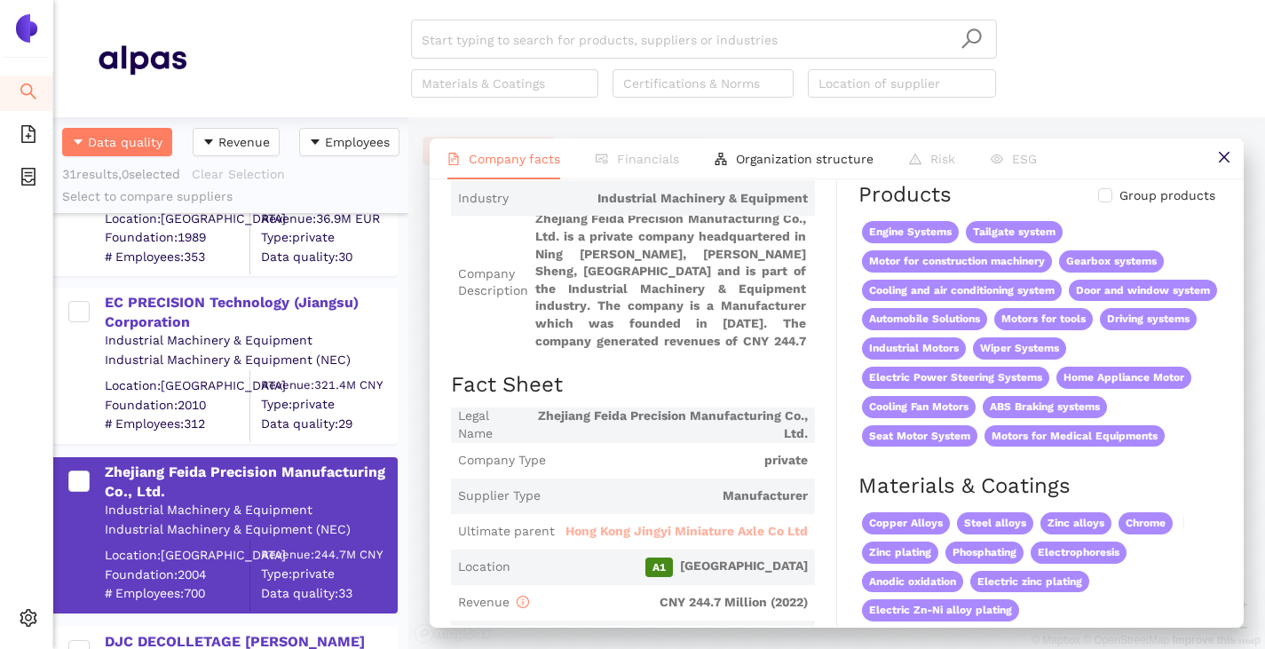
click at [673, 523] on span "Hong Kong Jingyi Miniature Axle Co Ltd" at bounding box center [686, 532] width 242 height 18
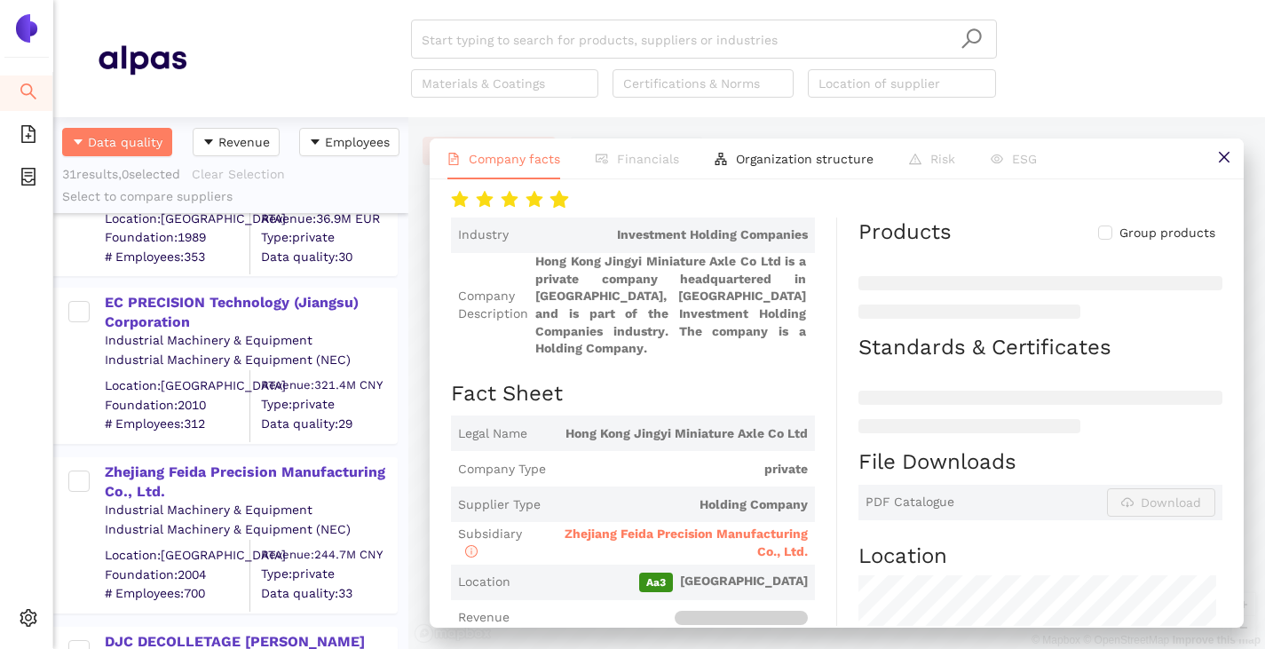
scroll to position [178, 0]
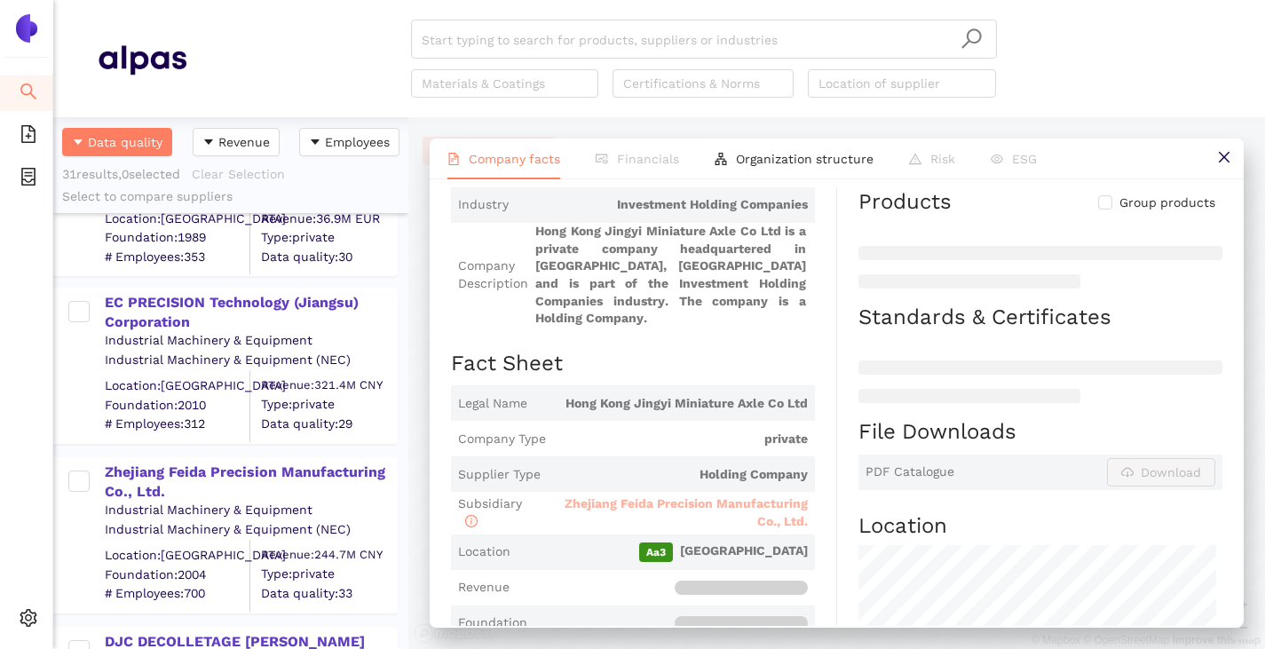
click at [650, 496] on span "Zhejiang Feida Precision Manufacturing Co., Ltd." at bounding box center [686, 512] width 243 height 32
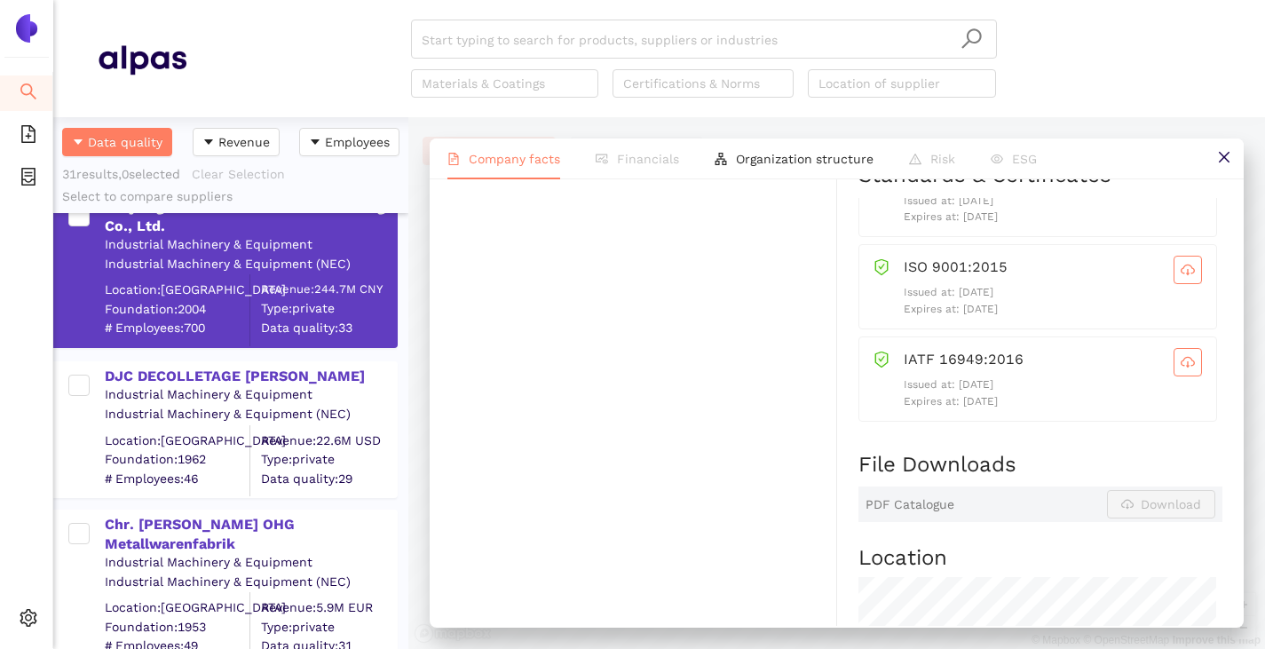
scroll to position [799, 0]
click at [212, 384] on div "DJC DECOLLETAGE [PERSON_NAME]" at bounding box center [250, 376] width 291 height 20
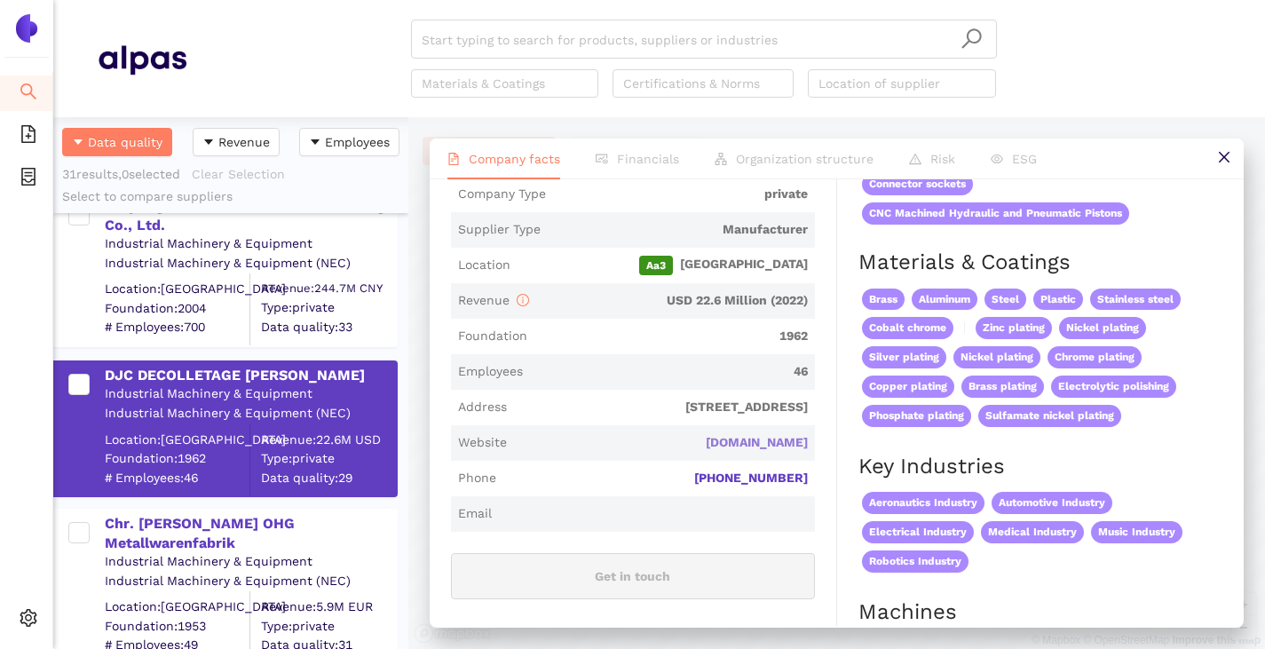
scroll to position [0, 0]
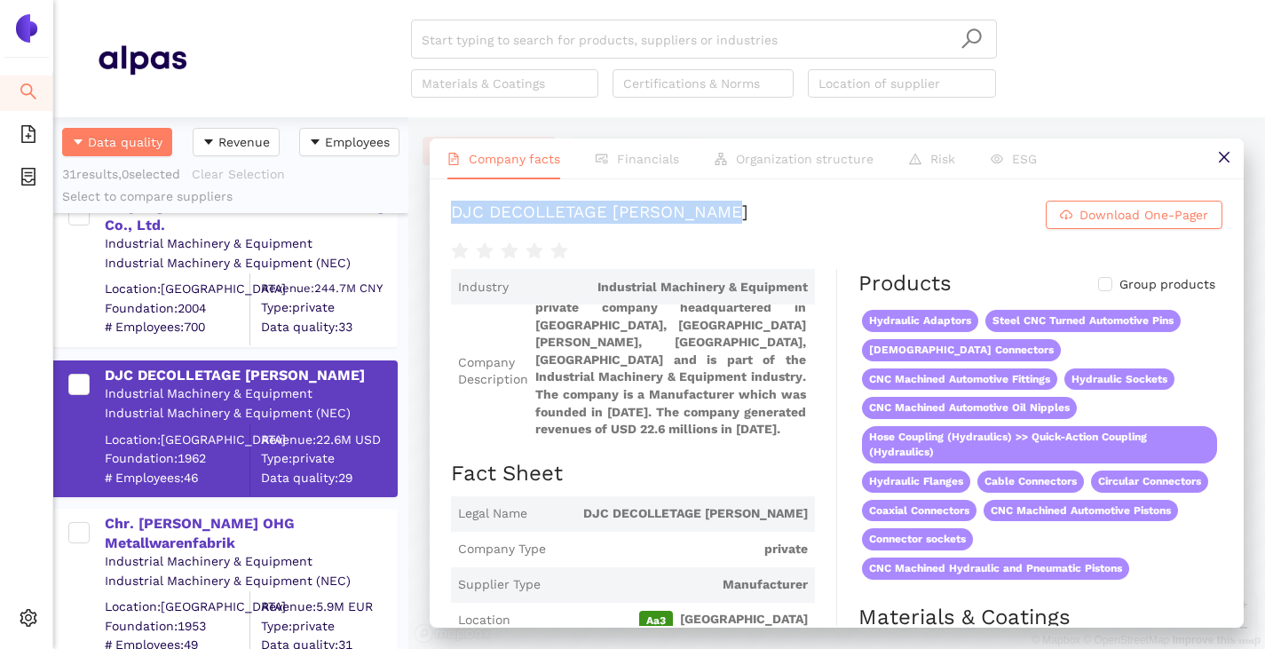
drag, startPoint x: 455, startPoint y: 210, endPoint x: 755, endPoint y: 205, distance: 299.2
click at [755, 204] on h1 "DJC DECOLLETAGE JEAN CORDIER Download One-Pager" at bounding box center [836, 215] width 771 height 28
copy div "DJC DECOLLETAGE [PERSON_NAME]"
click at [1098, 279] on input "Group products" at bounding box center [1105, 284] width 14 height 14
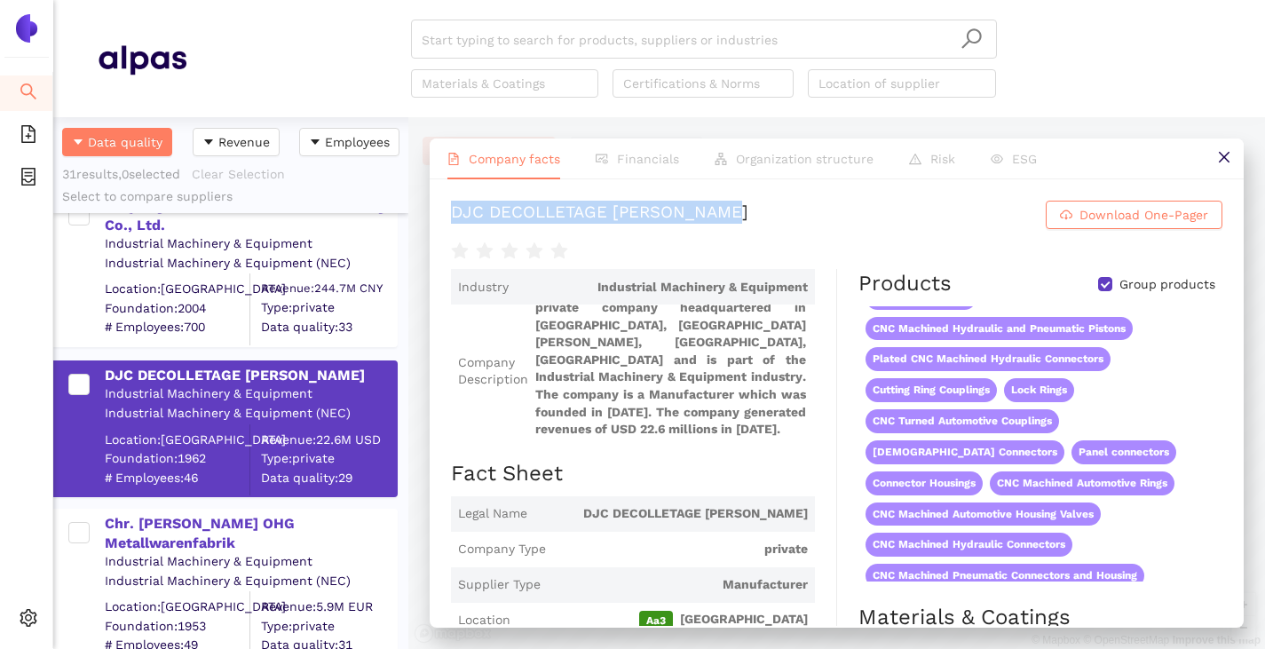
scroll to position [178, 0]
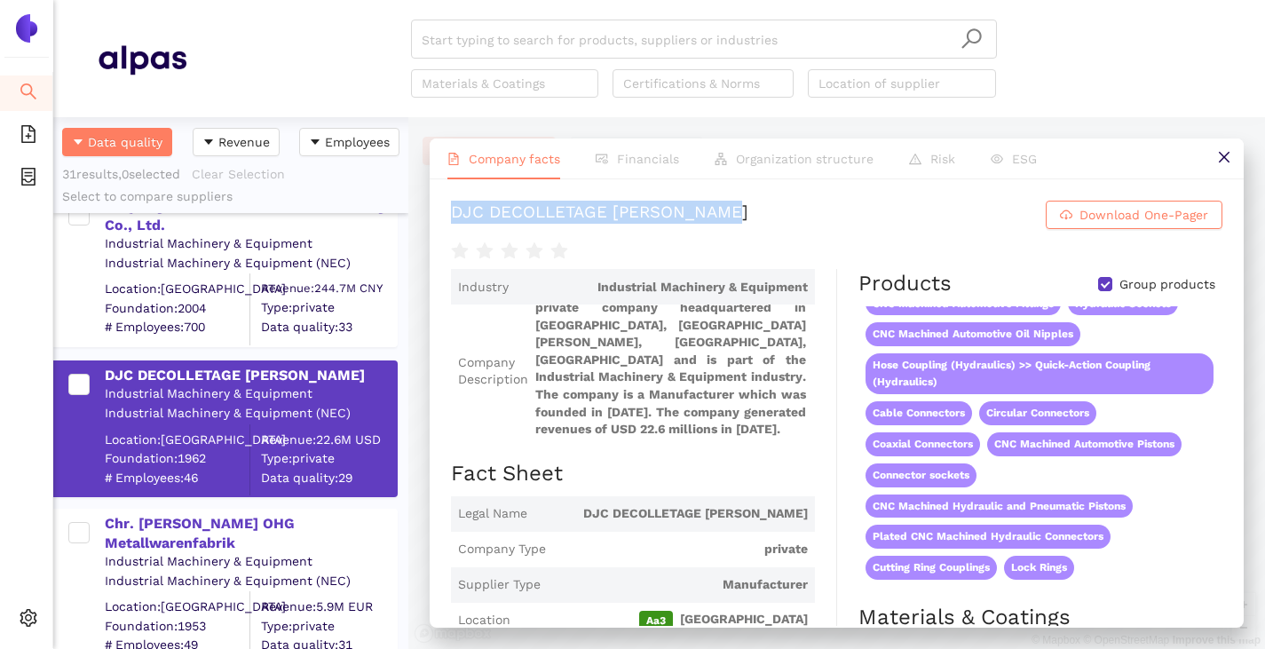
click at [1098, 289] on input "Group products" at bounding box center [1105, 284] width 14 height 14
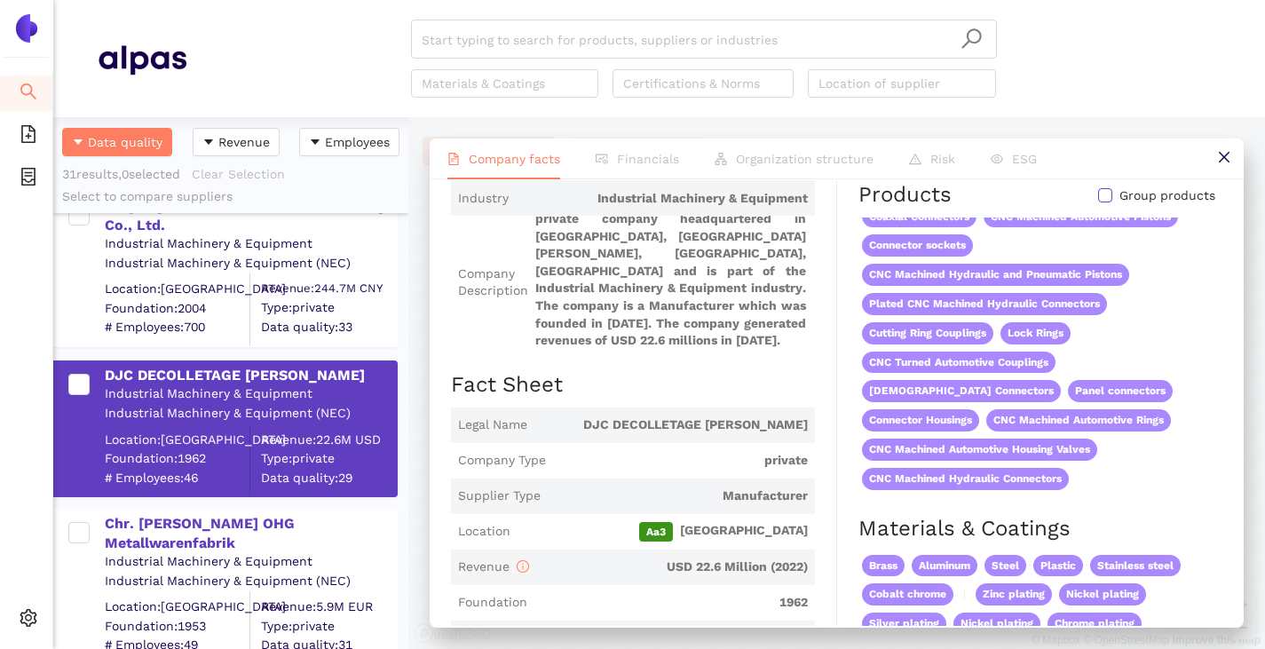
scroll to position [0, 0]
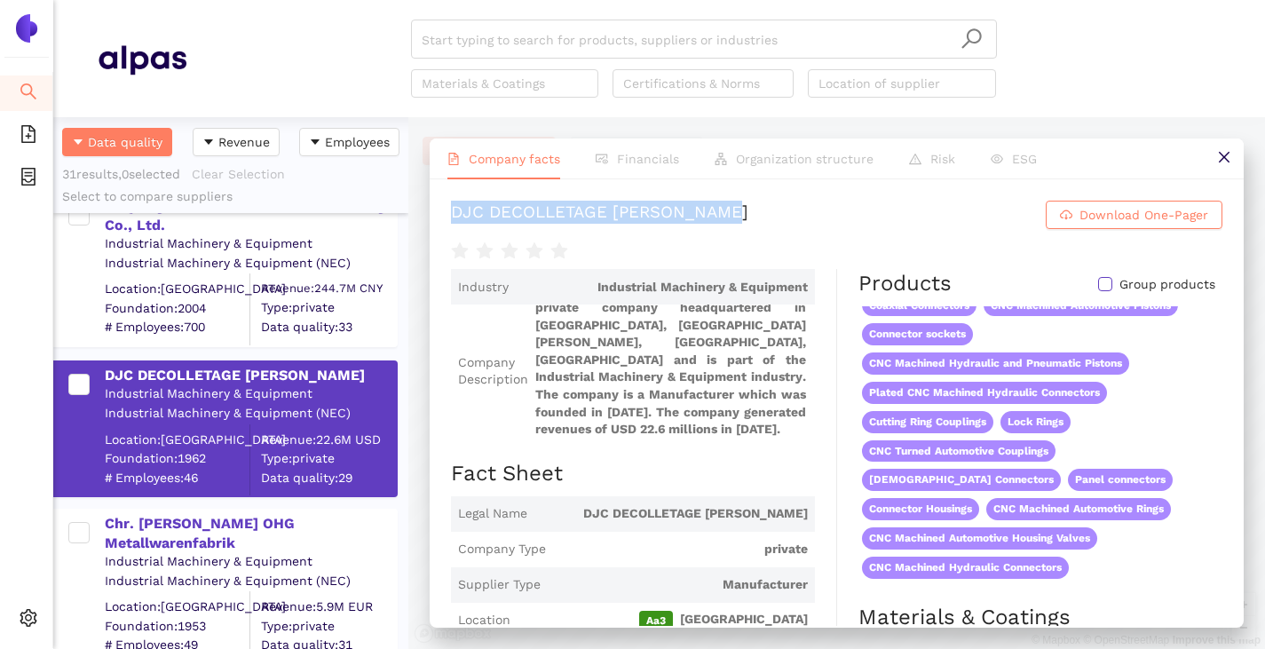
click at [1098, 282] on input "Group products" at bounding box center [1105, 284] width 14 height 14
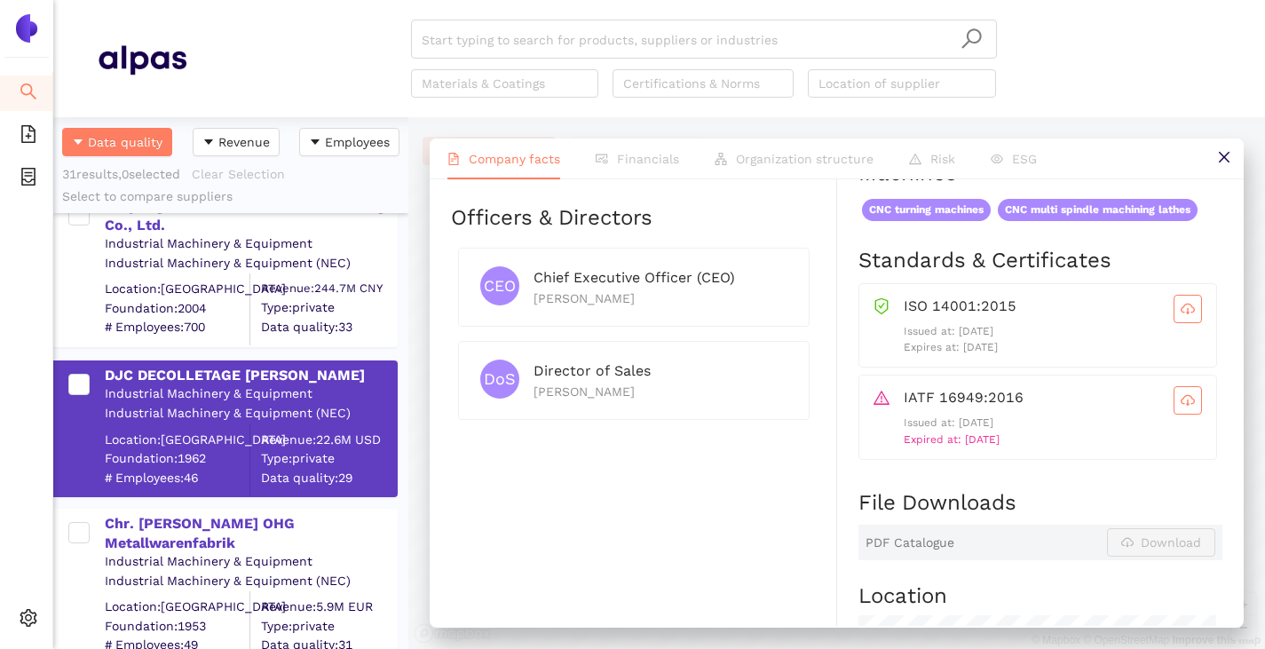
scroll to position [799, 0]
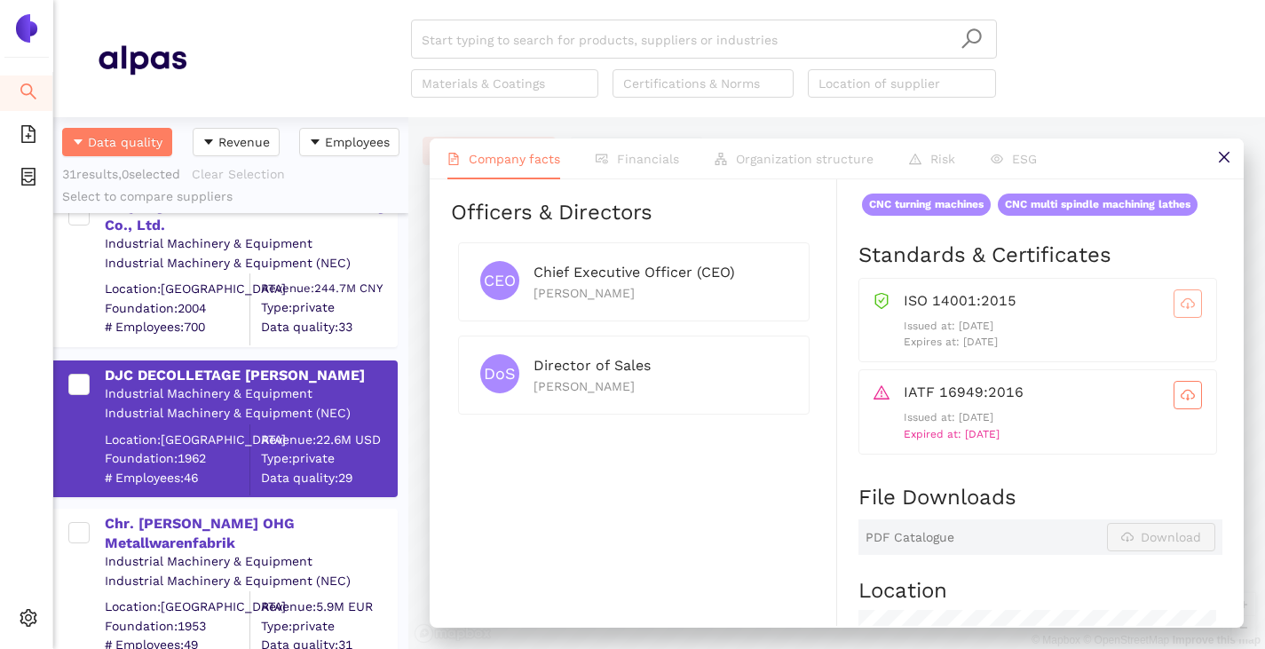
click at [1181, 300] on icon "cloud-download" at bounding box center [1188, 304] width 14 height 14
click at [1181, 399] on icon "cloud-download" at bounding box center [1188, 395] width 14 height 10
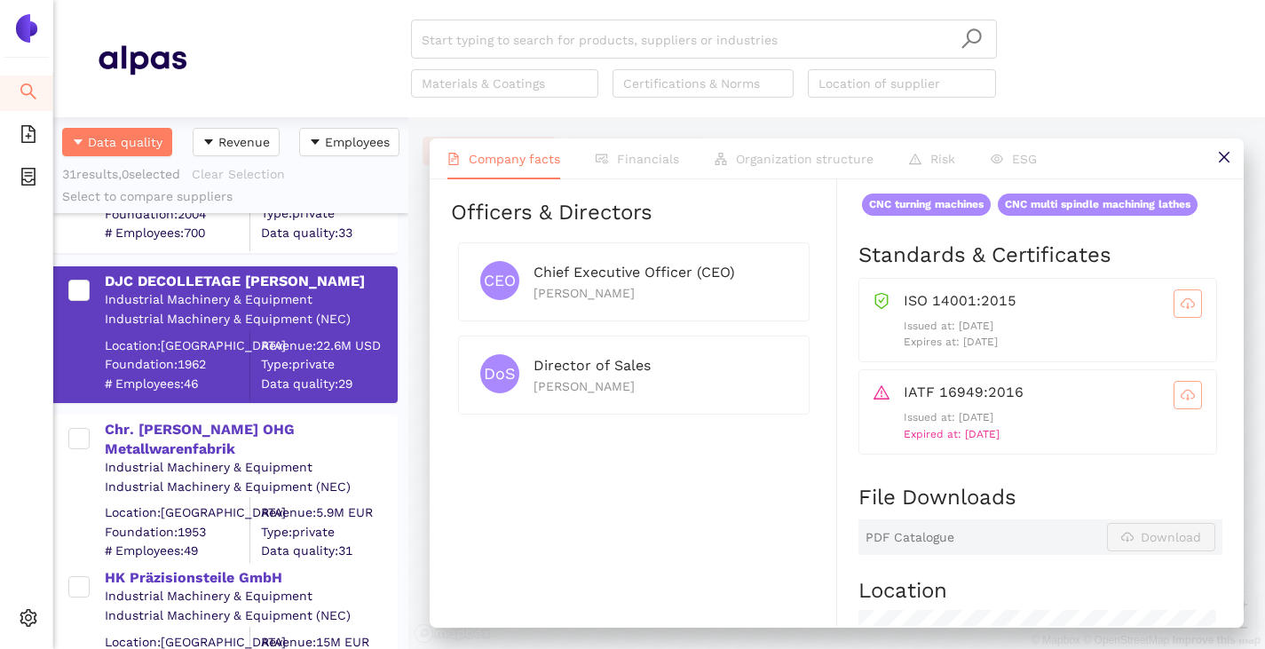
scroll to position [977, 0]
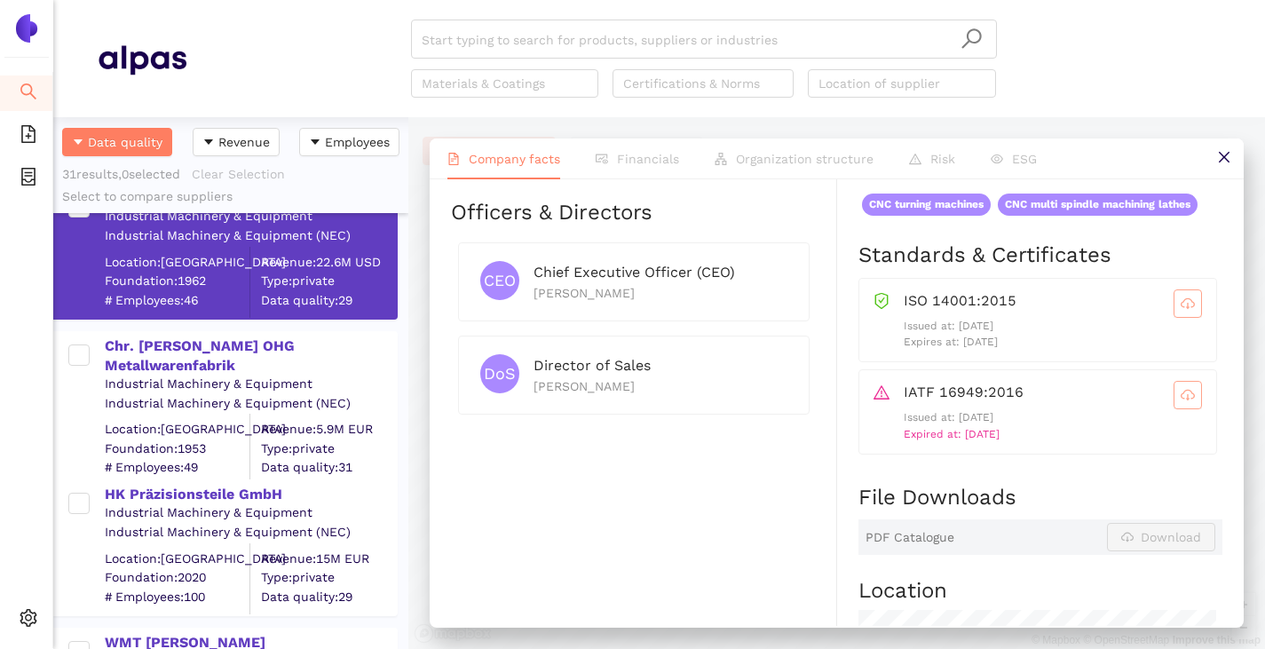
click at [173, 376] on div "Industrial Machinery & Equipment" at bounding box center [250, 385] width 291 height 18
click at [177, 345] on div "Chr. [PERSON_NAME] OHG Metallwarenfabrik" at bounding box center [250, 356] width 291 height 40
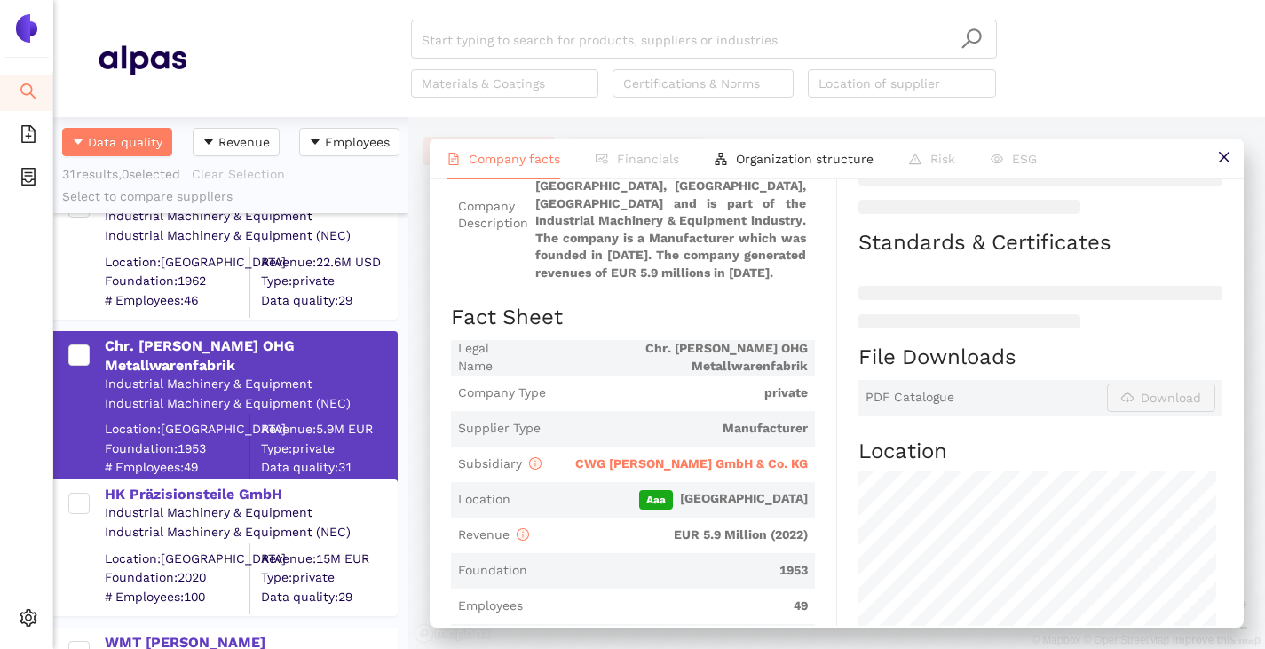
scroll to position [178, 0]
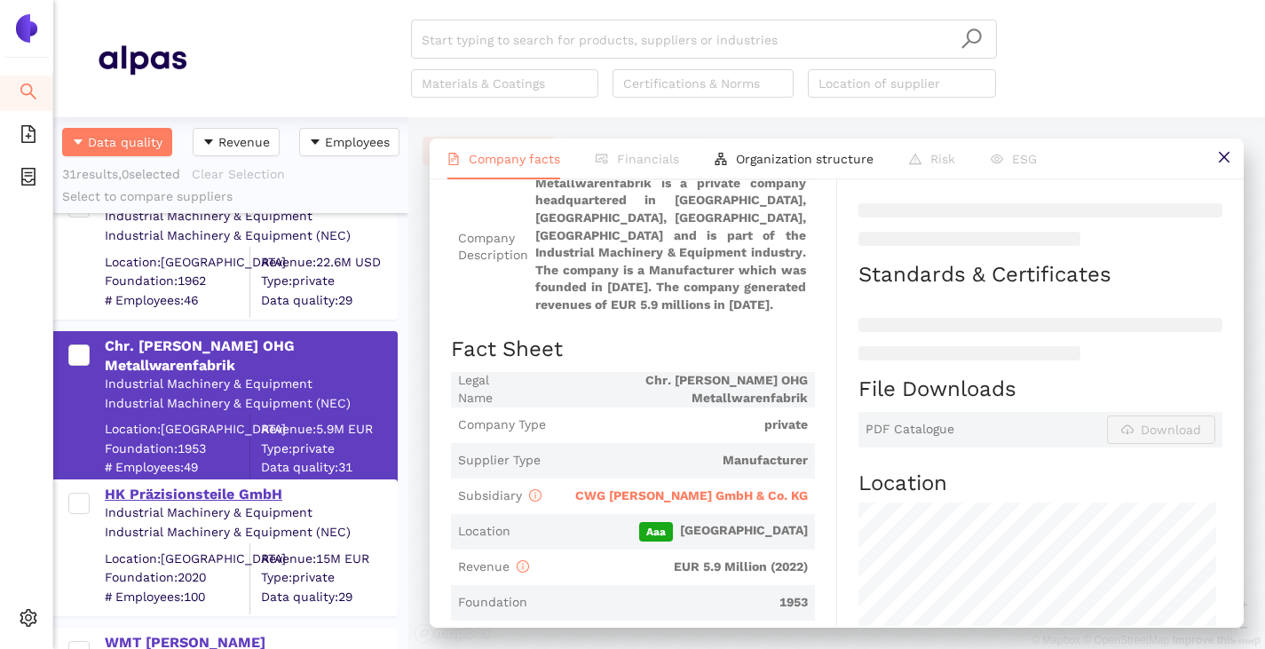
click at [201, 496] on div "HK Präzisionsteile GmbH" at bounding box center [250, 495] width 291 height 20
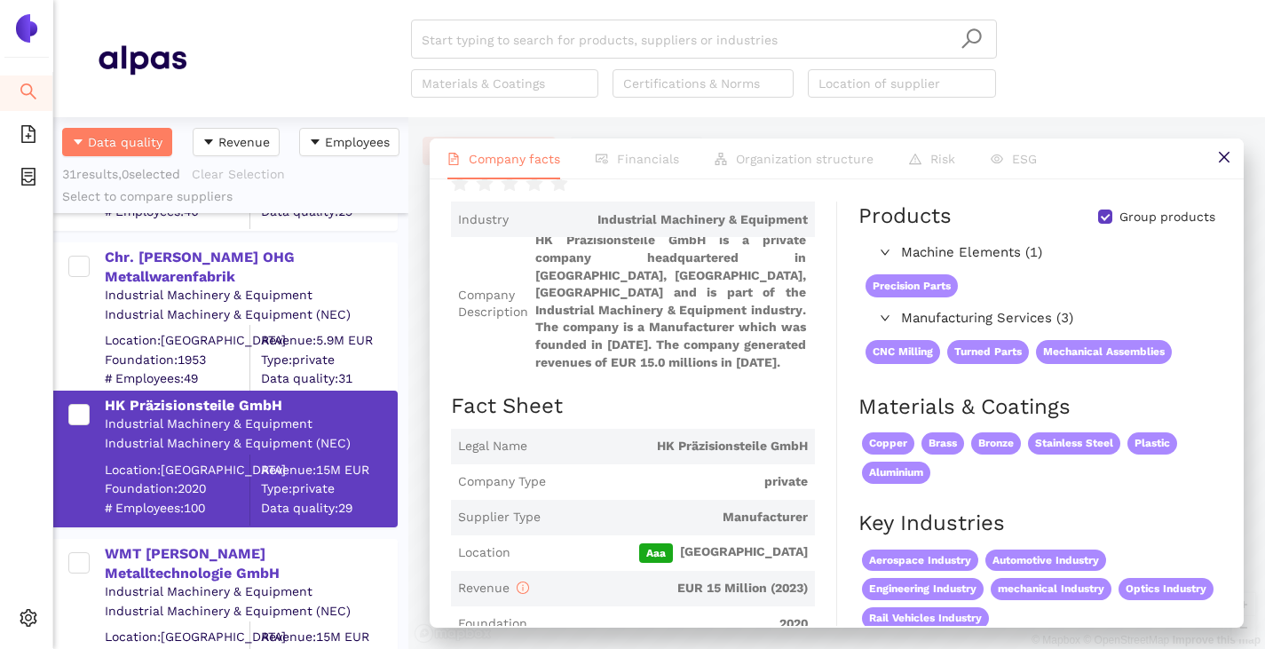
scroll to position [0, 0]
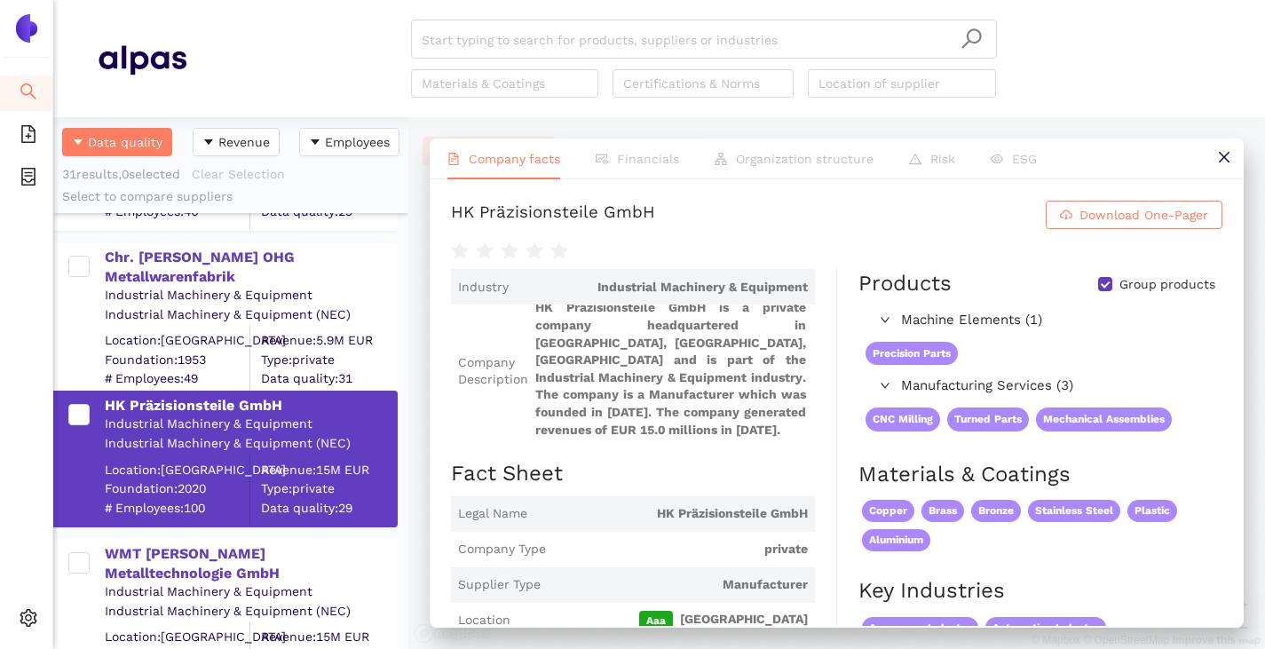
click at [1098, 283] on input "Group products" at bounding box center [1105, 284] width 14 height 14
checkbox input "false"
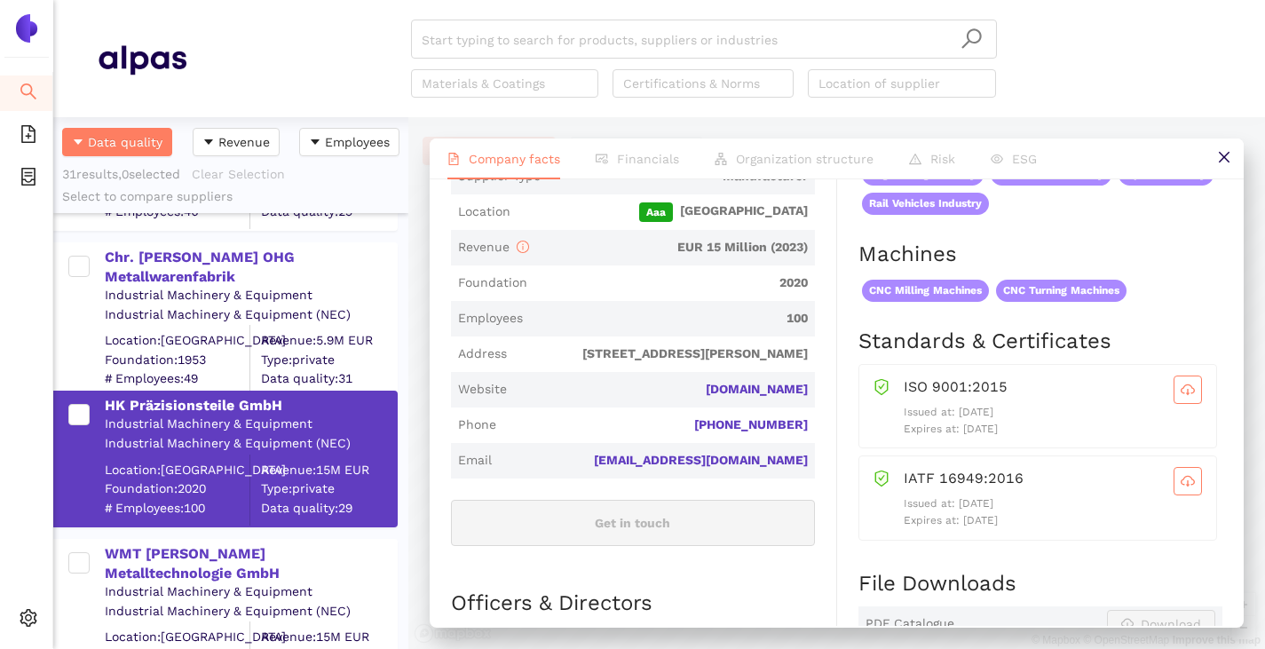
scroll to position [444, 0]
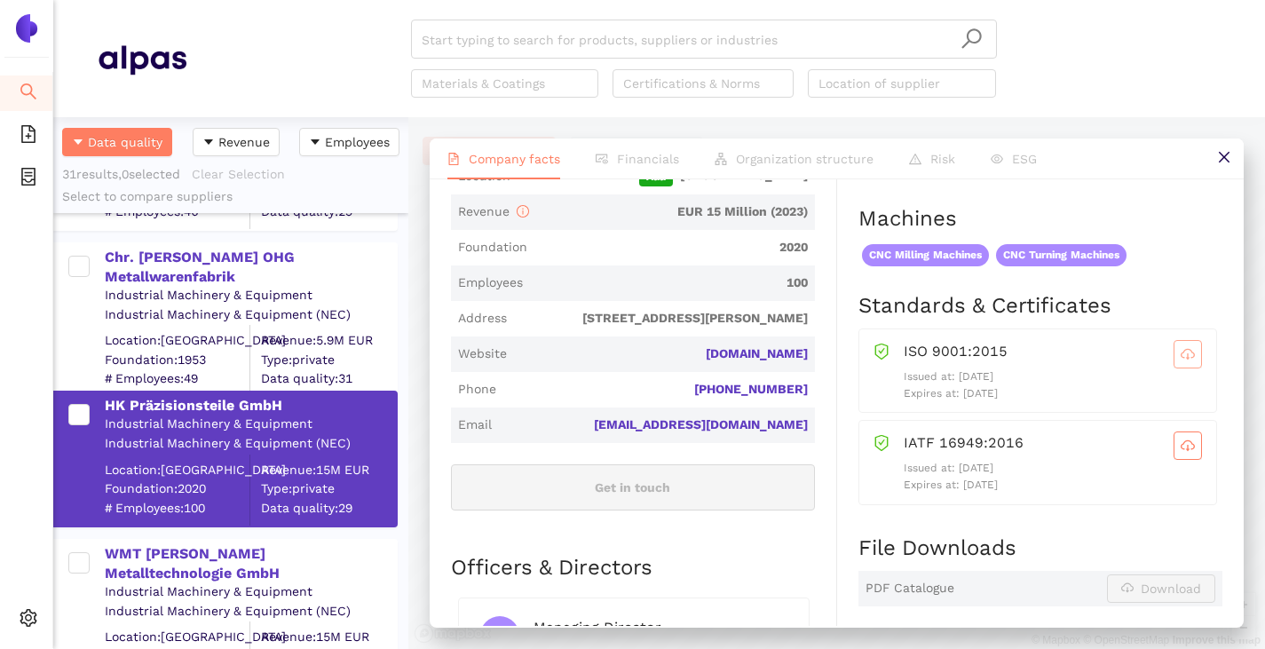
click at [1182, 343] on button "button" at bounding box center [1188, 354] width 28 height 28
click at [1181, 449] on icon "cloud-download" at bounding box center [1188, 445] width 14 height 10
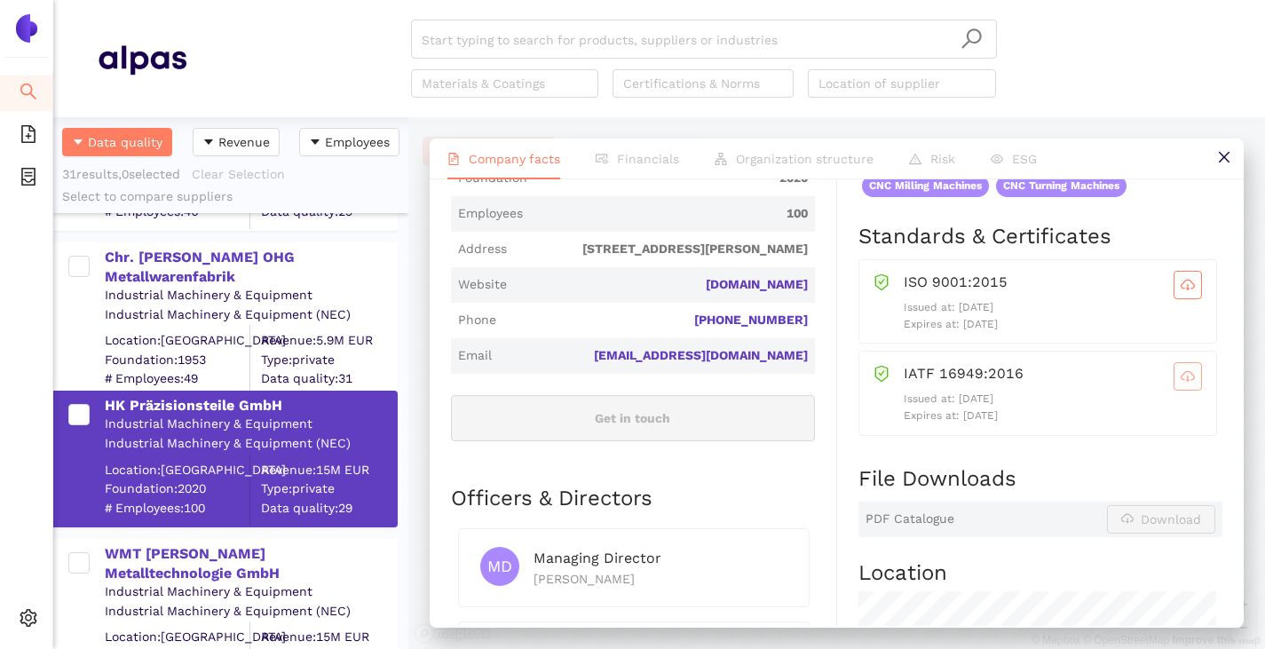
scroll to position [533, 0]
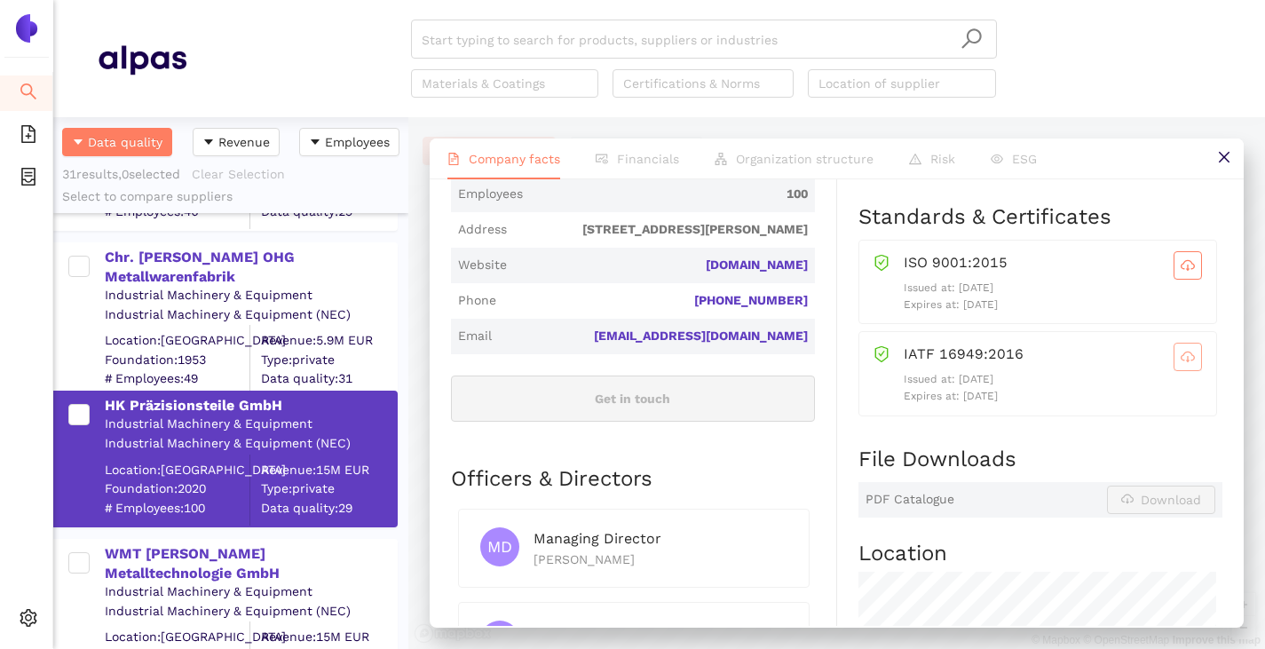
click at [1186, 357] on icon "cloud-download" at bounding box center [1188, 359] width 4 height 6
click at [1181, 265] on icon "cloud-download" at bounding box center [1188, 265] width 14 height 14
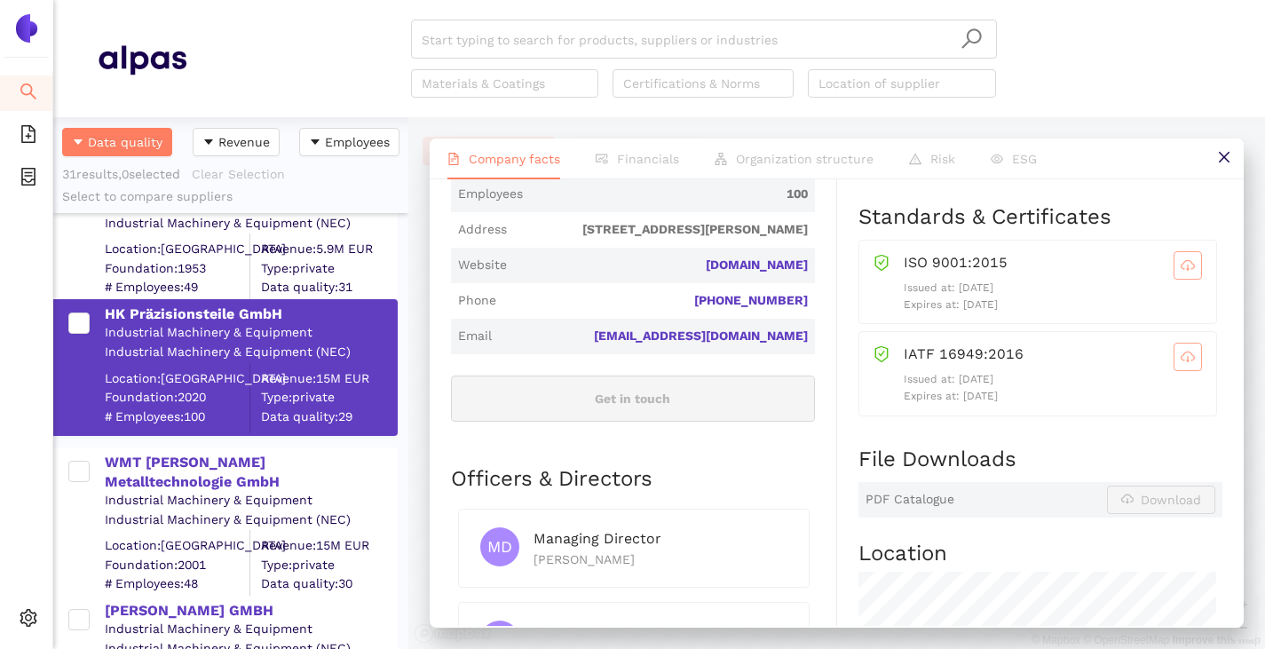
scroll to position [1243, 0]
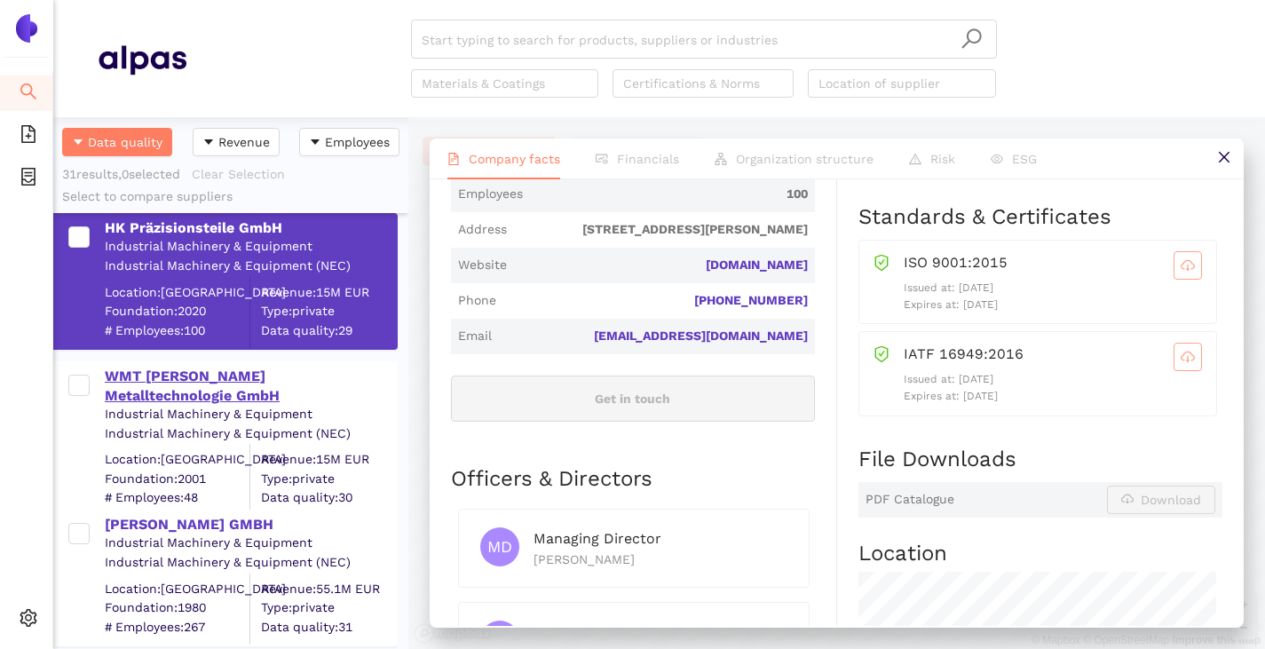
click at [143, 380] on div "WMT [PERSON_NAME] Metalltechnologie GmbH" at bounding box center [250, 387] width 291 height 40
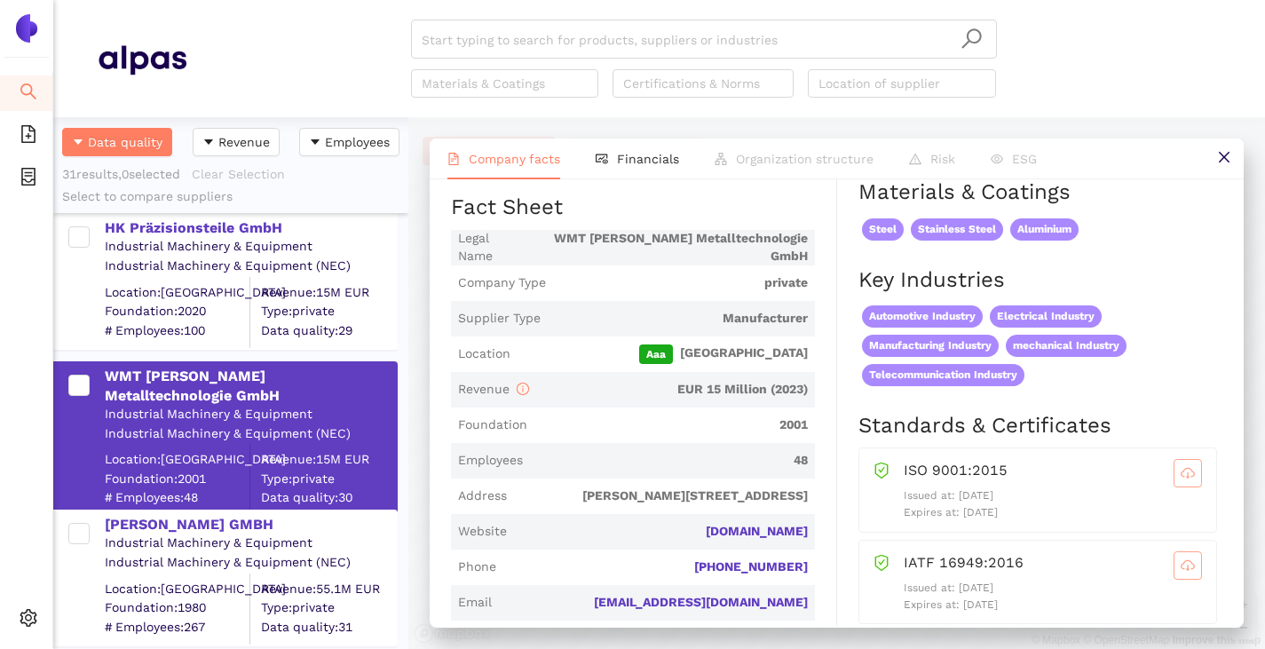
scroll to position [355, 0]
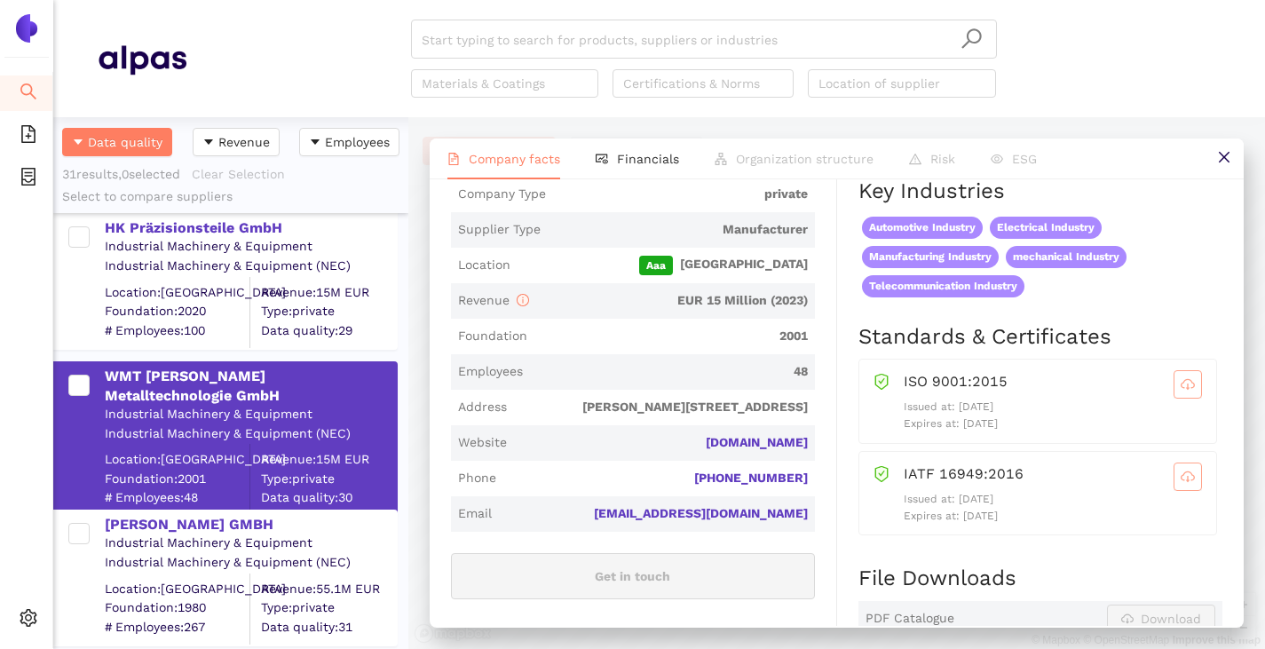
click at [1181, 383] on icon "cloud-download" at bounding box center [1188, 384] width 14 height 14
click at [1174, 468] on button "button" at bounding box center [1188, 477] width 28 height 28
click at [1181, 387] on icon "cloud-download" at bounding box center [1188, 384] width 14 height 10
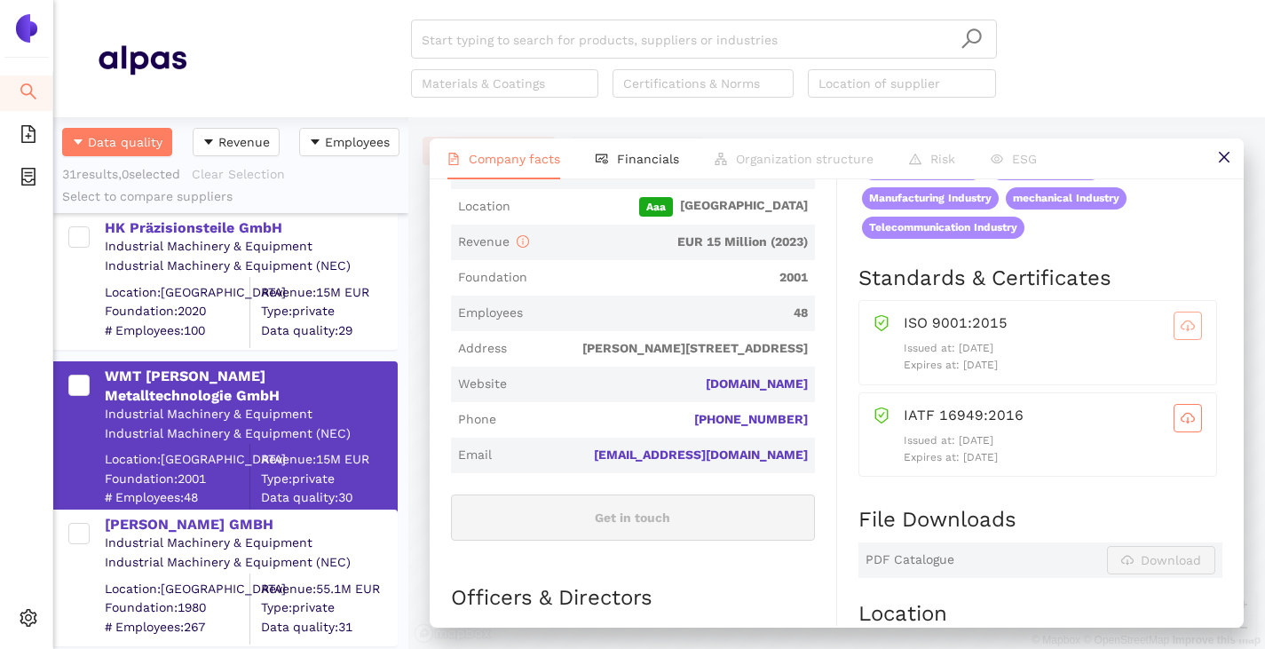
scroll to position [444, 0]
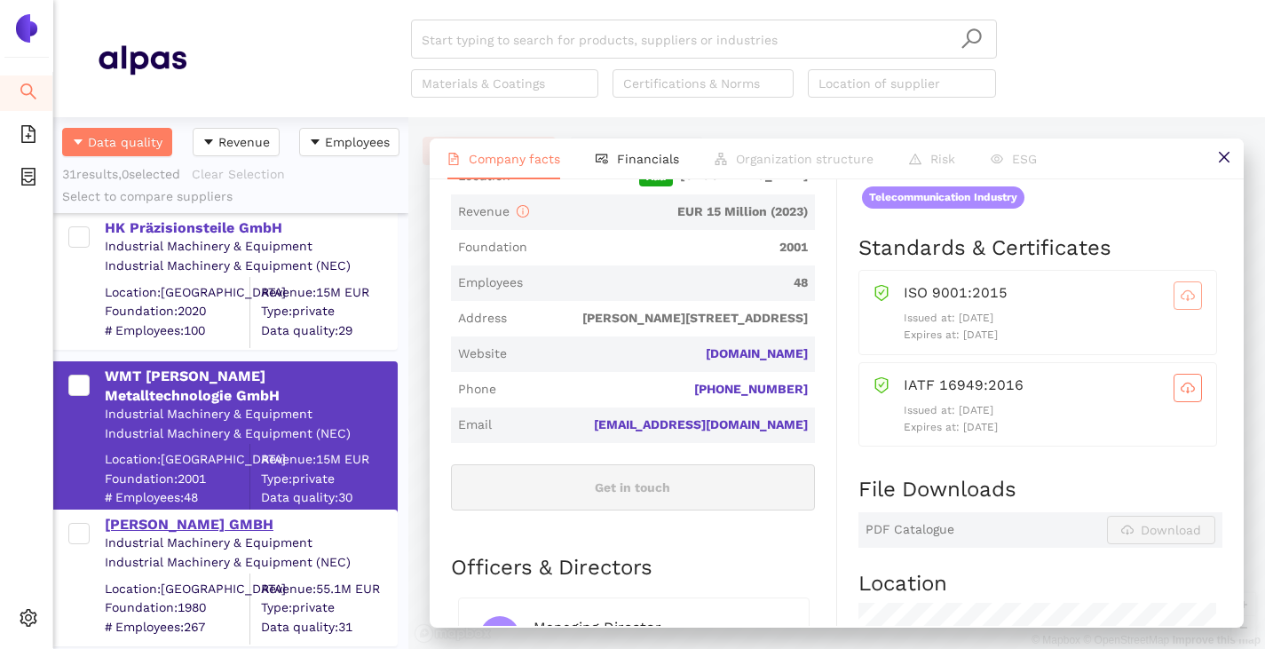
click at [132, 515] on div "[PERSON_NAME] GMBH" at bounding box center [250, 525] width 291 height 20
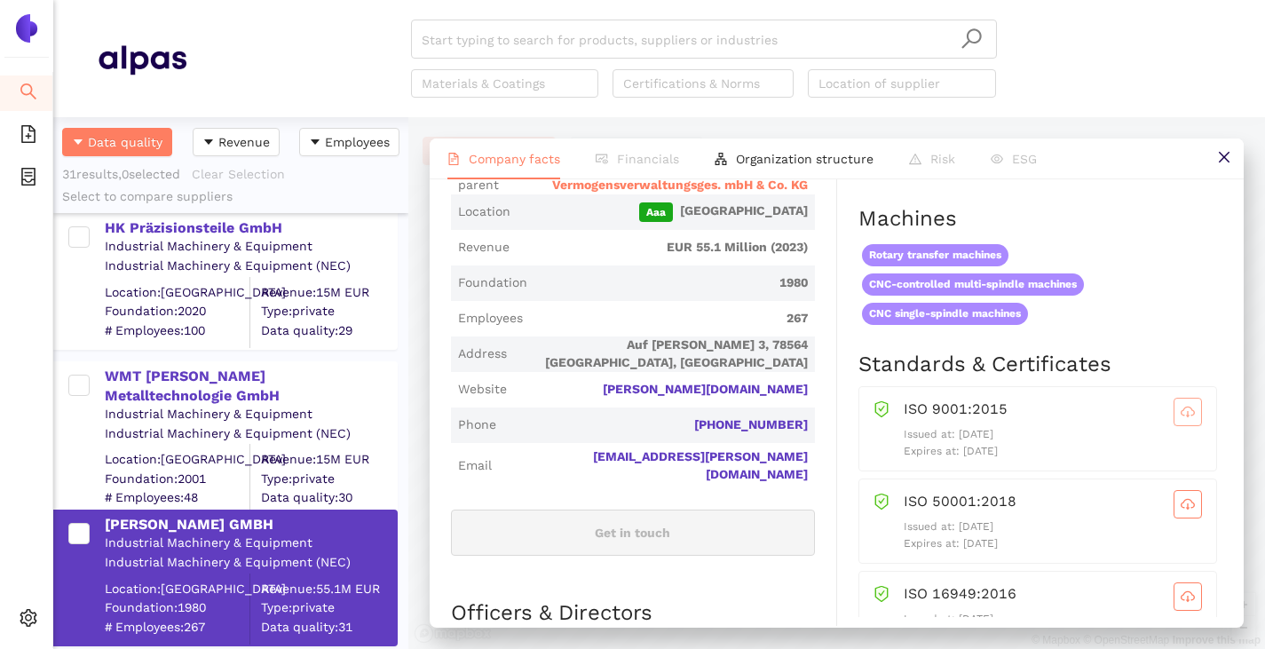
click at [1181, 413] on icon "cloud-download" at bounding box center [1188, 412] width 14 height 14
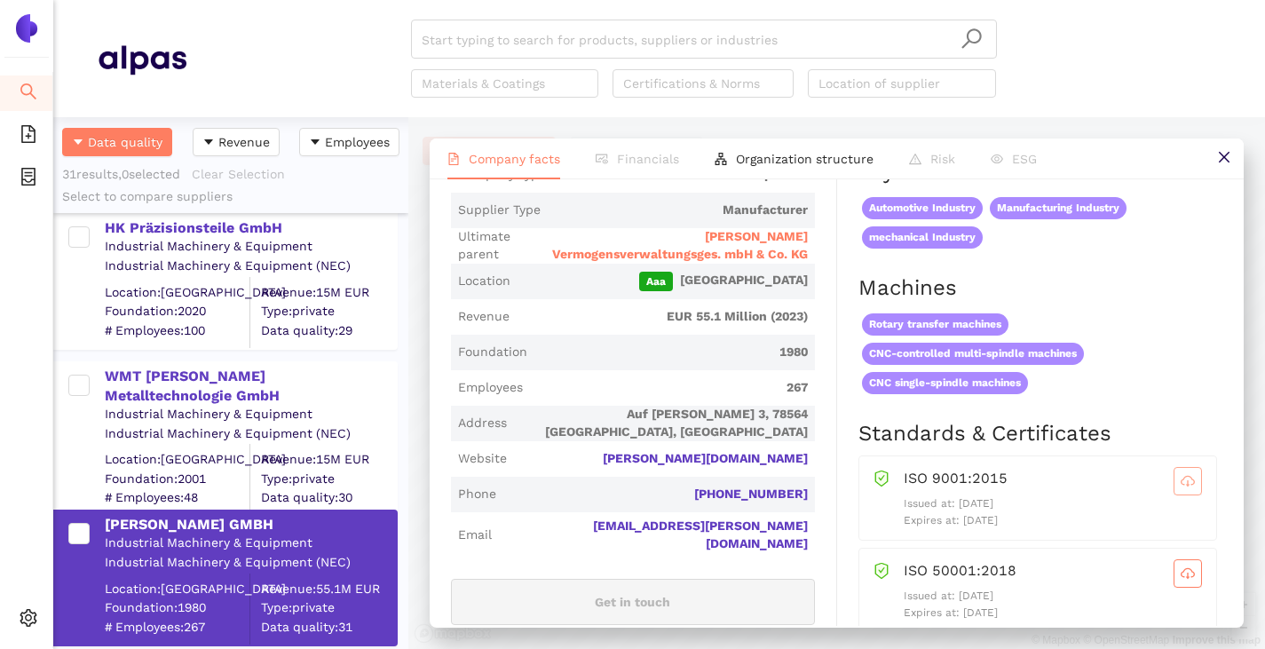
scroll to position [266, 0]
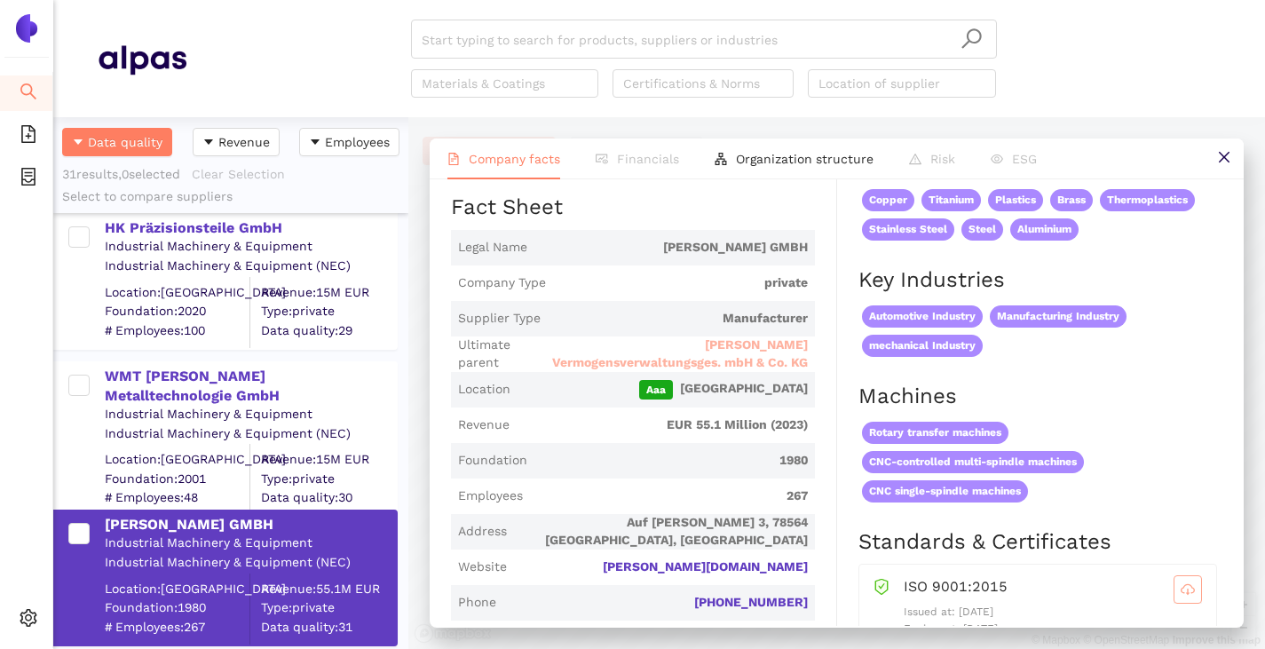
click at [666, 351] on span "[PERSON_NAME] Vermogensverwaltungsges. mbH & Co. KG" at bounding box center [672, 353] width 270 height 35
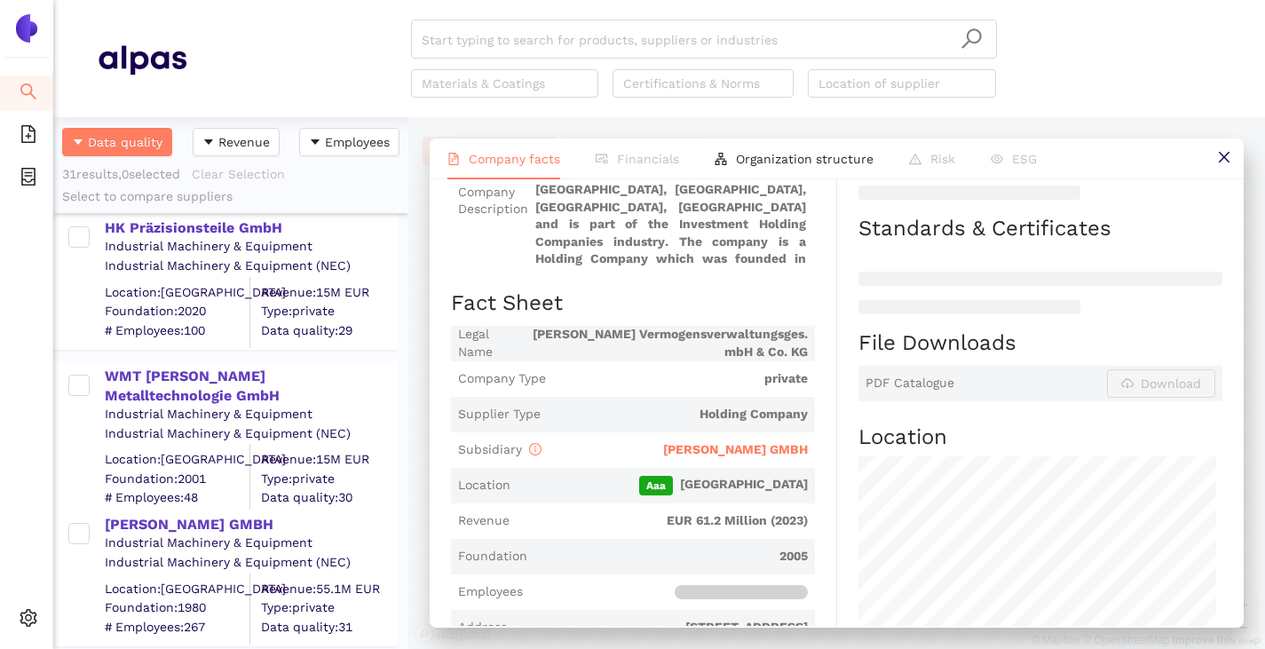
click at [755, 453] on span "[PERSON_NAME] GMBH" at bounding box center [735, 449] width 145 height 14
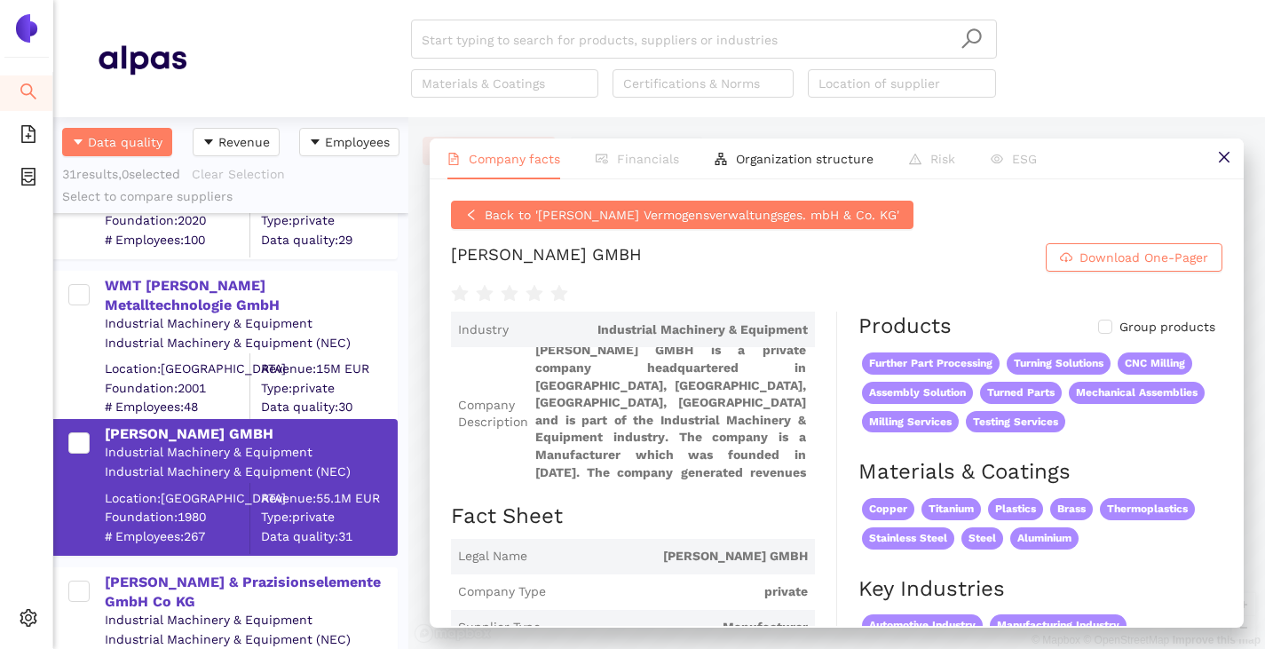
scroll to position [1420, 0]
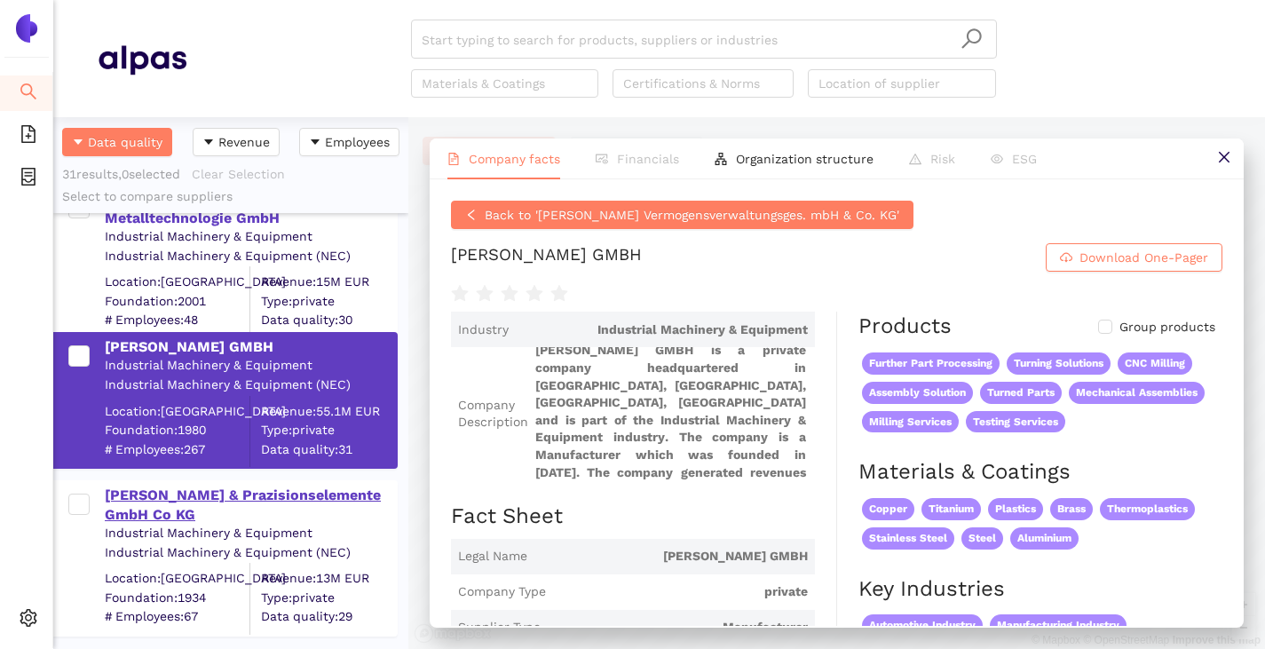
click at [195, 496] on div "[PERSON_NAME] & Prazisionselemente GmbH Co KG" at bounding box center [250, 506] width 291 height 40
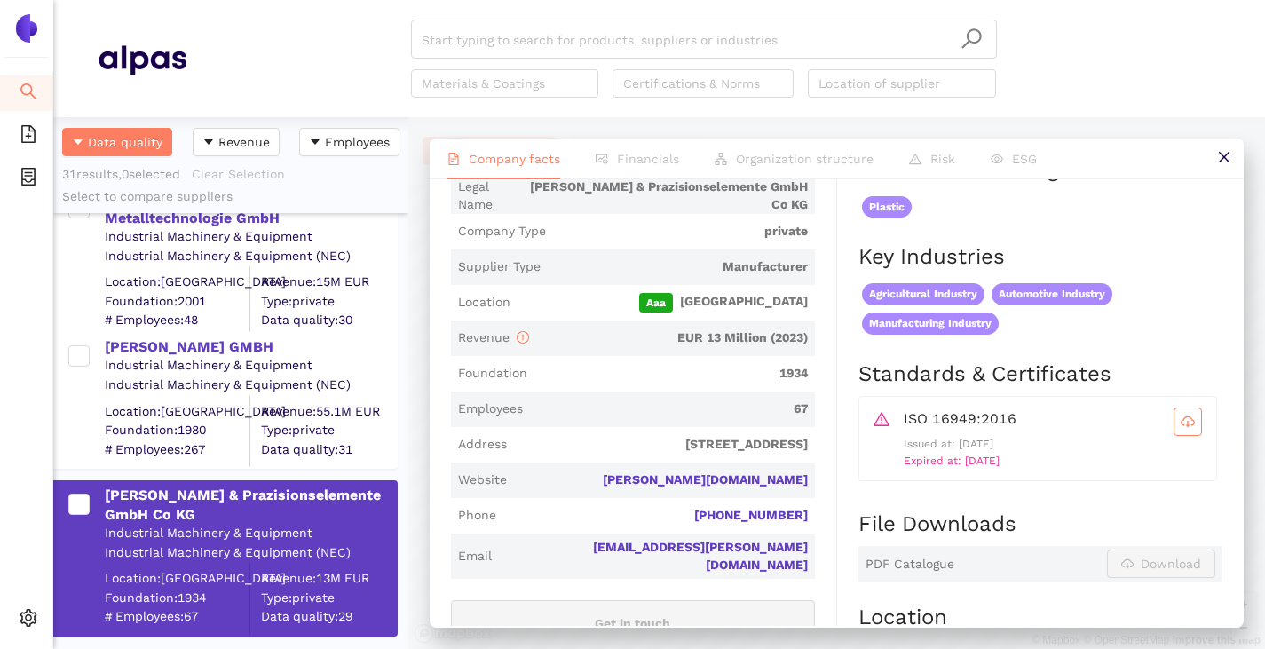
scroll to position [355, 0]
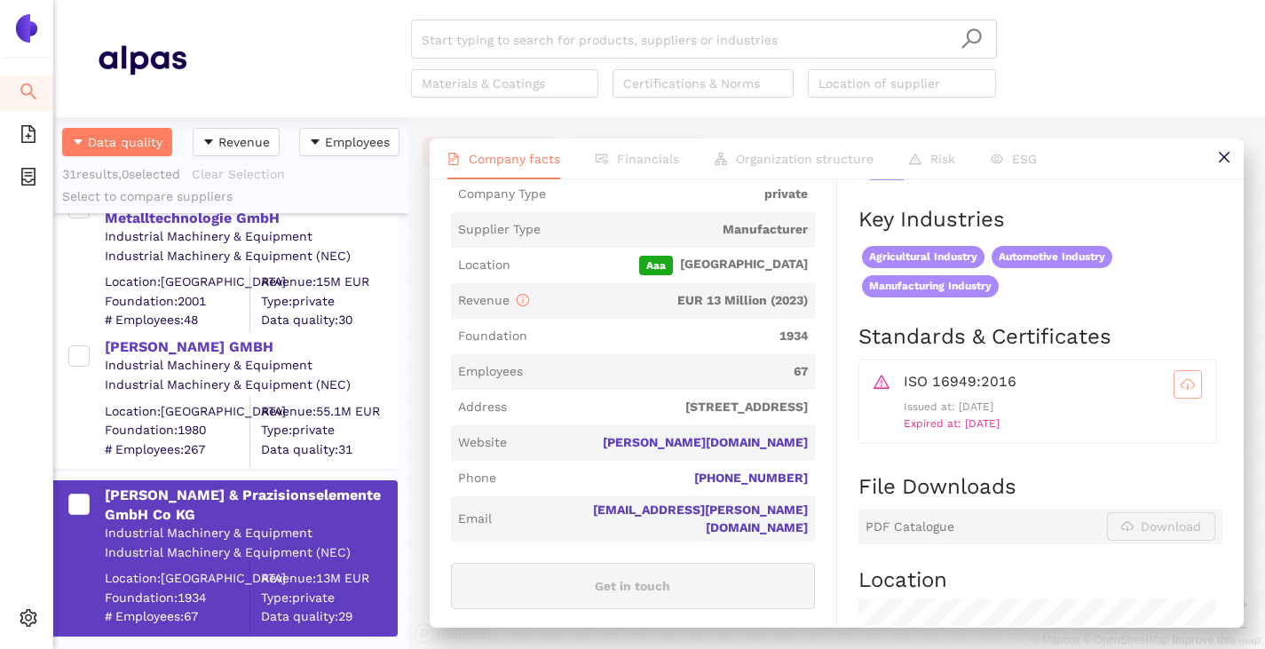
click at [1182, 390] on span "cloud-download" at bounding box center [1187, 384] width 27 height 14
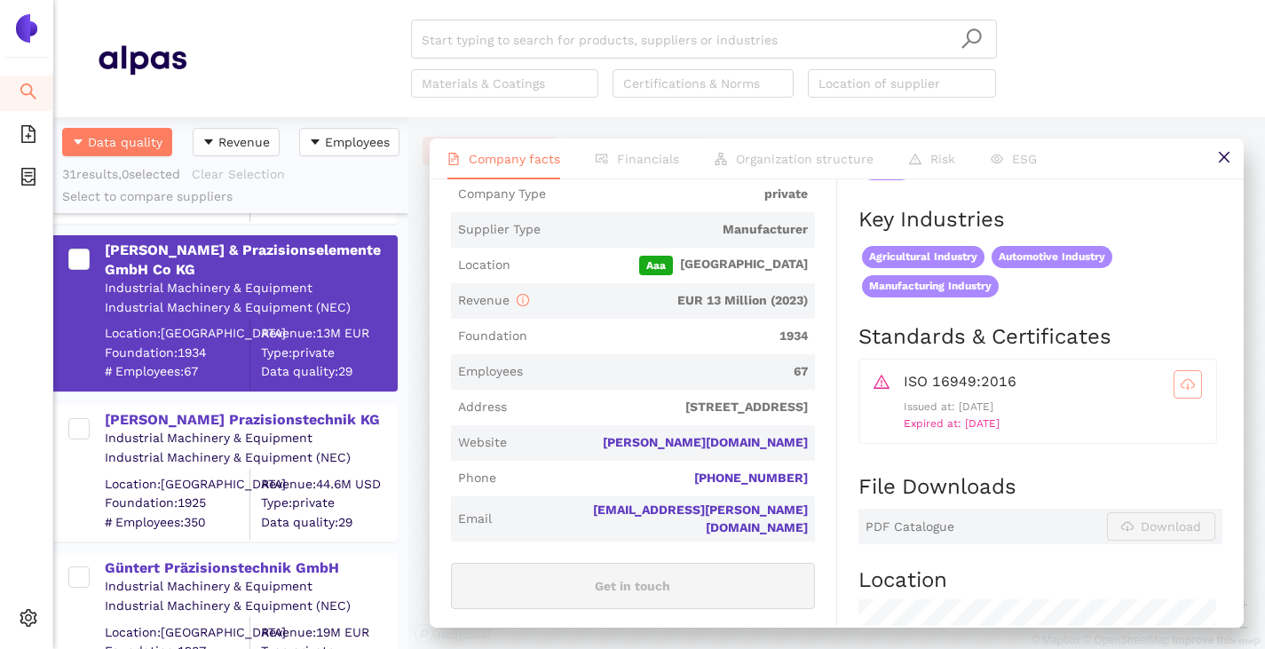
scroll to position [1687, 0]
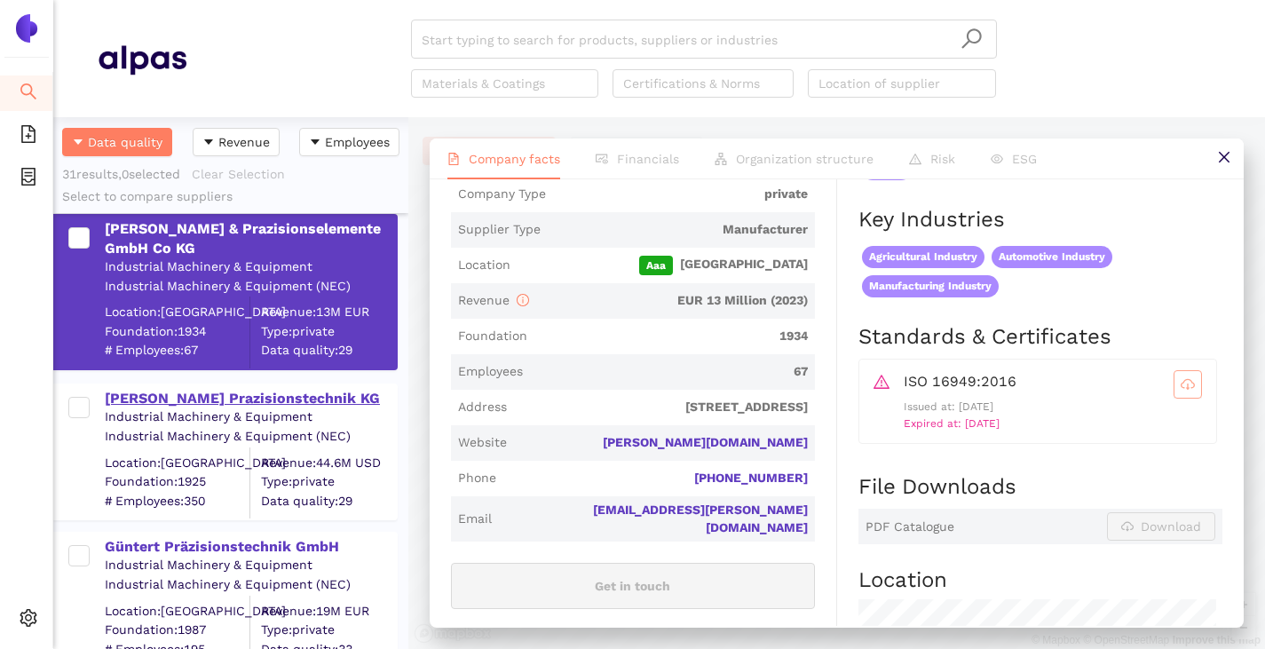
click at [207, 396] on div "[PERSON_NAME] Prazisionstechnik KG" at bounding box center [250, 399] width 291 height 20
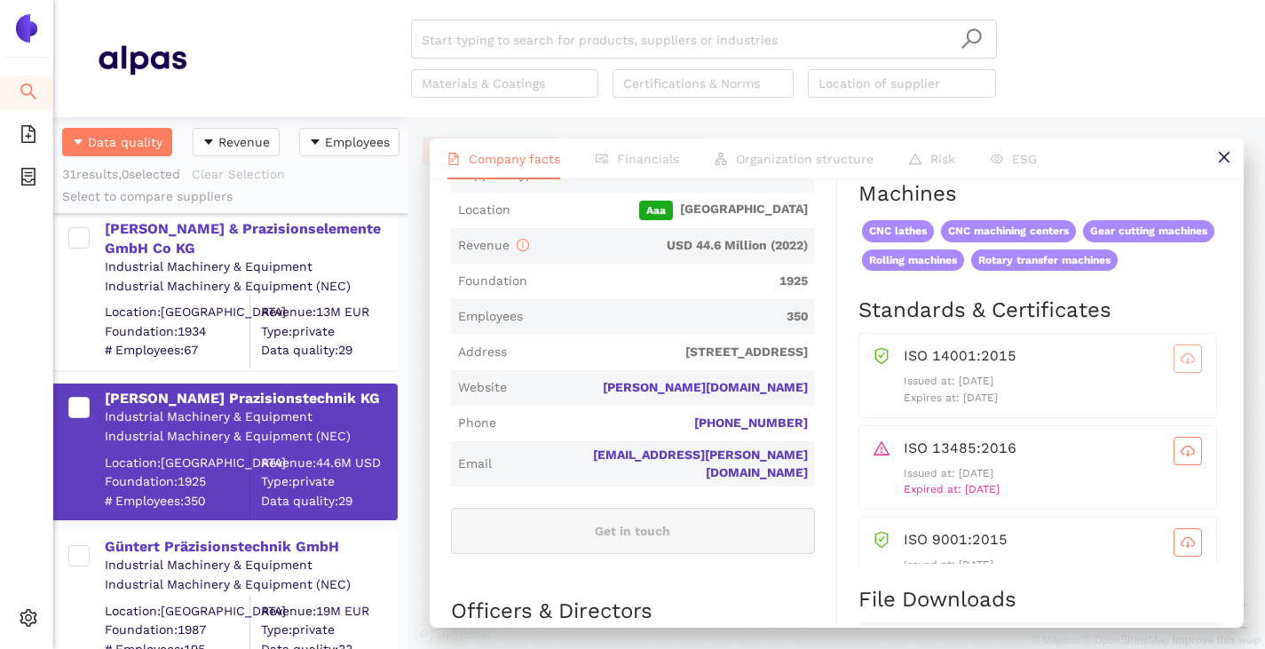
scroll to position [444, 0]
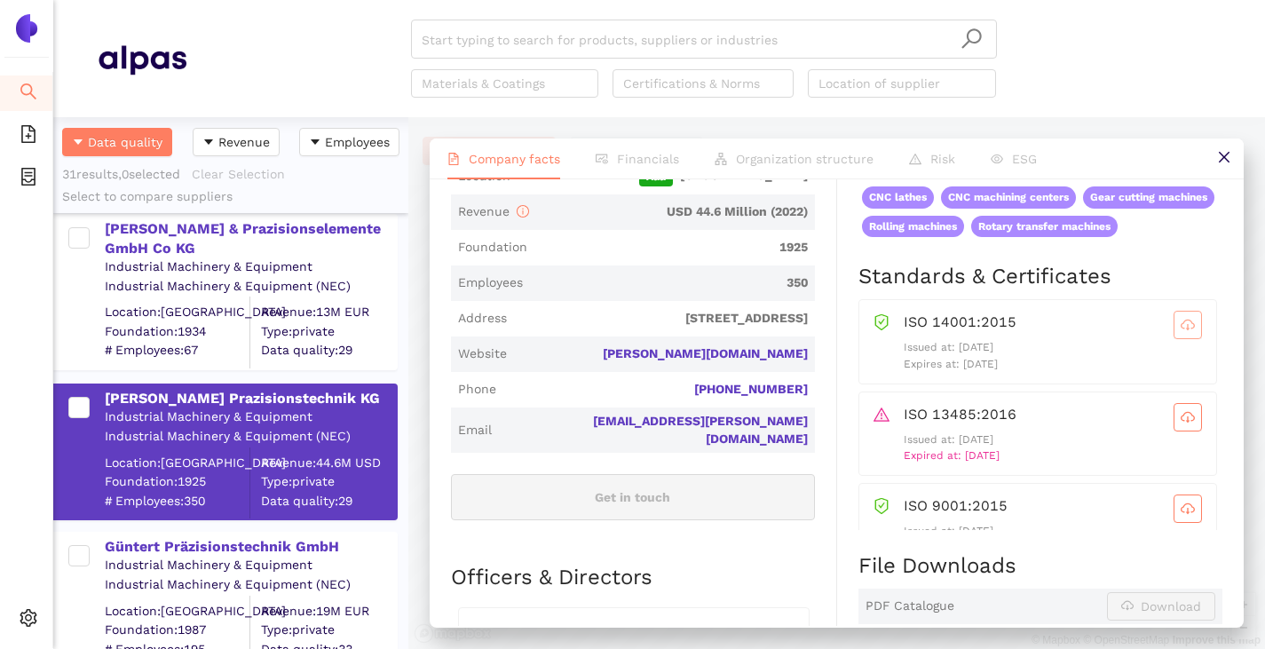
click at [1174, 332] on span "cloud-download" at bounding box center [1187, 325] width 27 height 14
click at [1174, 424] on span "cloud-download" at bounding box center [1187, 417] width 27 height 14
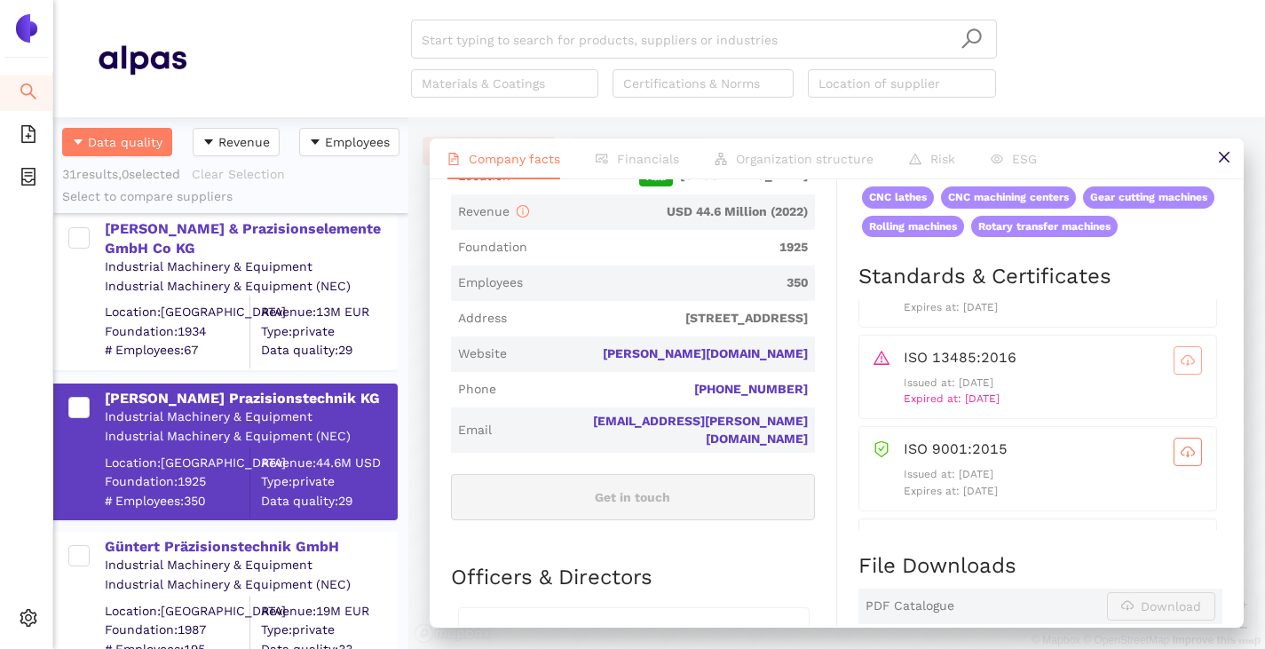
scroll to position [89, 0]
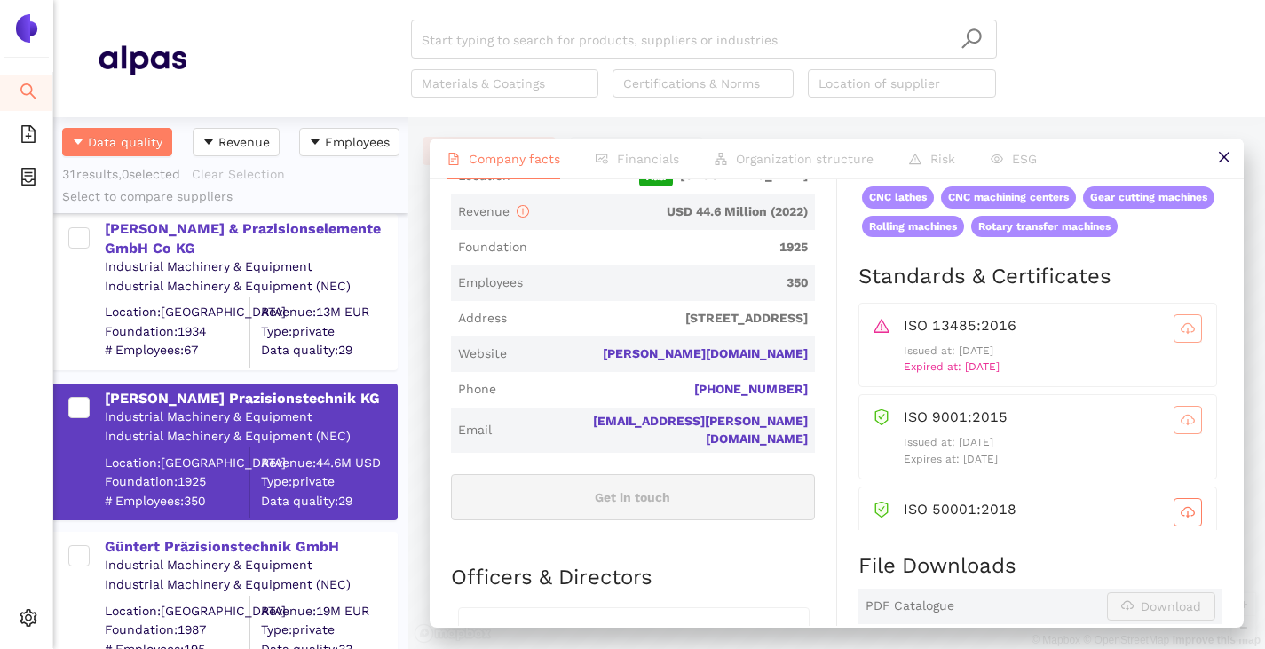
click at [1174, 427] on span "cloud-download" at bounding box center [1187, 420] width 27 height 14
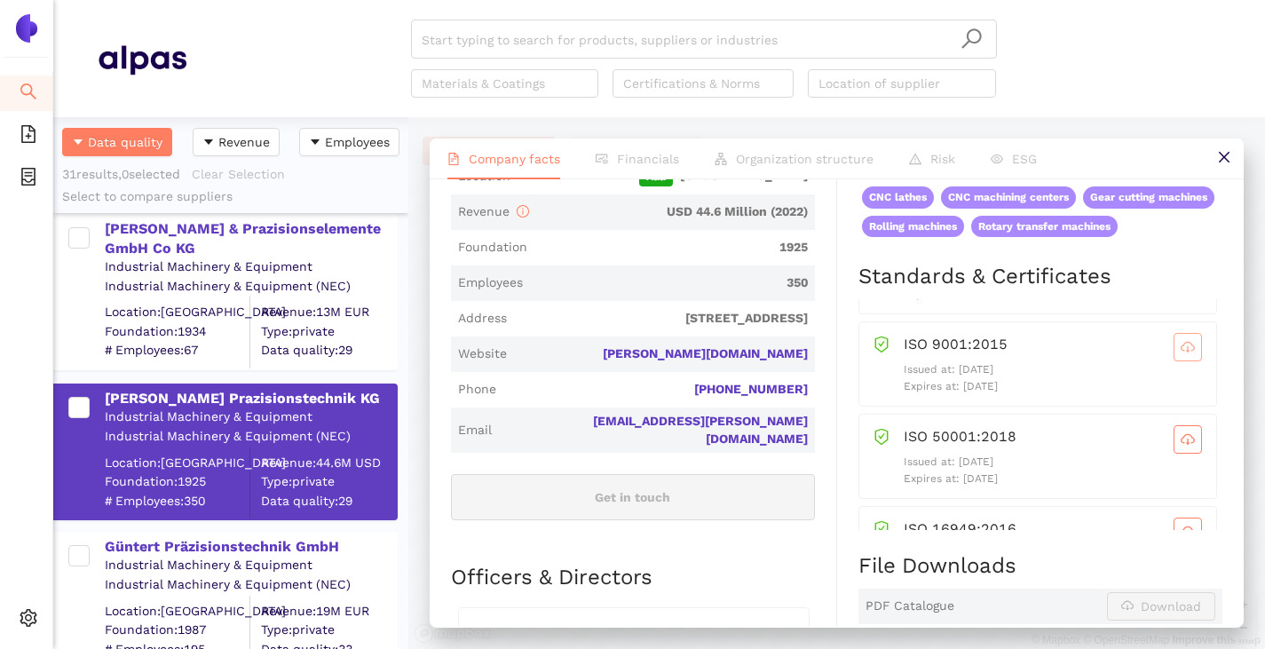
scroll to position [229, 0]
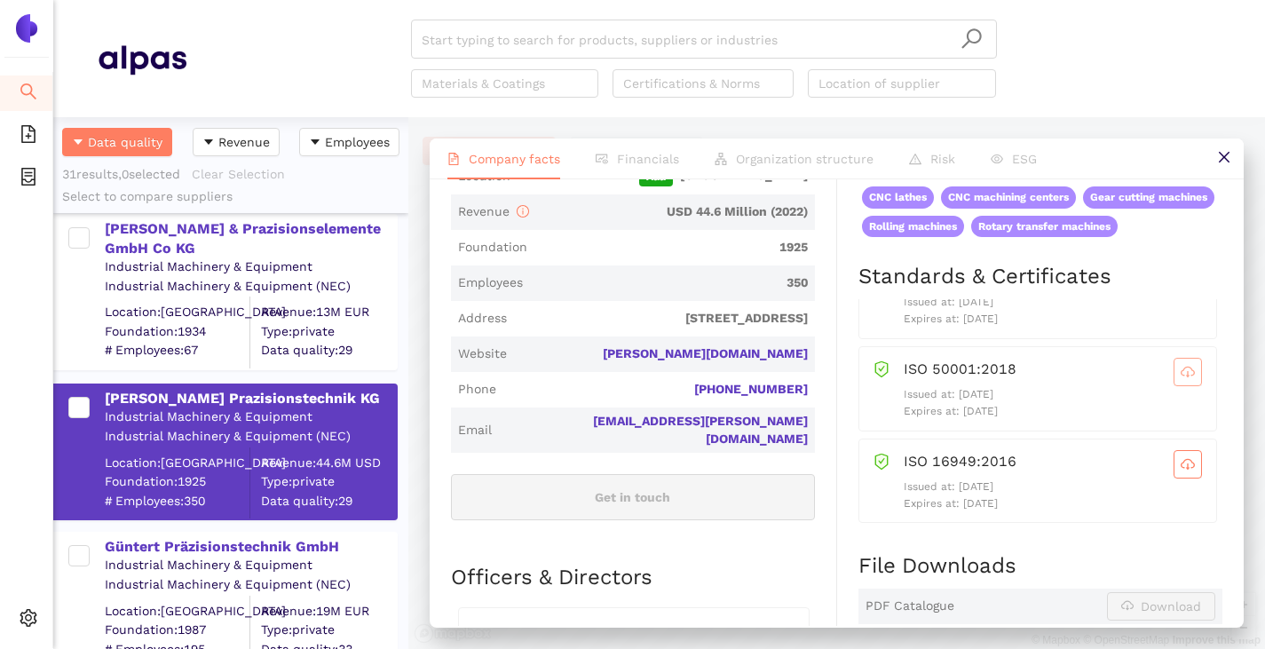
click at [1186, 377] on icon "cloud-download" at bounding box center [1188, 374] width 4 height 6
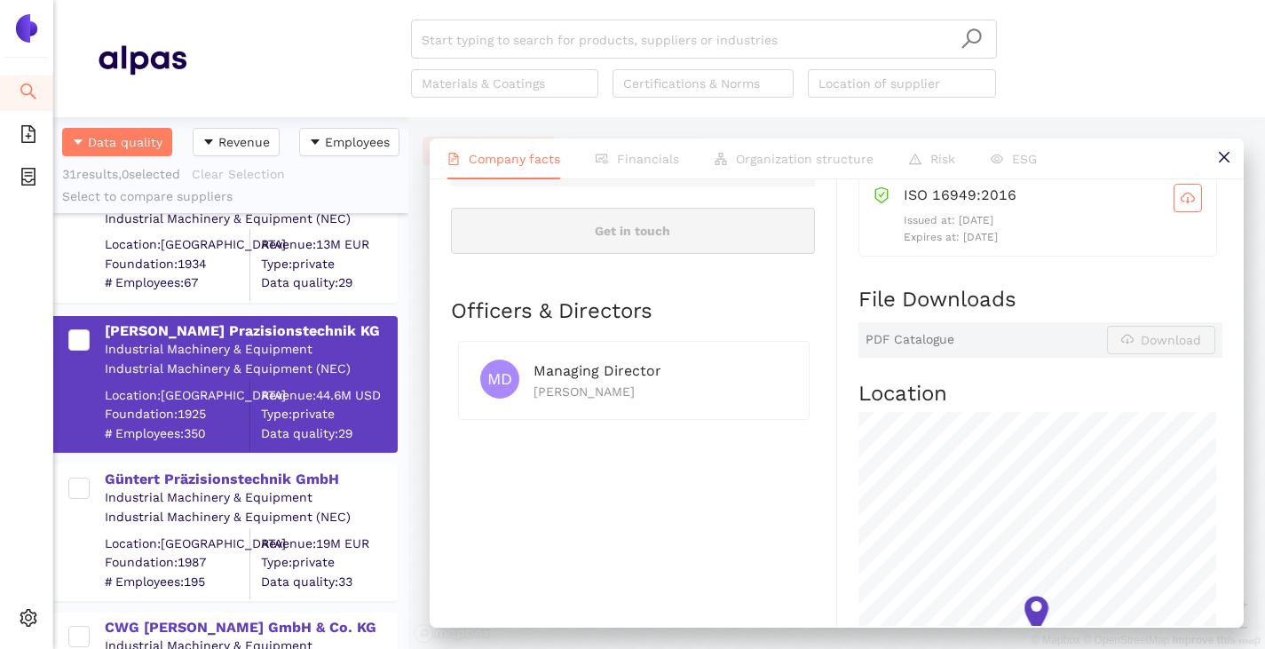
scroll to position [1775, 0]
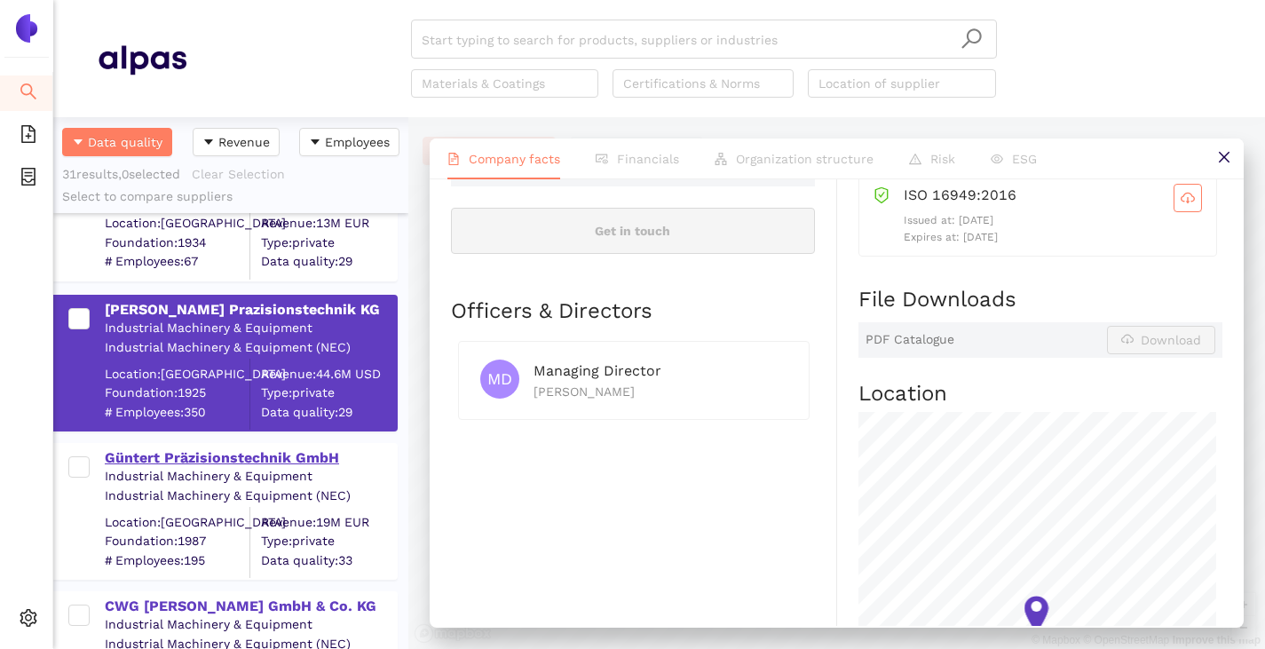
click at [208, 455] on div "Güntert Präzisionstechnik GmbH" at bounding box center [250, 458] width 291 height 20
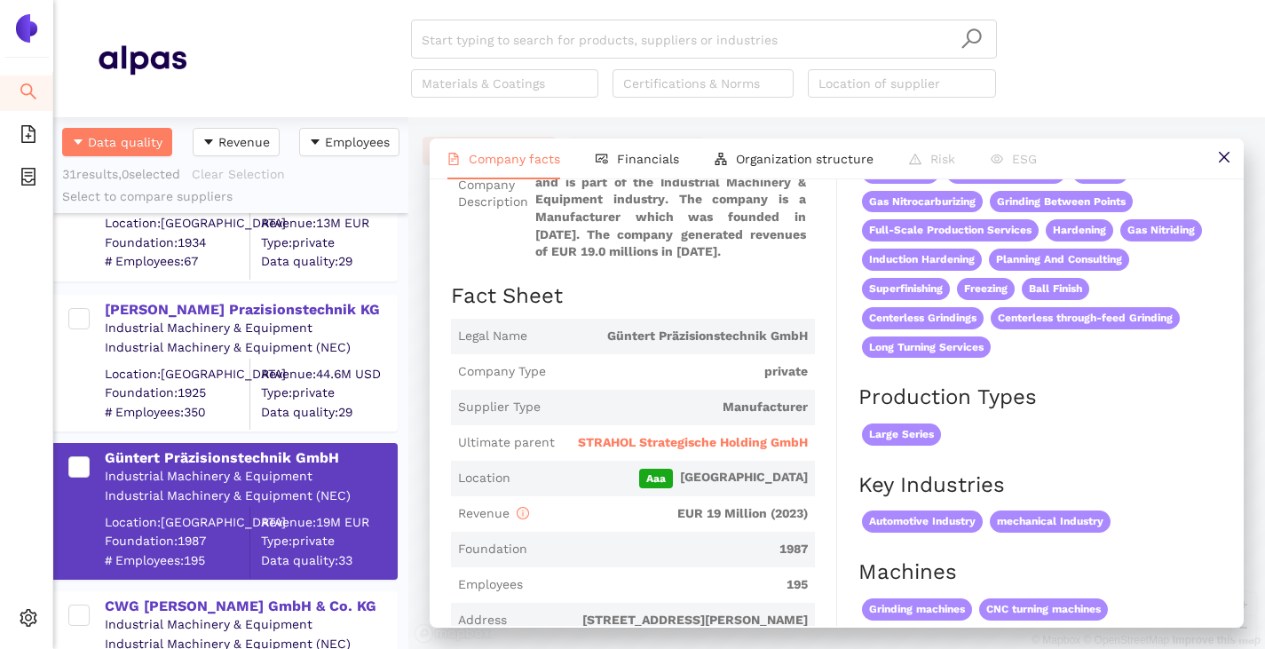
scroll to position [266, 0]
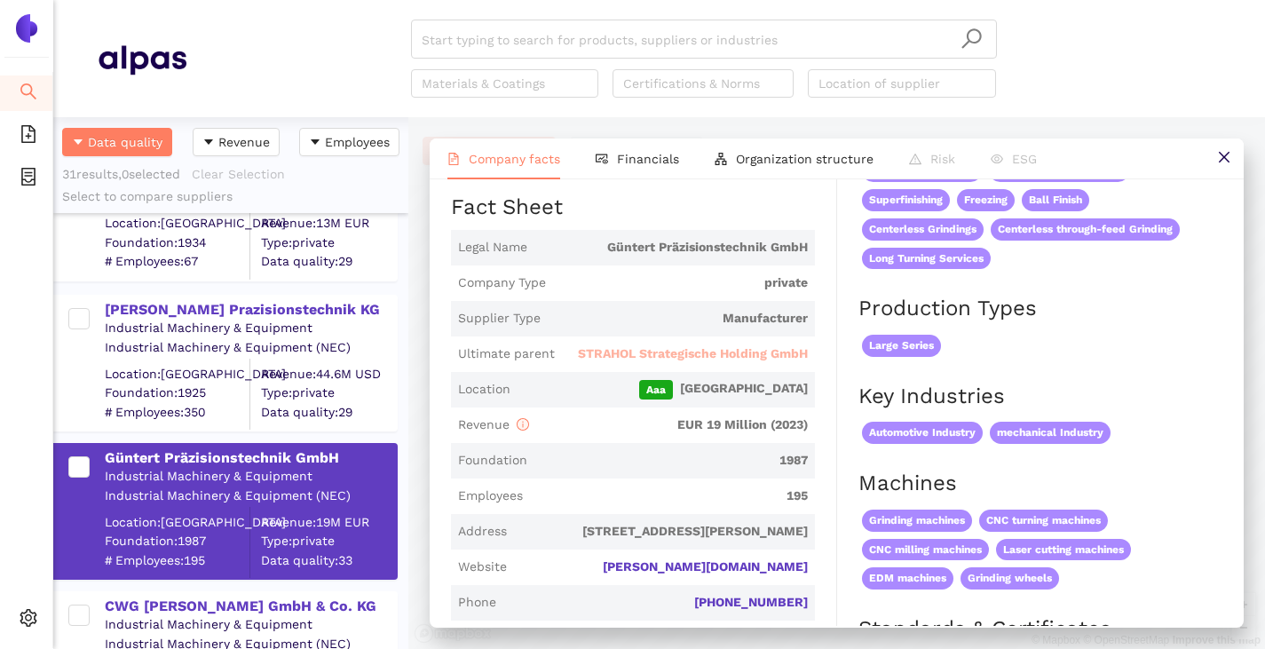
click at [681, 357] on span "STRAHOL Strategische Holding GmbH" at bounding box center [693, 354] width 230 height 18
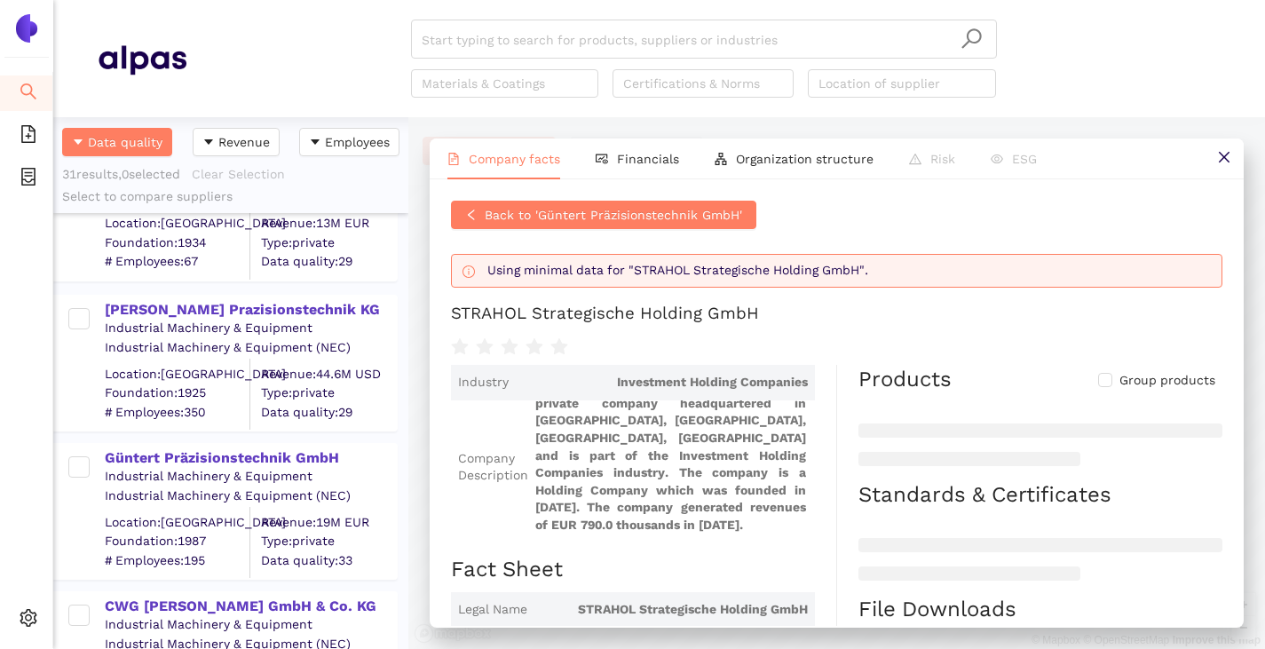
scroll to position [178, 0]
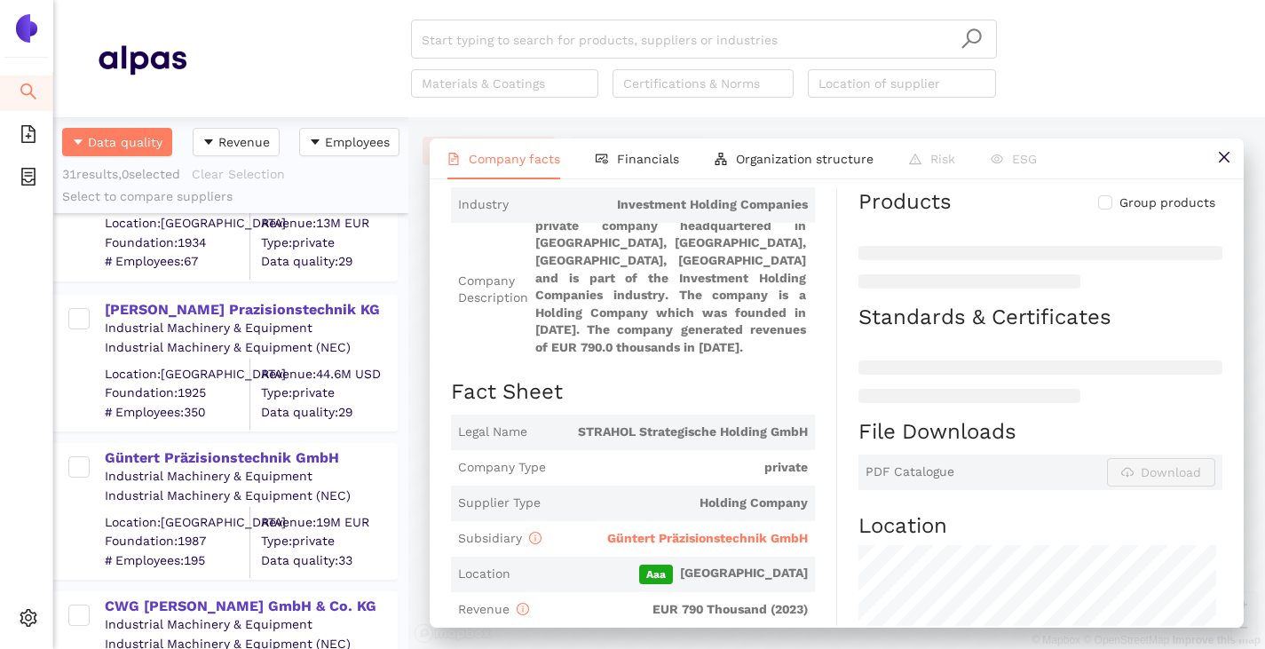
click at [670, 536] on span "Güntert Präzisionstechnik GmbH" at bounding box center [707, 538] width 201 height 14
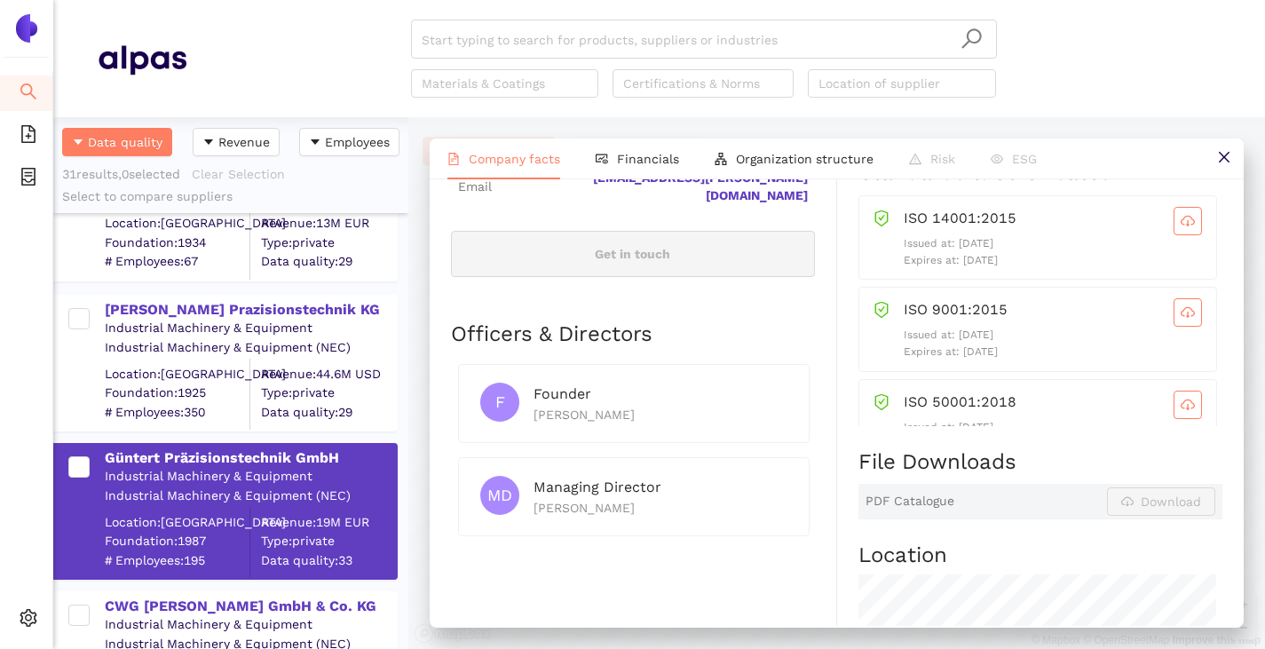
scroll to position [799, 0]
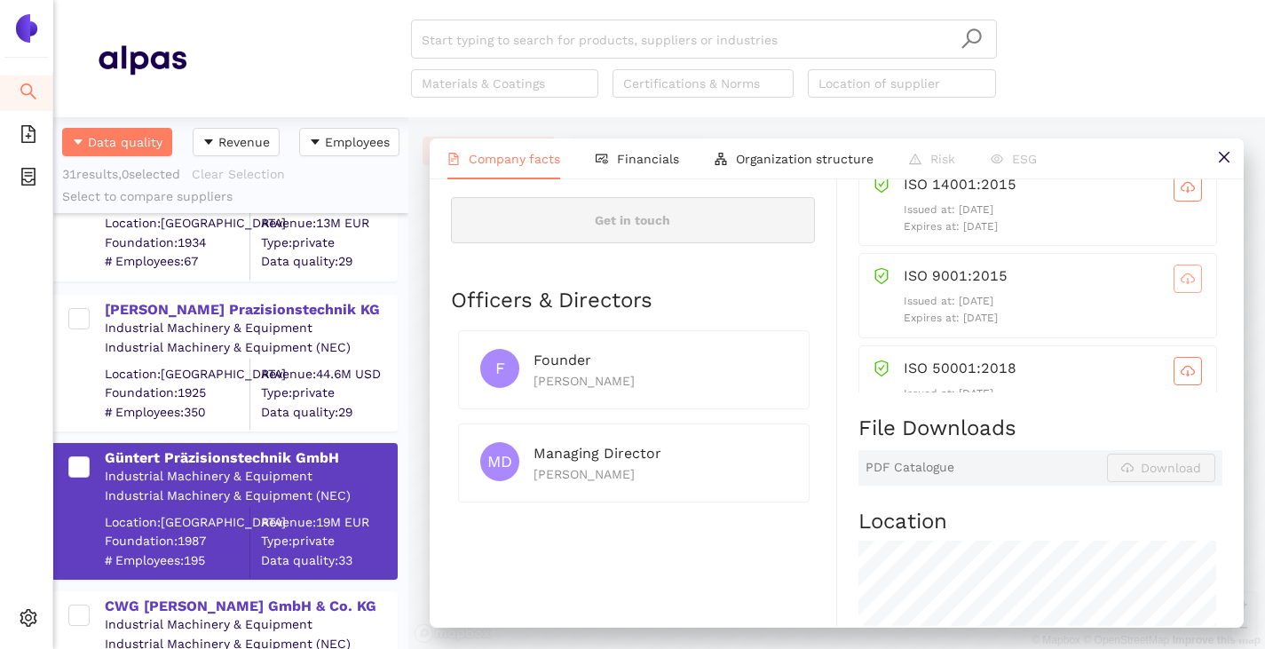
click at [1181, 273] on icon "cloud-download" at bounding box center [1188, 279] width 14 height 14
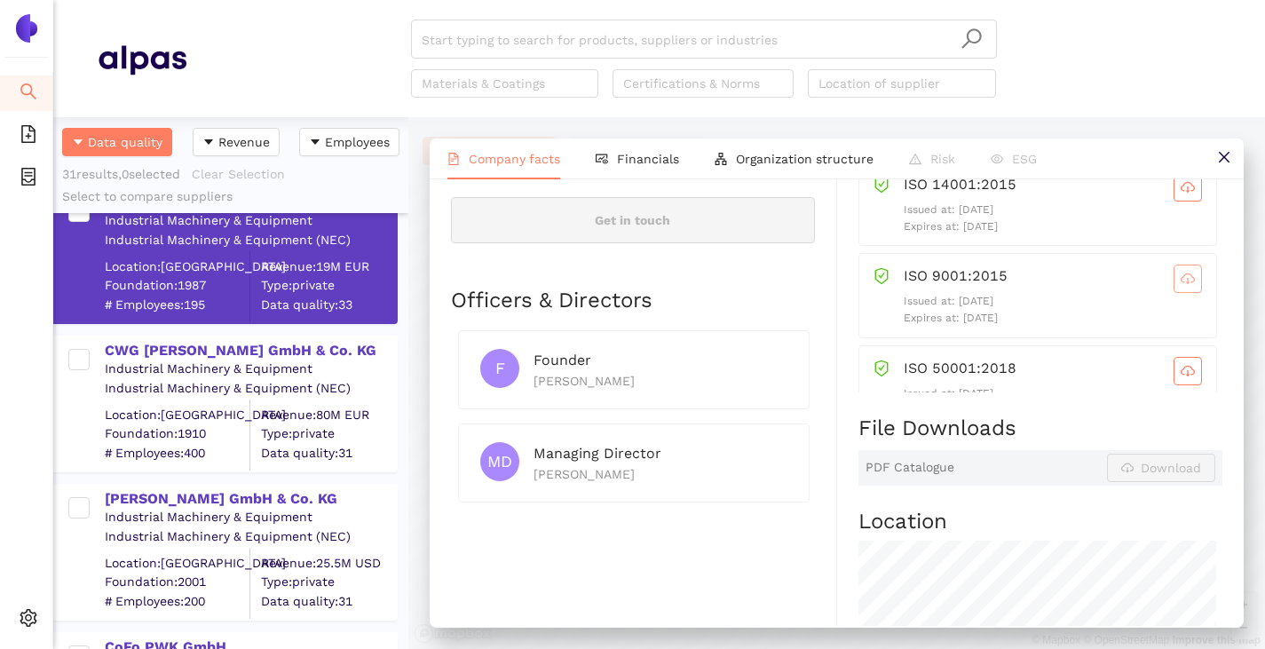
scroll to position [2042, 0]
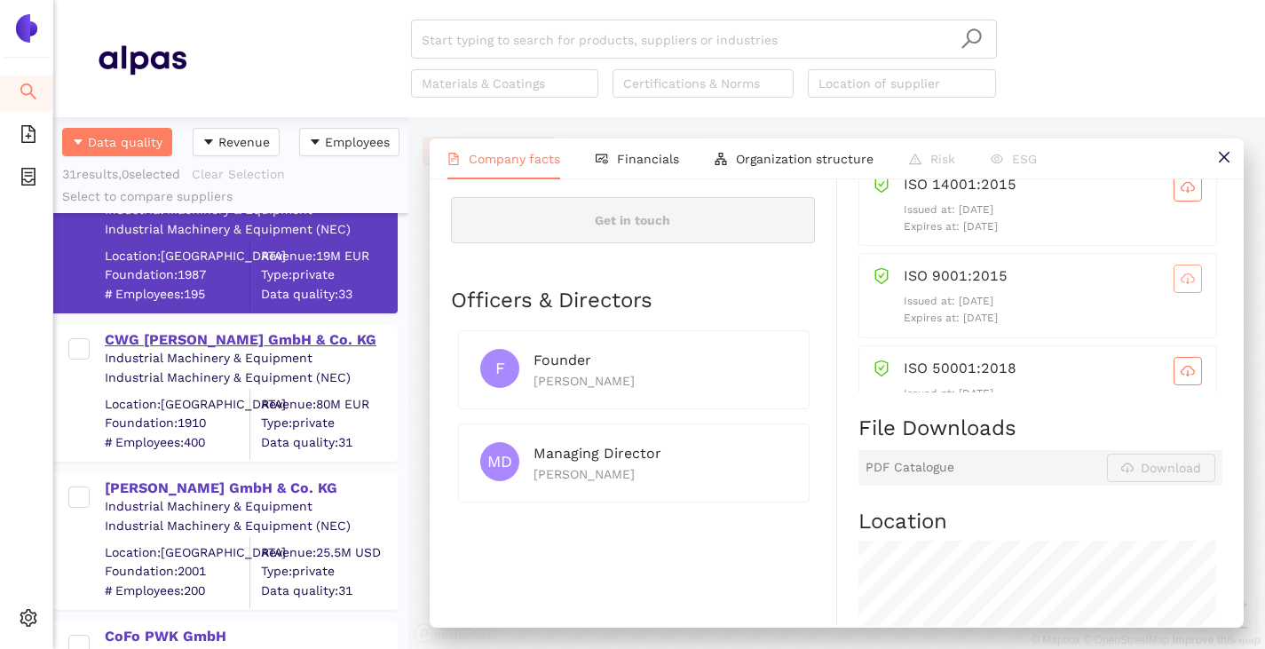
click at [209, 330] on div "CWG [PERSON_NAME] GmbH & Co. KG" at bounding box center [250, 340] width 291 height 20
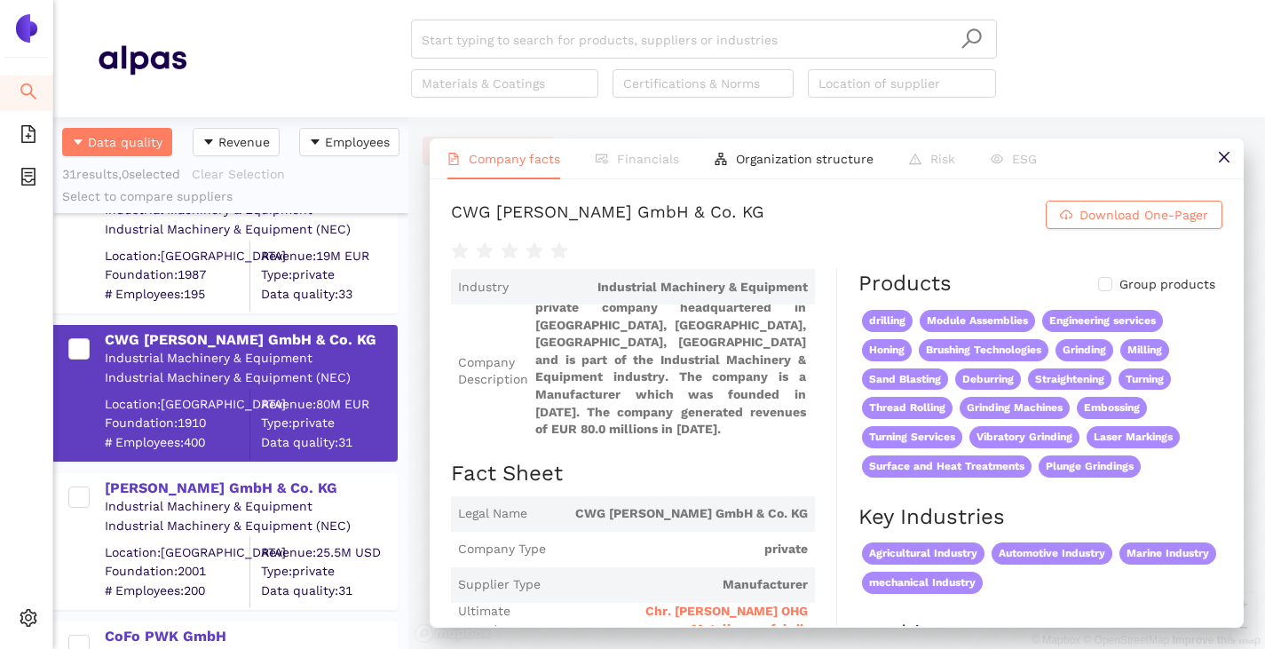
scroll to position [266, 0]
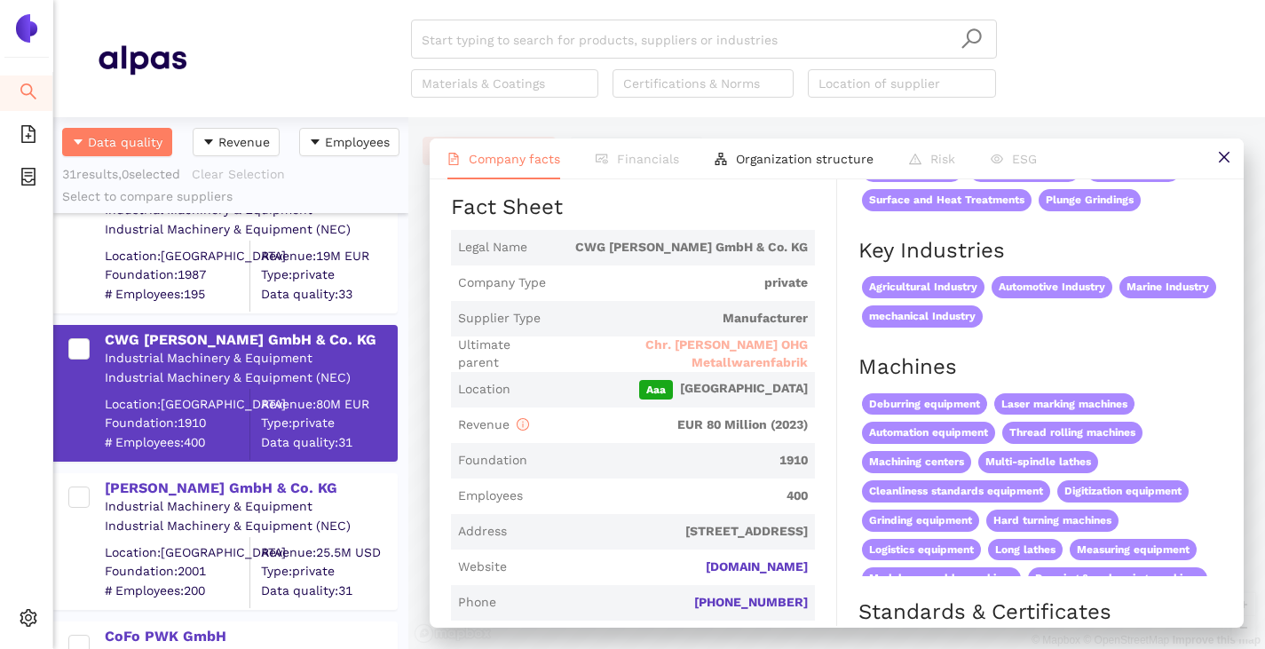
click at [655, 352] on span "Chr. [PERSON_NAME] OHG Metallwarenfabrik" at bounding box center [679, 353] width 255 height 35
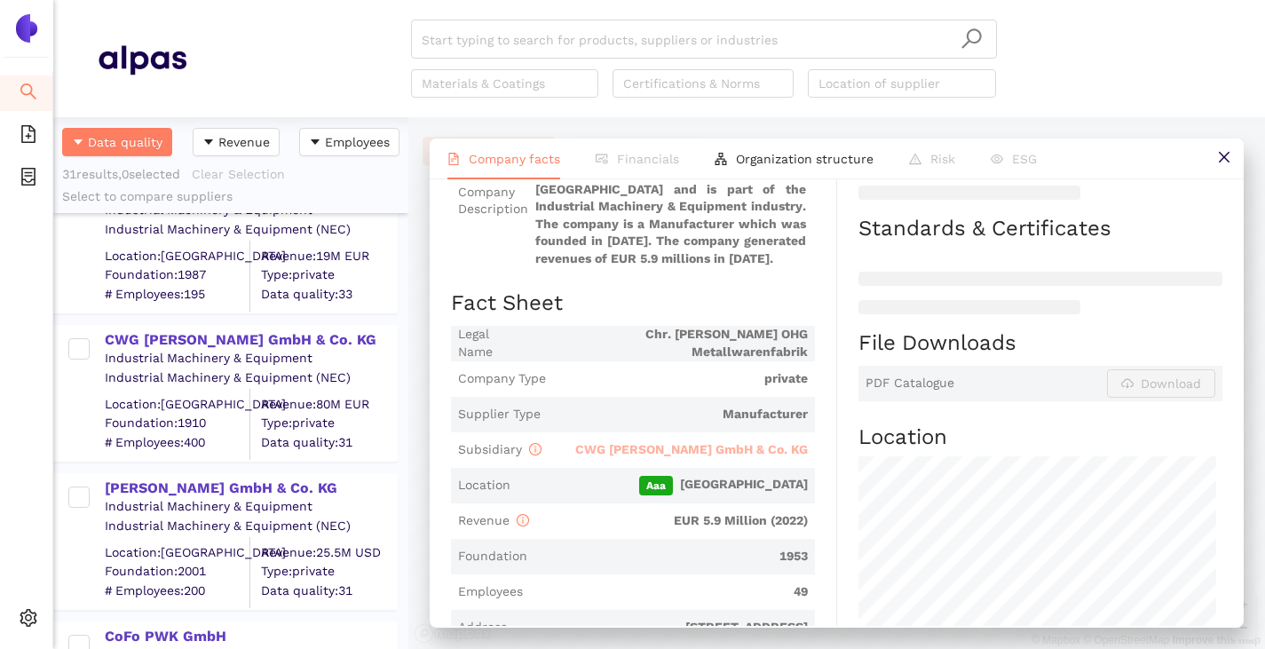
click at [684, 455] on span "CWG [PERSON_NAME] GmbH & Co. KG" at bounding box center [691, 449] width 233 height 14
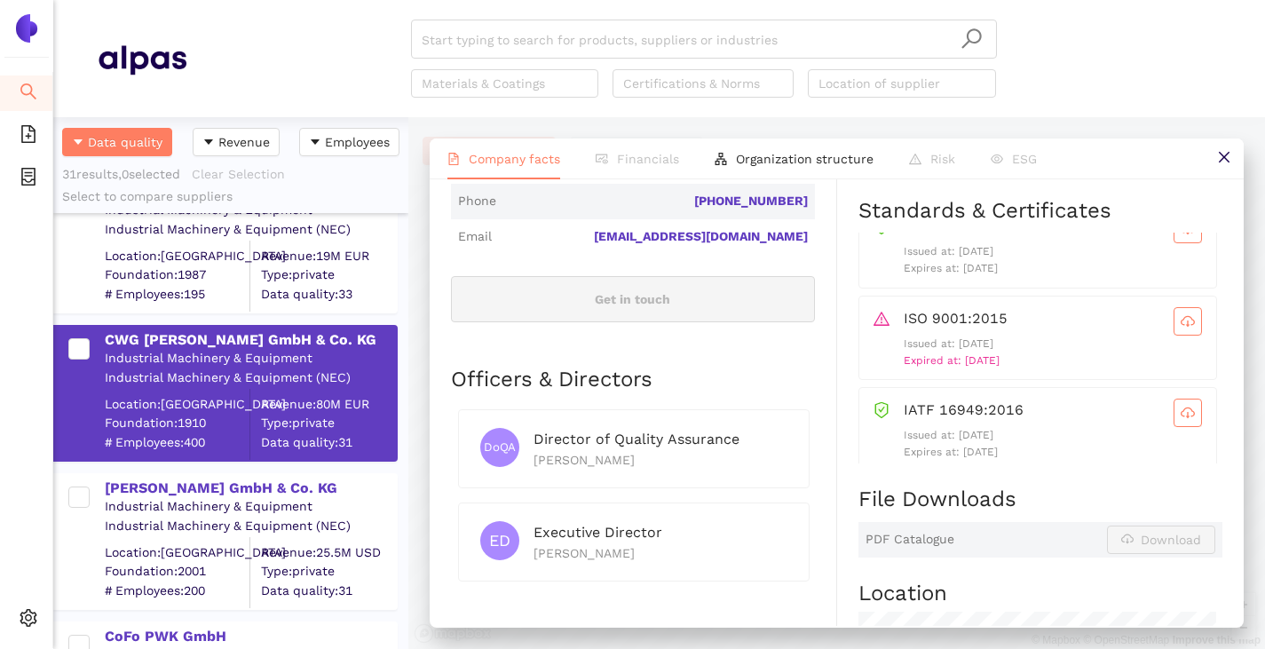
scroll to position [45, 0]
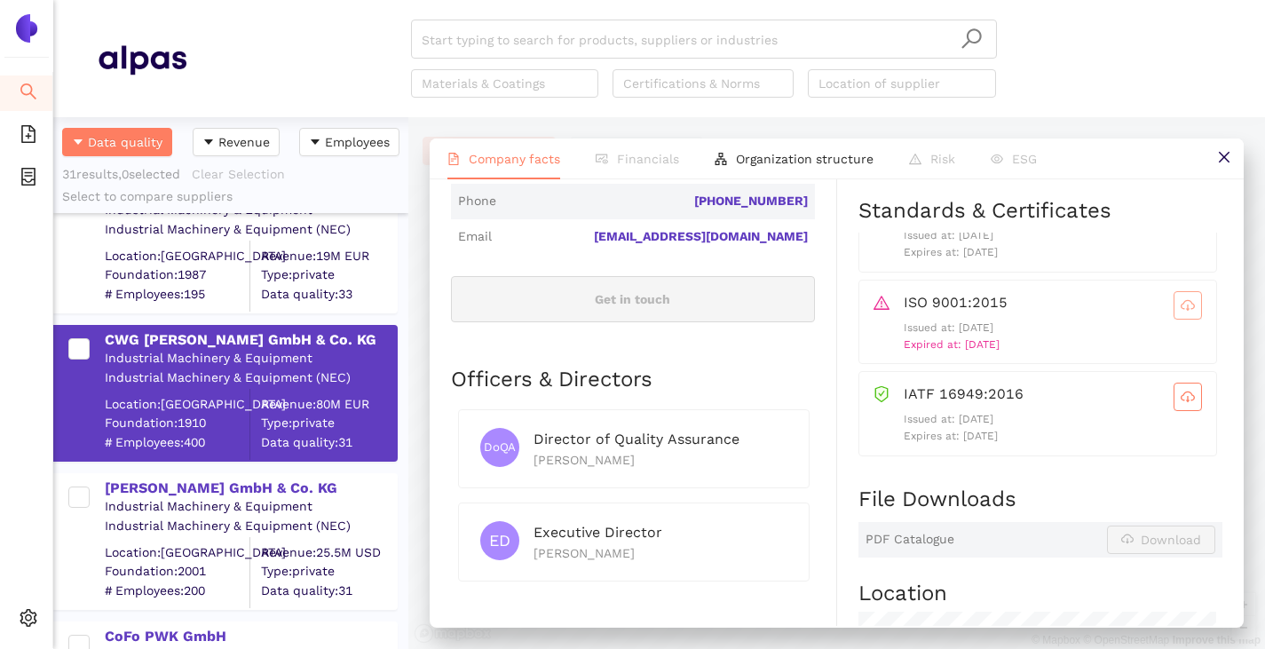
click at [1181, 306] on icon "cloud-download" at bounding box center [1188, 305] width 14 height 14
click at [1174, 384] on button "button" at bounding box center [1188, 397] width 28 height 28
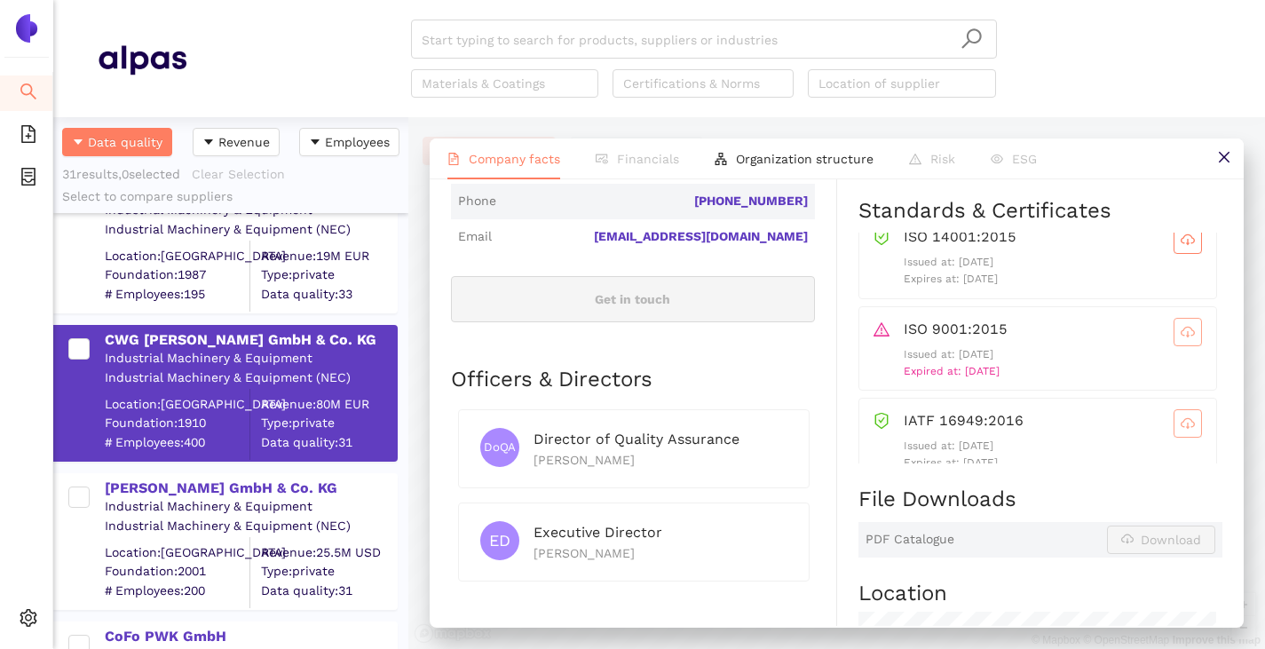
scroll to position [0, 0]
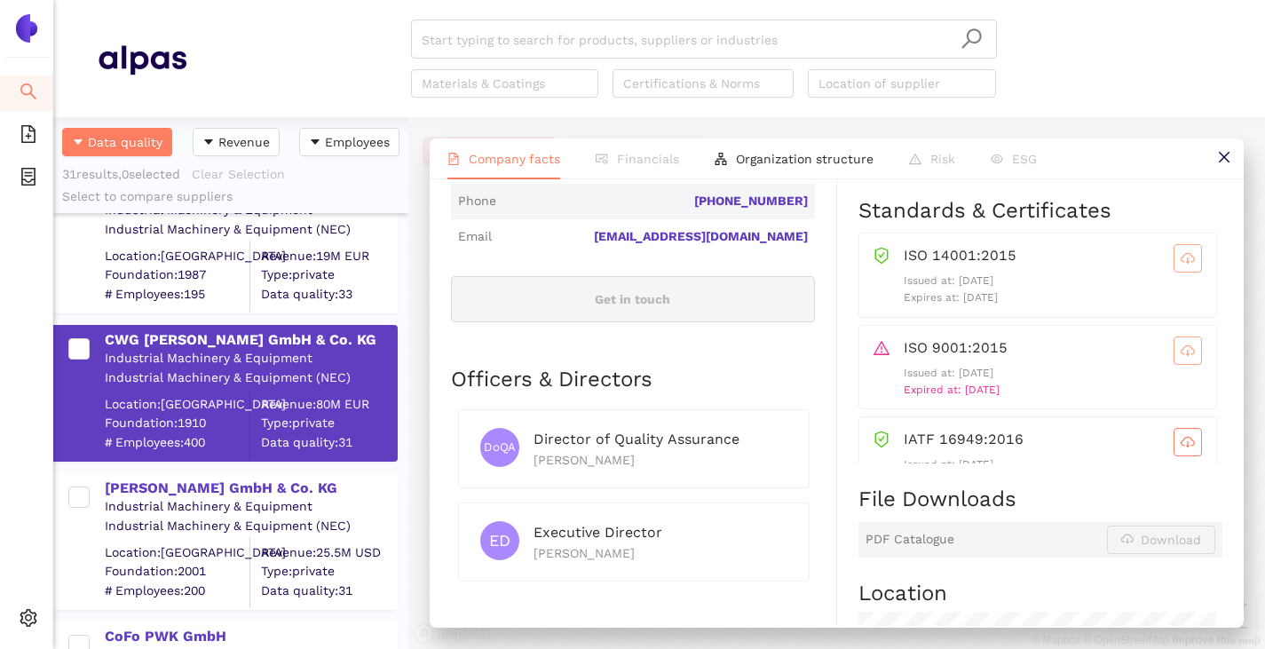
click at [1181, 256] on icon "cloud-download" at bounding box center [1188, 258] width 14 height 14
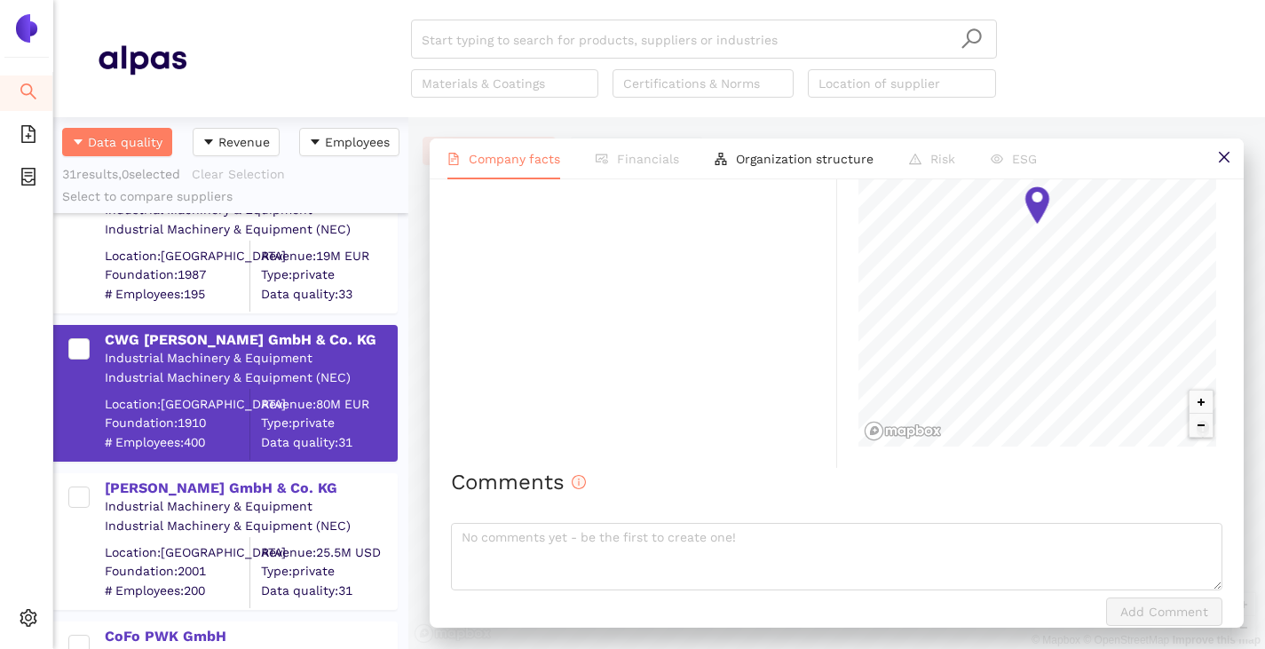
scroll to position [1340, 0]
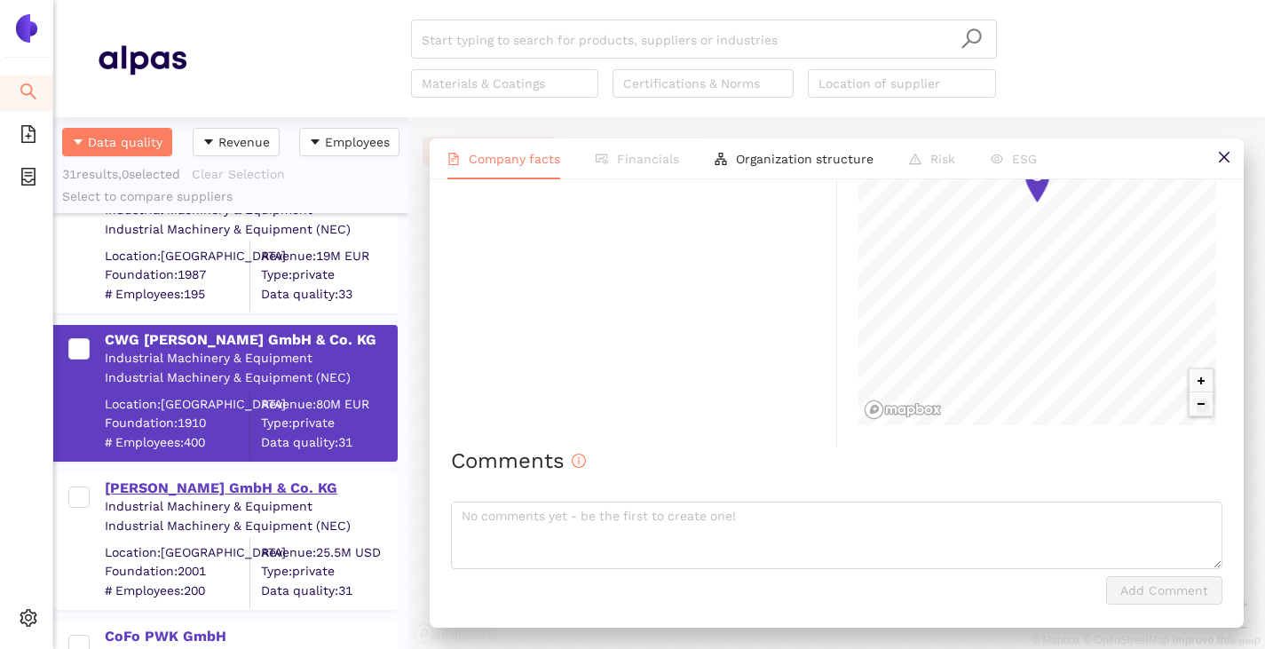
click at [184, 491] on div "[PERSON_NAME] GmbH & Co. KG" at bounding box center [250, 488] width 291 height 20
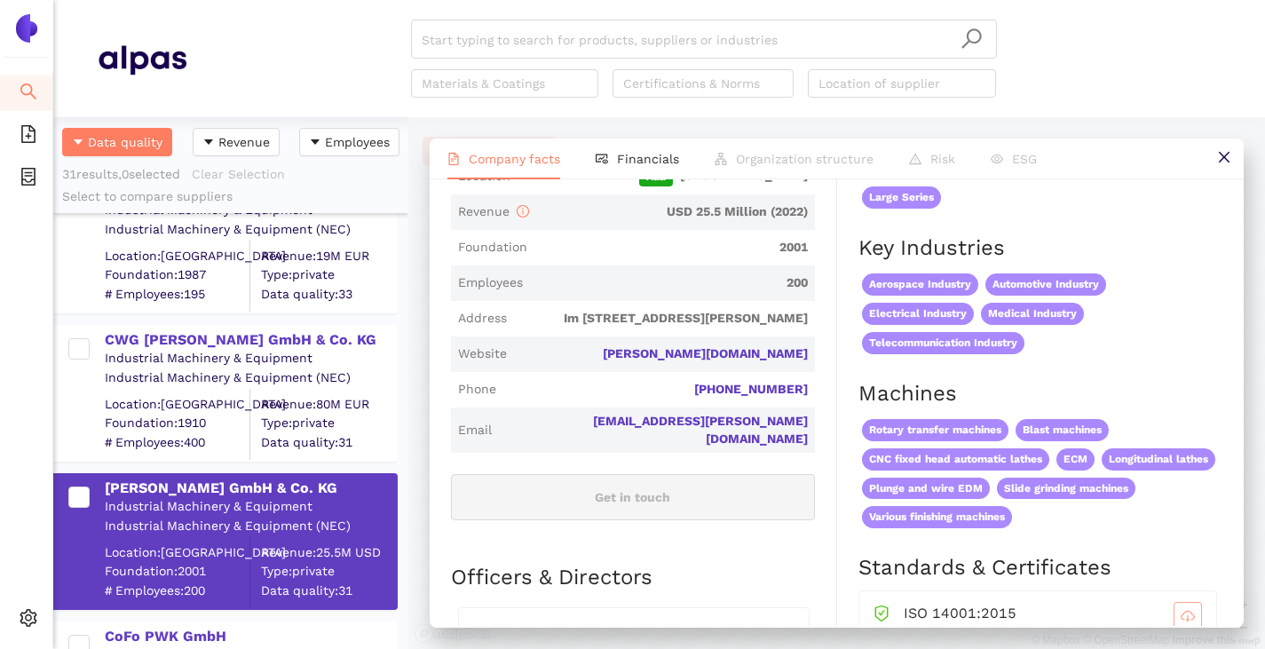
scroll to position [710, 0]
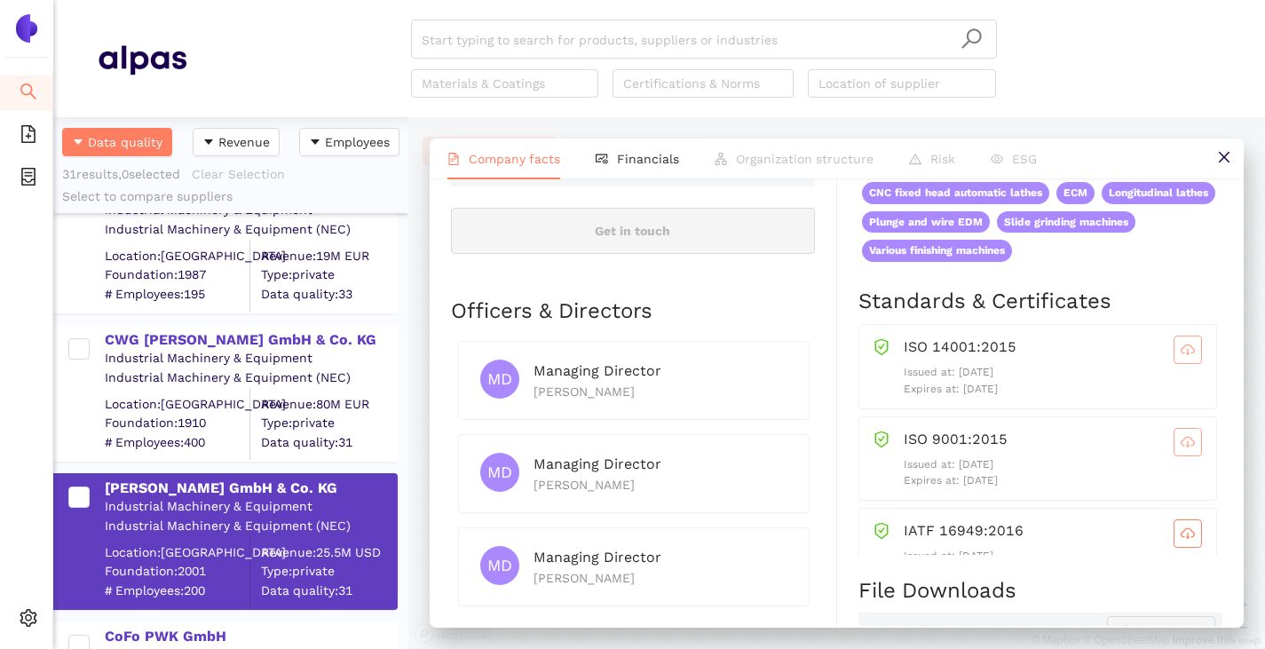
click at [1181, 353] on icon "cloud-download" at bounding box center [1188, 350] width 14 height 14
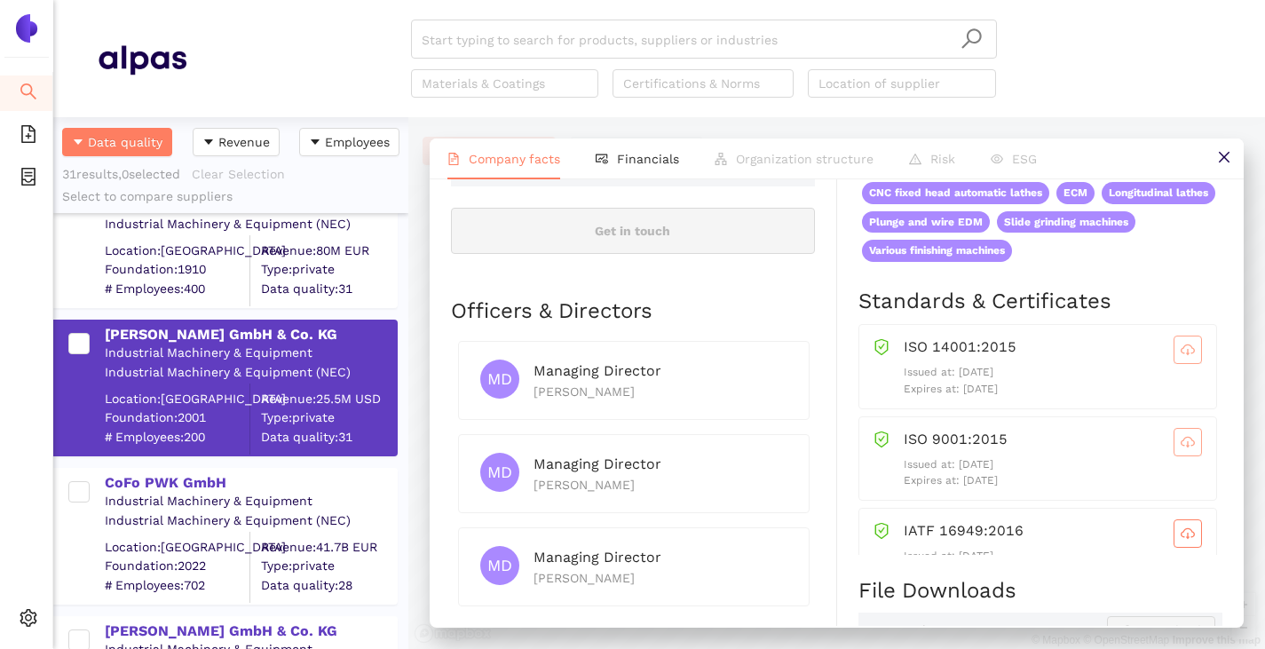
scroll to position [2308, 0]
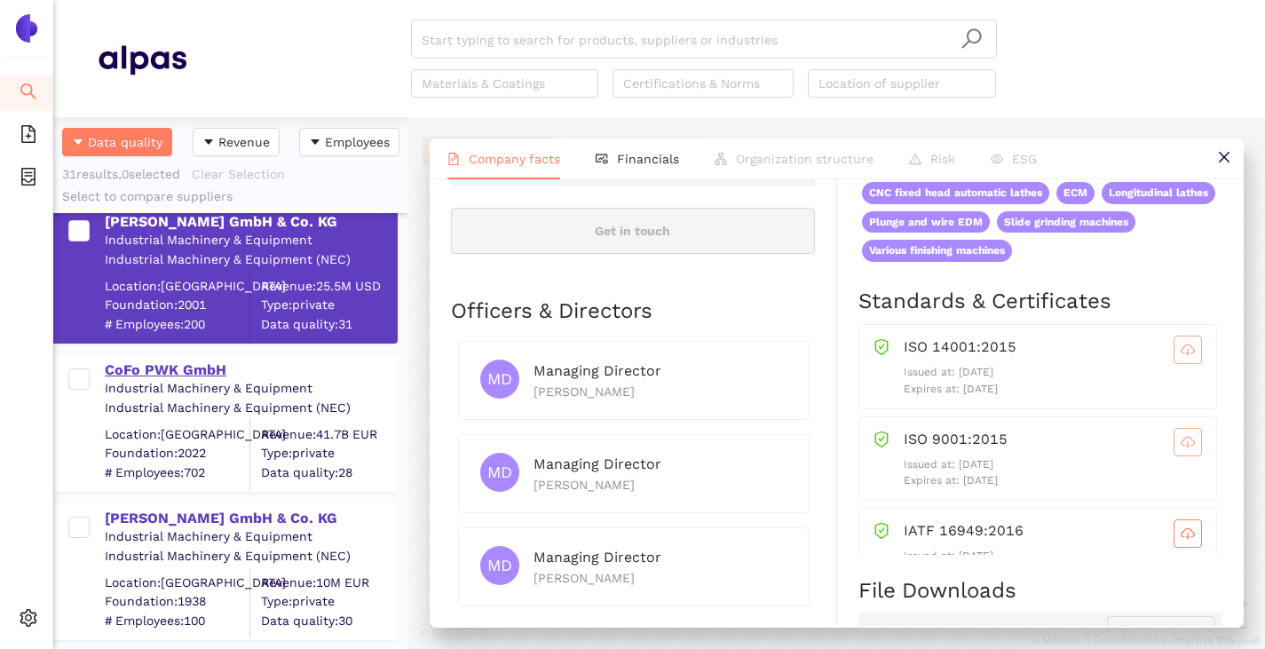
click at [135, 369] on div "CoFo PWK GmbH" at bounding box center [250, 370] width 291 height 20
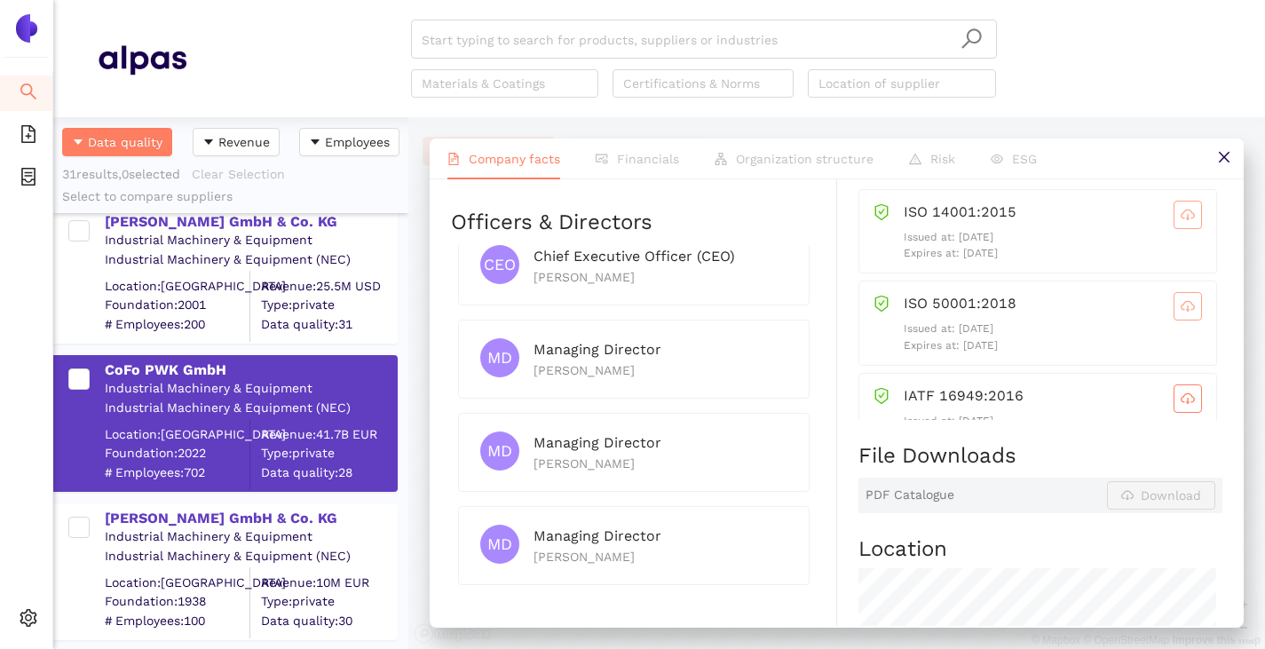
scroll to position [32, 0]
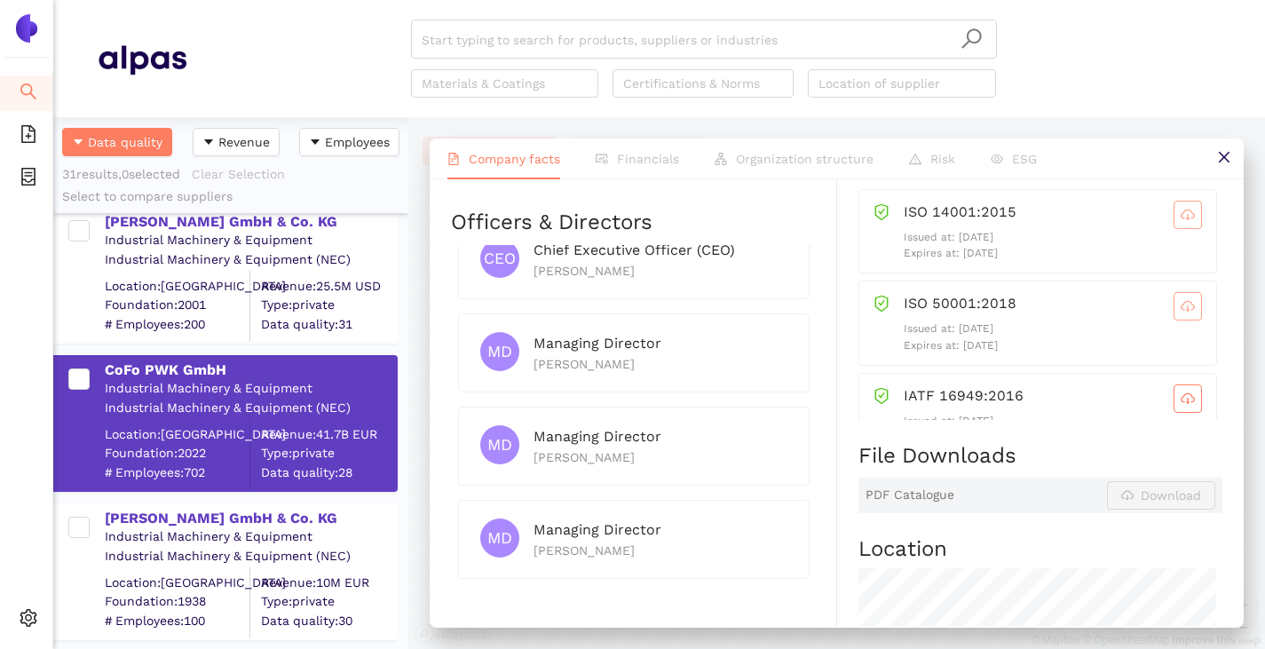
click at [1174, 222] on span "cloud-download" at bounding box center [1187, 215] width 27 height 14
click at [1181, 313] on icon "cloud-download" at bounding box center [1188, 306] width 14 height 14
click at [1181, 406] on icon "cloud-download" at bounding box center [1188, 398] width 14 height 14
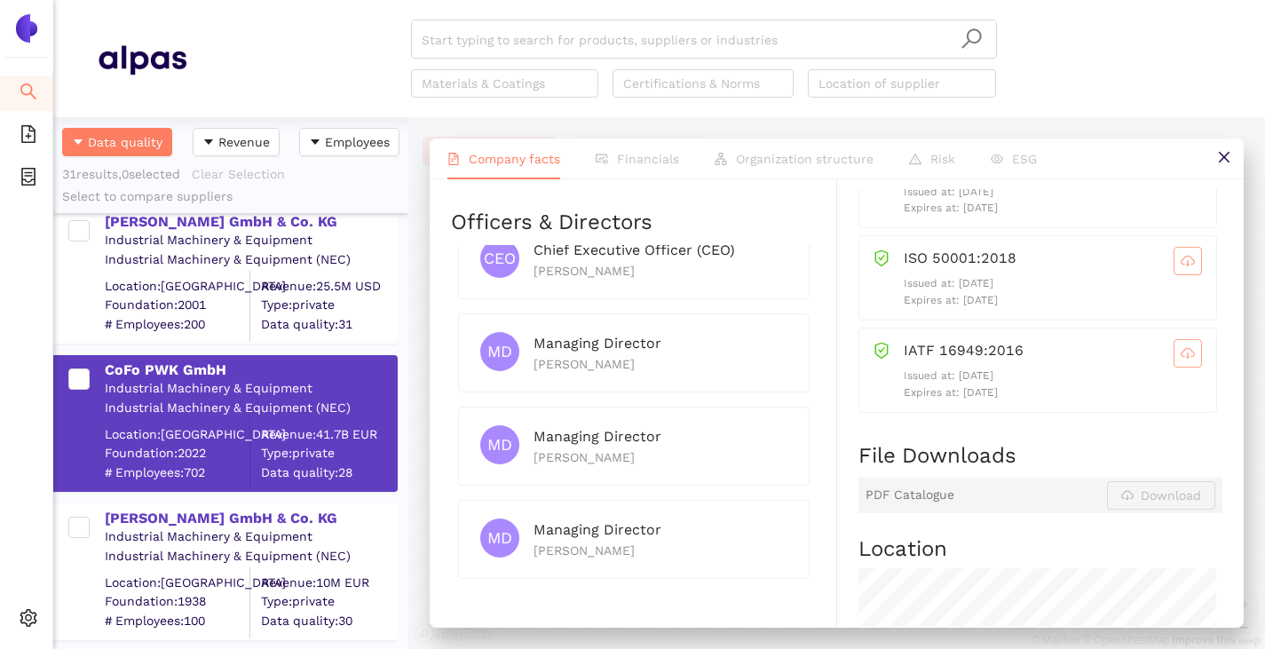
scroll to position [2486, 0]
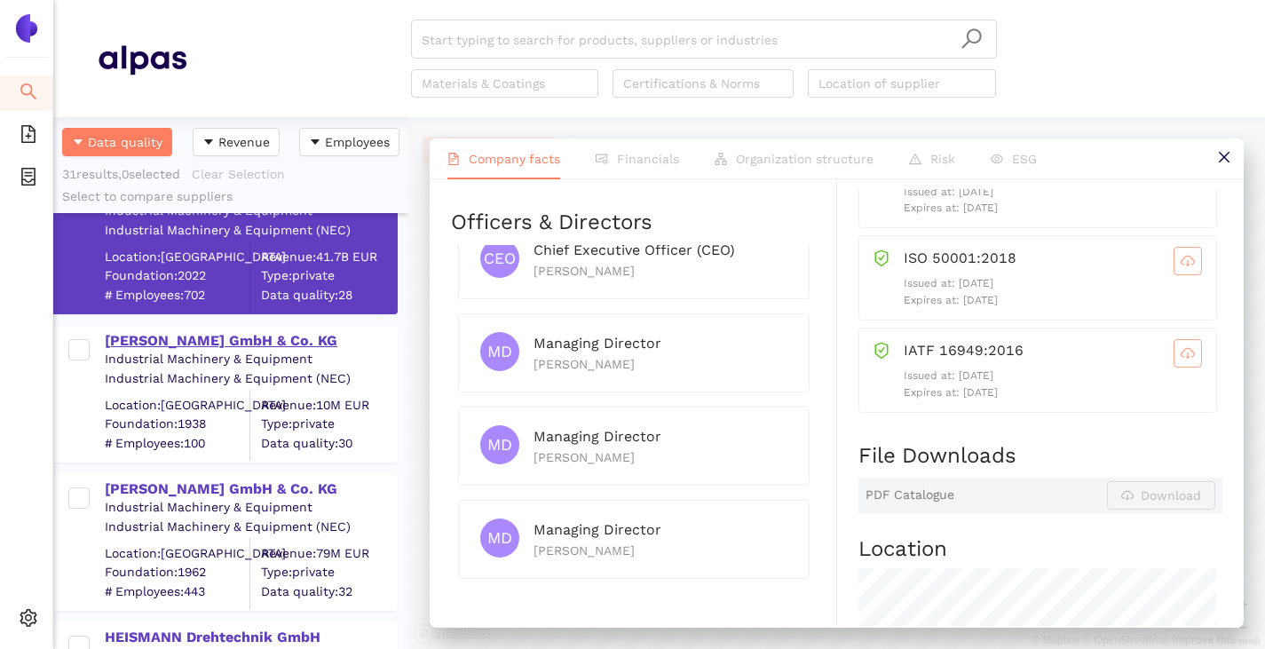
click at [160, 343] on div "[PERSON_NAME] GmbH & Co. KG" at bounding box center [250, 341] width 291 height 20
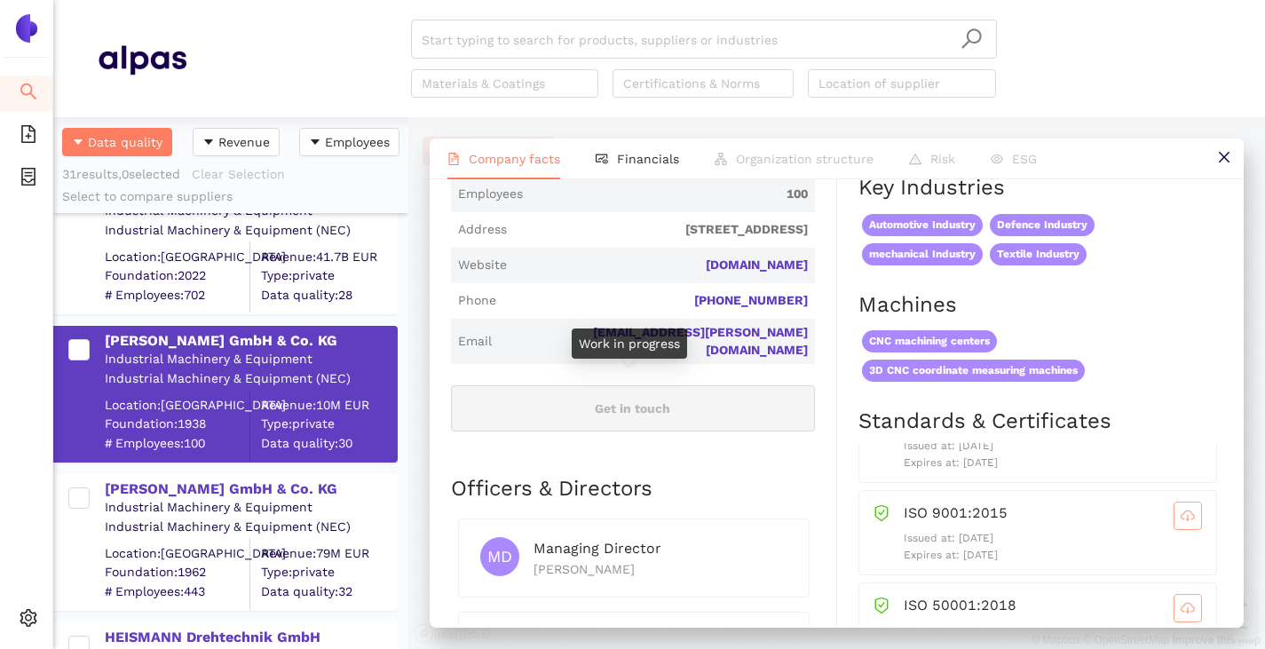
scroll to position [799, 0]
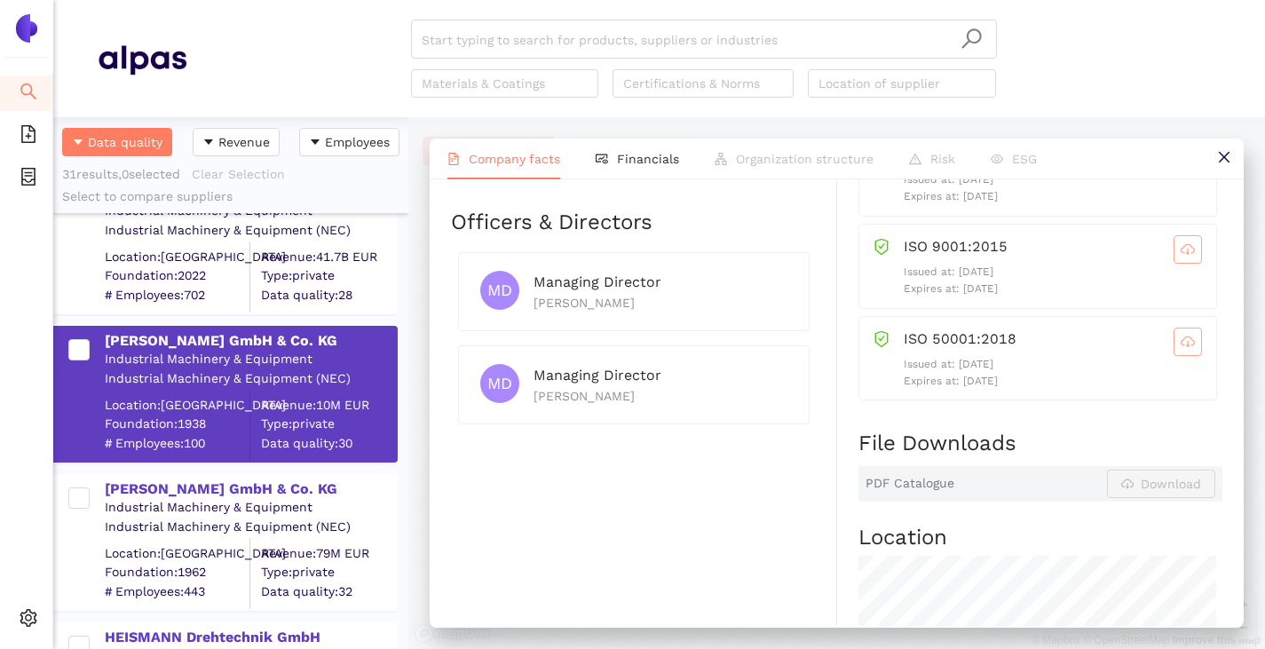
click at [1174, 340] on span "cloud-download" at bounding box center [1187, 342] width 27 height 14
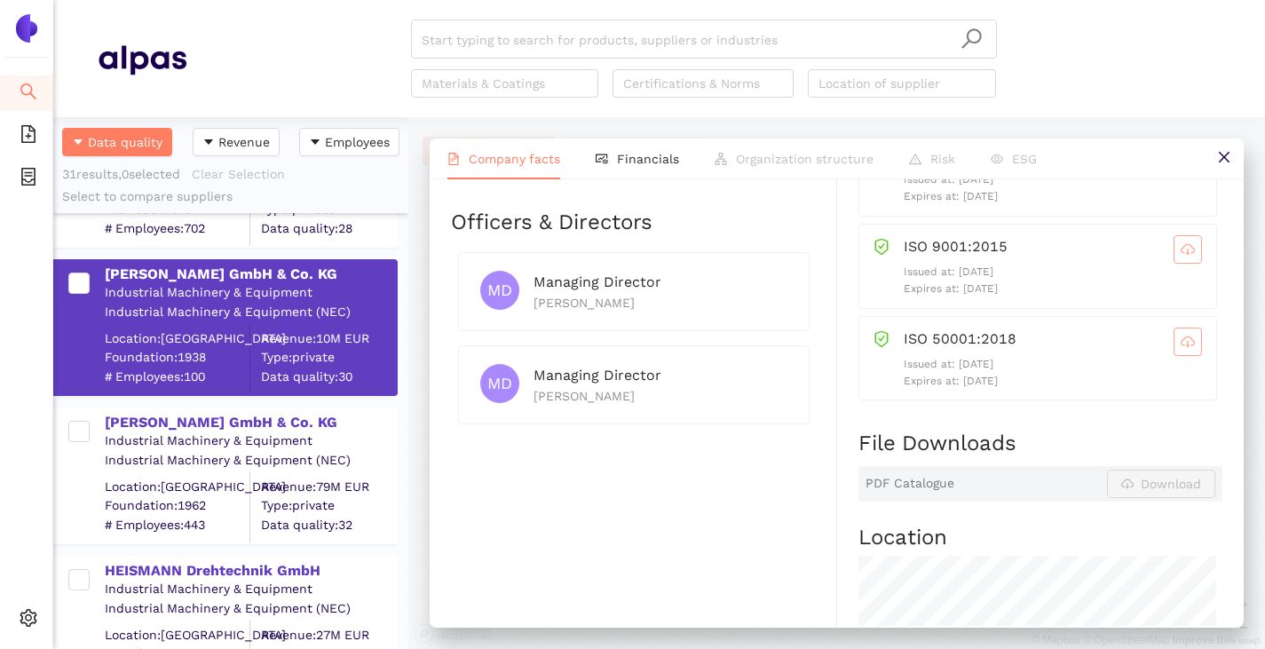
scroll to position [2574, 0]
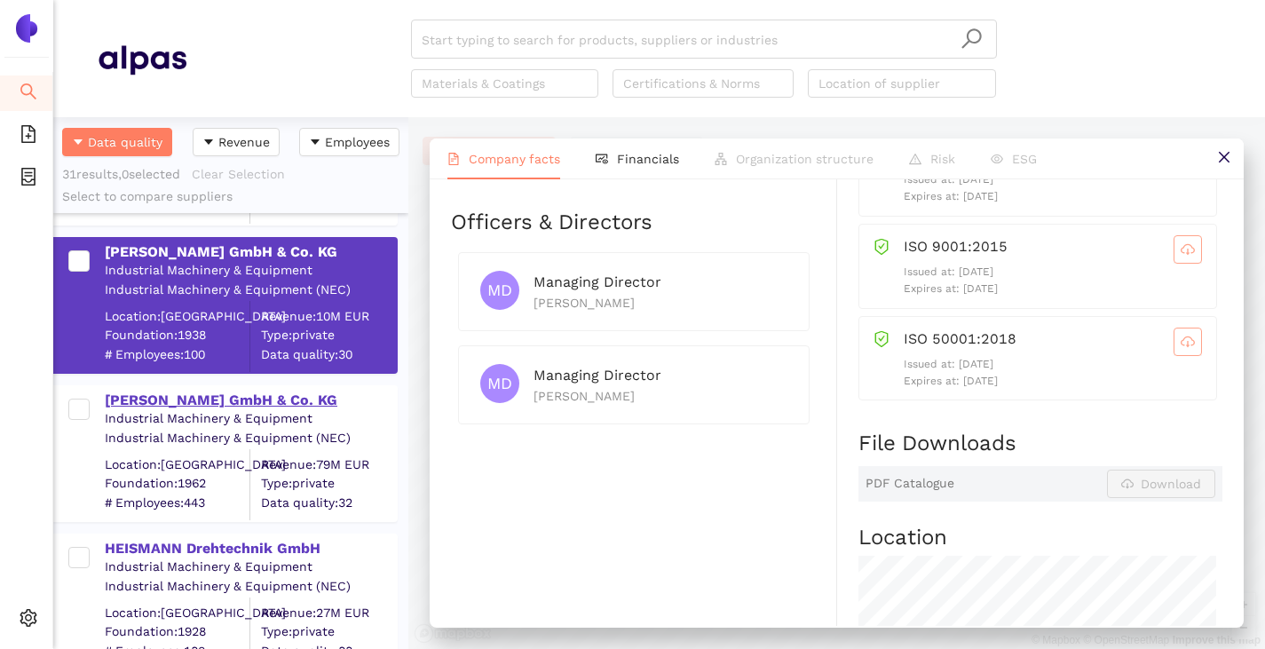
click at [194, 397] on div "[PERSON_NAME] GmbH & Co. KG" at bounding box center [250, 401] width 291 height 20
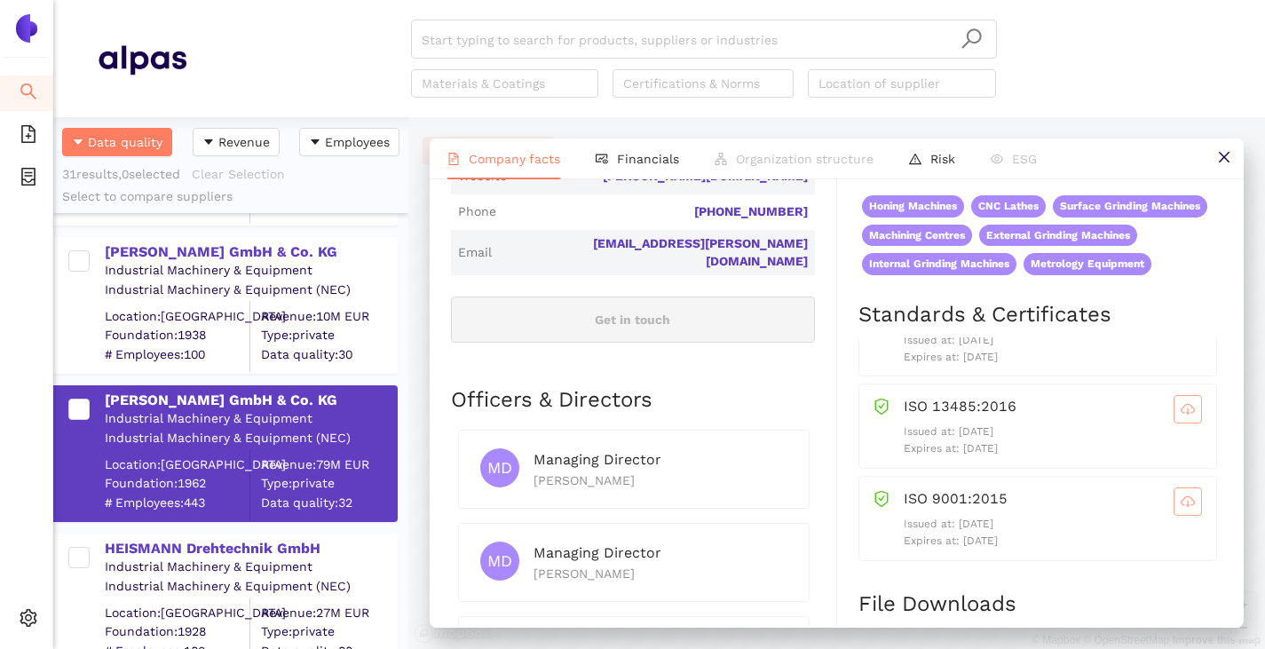
scroll to position [0, 0]
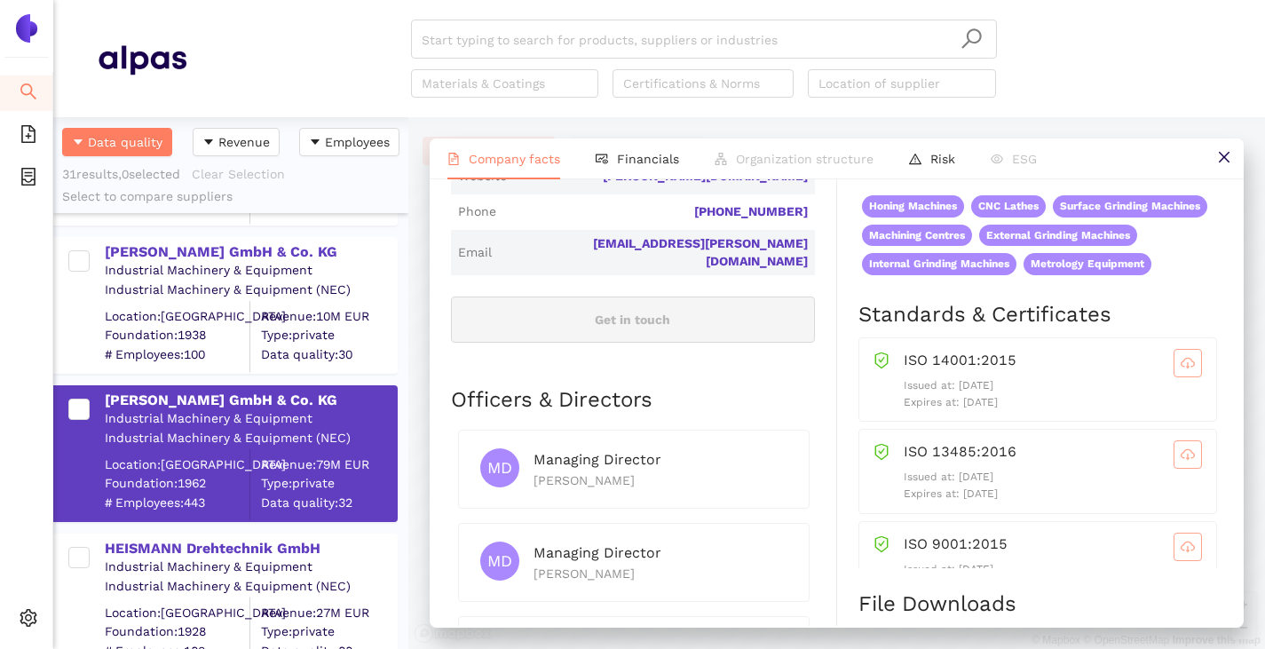
click at [1174, 370] on span "cloud-download" at bounding box center [1187, 363] width 27 height 14
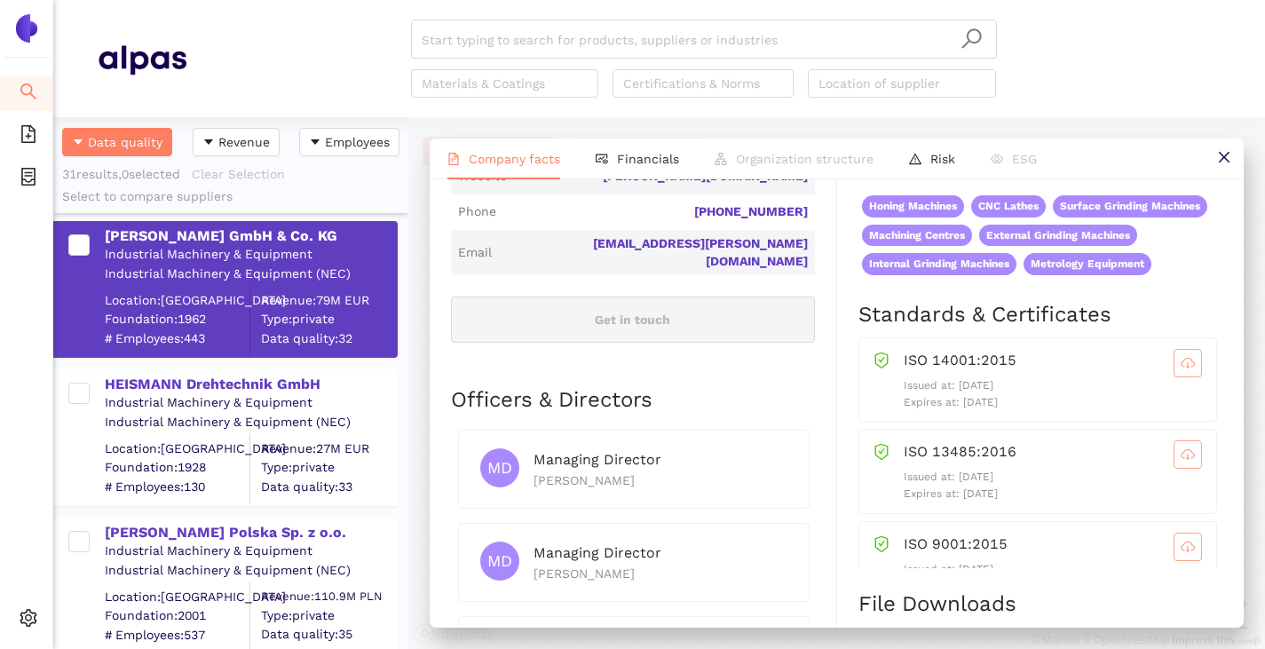
scroll to position [2752, 0]
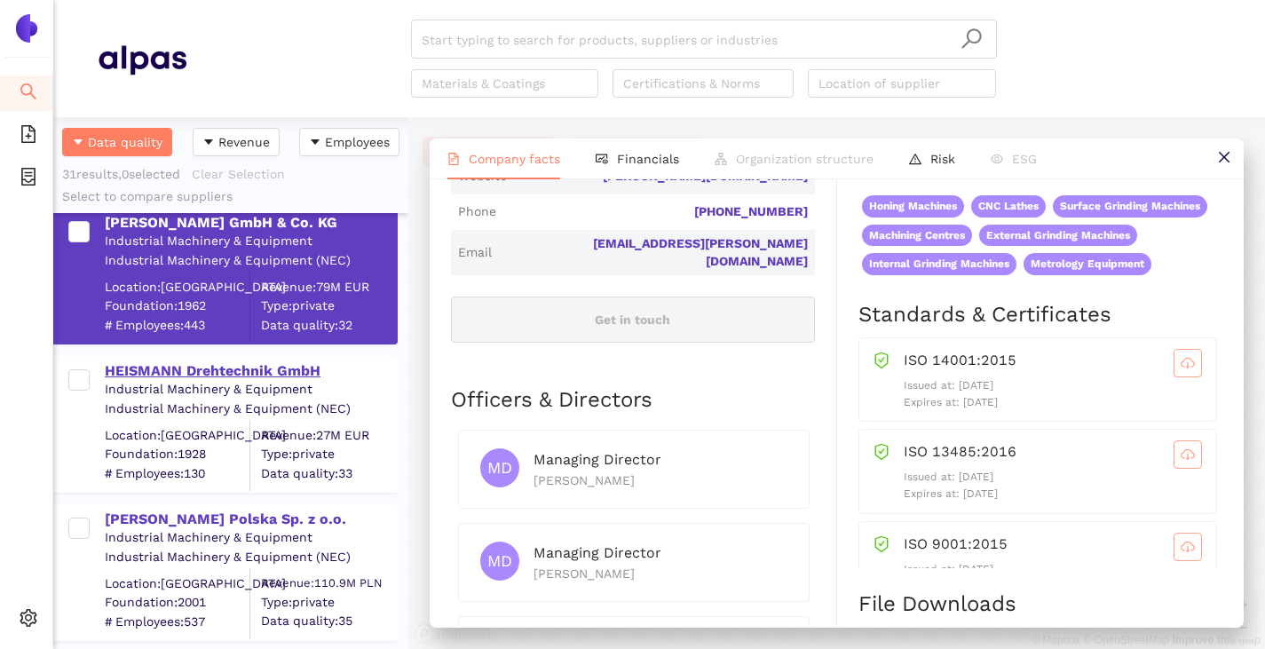
click at [196, 373] on div "HEISMANN Drehtechnik GmbH" at bounding box center [250, 371] width 291 height 20
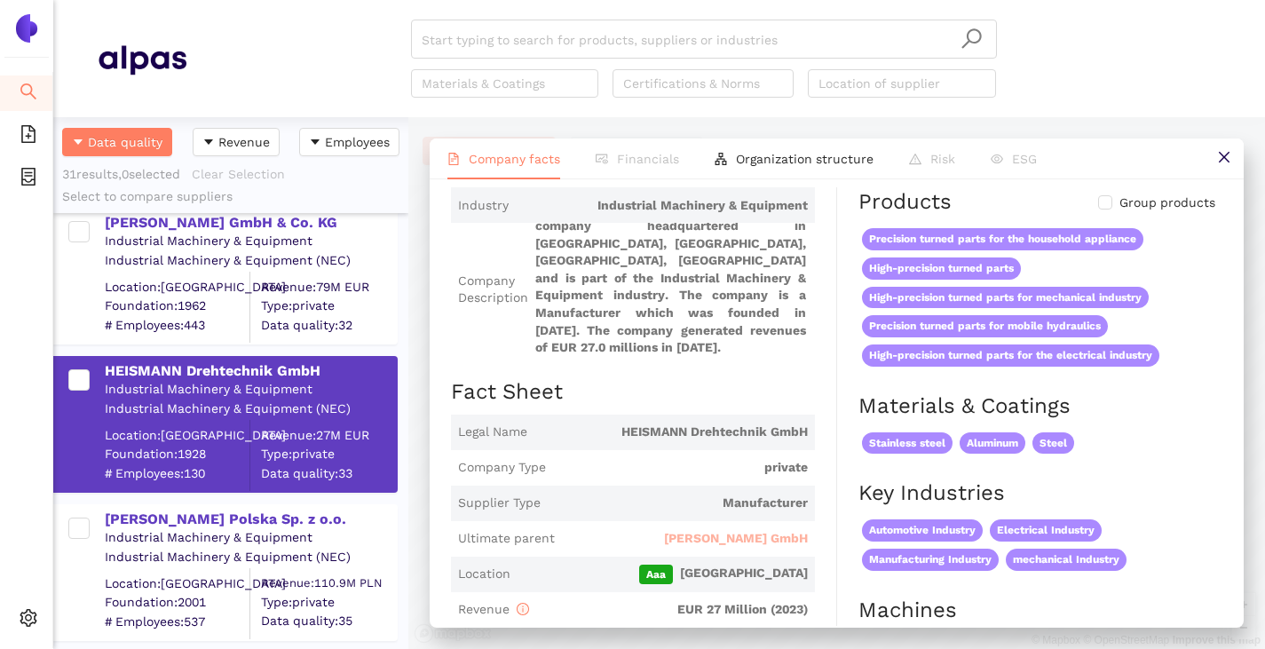
scroll to position [178, 0]
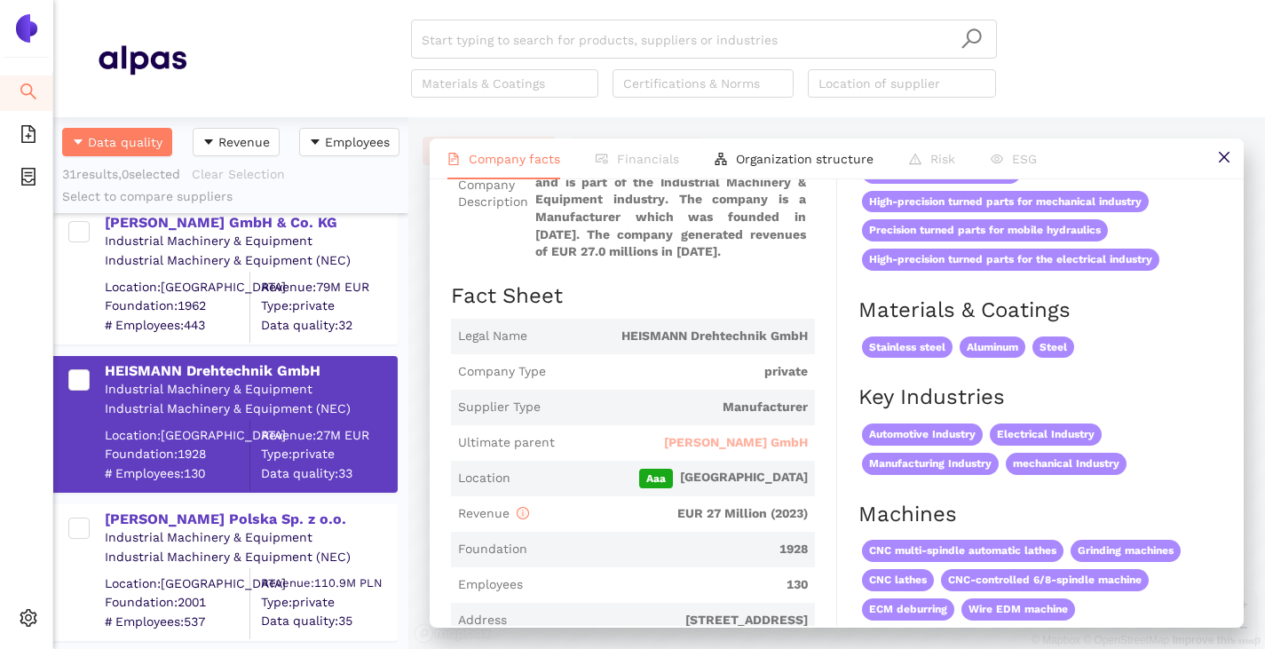
click at [737, 439] on span "[PERSON_NAME] GmbH" at bounding box center [736, 443] width 144 height 18
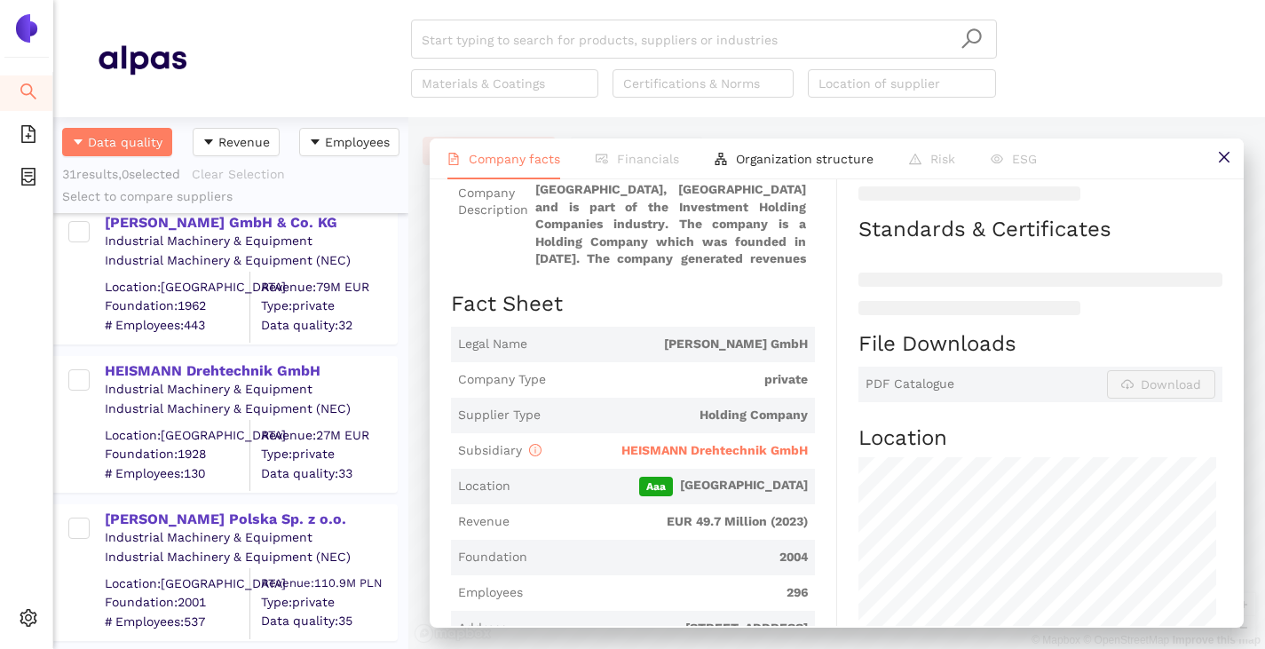
scroll to position [266, 0]
click at [708, 444] on span "HEISMANN Drehtechnik GmbH" at bounding box center [714, 449] width 186 height 14
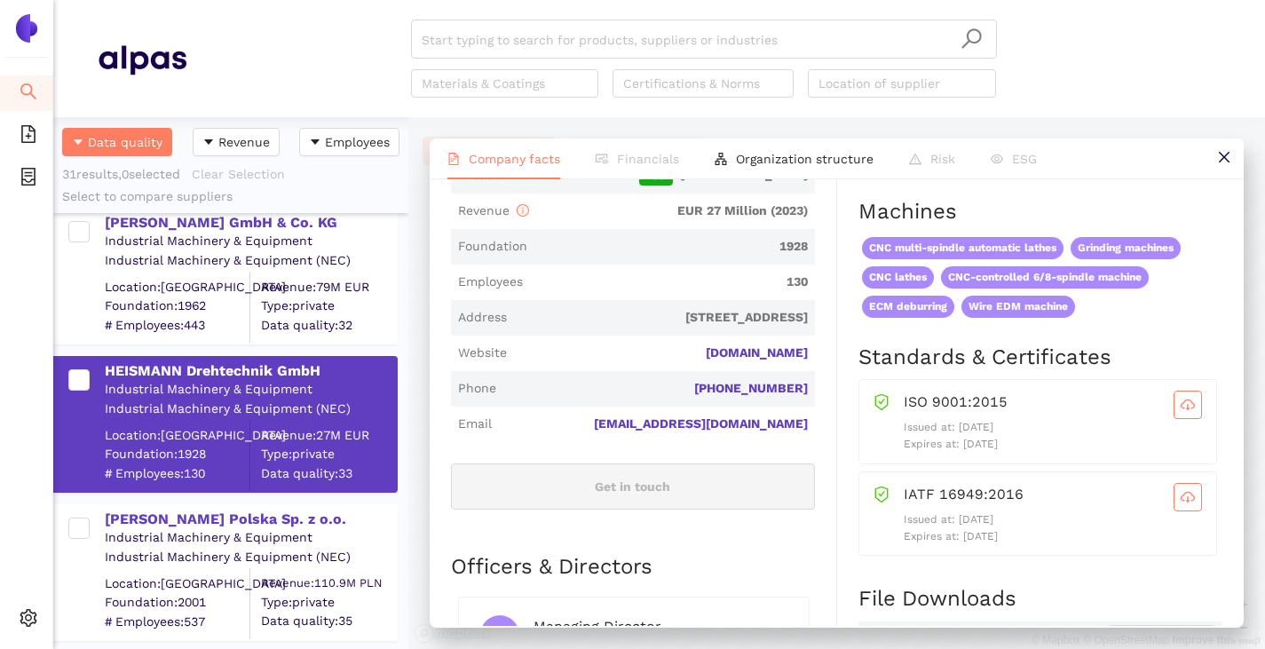
scroll to position [533, 0]
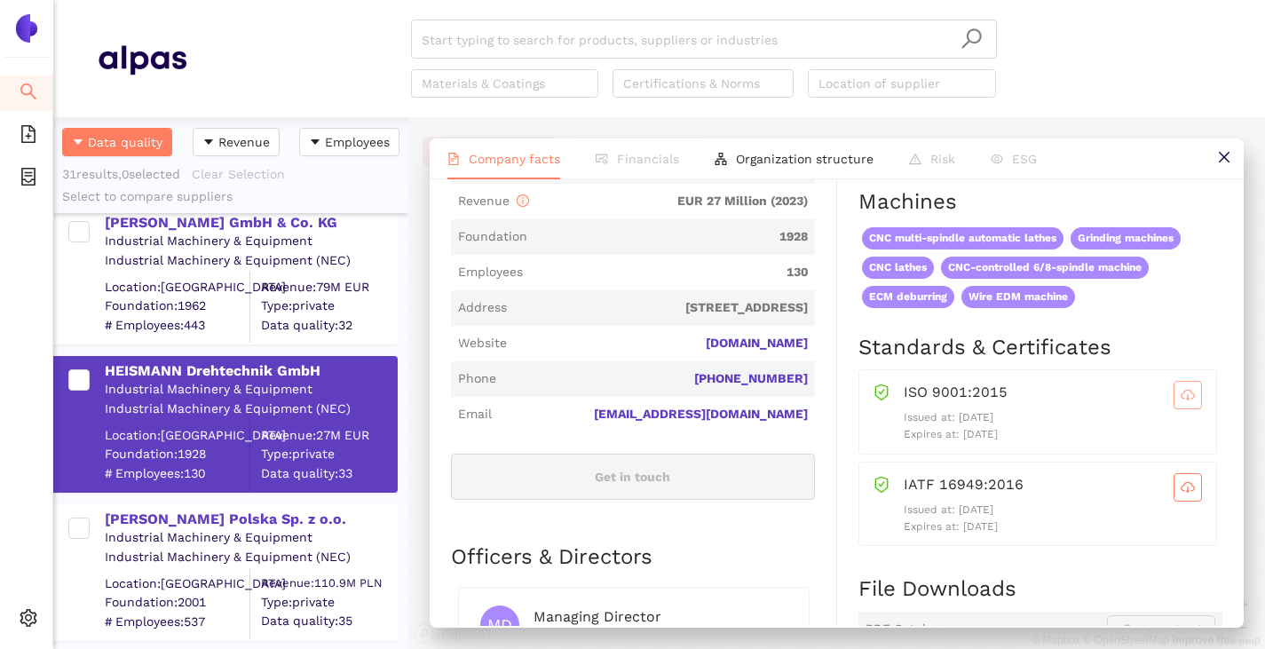
click at [1174, 399] on span "cloud-download" at bounding box center [1187, 395] width 27 height 14
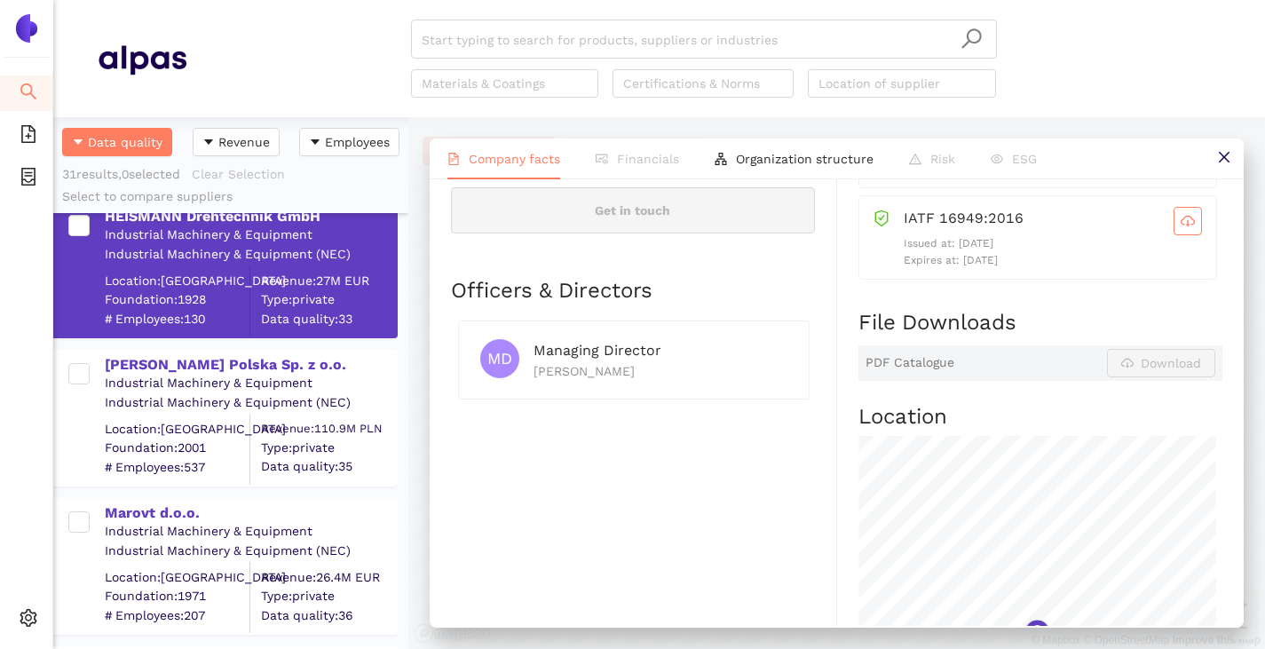
scroll to position [3018, 0]
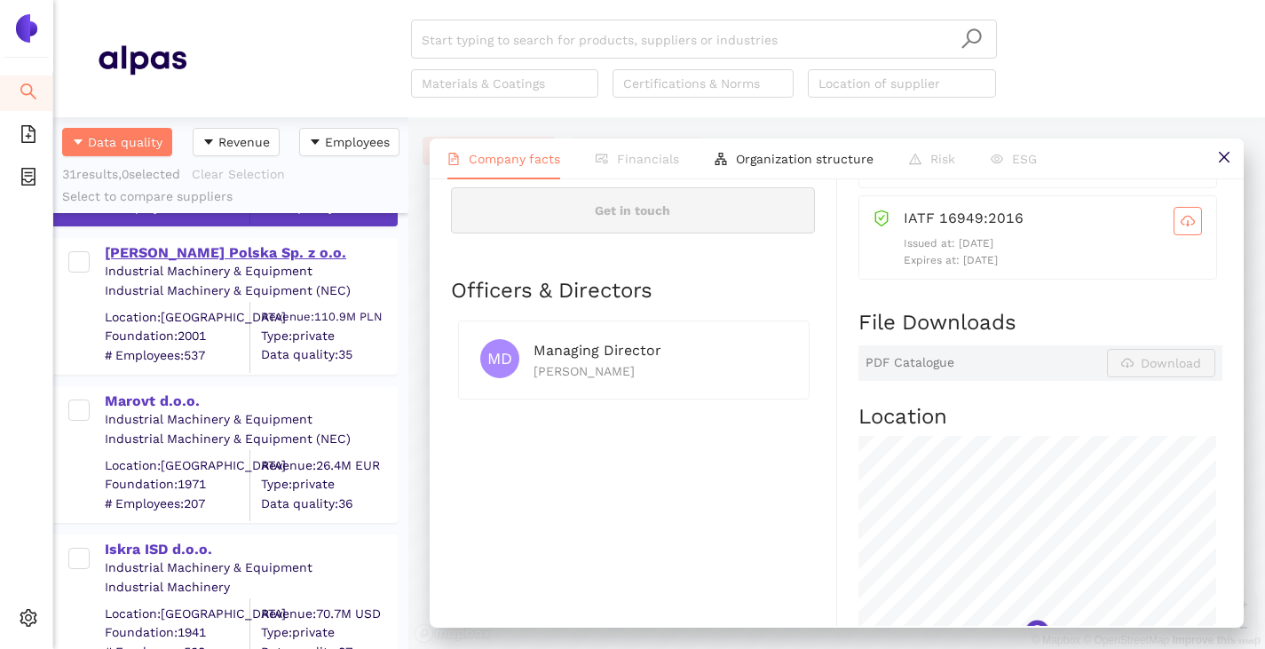
click at [154, 248] on div "[PERSON_NAME] Polska Sp. z o.o." at bounding box center [250, 253] width 291 height 20
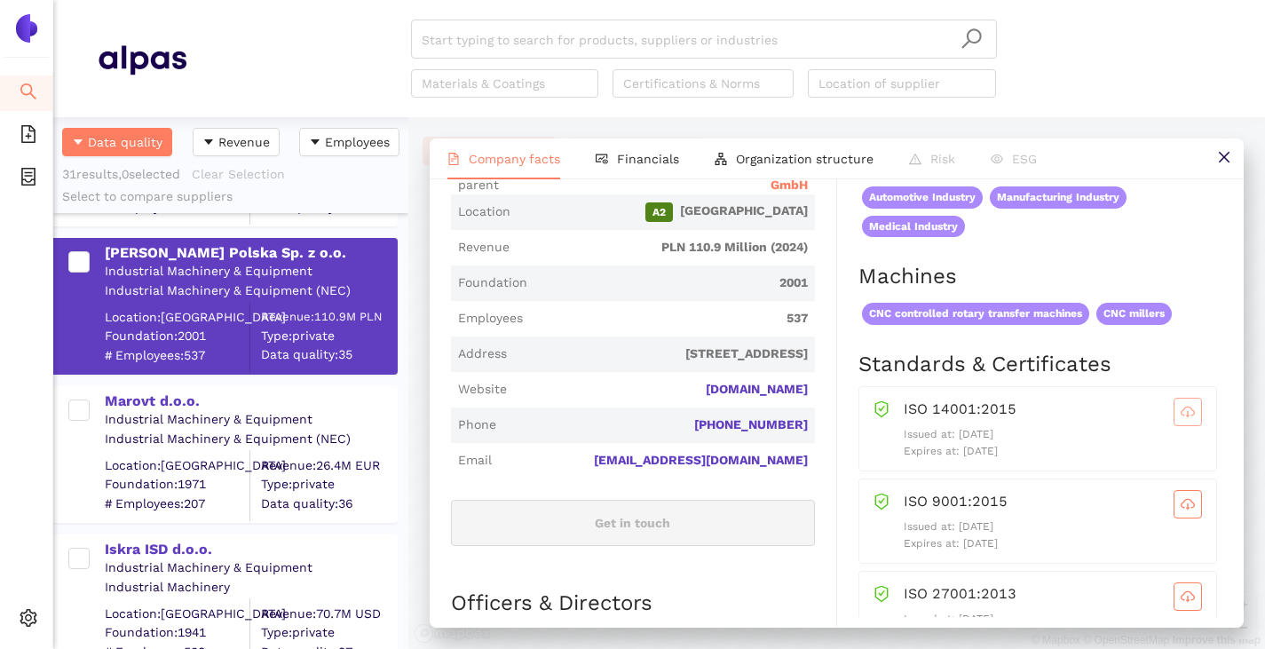
scroll to position [533, 0]
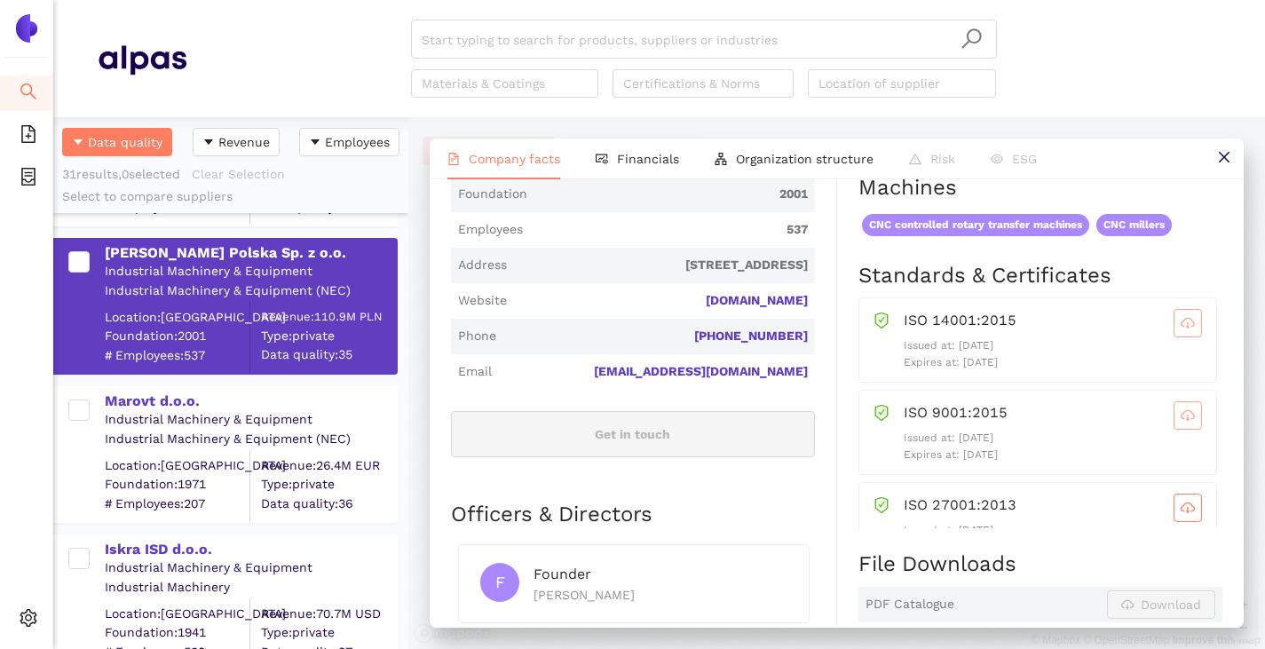
click at [1186, 416] on icon "cloud-download" at bounding box center [1188, 418] width 4 height 6
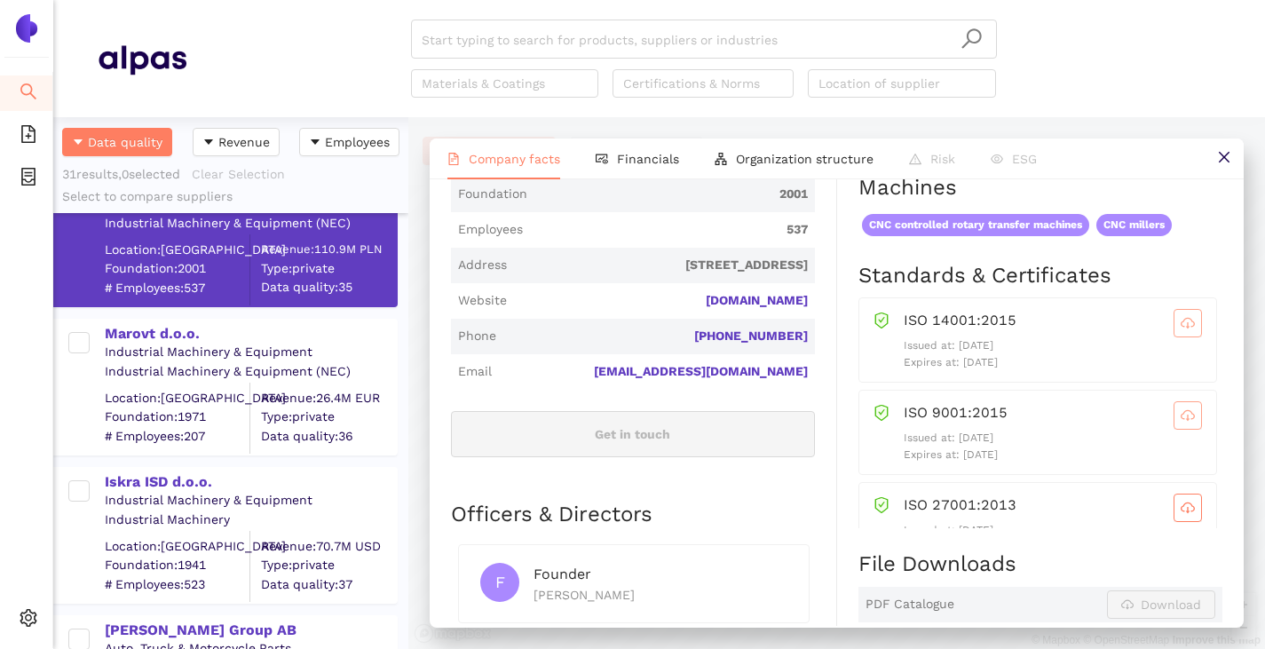
scroll to position [3107, 0]
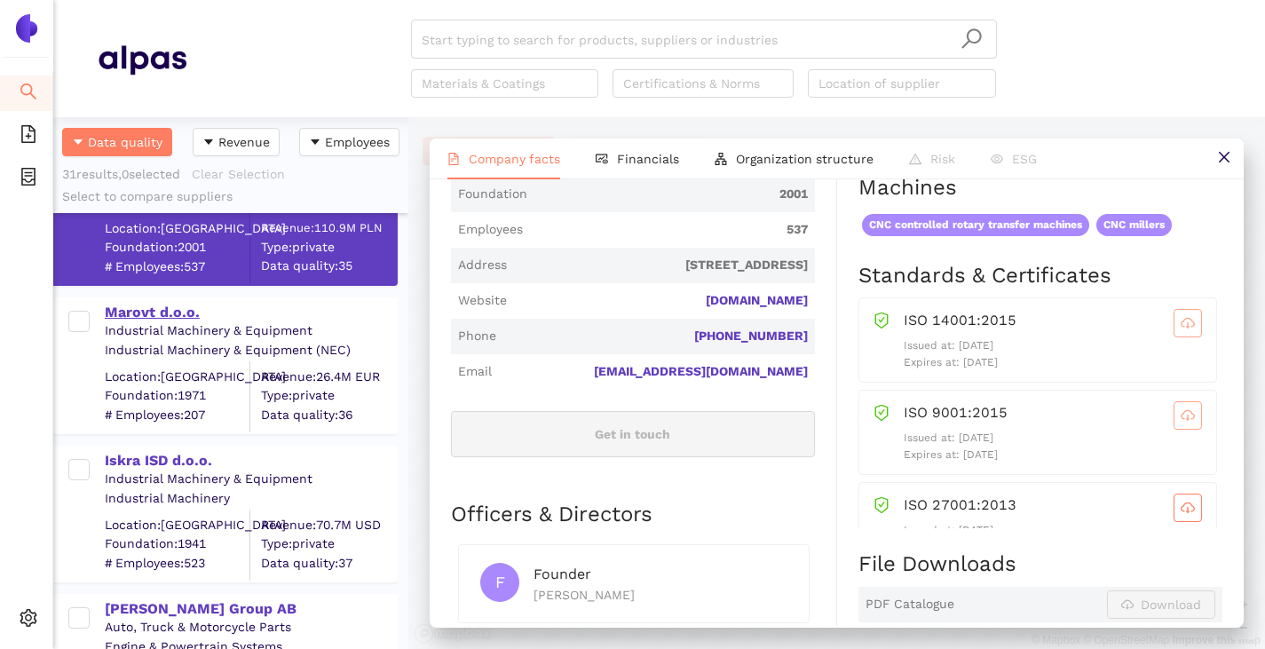
click at [134, 311] on div "Marovt d.o.o." at bounding box center [250, 313] width 291 height 20
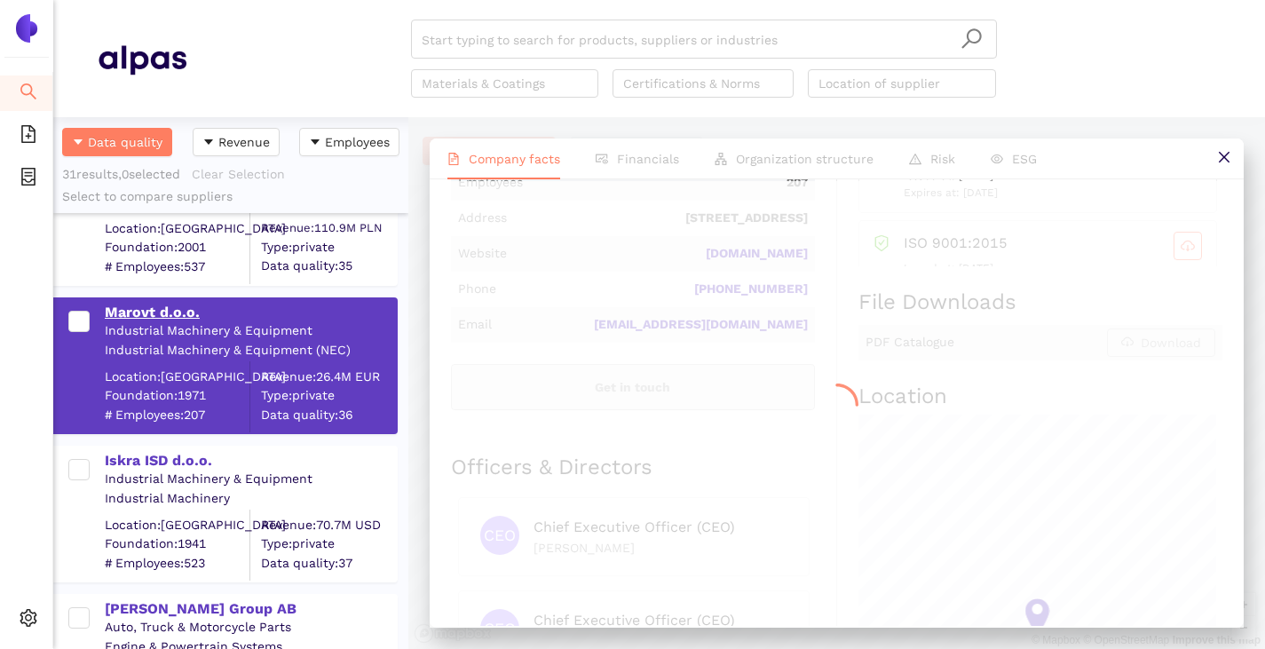
scroll to position [0, 0]
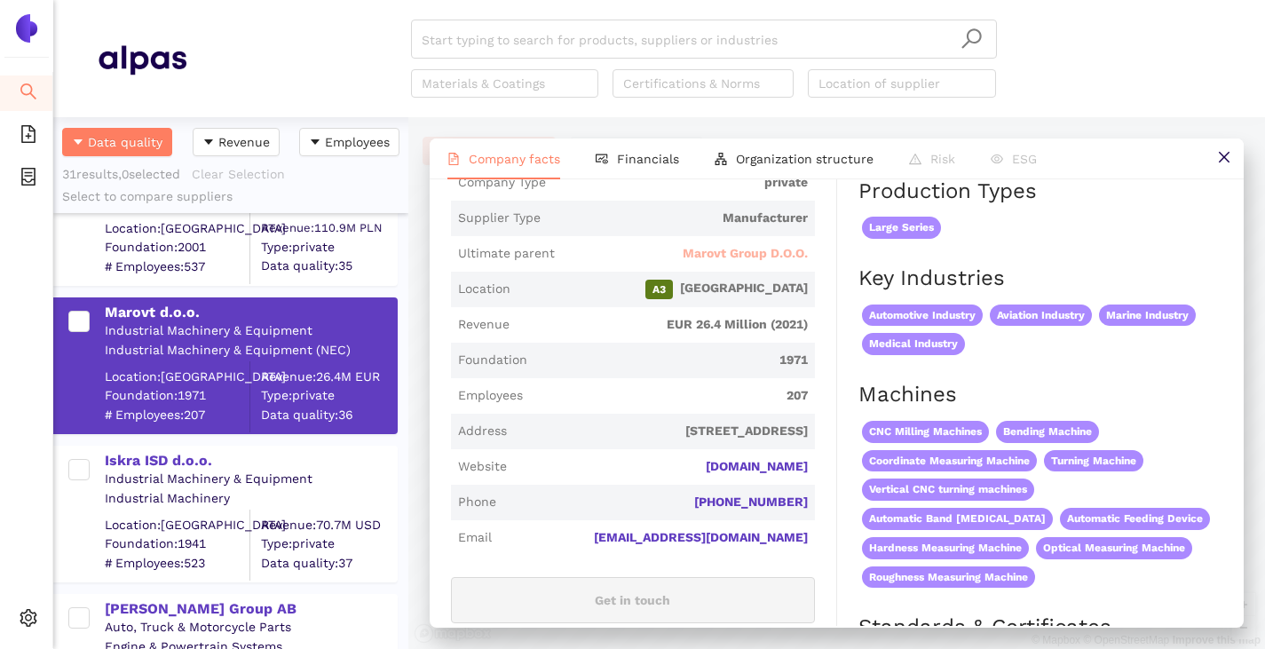
click at [718, 261] on span "Marovt Group D.O.O." at bounding box center [745, 254] width 125 height 18
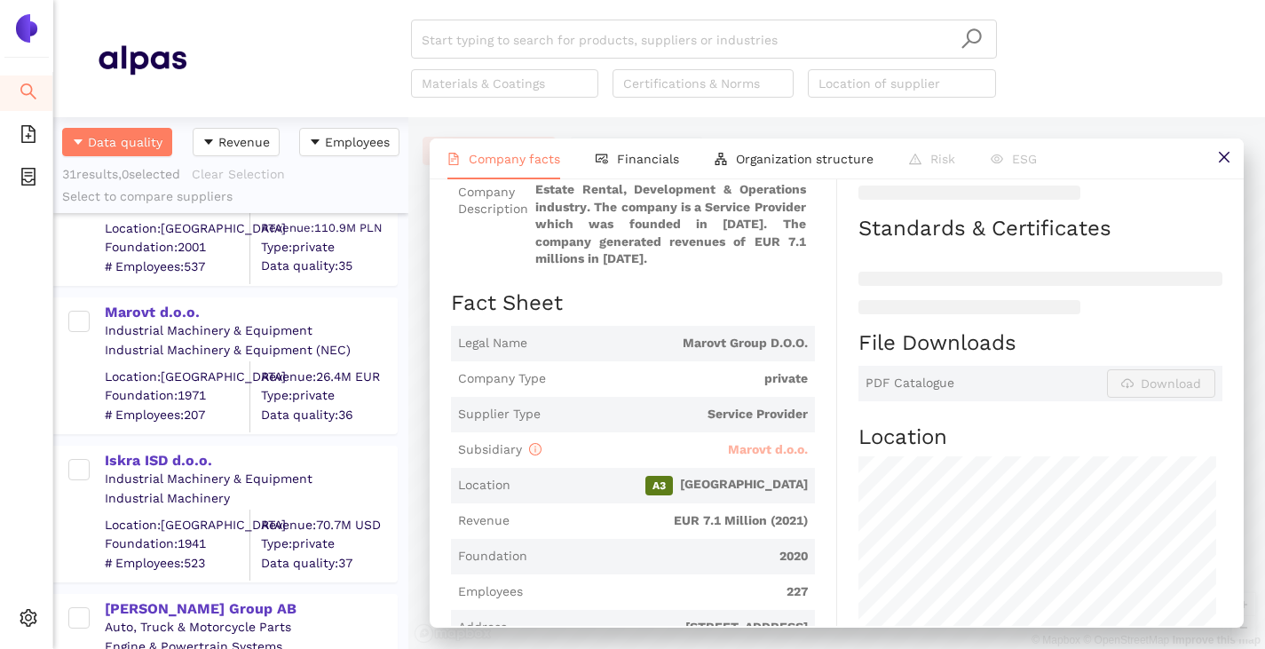
click at [734, 447] on span "Marovt d.o.o." at bounding box center [768, 449] width 80 height 14
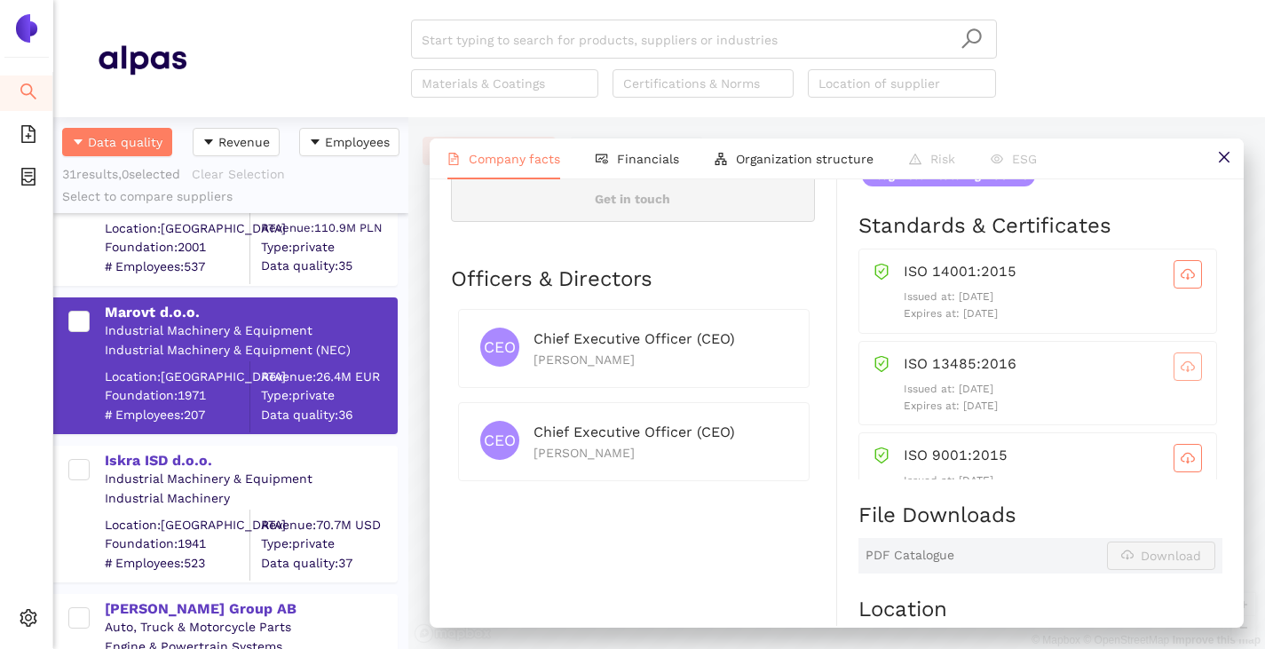
click at [1174, 366] on span "cloud-download" at bounding box center [1187, 367] width 27 height 14
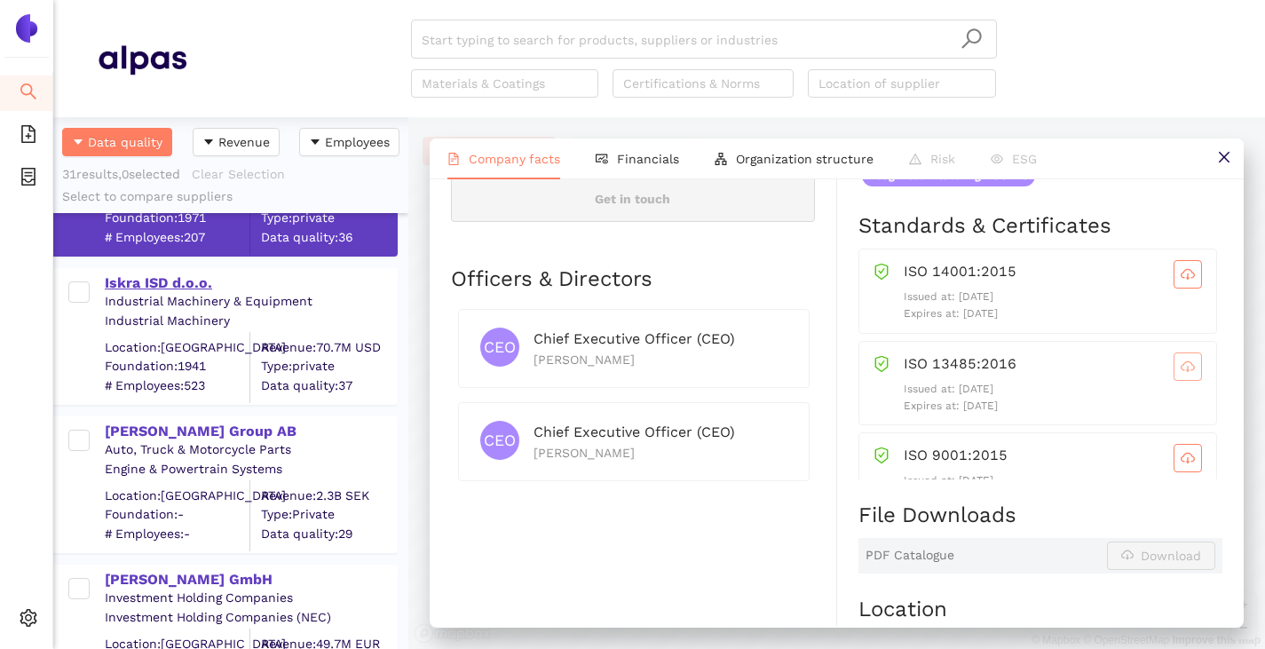
click at [144, 286] on div "Iskra ISD d.o.o." at bounding box center [250, 283] width 291 height 20
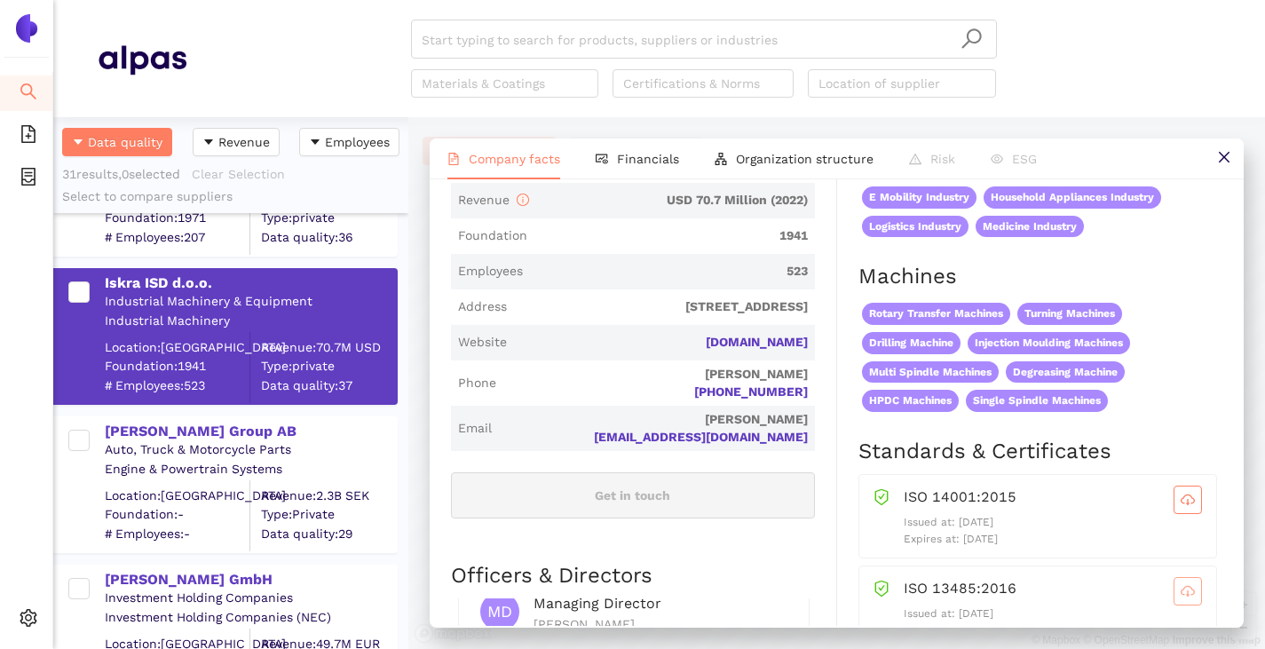
click at [1167, 484] on div "ISO 14001:2015 Issued at: 2025-01-27 Expires at: 2028-01-26" at bounding box center [1037, 516] width 359 height 85
click at [1174, 486] on button "button" at bounding box center [1188, 500] width 28 height 28
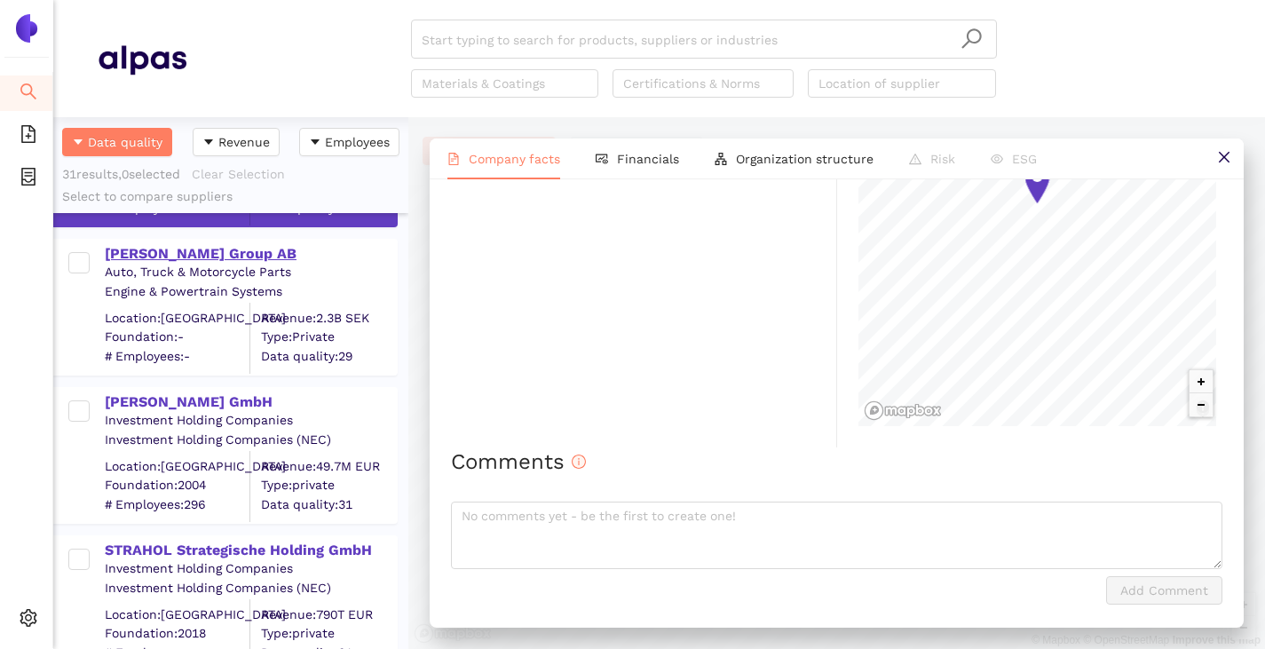
click at [148, 242] on div "[PERSON_NAME] Group AB" at bounding box center [250, 252] width 291 height 23
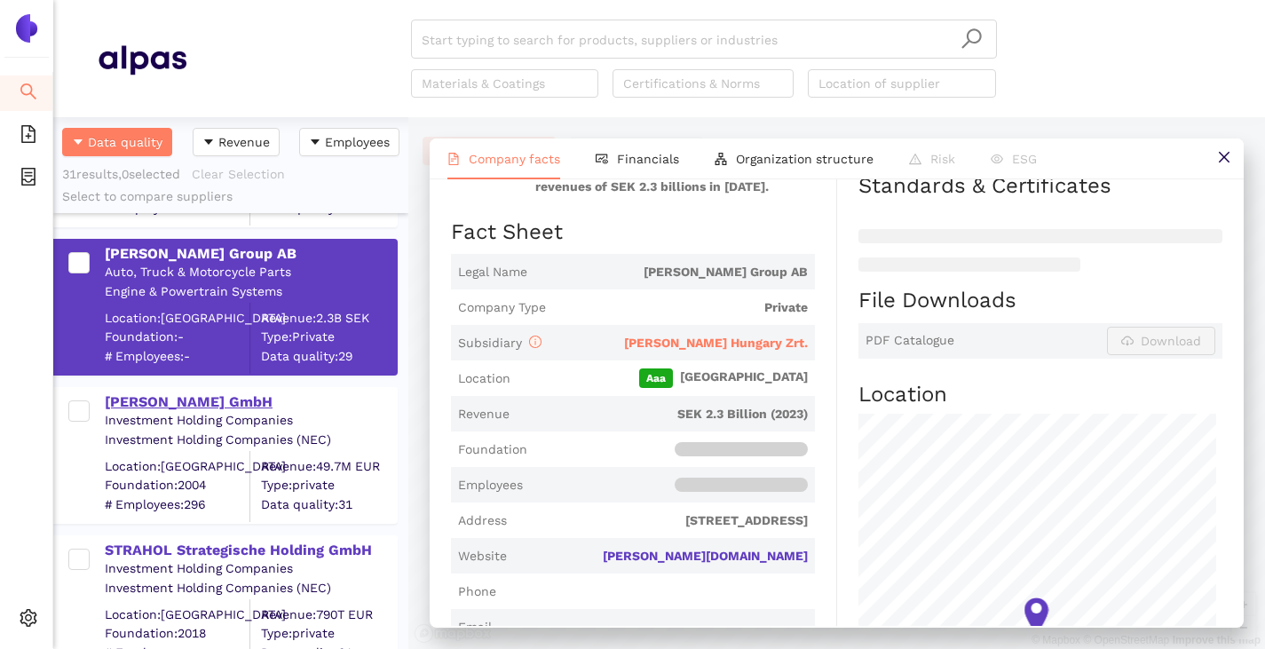
click at [149, 402] on div "[PERSON_NAME] GmbH" at bounding box center [250, 402] width 291 height 20
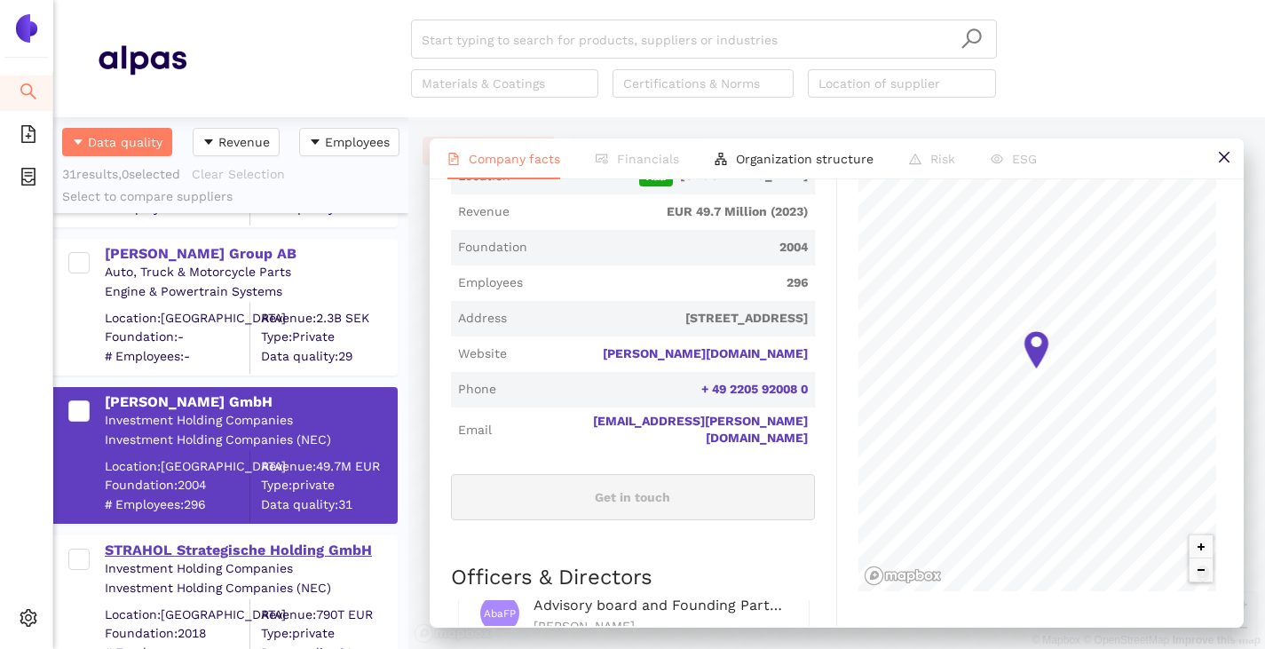
click at [171, 552] on div "STRAHOL Strategische Holding GmbH" at bounding box center [250, 551] width 291 height 20
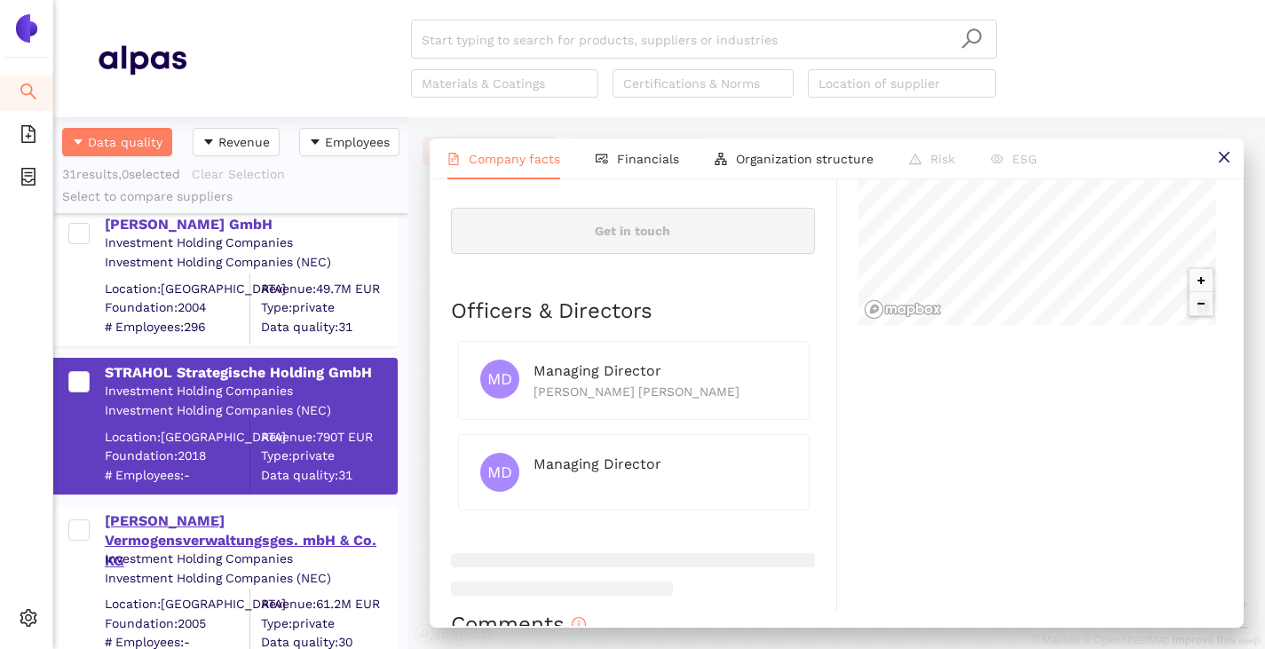
click at [175, 524] on div "[PERSON_NAME] Vermogensverwaltungsges. mbH & Co. KG" at bounding box center [250, 540] width 291 height 59
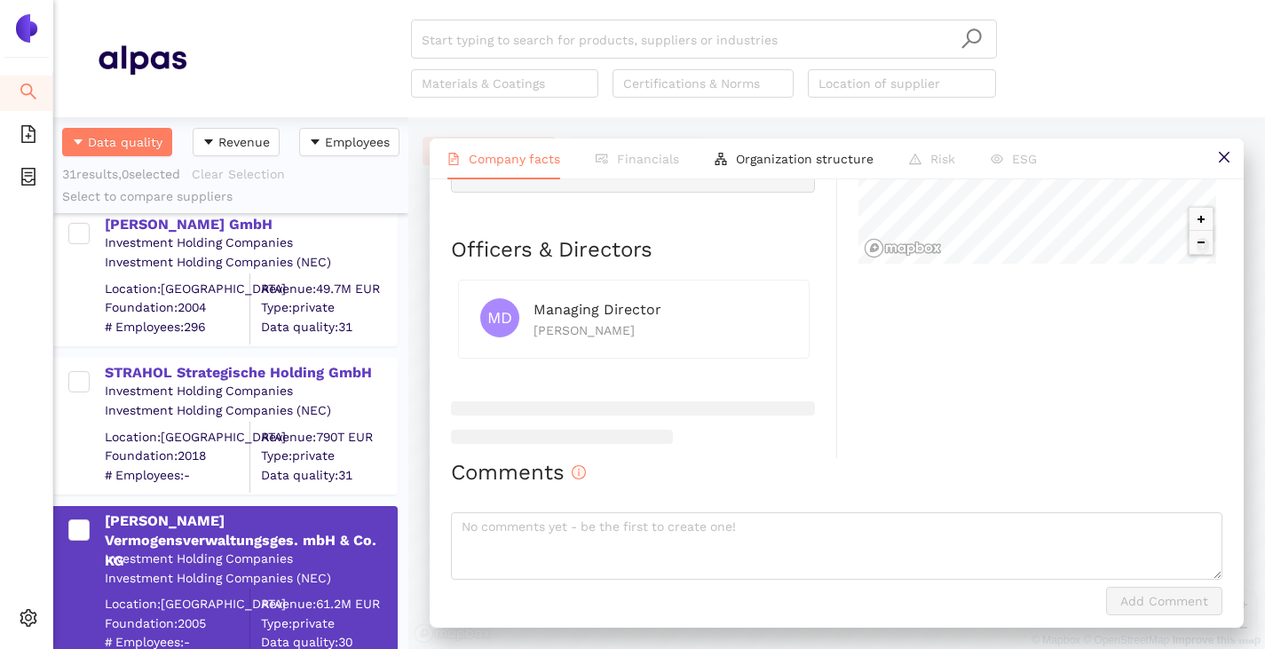
scroll to position [861, 0]
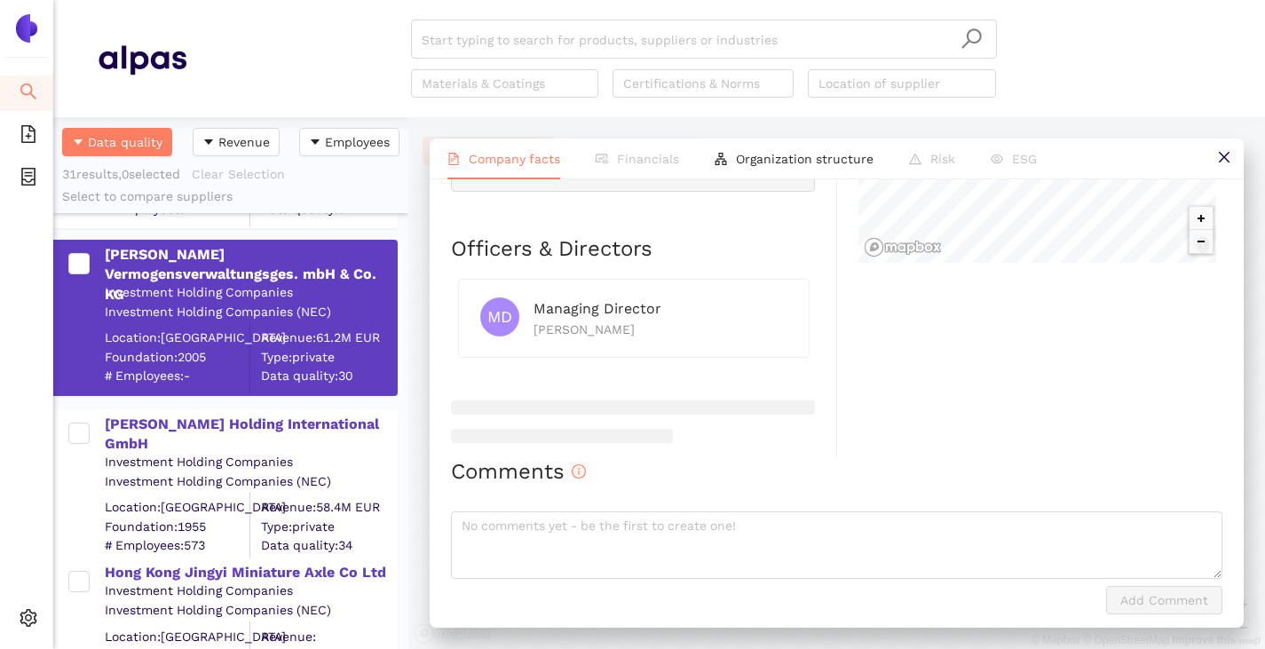
click at [177, 454] on div "Investment Holding Companies" at bounding box center [250, 463] width 291 height 18
click at [178, 430] on div "[PERSON_NAME] Holding International GmbH" at bounding box center [250, 435] width 291 height 40
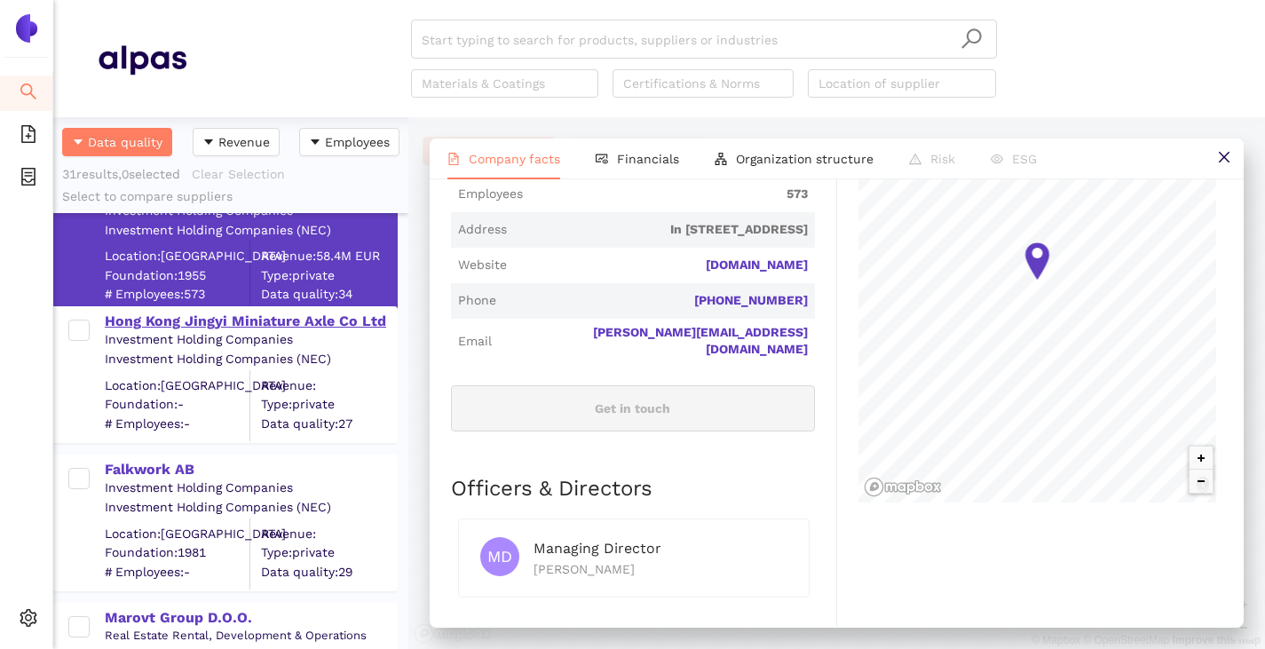
click at [228, 323] on div "Hong Kong Jingyi Miniature Axle Co Ltd" at bounding box center [250, 322] width 291 height 20
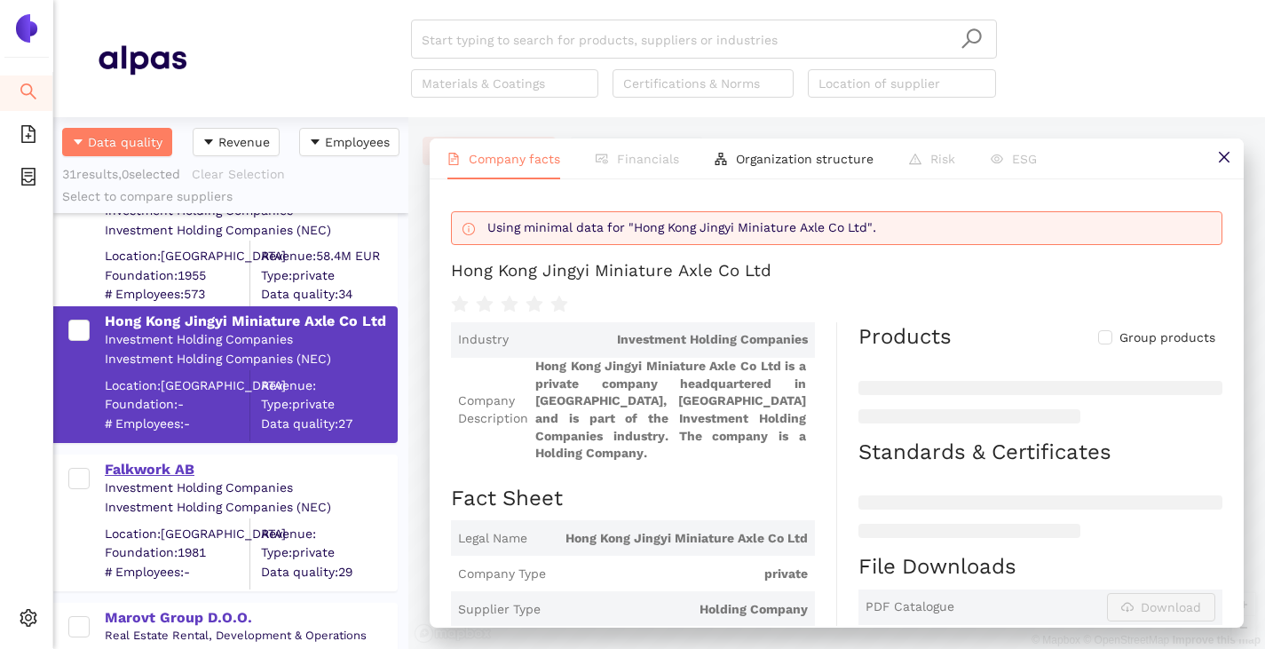
click at [174, 468] on div "Falkwork AB" at bounding box center [250, 470] width 291 height 20
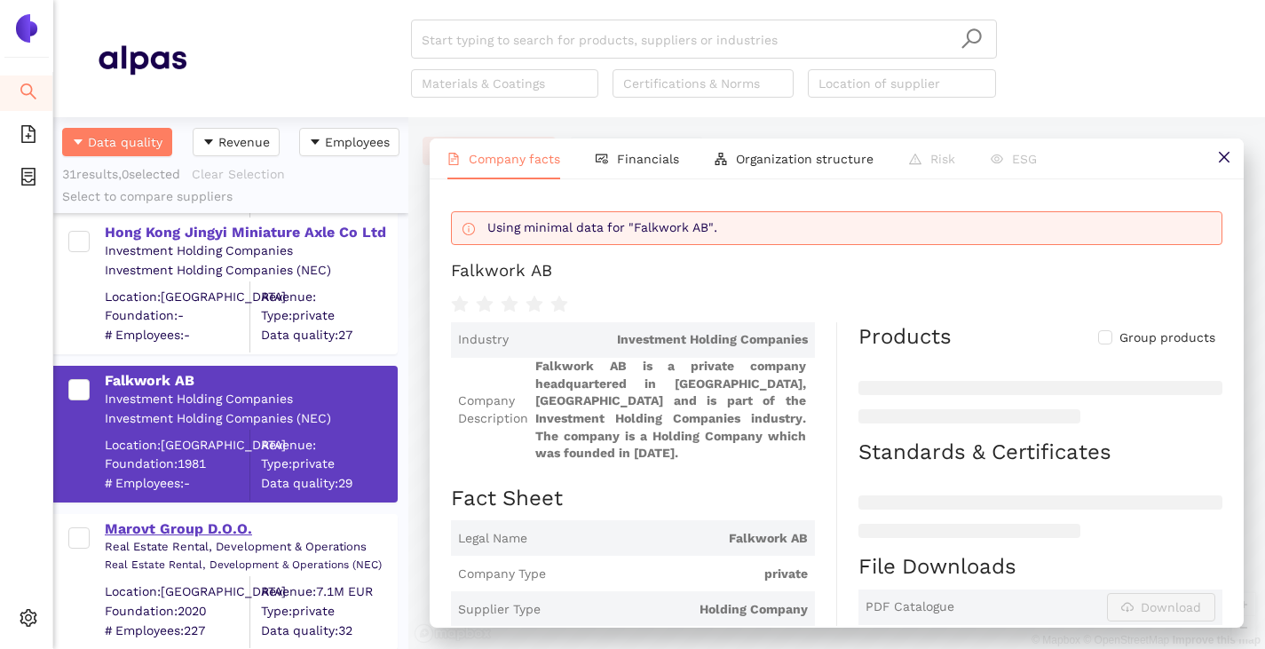
click at [164, 526] on div "Marovt Group D.O.O." at bounding box center [250, 529] width 291 height 20
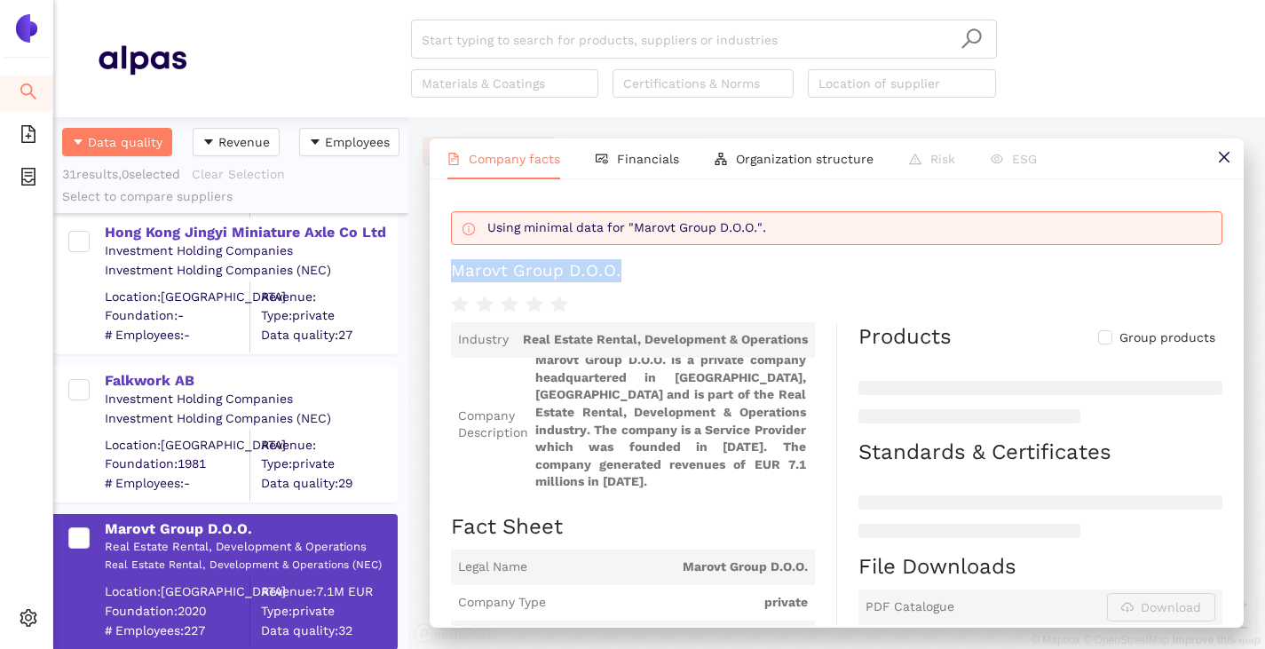
drag, startPoint x: 454, startPoint y: 270, endPoint x: 649, endPoint y: 256, distance: 195.8
click at [649, 256] on div "Using minimal data for "Marovt Group D.O.O.". Marovt Group D.O.O." at bounding box center [836, 258] width 771 height 115
copy div "Marovt Group D.O.O."
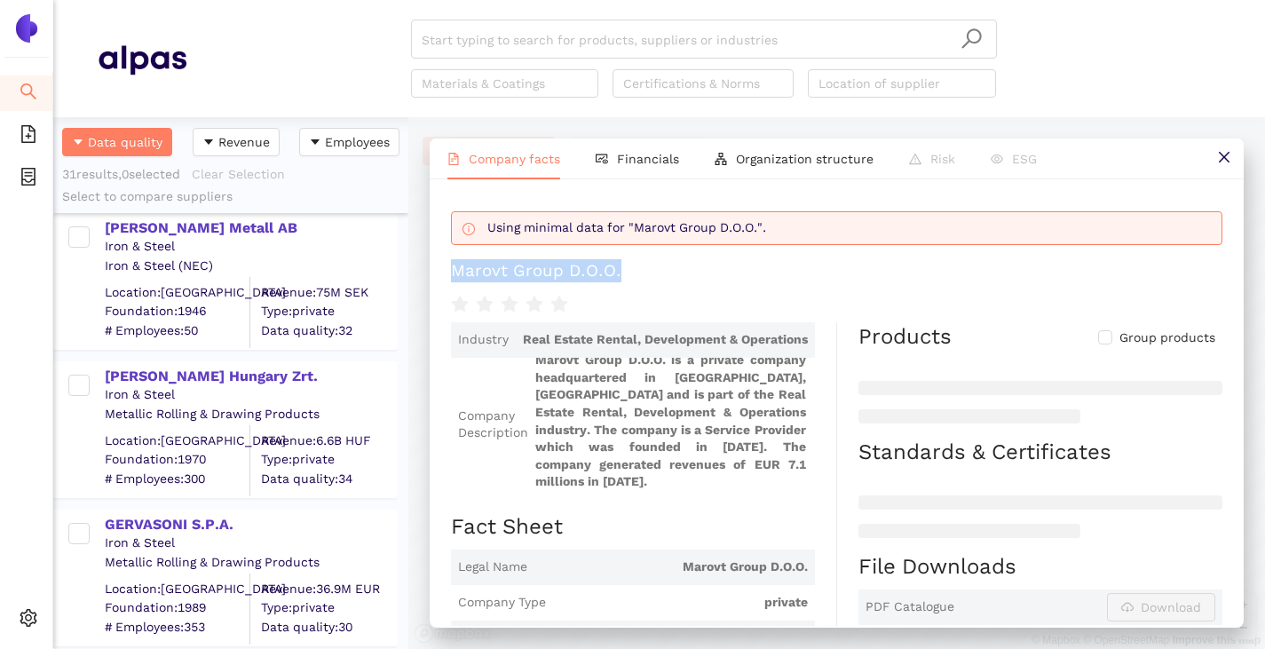
scroll to position [0, 0]
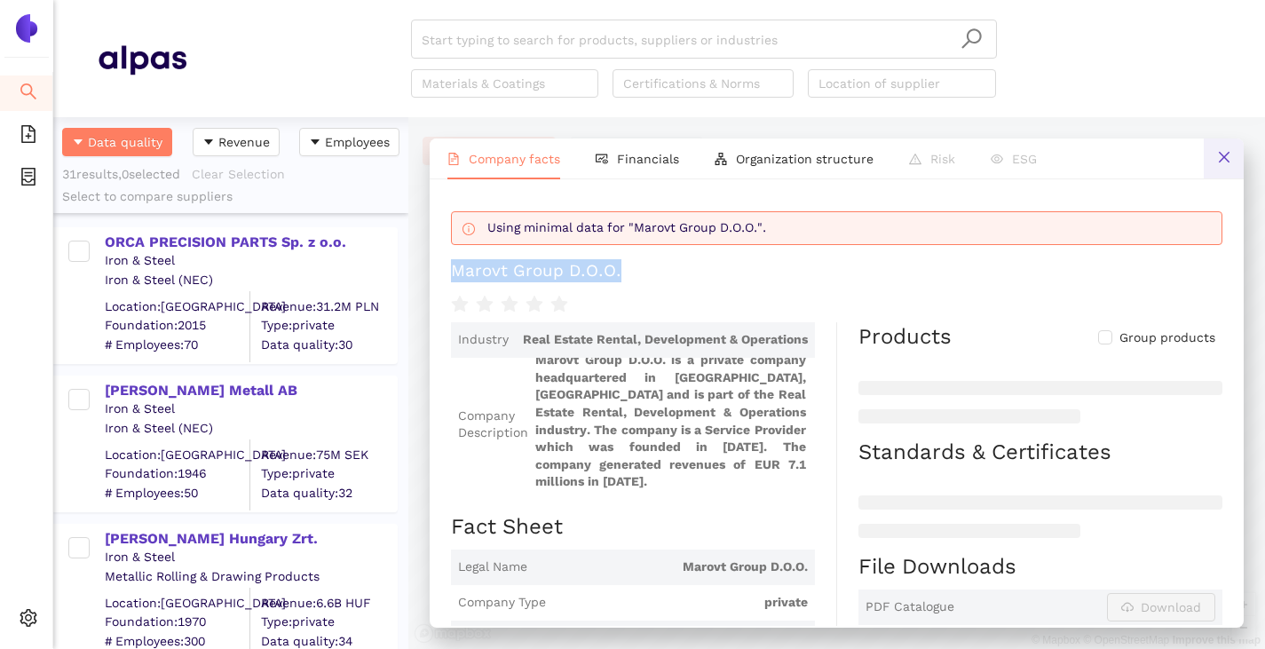
click at [1230, 149] on button at bounding box center [1224, 158] width 40 height 40
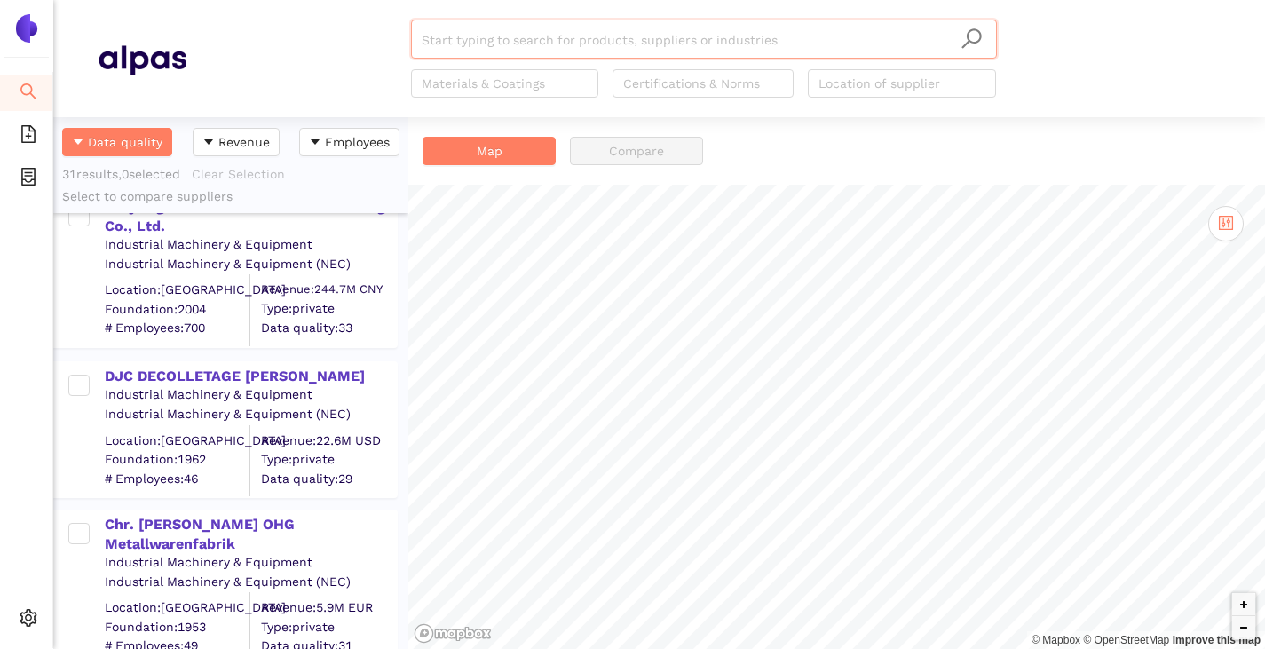
scroll to position [799, 0]
click at [217, 365] on div "DJC DECOLLETAGE [PERSON_NAME]" at bounding box center [250, 373] width 291 height 23
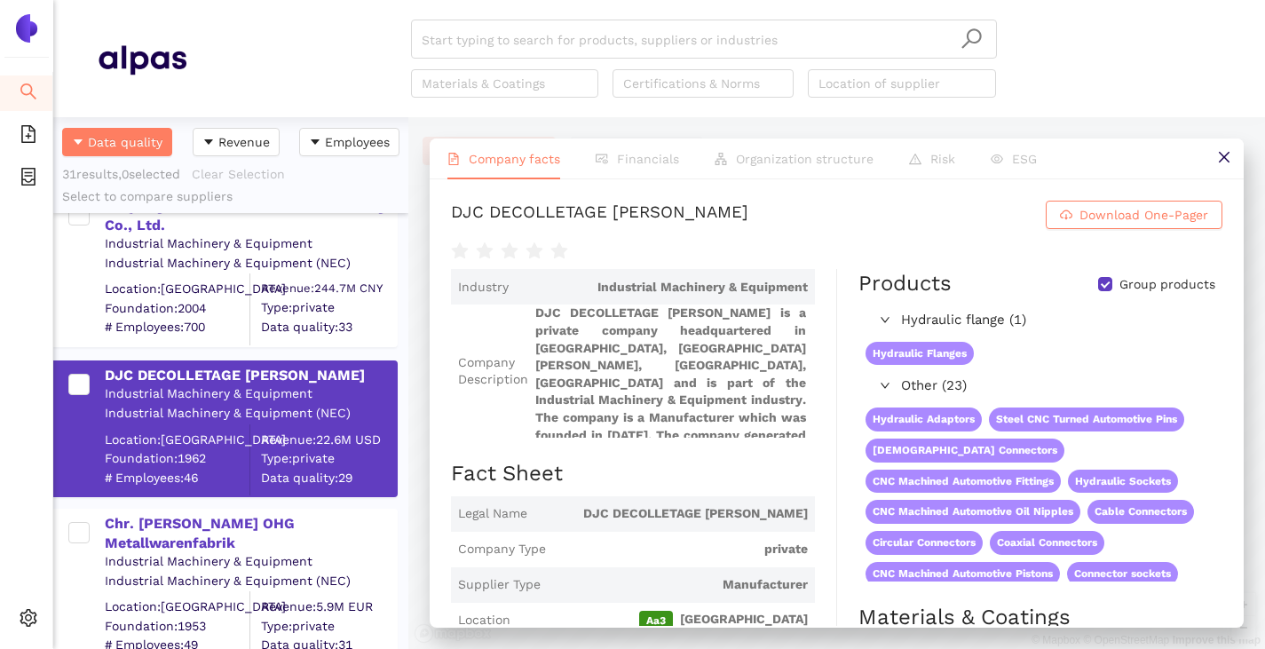
scroll to position [320, 0]
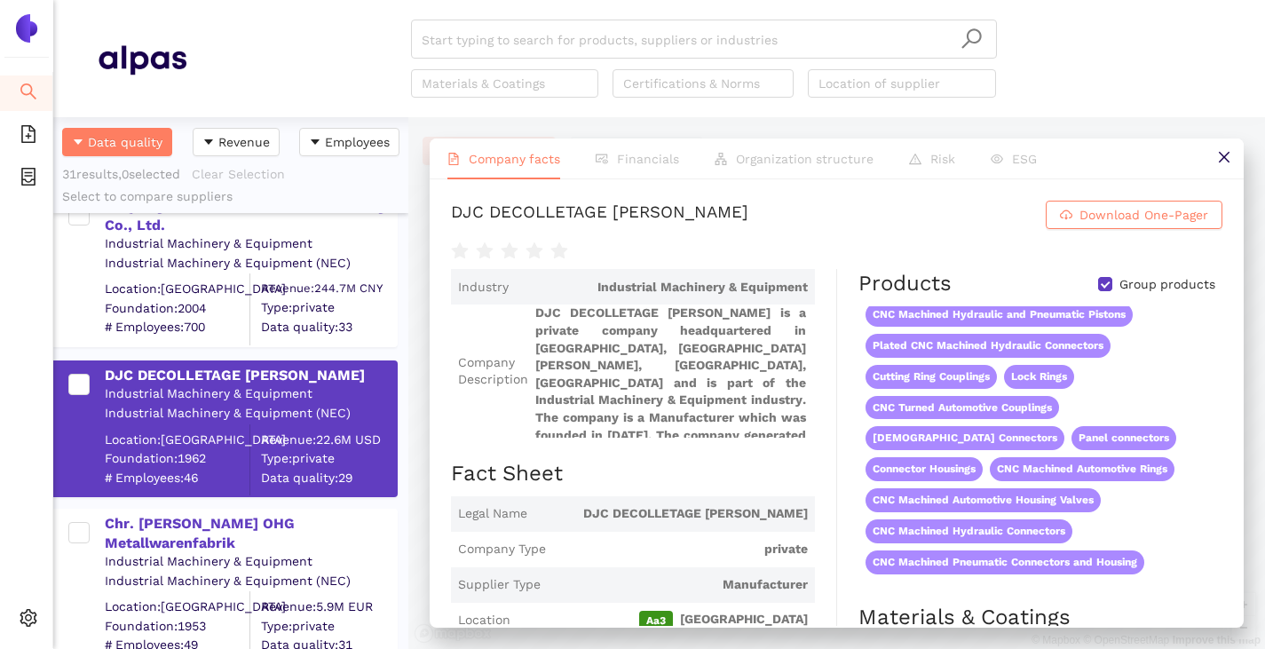
click at [1098, 288] on input "Group products" at bounding box center [1105, 284] width 14 height 14
checkbox input "false"
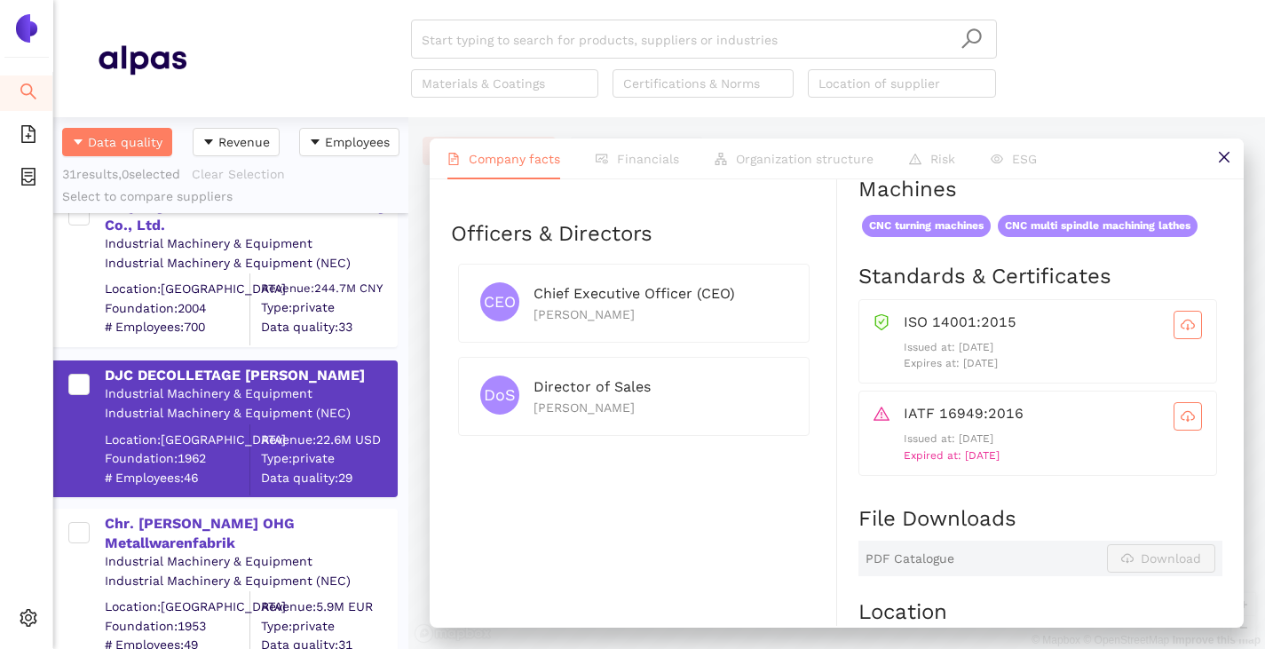
scroll to position [799, 0]
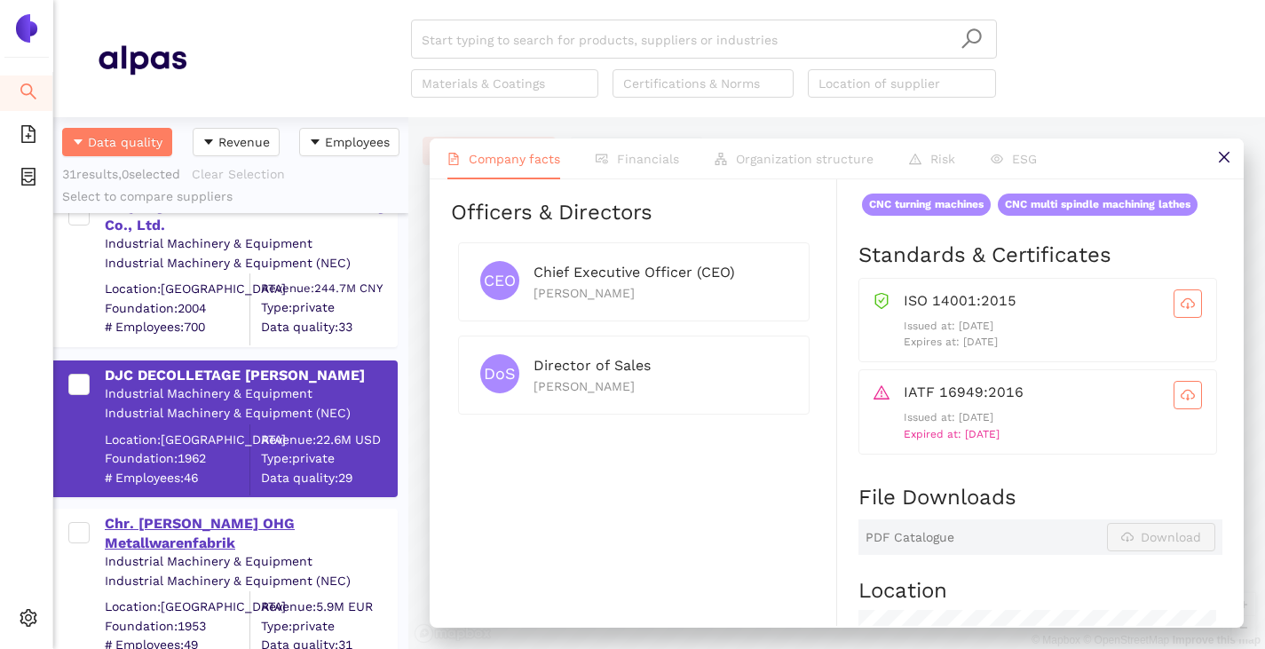
click at [170, 520] on div "Chr. [PERSON_NAME] OHG Metallwarenfabrik" at bounding box center [250, 534] width 291 height 40
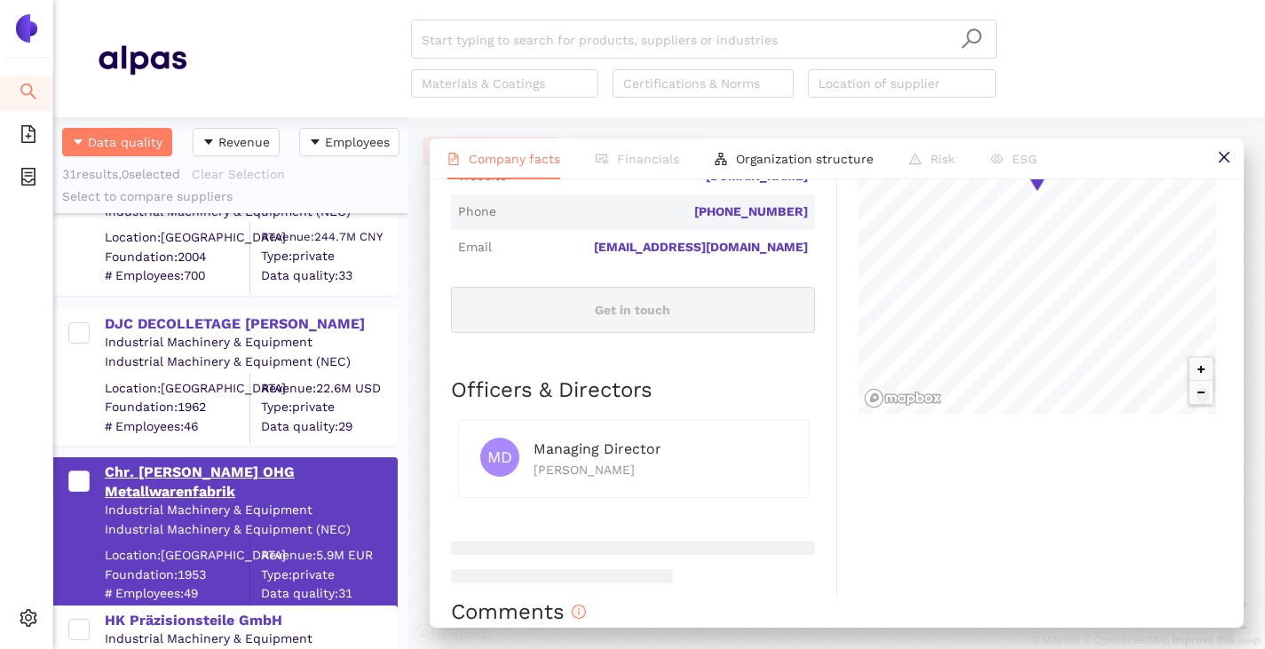
scroll to position [1065, 0]
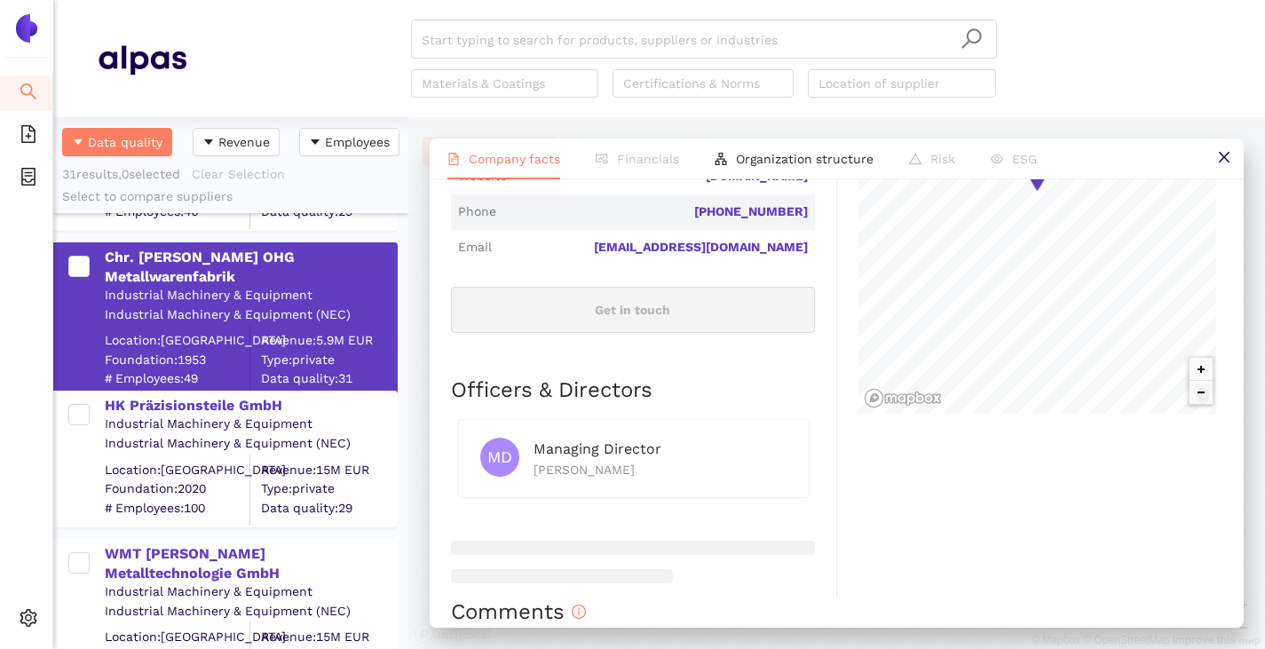
drag, startPoint x: 159, startPoint y: 408, endPoint x: 166, endPoint y: 498, distance: 89.9
click at [159, 407] on div "HK Präzisionsteile GmbH" at bounding box center [250, 406] width 291 height 20
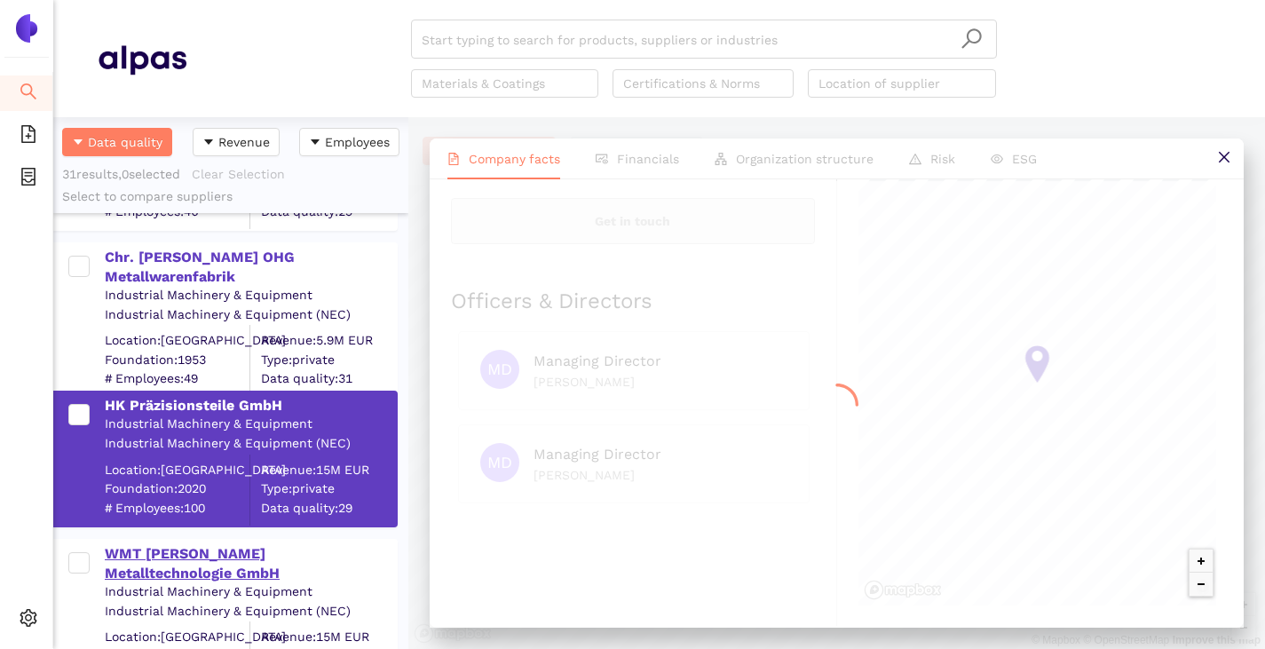
scroll to position [0, 0]
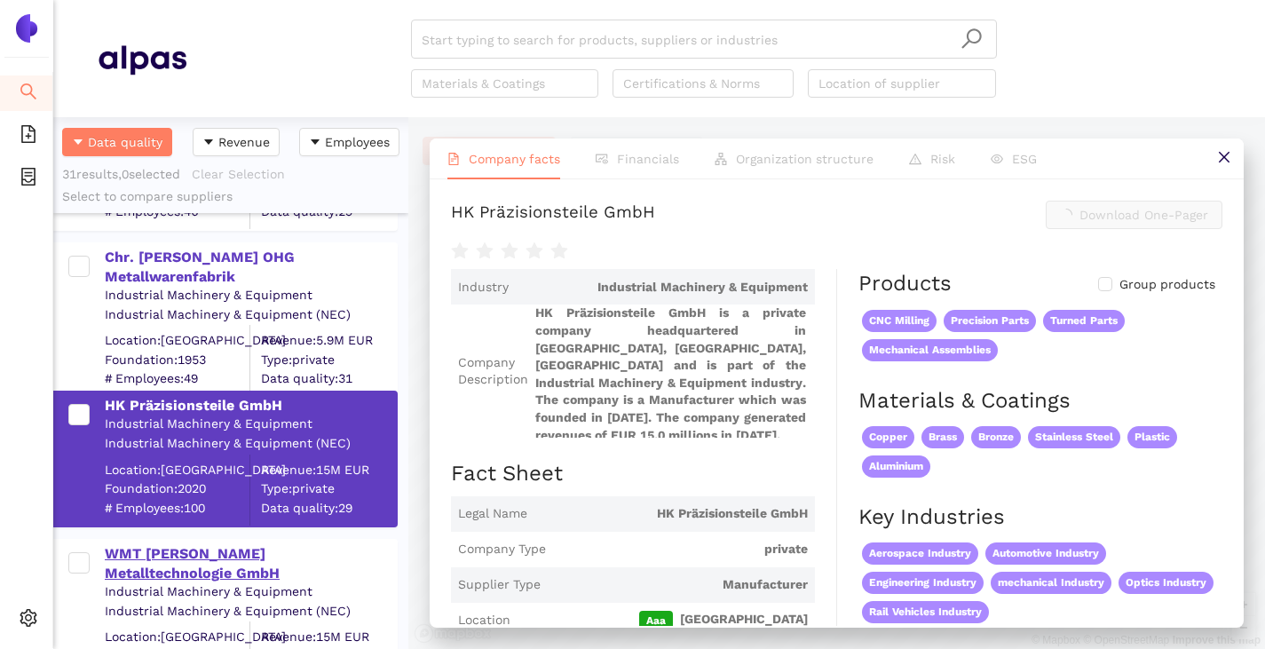
click at [174, 553] on div "WMT [PERSON_NAME] Metalltechnologie GmbH" at bounding box center [250, 564] width 291 height 40
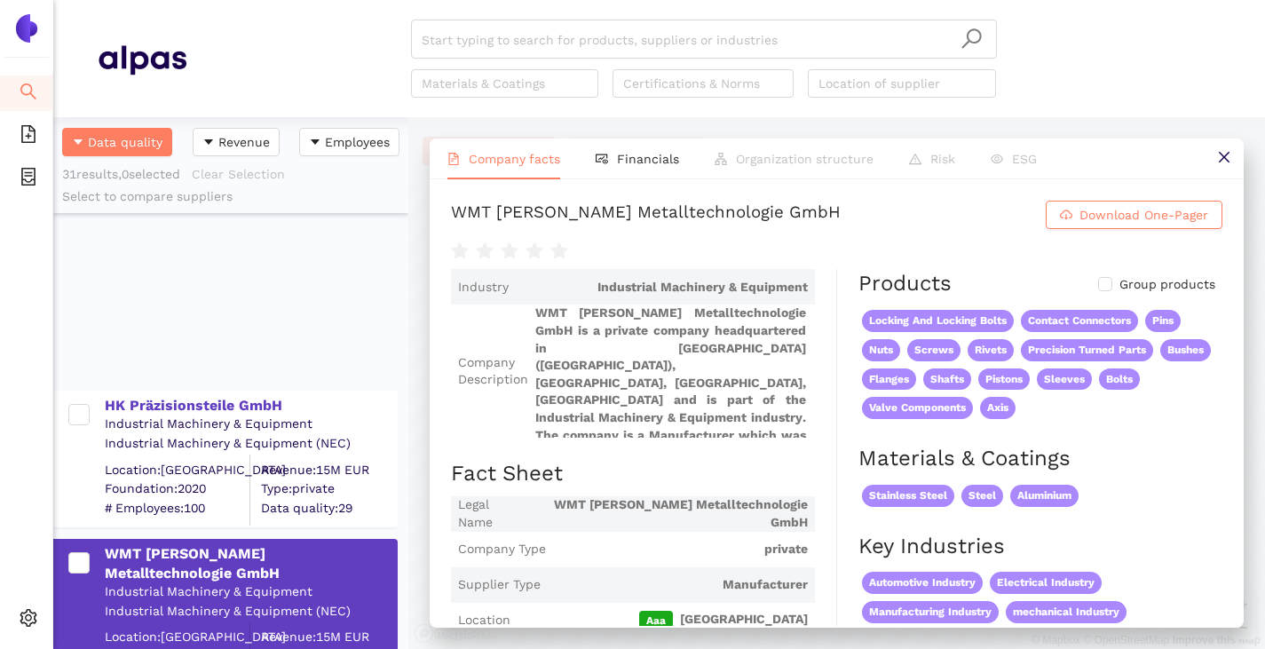
scroll to position [1420, 0]
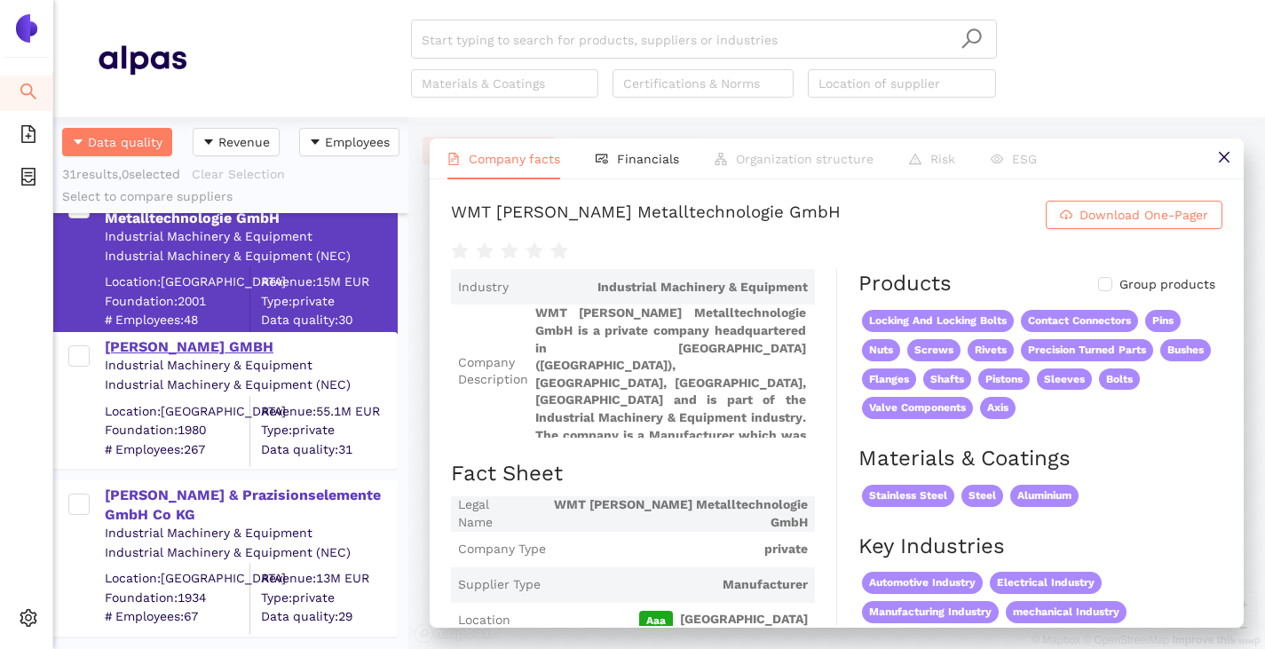
click at [163, 350] on div "[PERSON_NAME] GMBH" at bounding box center [250, 347] width 291 height 20
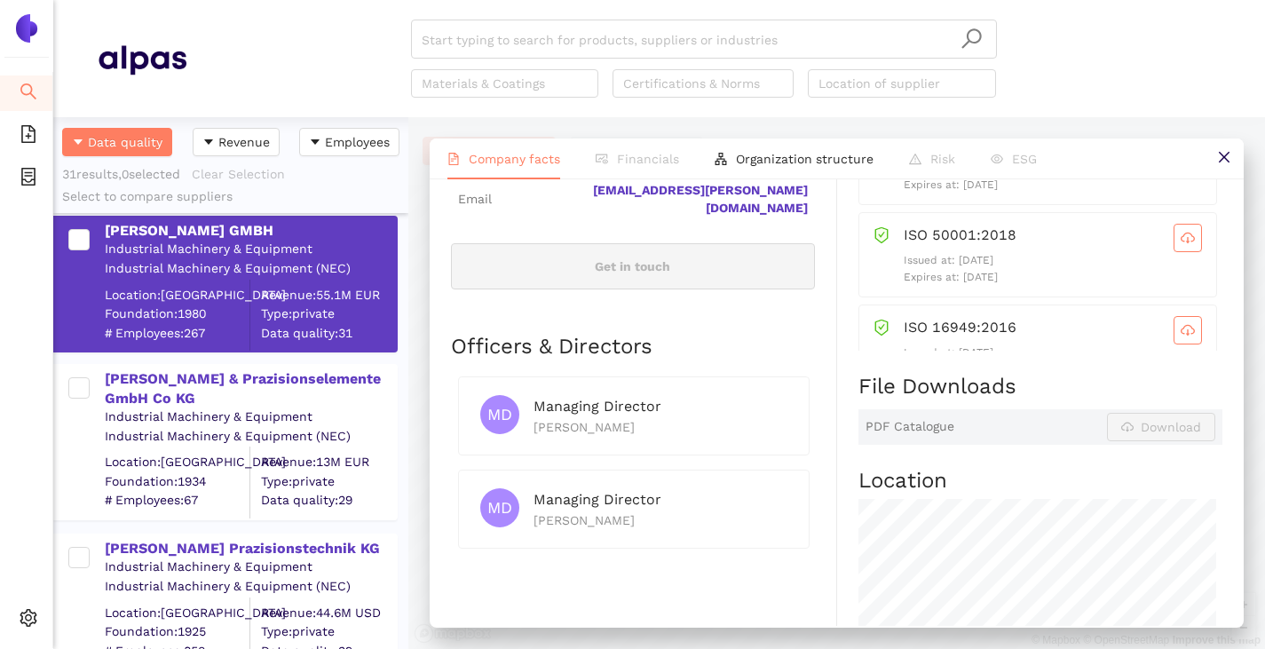
scroll to position [1687, 0]
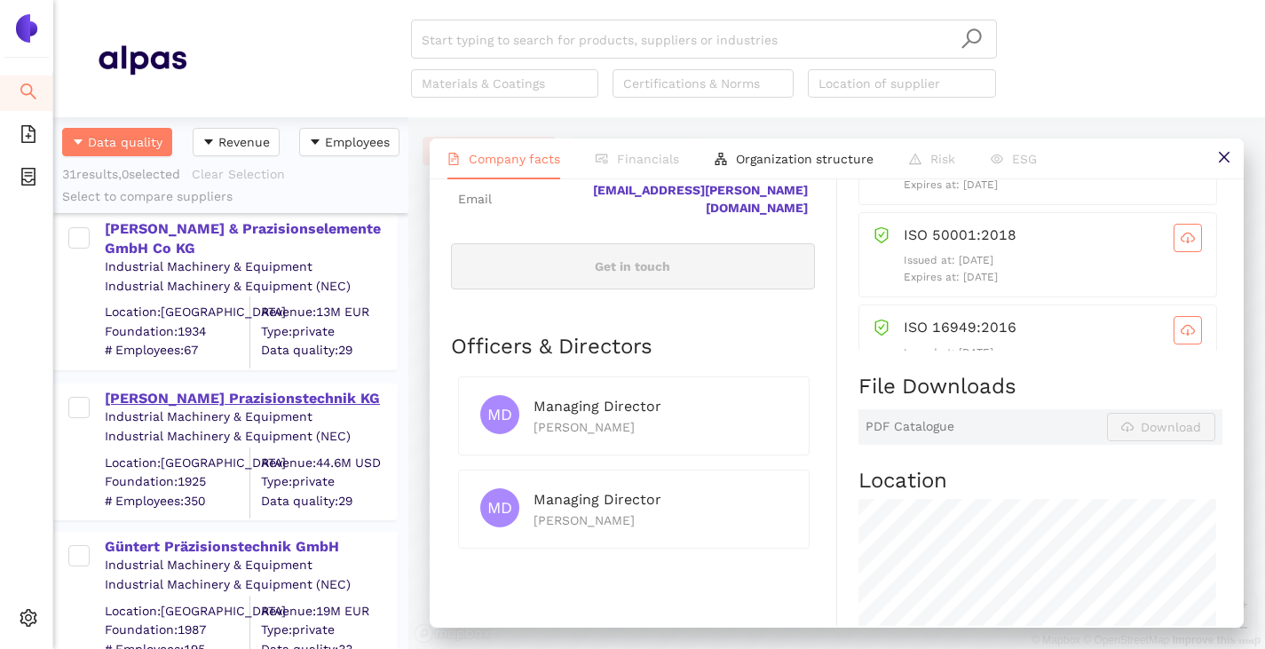
click at [183, 384] on div "Schuler Prazisionstechnik KG Industrial Machinery & Equipment Industrial Machin…" at bounding box center [225, 452] width 344 height 137
click at [168, 549] on div "Güntert Präzisionstechnik GmbH" at bounding box center [250, 547] width 291 height 20
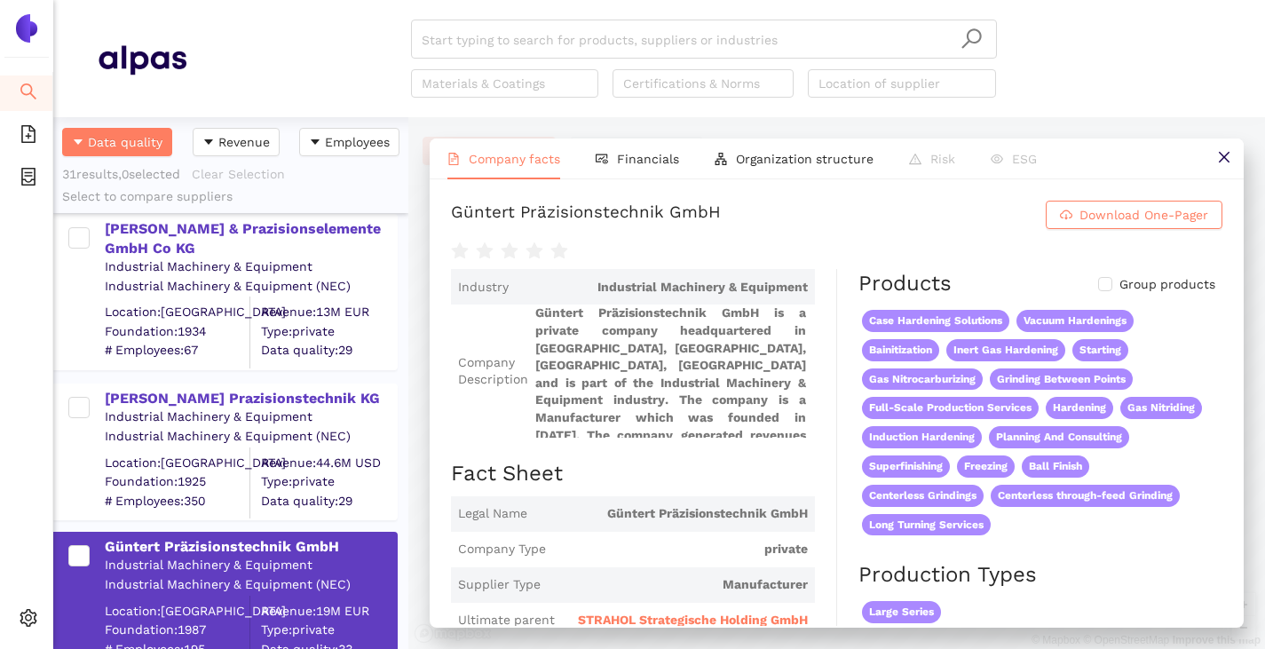
scroll to position [23, 0]
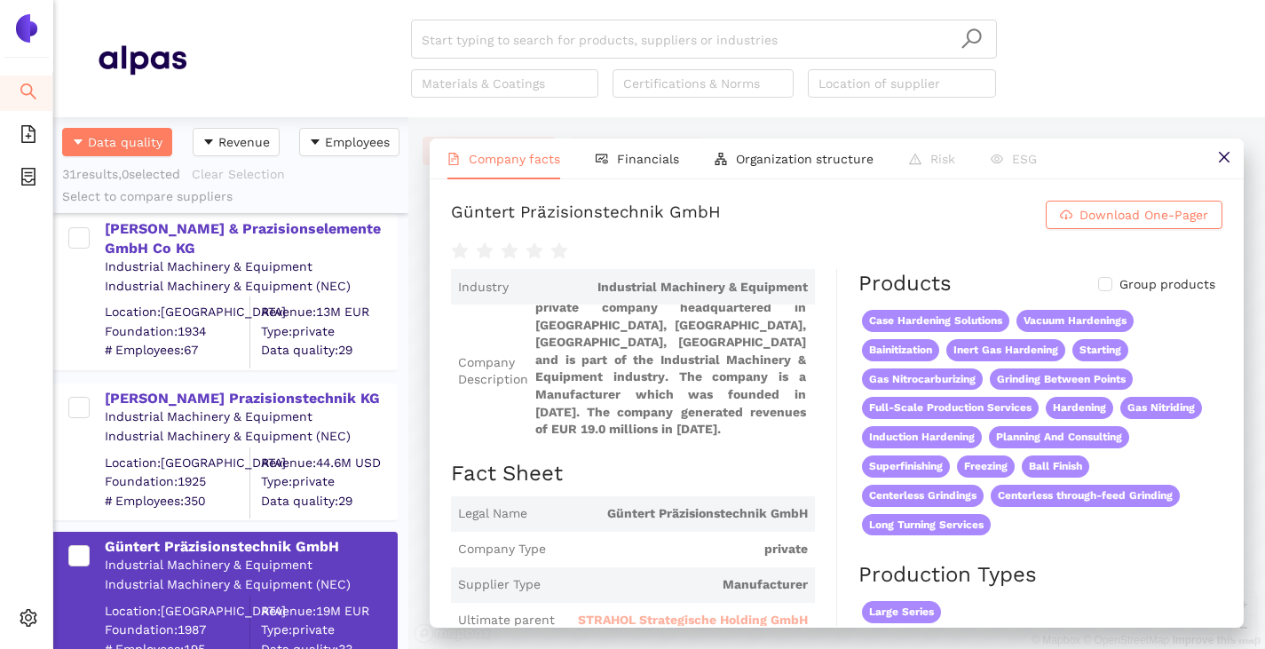
click at [621, 618] on span "STRAHOL Strategische Holding GmbH" at bounding box center [693, 621] width 230 height 18
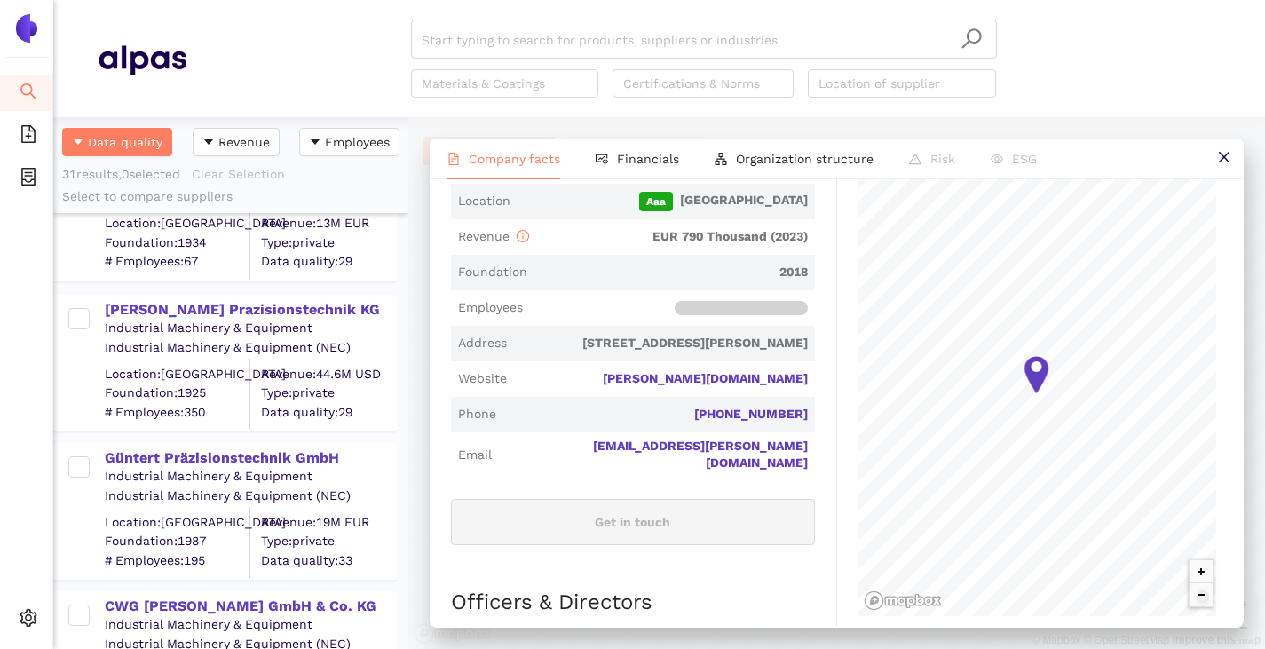
scroll to position [1953, 0]
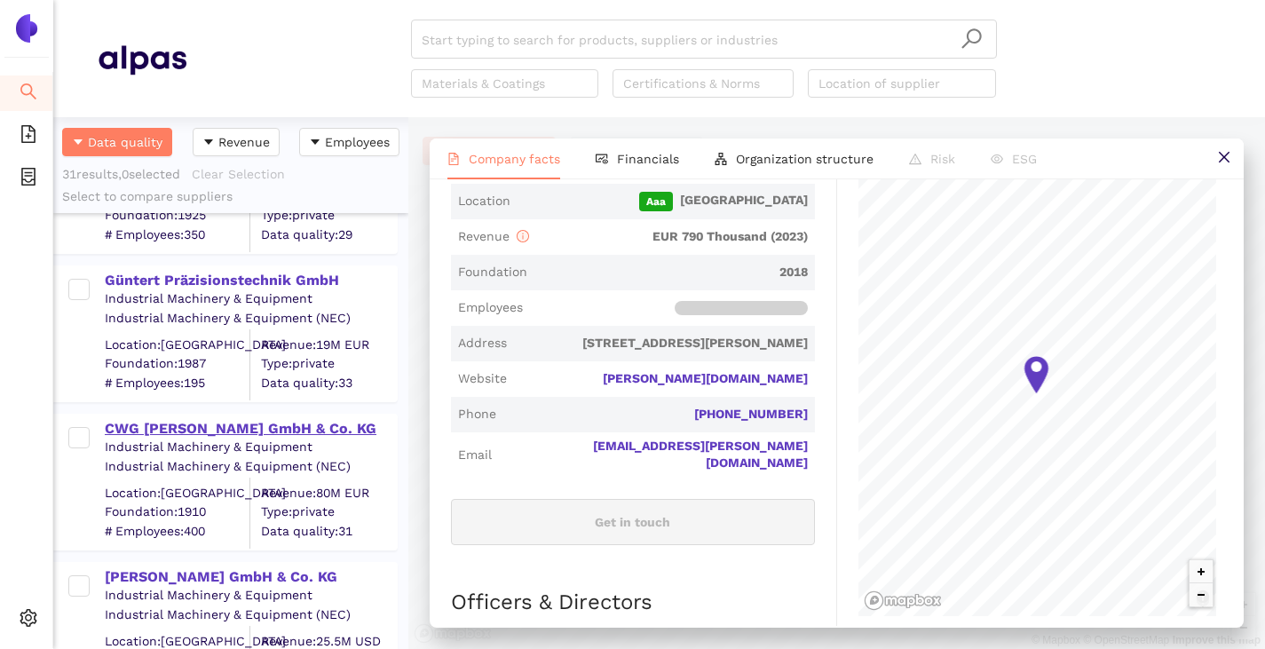
click at [200, 423] on div "CWG Christian Weber GmbH & Co. KG" at bounding box center [250, 429] width 291 height 20
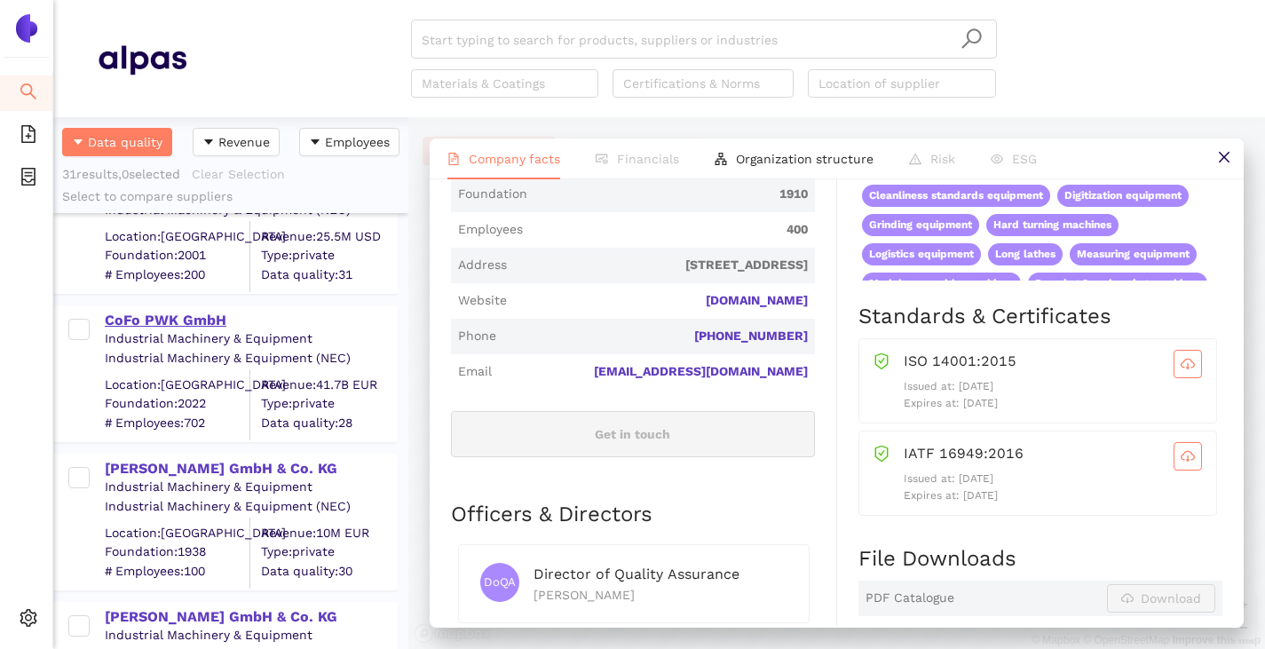
scroll to position [2397, 0]
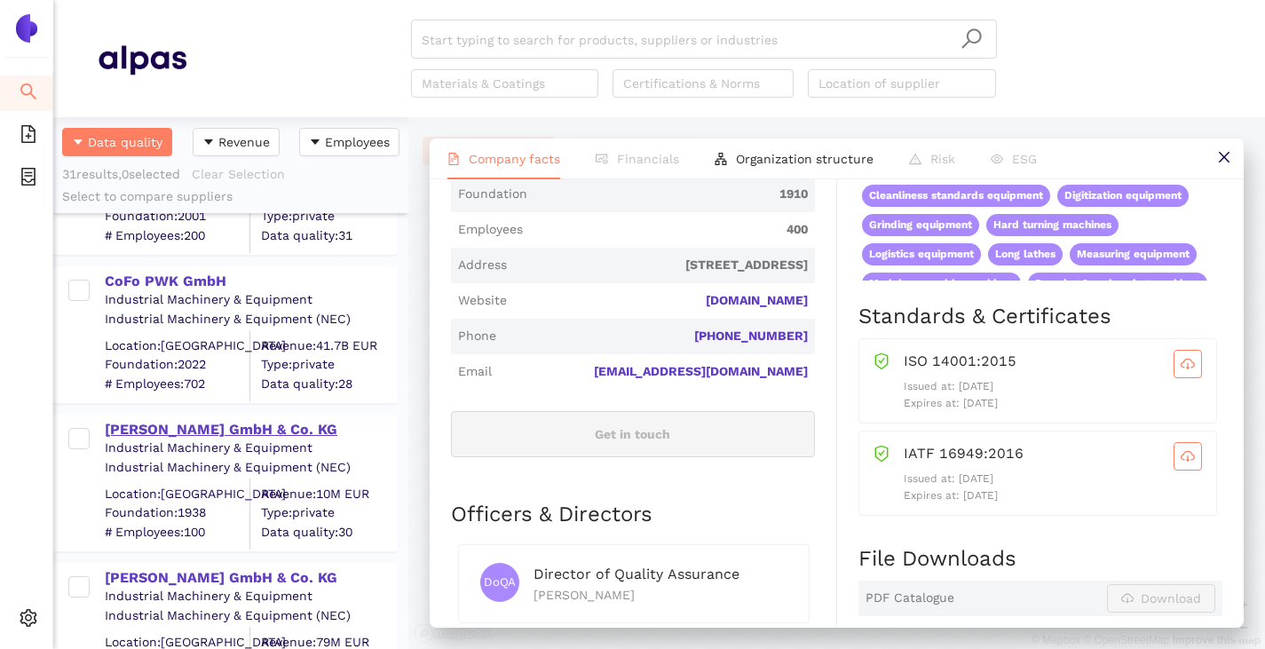
click at [159, 431] on div "Josef Rees GmbH & Co. KG" at bounding box center [250, 430] width 291 height 20
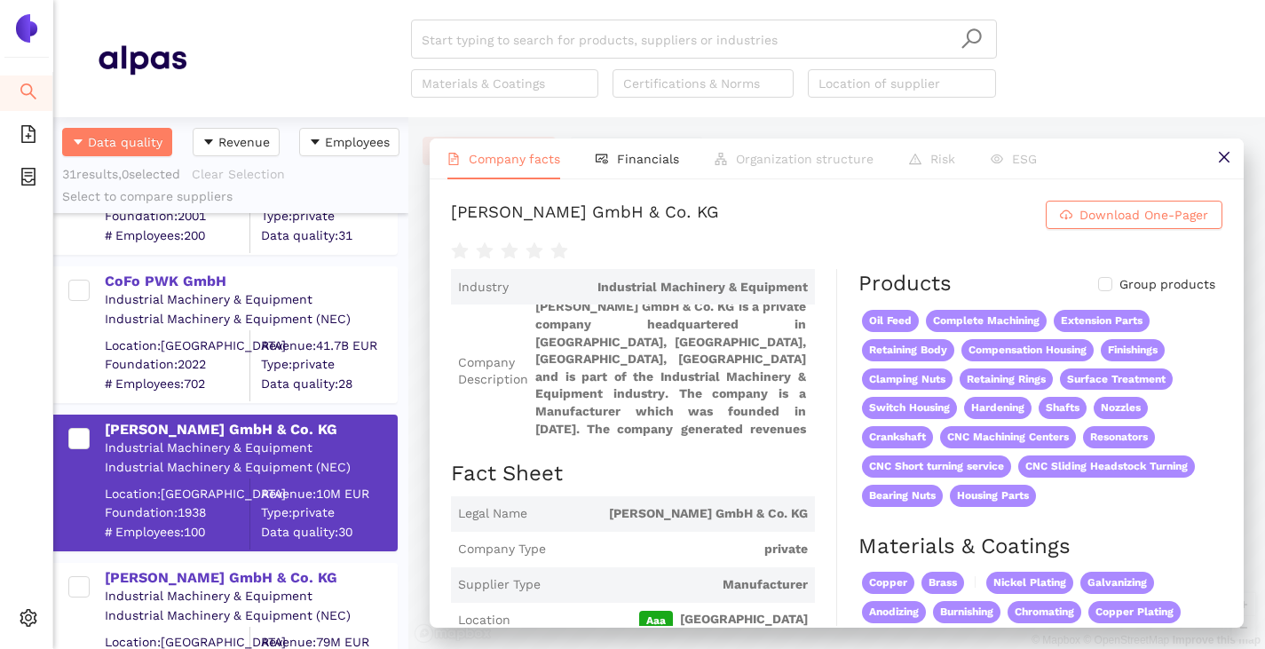
scroll to position [2663, 0]
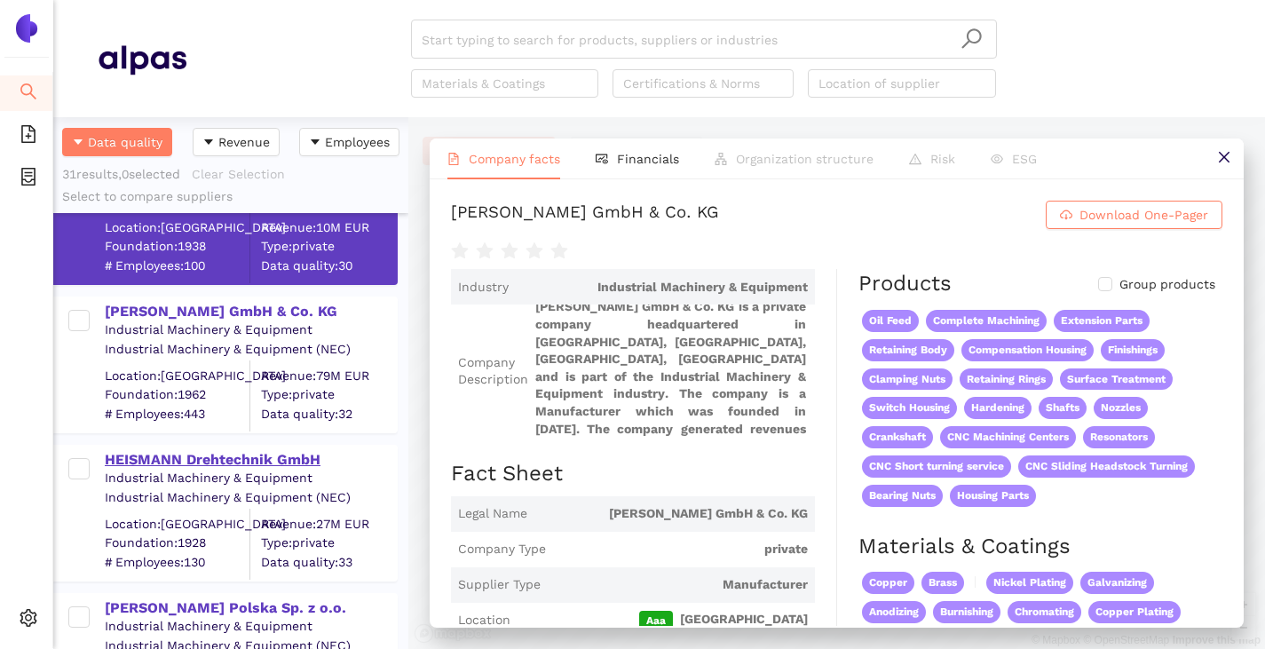
click at [162, 450] on div "HEISMANN Drehtechnik GmbH" at bounding box center [250, 460] width 291 height 20
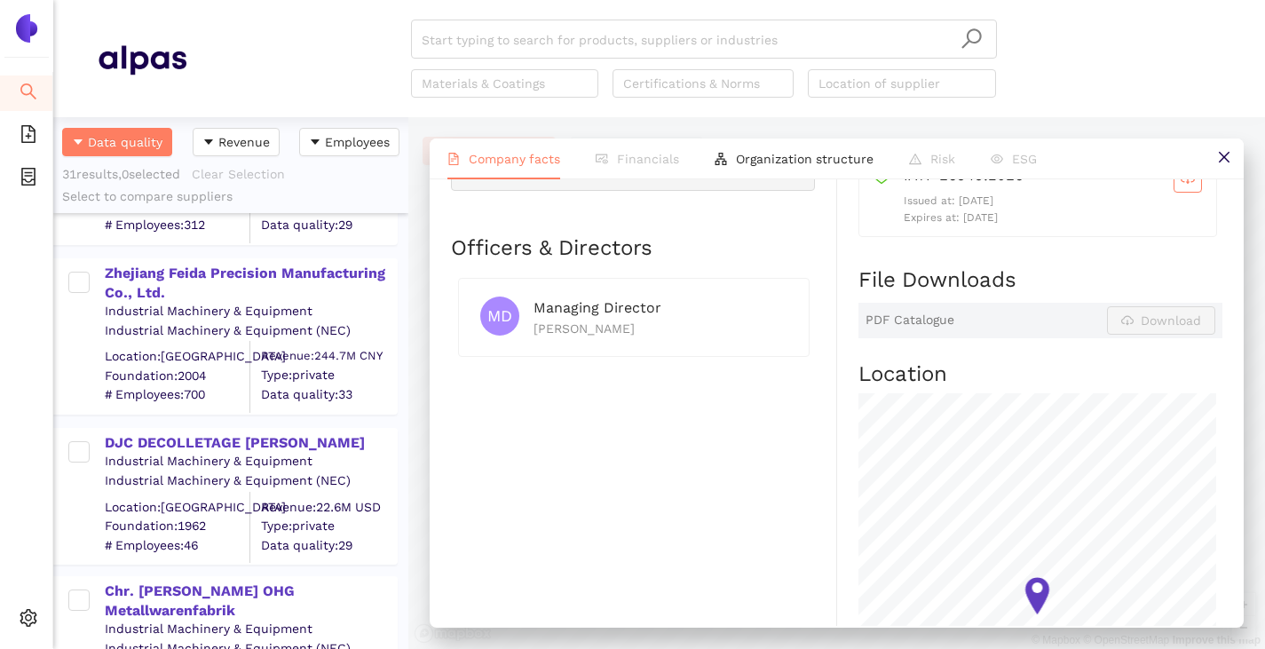
scroll to position [710, 0]
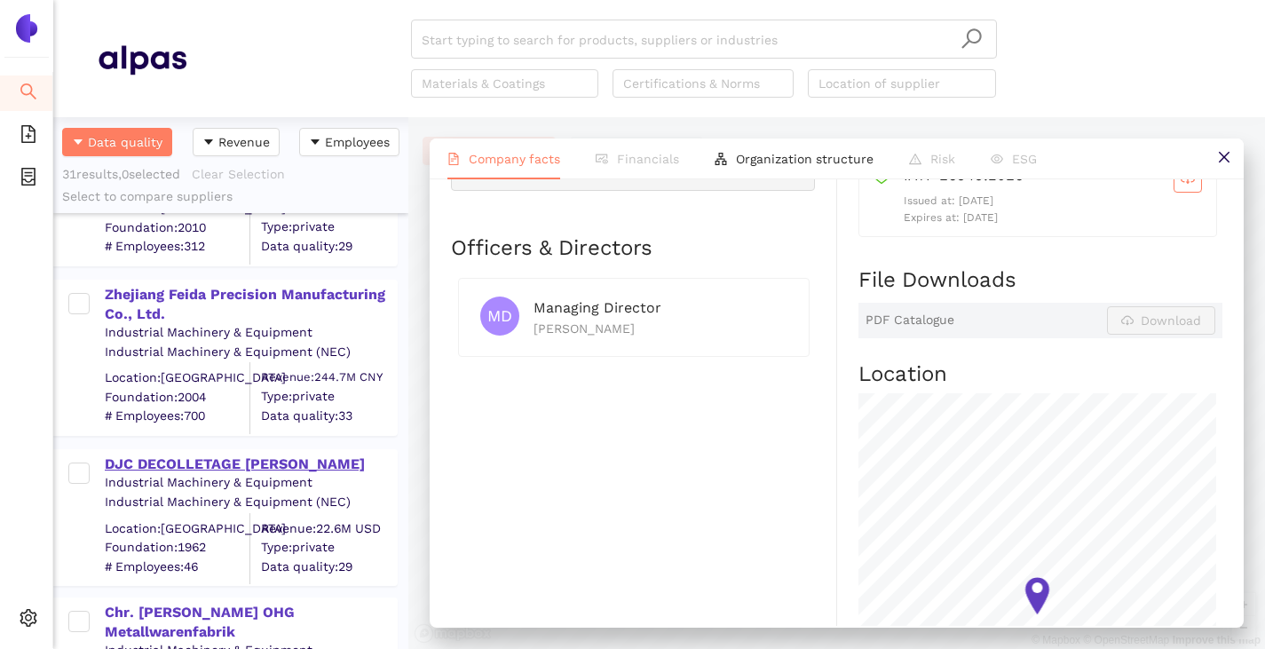
click at [215, 459] on div "DJC DECOLLETAGE JEAN CORDIER" at bounding box center [250, 465] width 291 height 20
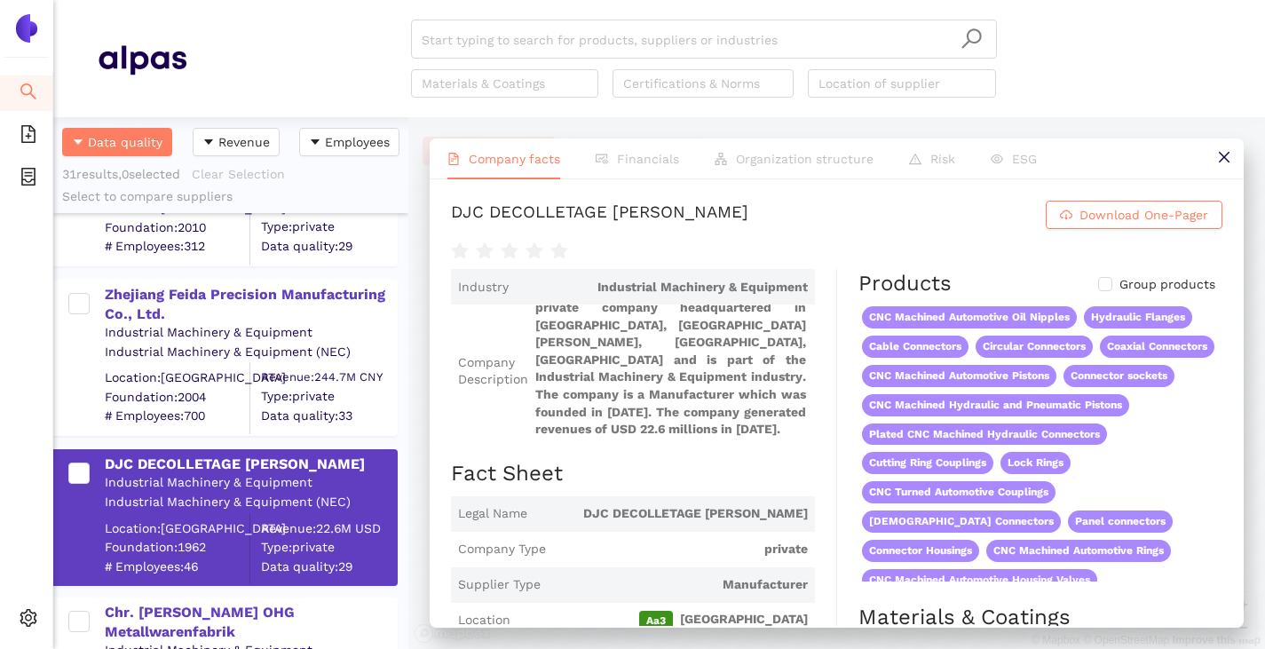
scroll to position [0, 0]
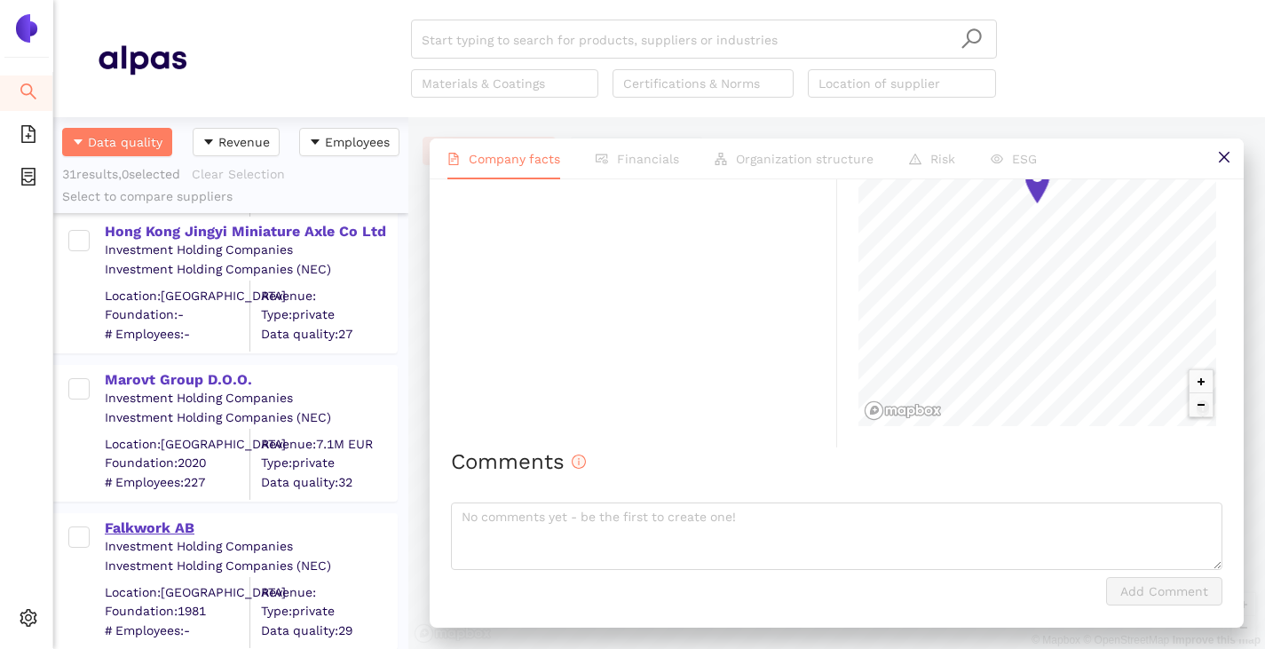
click at [152, 522] on div "Falkwork AB" at bounding box center [250, 528] width 291 height 20
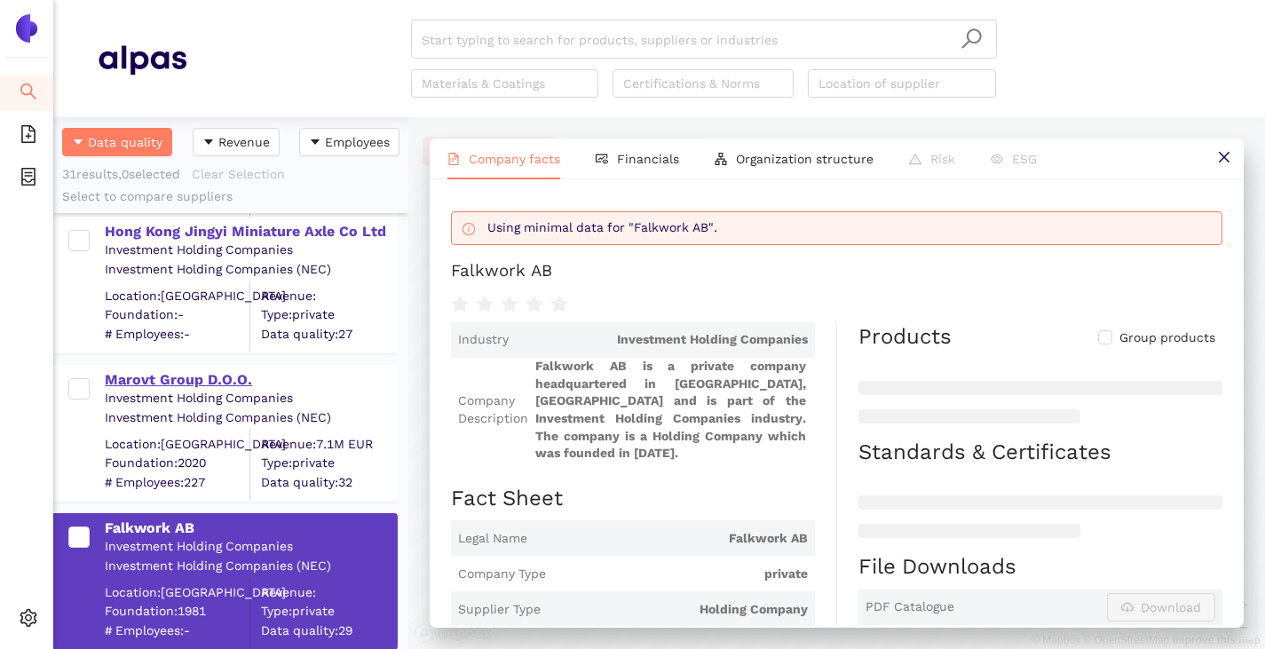
click at [188, 386] on div "Marovt Group D.O.O." at bounding box center [250, 380] width 291 height 20
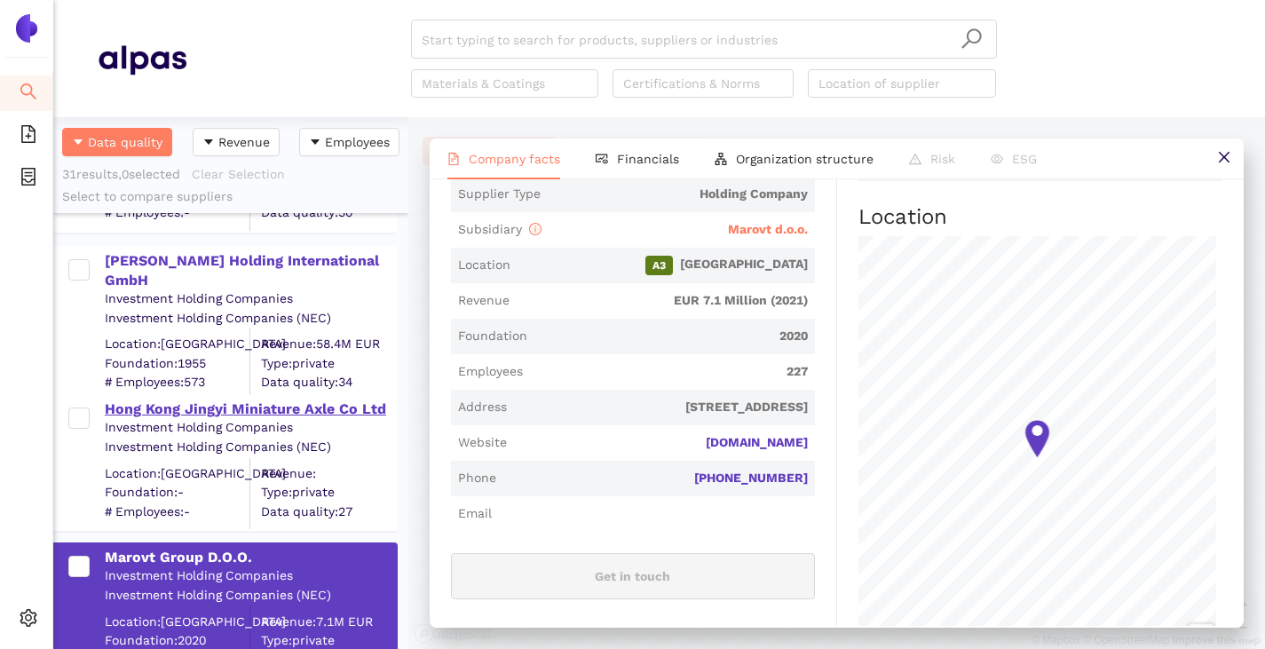
click at [212, 405] on div "Hong Kong Jingyi Miniature Axle Co Ltd" at bounding box center [250, 409] width 291 height 20
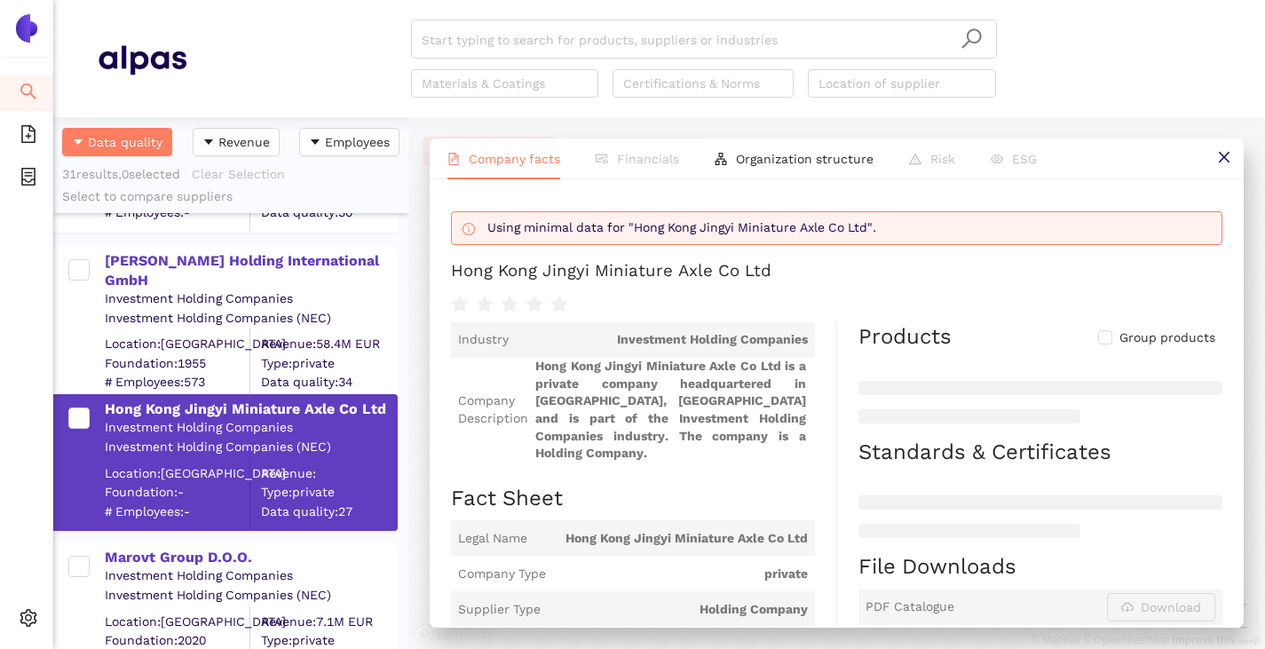
click at [222, 290] on div "Investment Holding Companies" at bounding box center [250, 299] width 291 height 18
click at [222, 266] on div "Berger Holding International GmbH" at bounding box center [250, 271] width 291 height 40
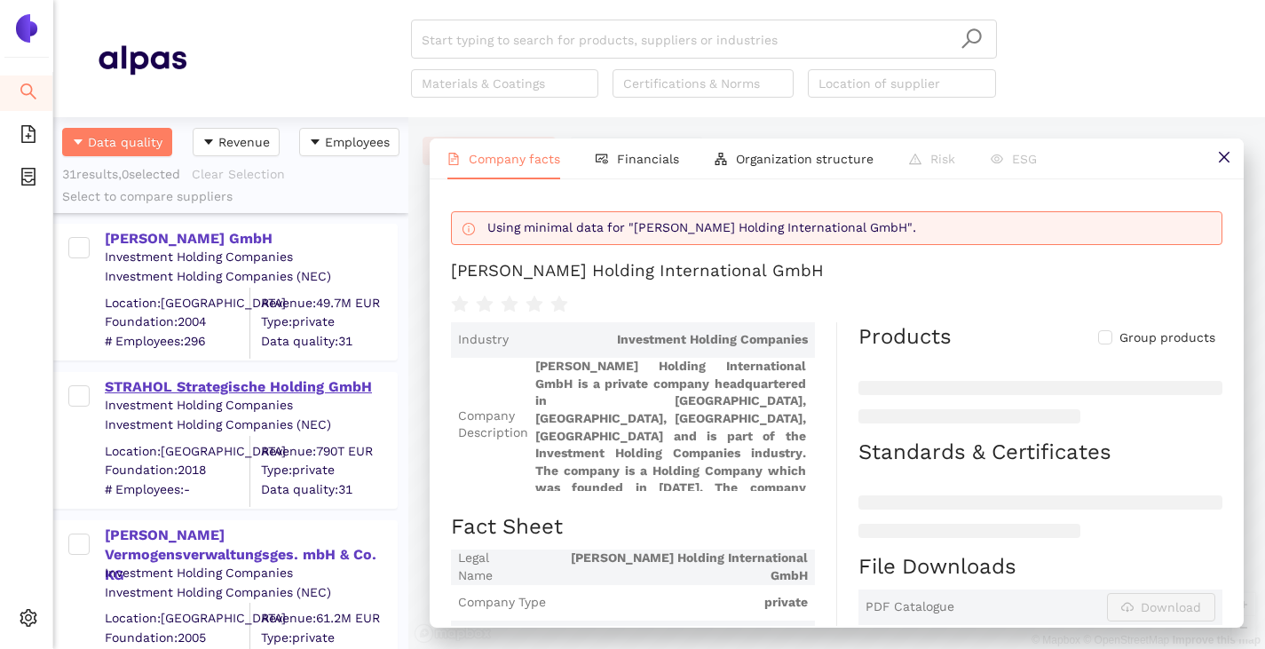
click at [179, 381] on div "STRAHOL Strategische Holding GmbH" at bounding box center [250, 387] width 291 height 20
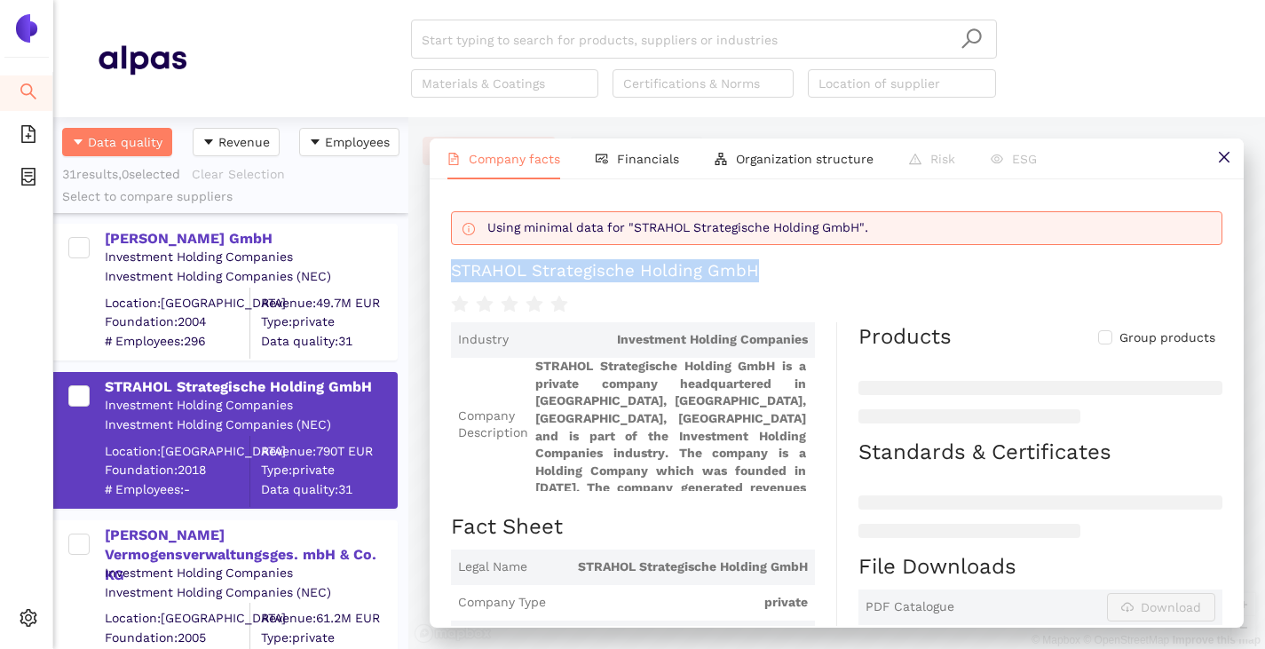
drag, startPoint x: 454, startPoint y: 269, endPoint x: 771, endPoint y: 259, distance: 317.1
click at [771, 259] on h1 "STRAHOL Strategische Holding GmbH" at bounding box center [836, 270] width 771 height 23
copy div "STRAHOL Strategische Holding GmbH"
